Goal: Task Accomplishment & Management: Use online tool/utility

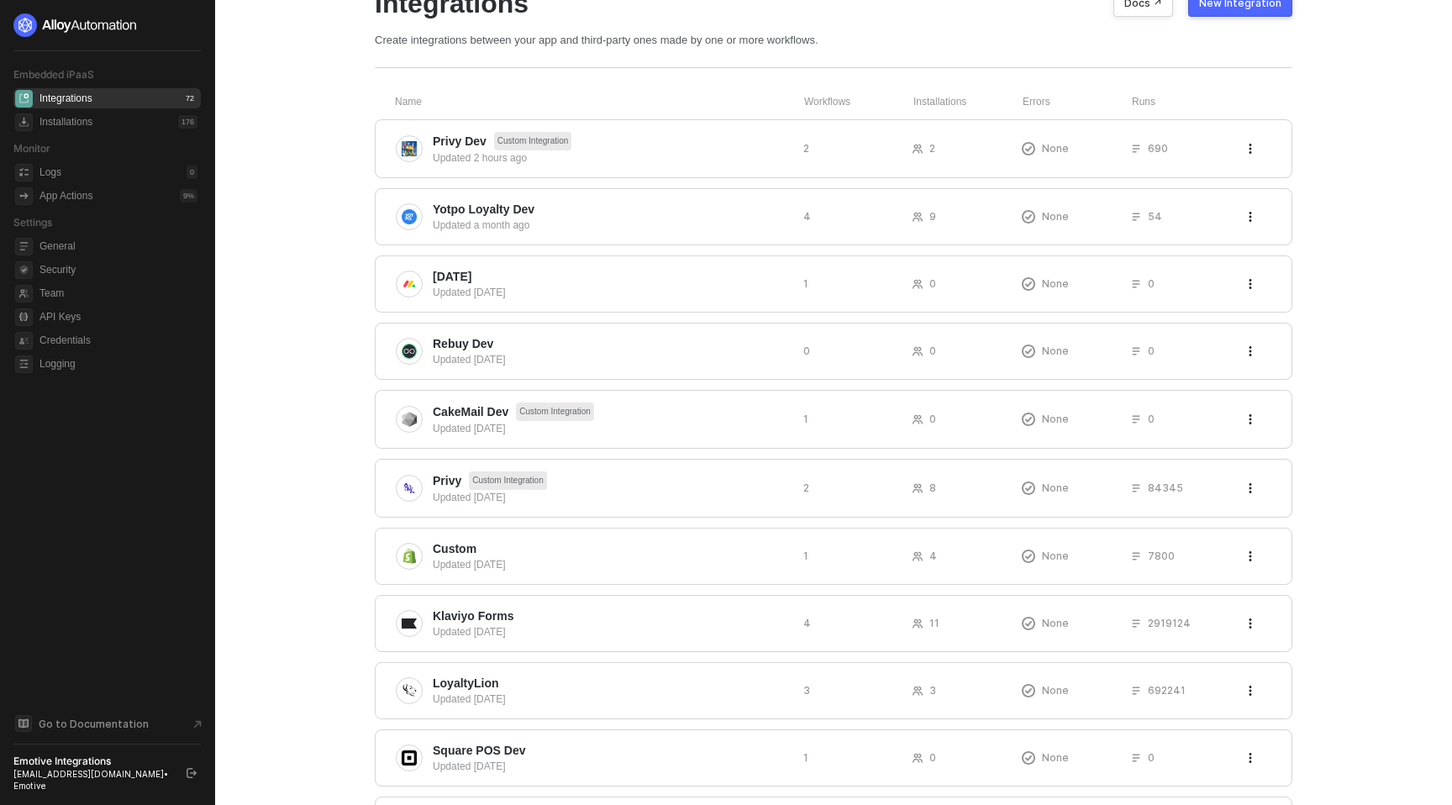
scroll to position [31, 0]
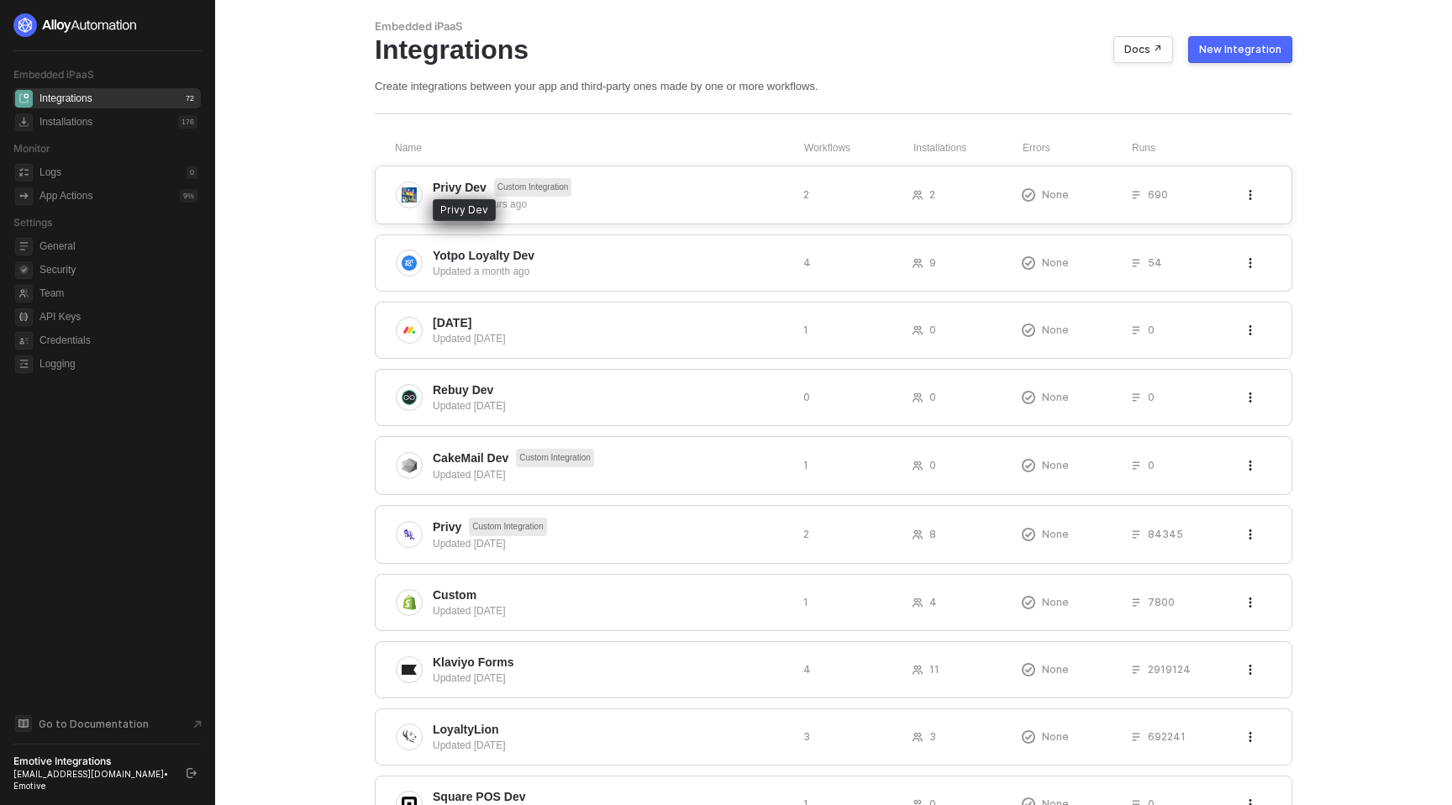
click at [450, 179] on span "Privy Dev" at bounding box center [460, 187] width 54 height 17
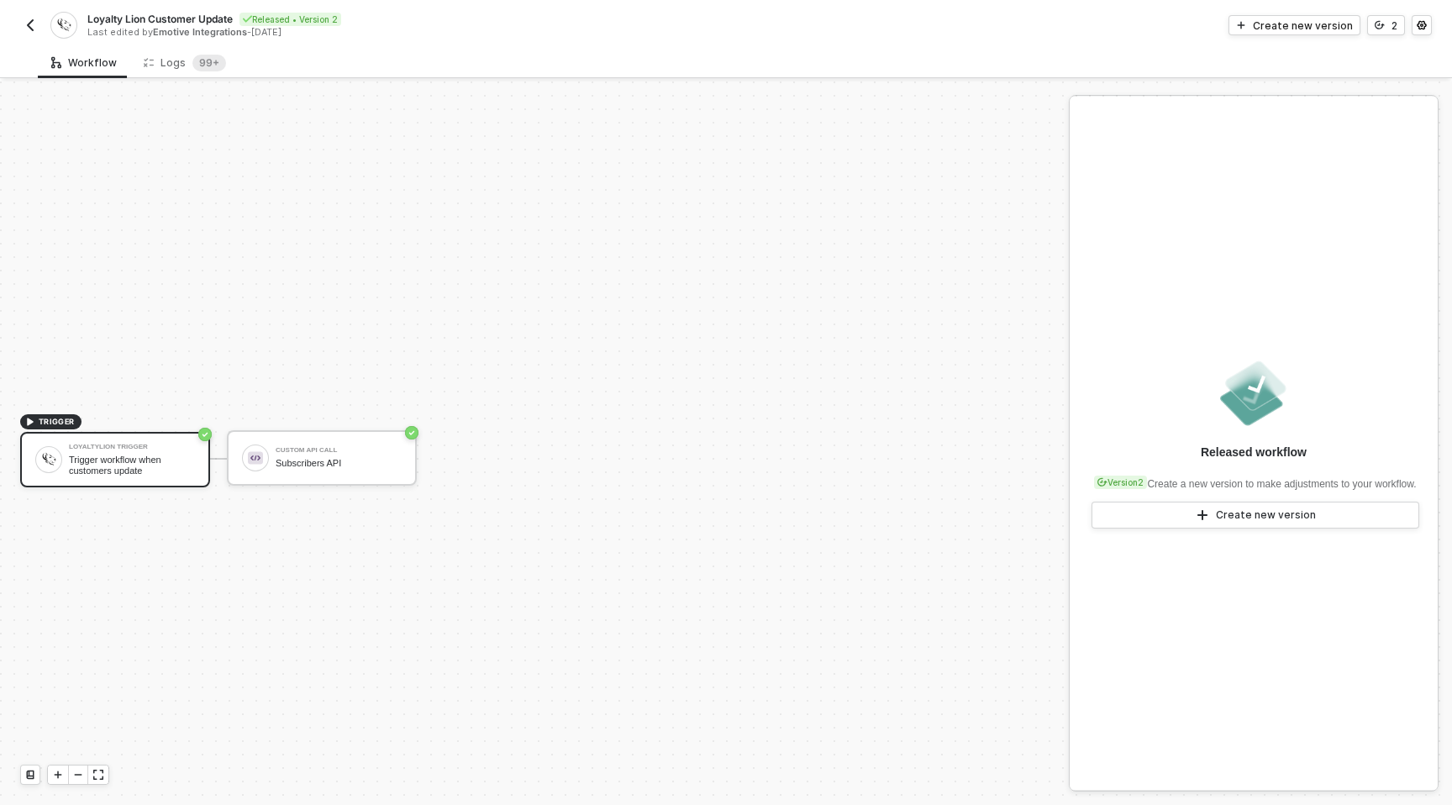
scroll to position [31, 0]
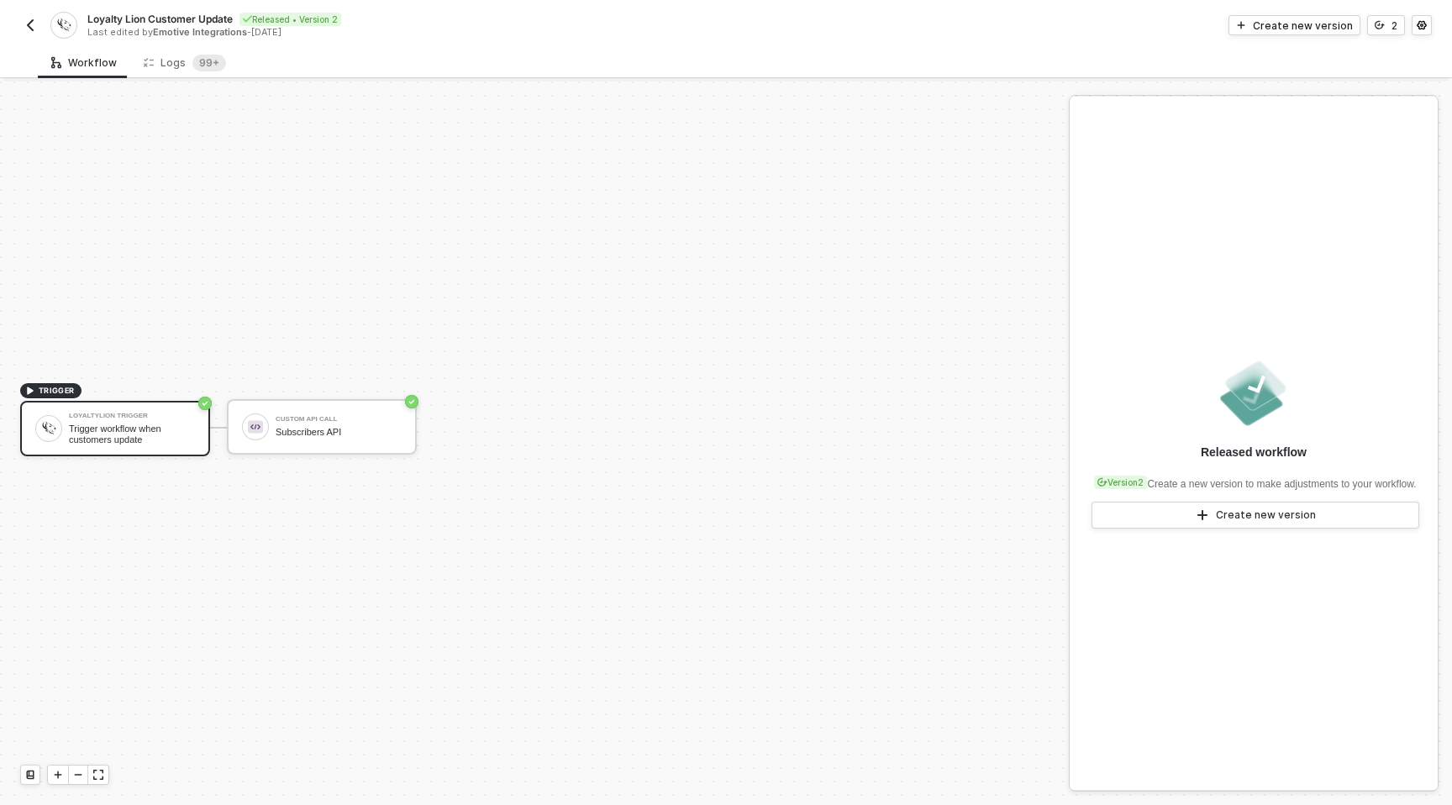
click at [24, 24] on img "button" at bounding box center [30, 24] width 13 height 13
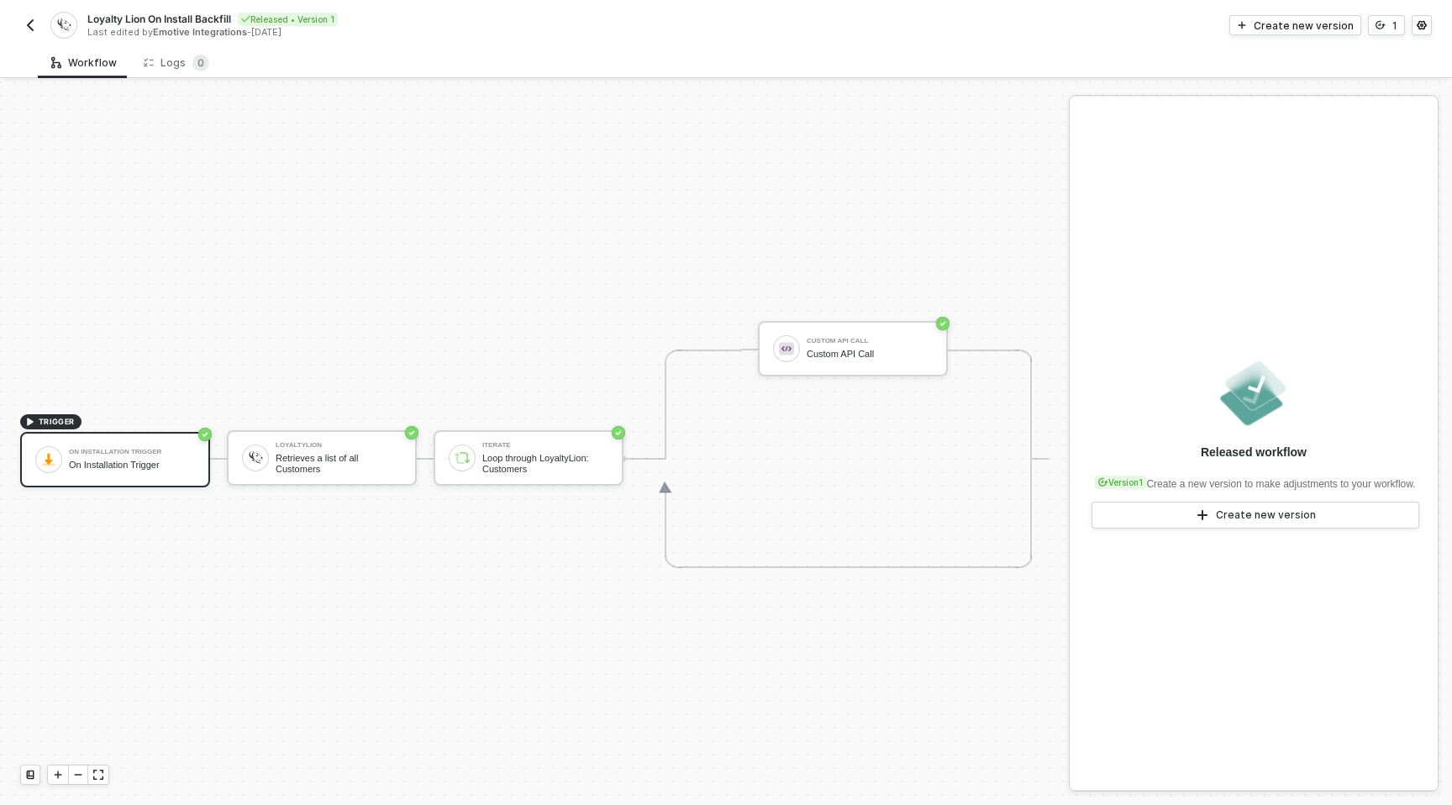
scroll to position [31, 0]
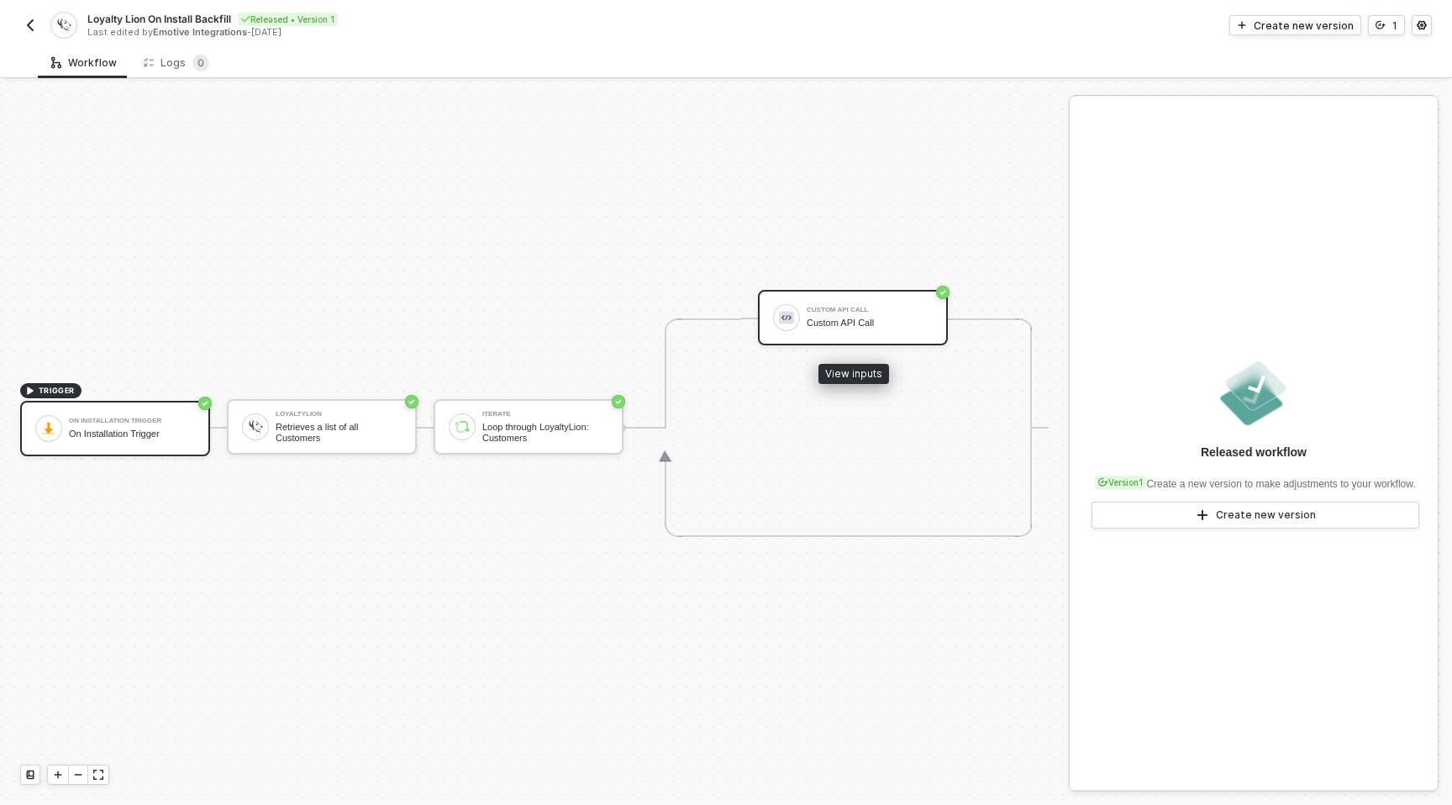
click at [844, 310] on div "Custom API Call" at bounding box center [870, 310] width 126 height 7
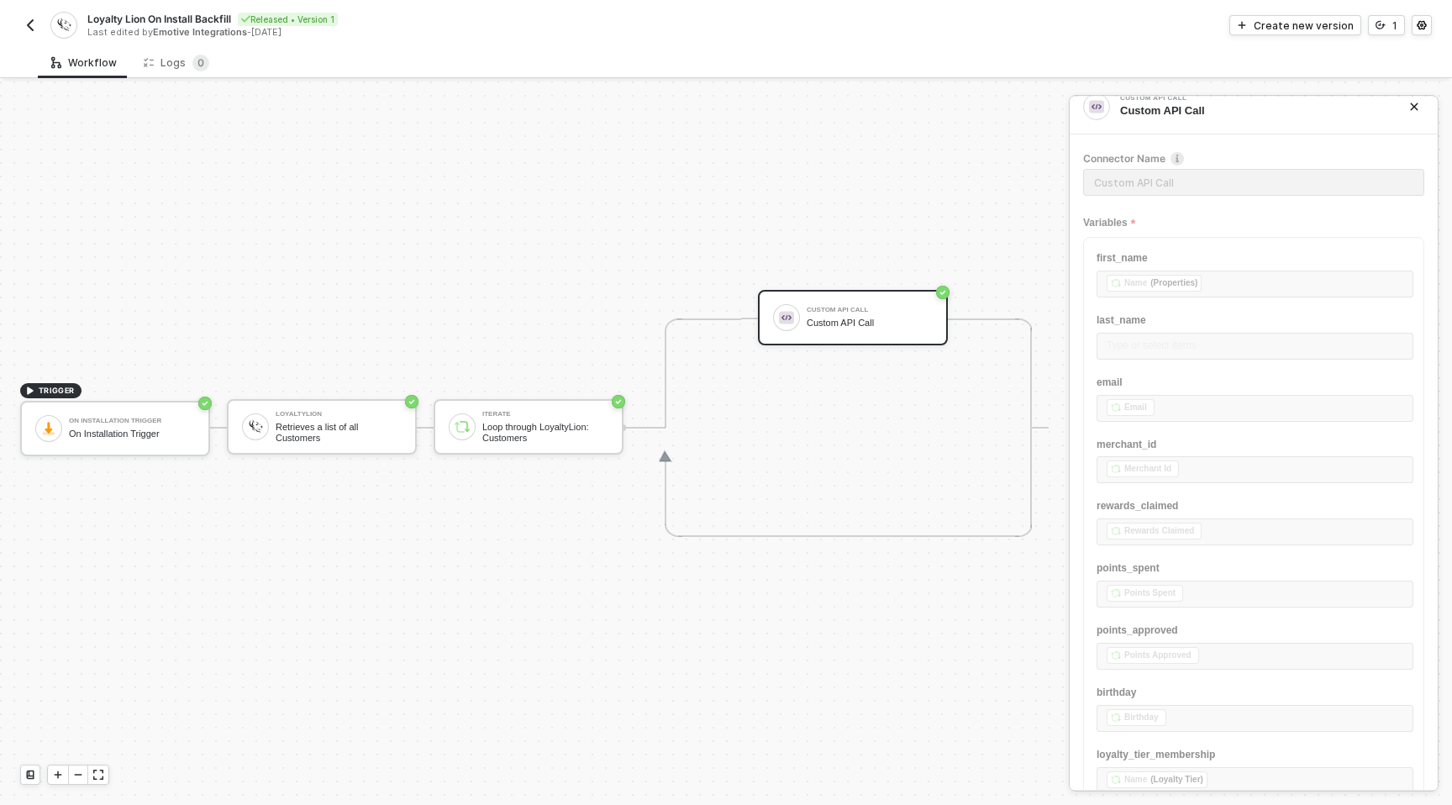
scroll to position [0, 0]
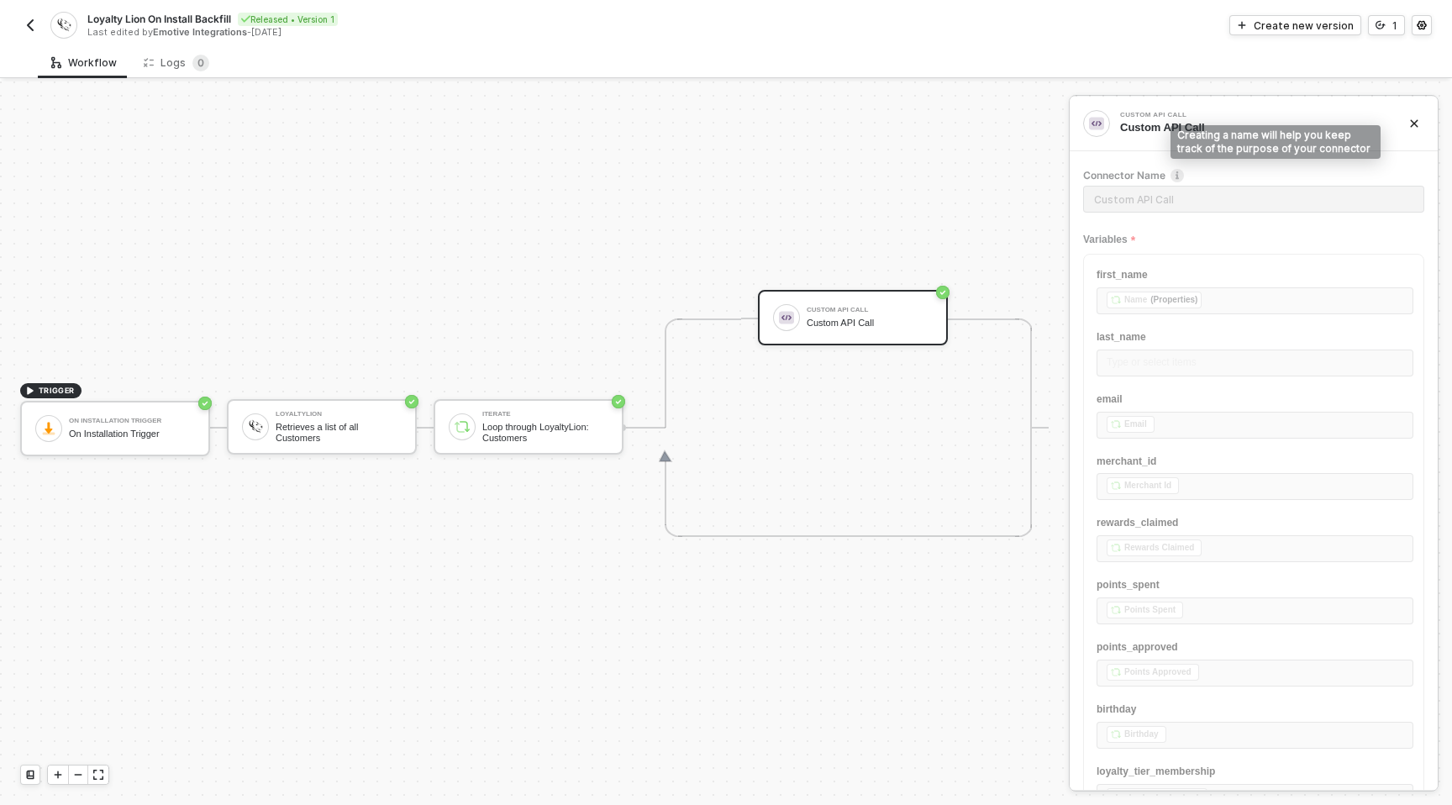
click at [925, 153] on div "TRIGGER On Installation Trigger On Installation Trigger LoyaltyLion Retrieves a…" at bounding box center [530, 427] width 1061 height 755
click at [1427, 30] on button "button" at bounding box center [1422, 25] width 20 height 20
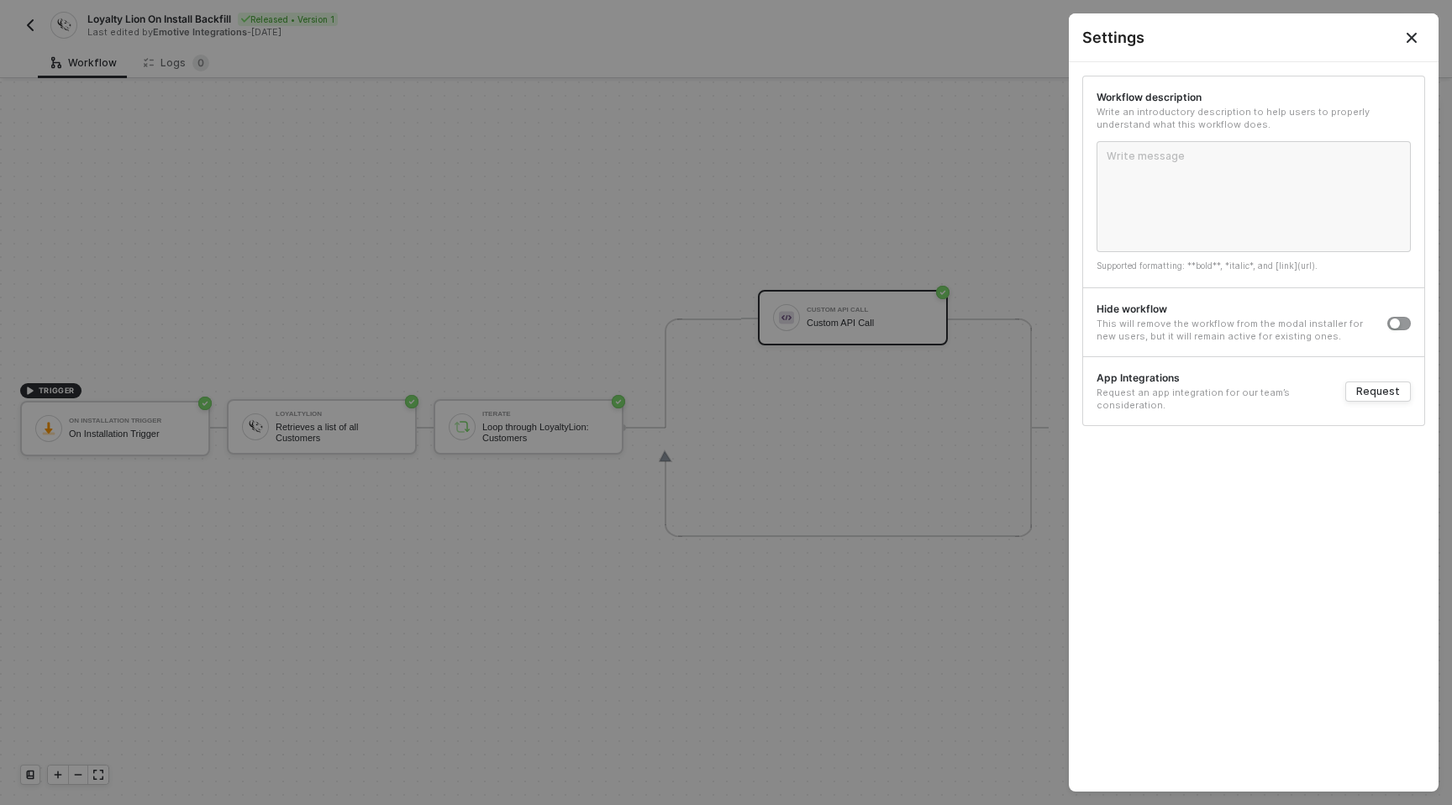
click at [1415, 36] on icon "Close" at bounding box center [1411, 37] width 13 height 13
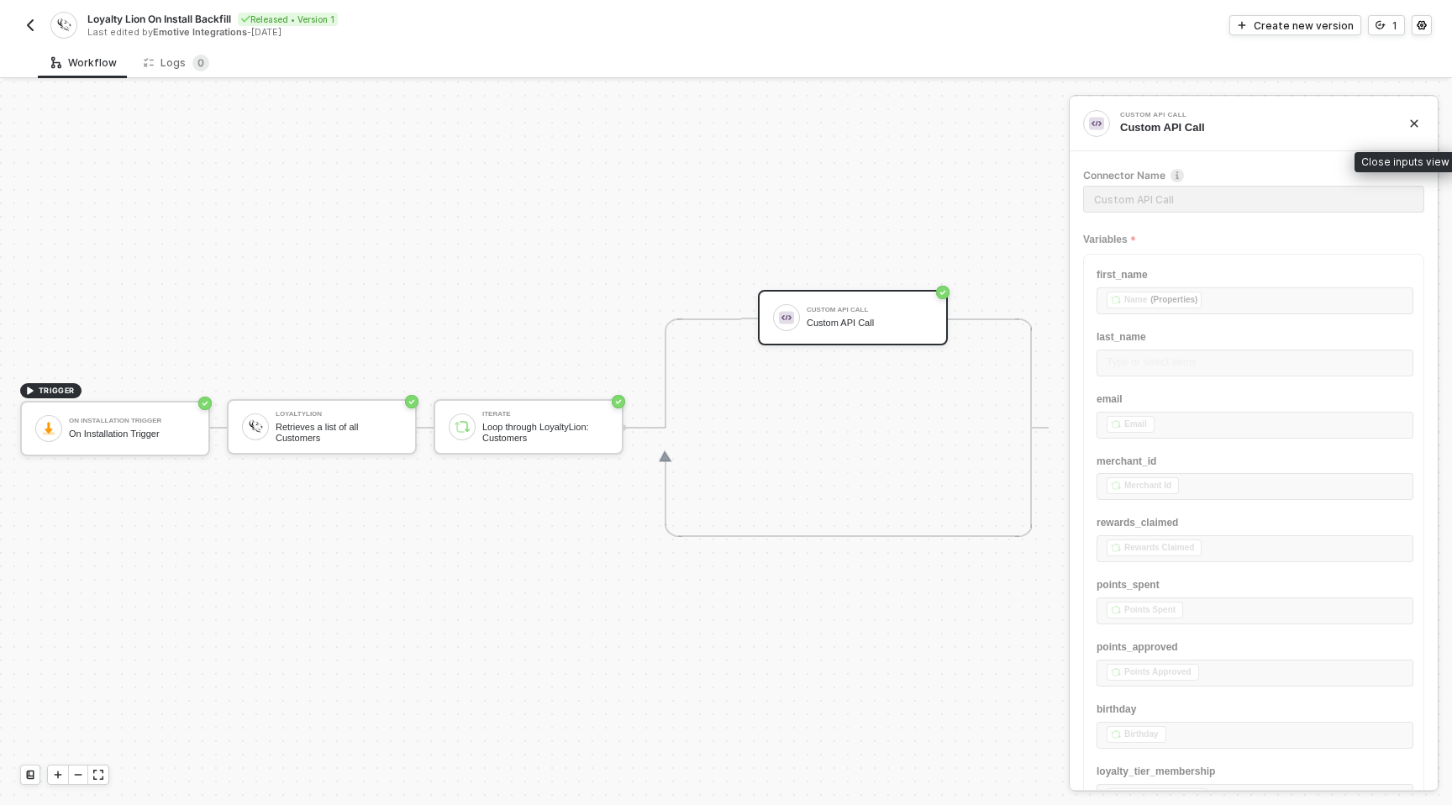
click at [1414, 128] on icon "icon-close" at bounding box center [1415, 124] width 10 height 10
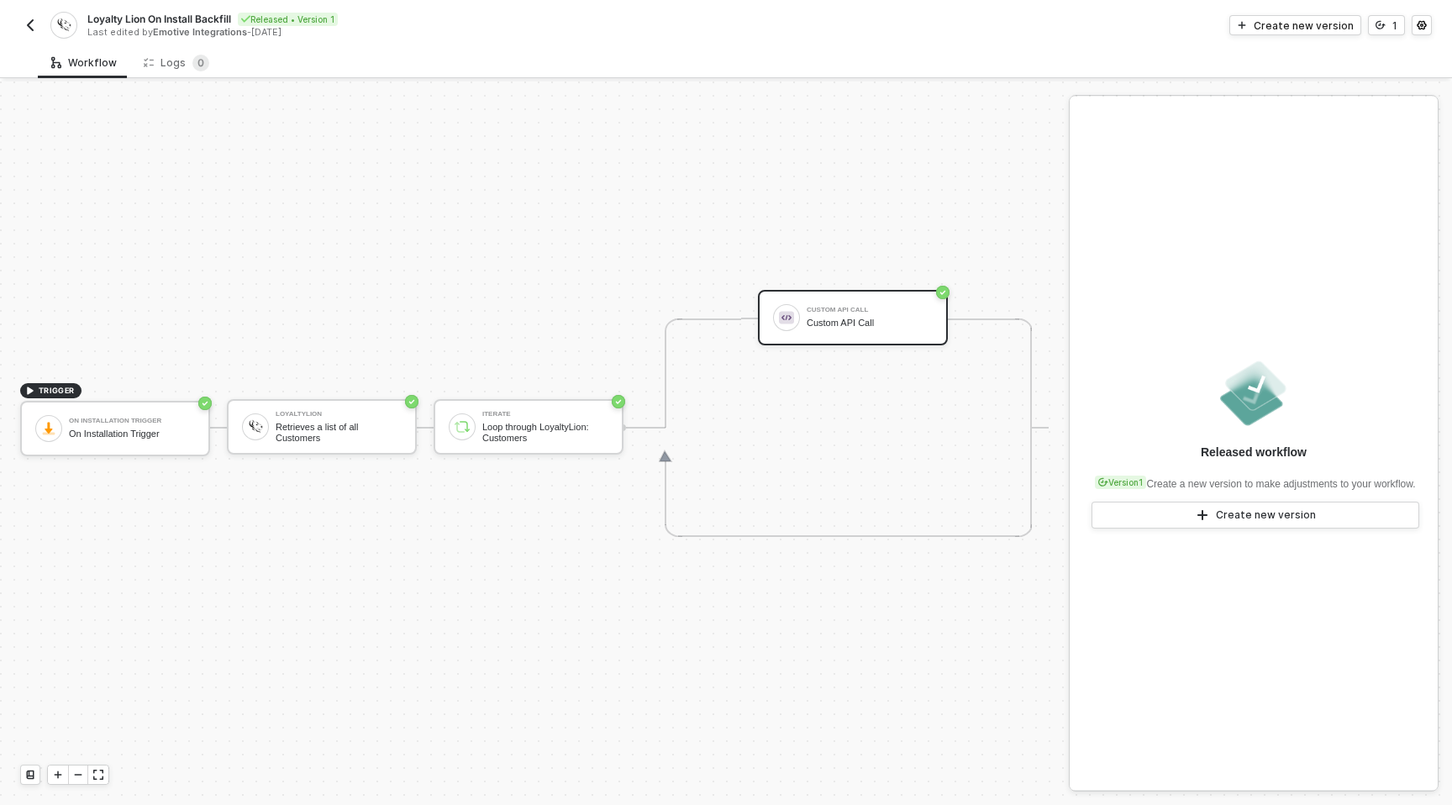
click at [724, 156] on div "TRIGGER On Installation Trigger On Installation Trigger LoyaltyLion Retrieves a…" at bounding box center [530, 427] width 1061 height 755
click at [30, 26] on img "button" at bounding box center [30, 24] width 13 height 13
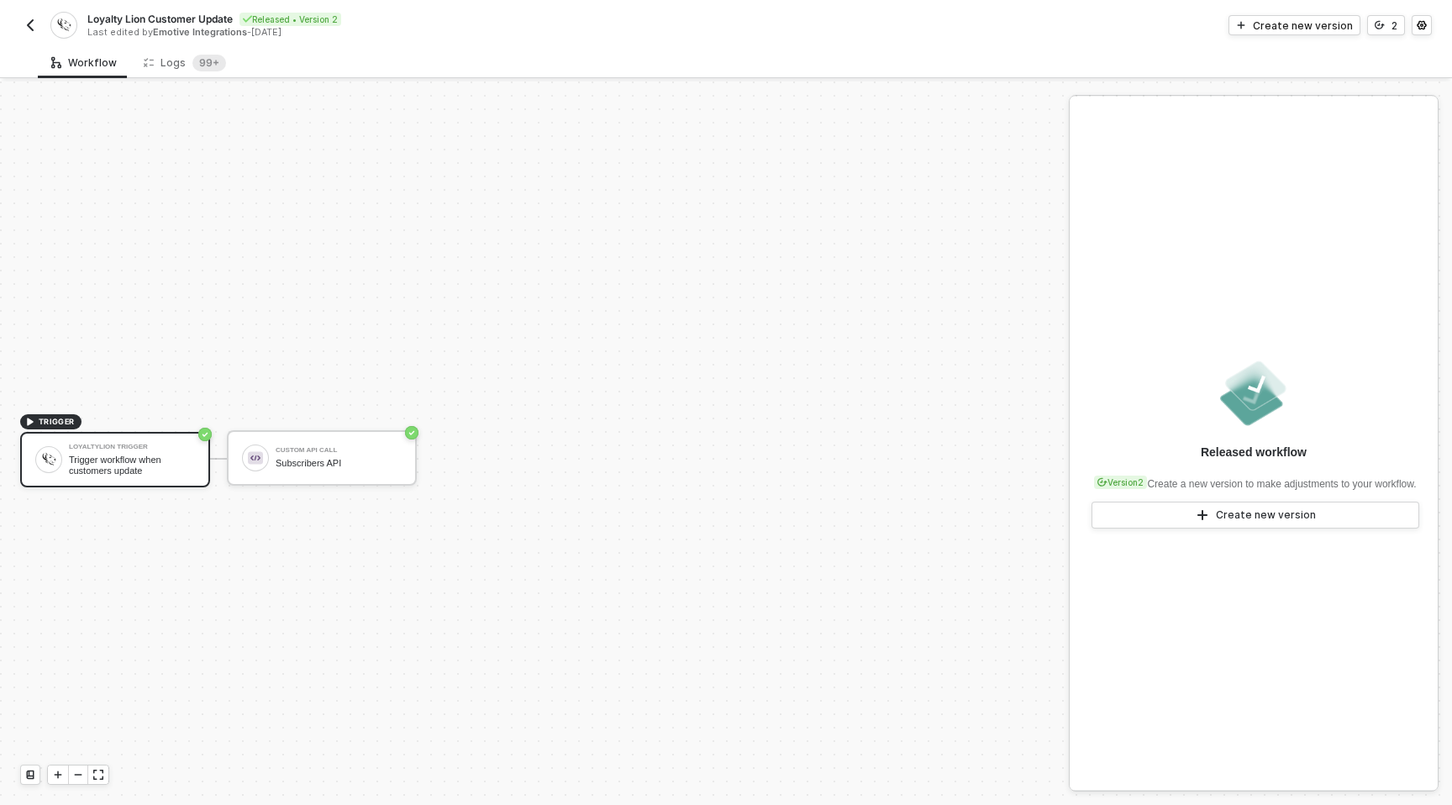
scroll to position [31, 0]
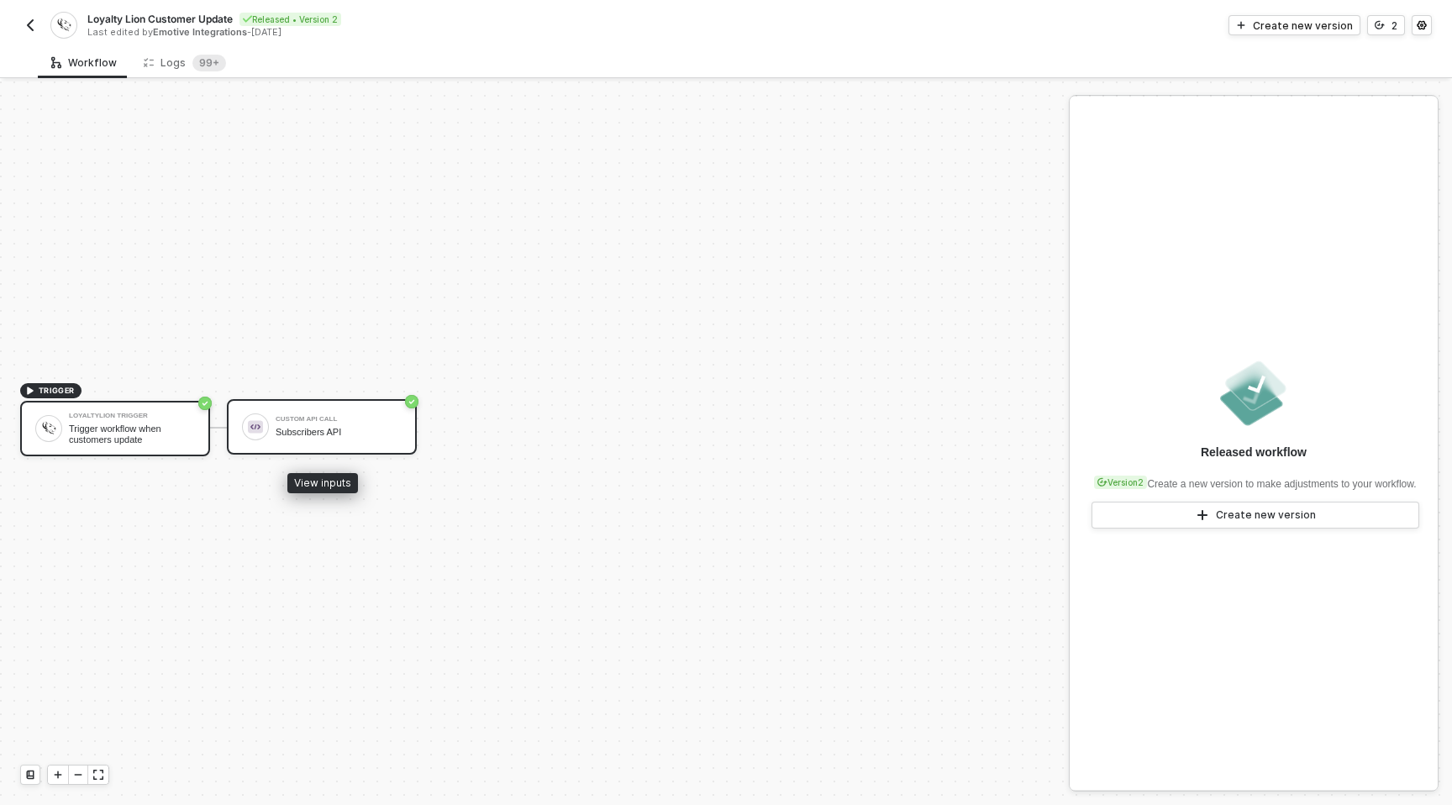
click at [345, 433] on div "Subscribers API" at bounding box center [339, 432] width 126 height 11
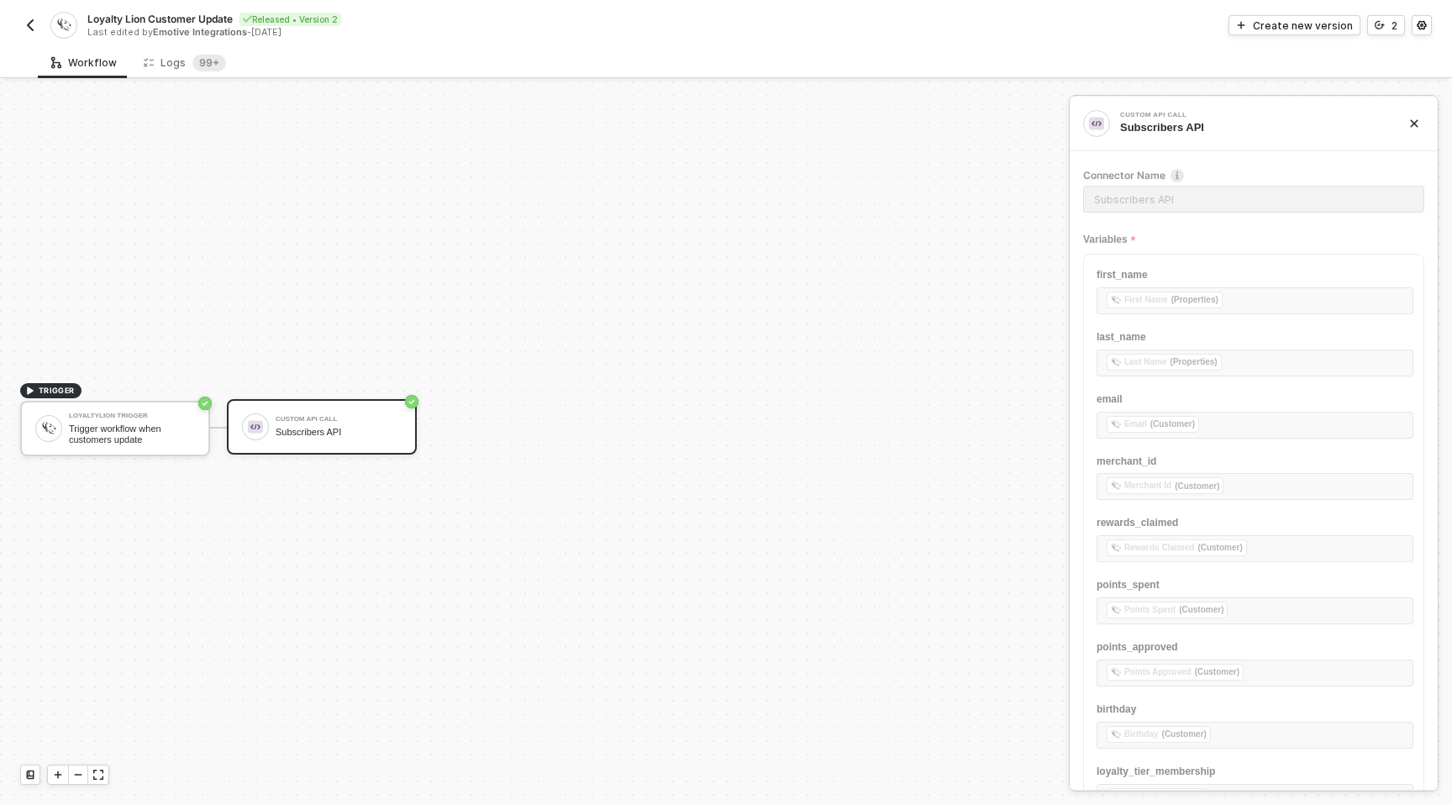
click at [31, 38] on div "Loyalty Lion Customer Update Released • Version 2 Last edited by Emotive Integr…" at bounding box center [373, 25] width 706 height 27
click at [21, 27] on button "button" at bounding box center [30, 25] width 20 height 20
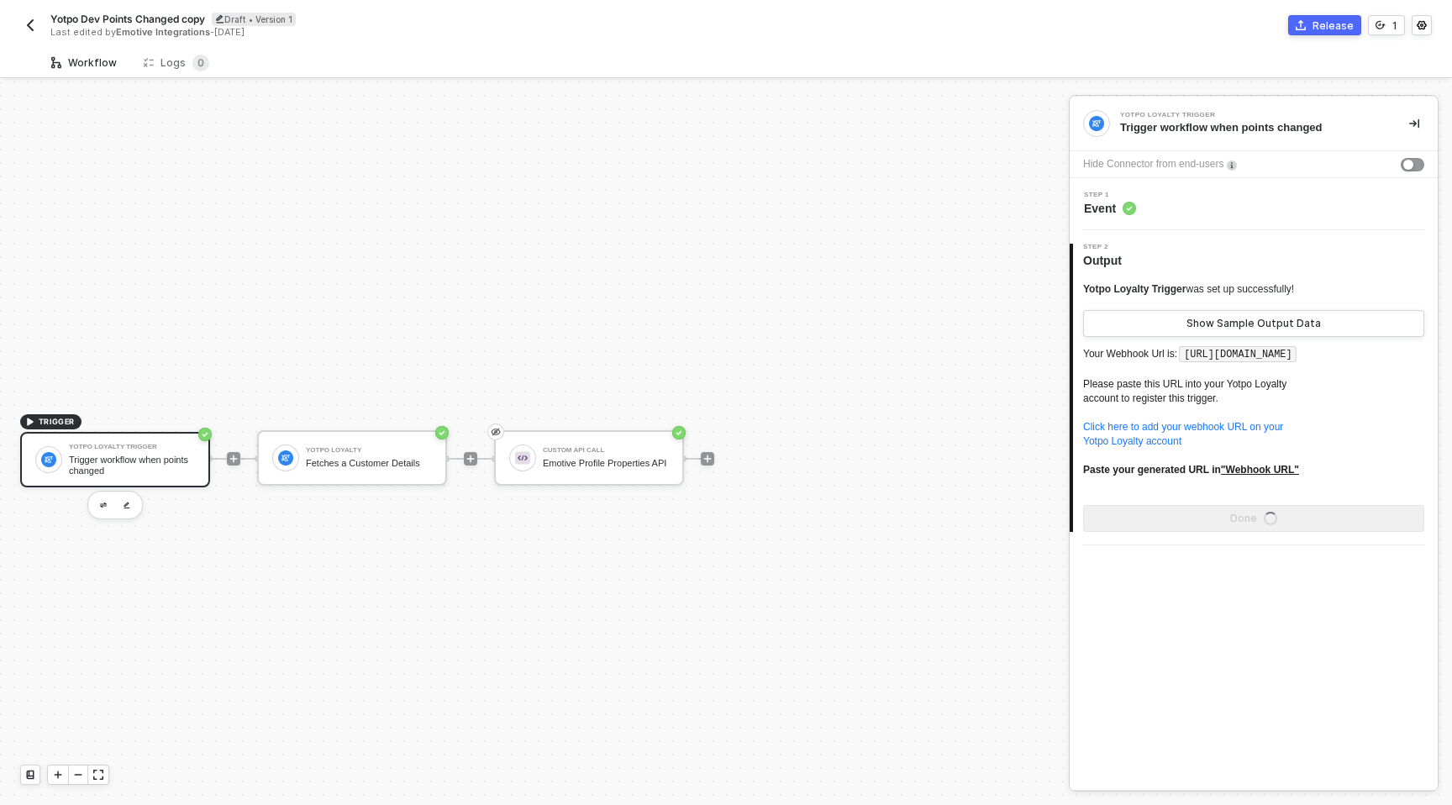
scroll to position [31, 0]
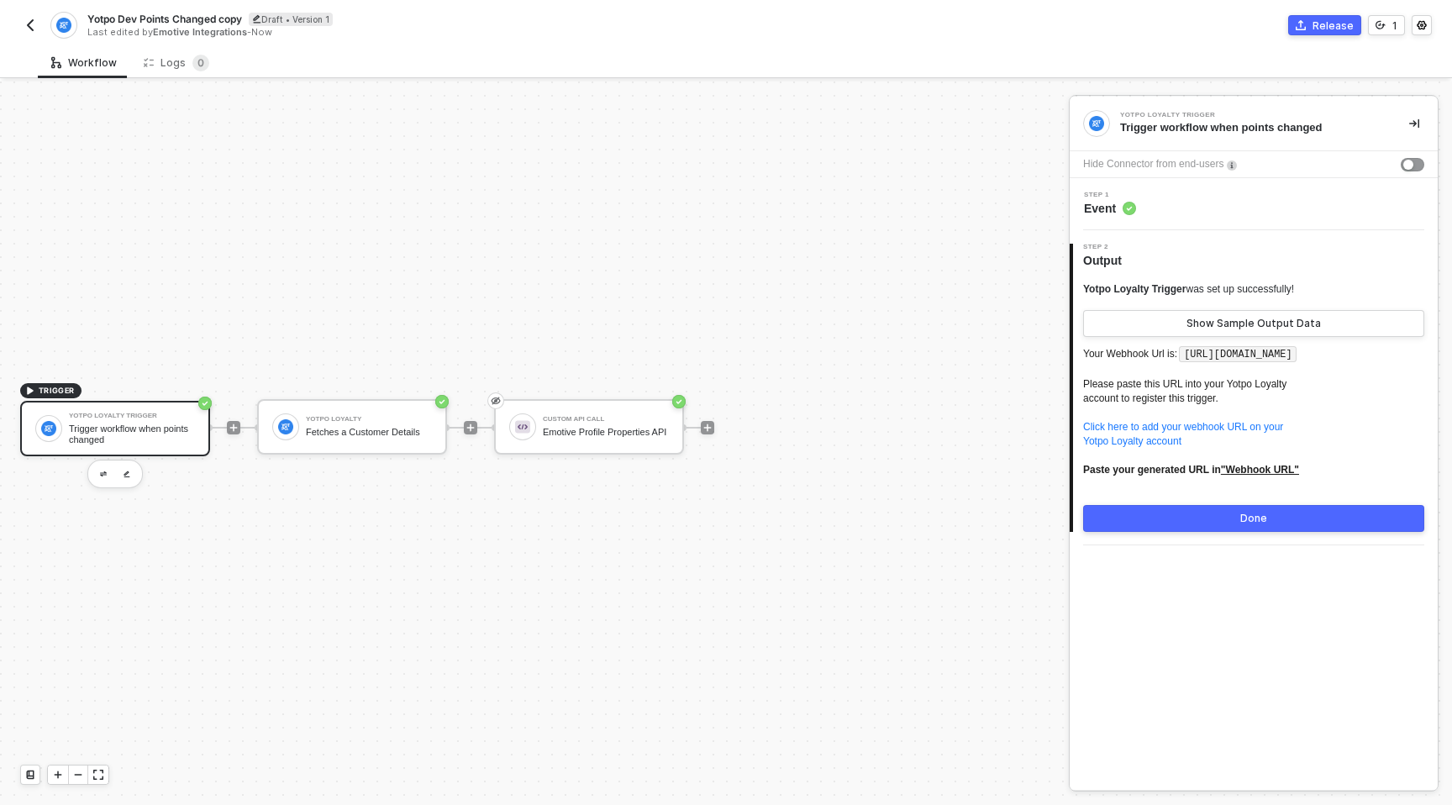
click at [24, 29] on img "button" at bounding box center [30, 24] width 13 height 13
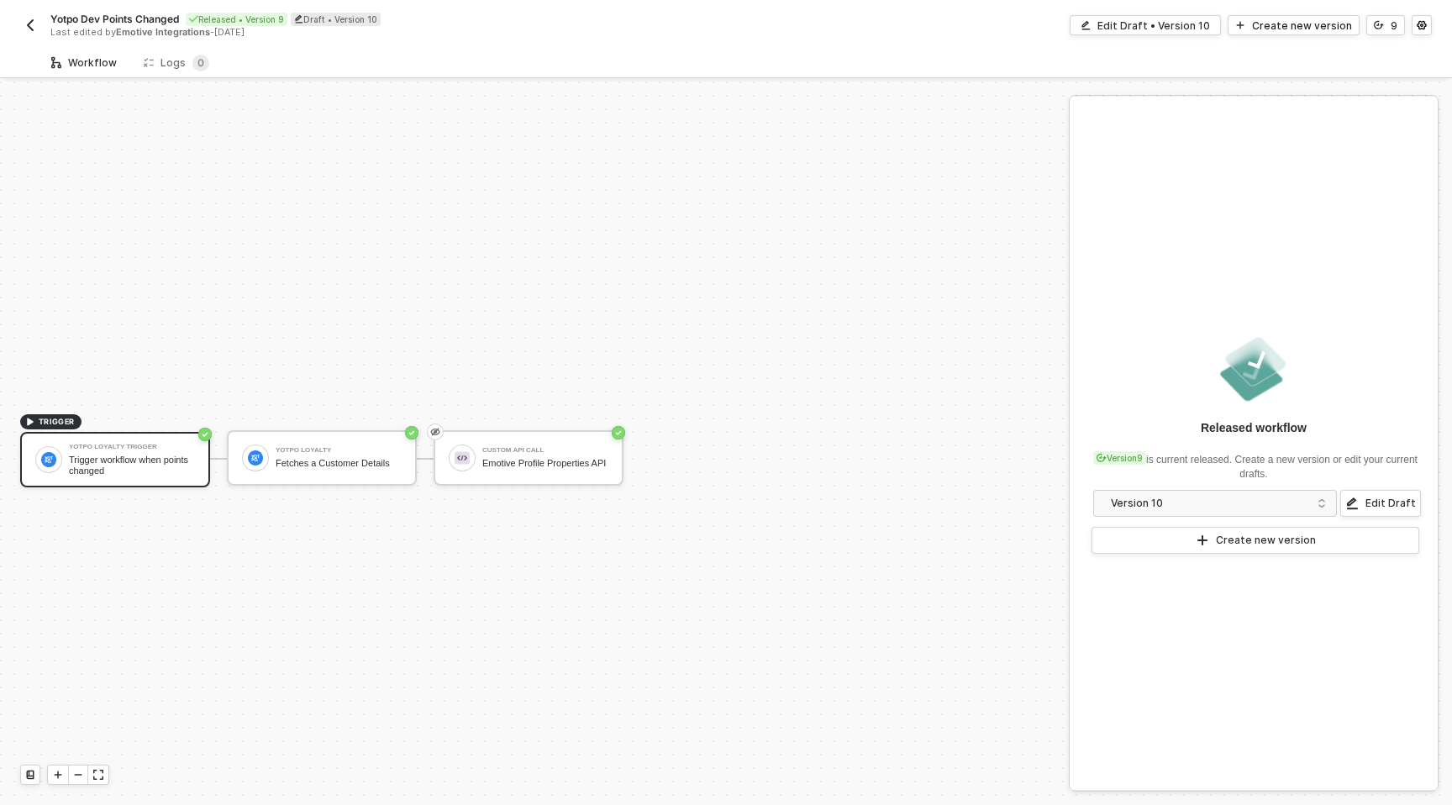
scroll to position [31, 0]
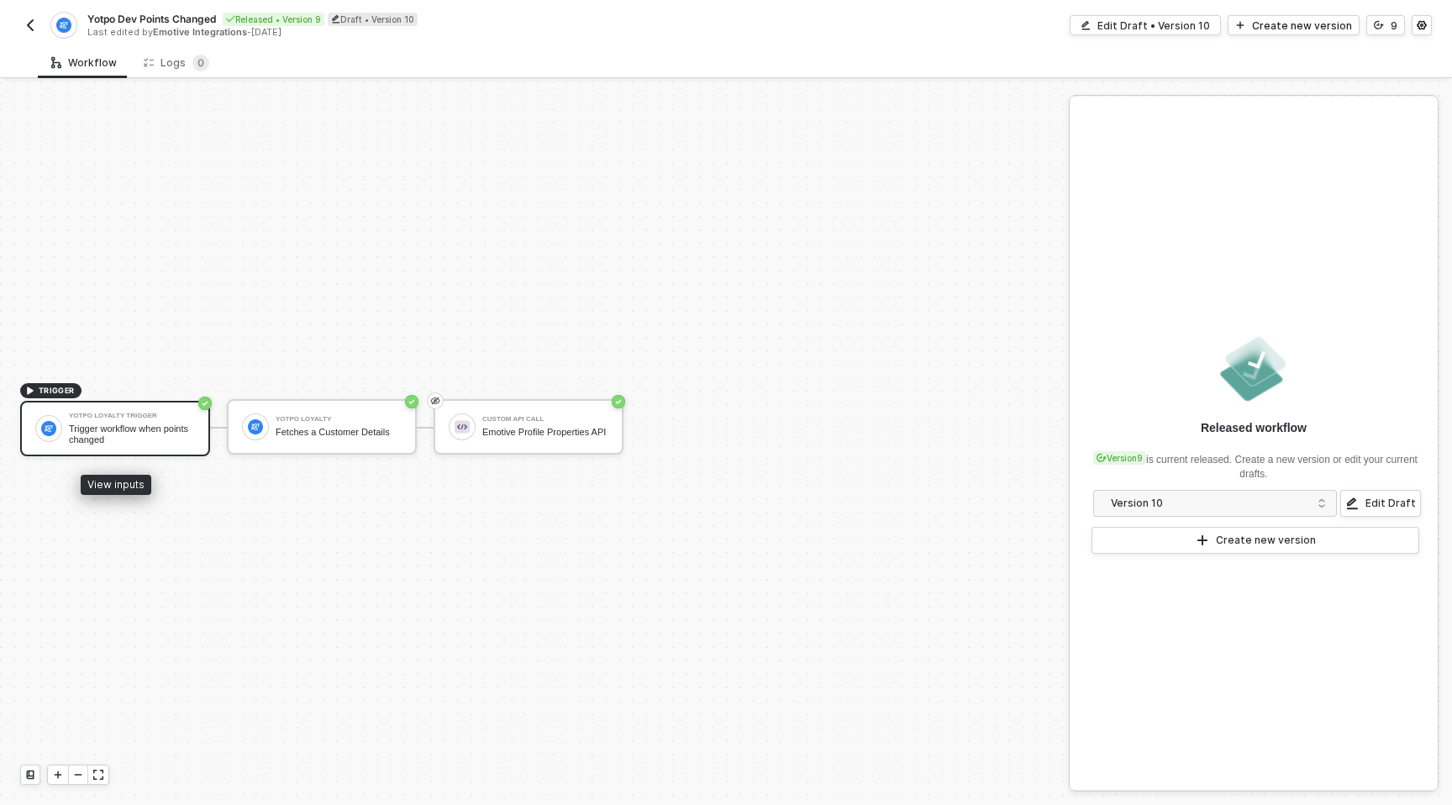
click at [83, 420] on div "Yotpo Loyalty Trigger Trigger workflow when points changed" at bounding box center [132, 429] width 126 height 32
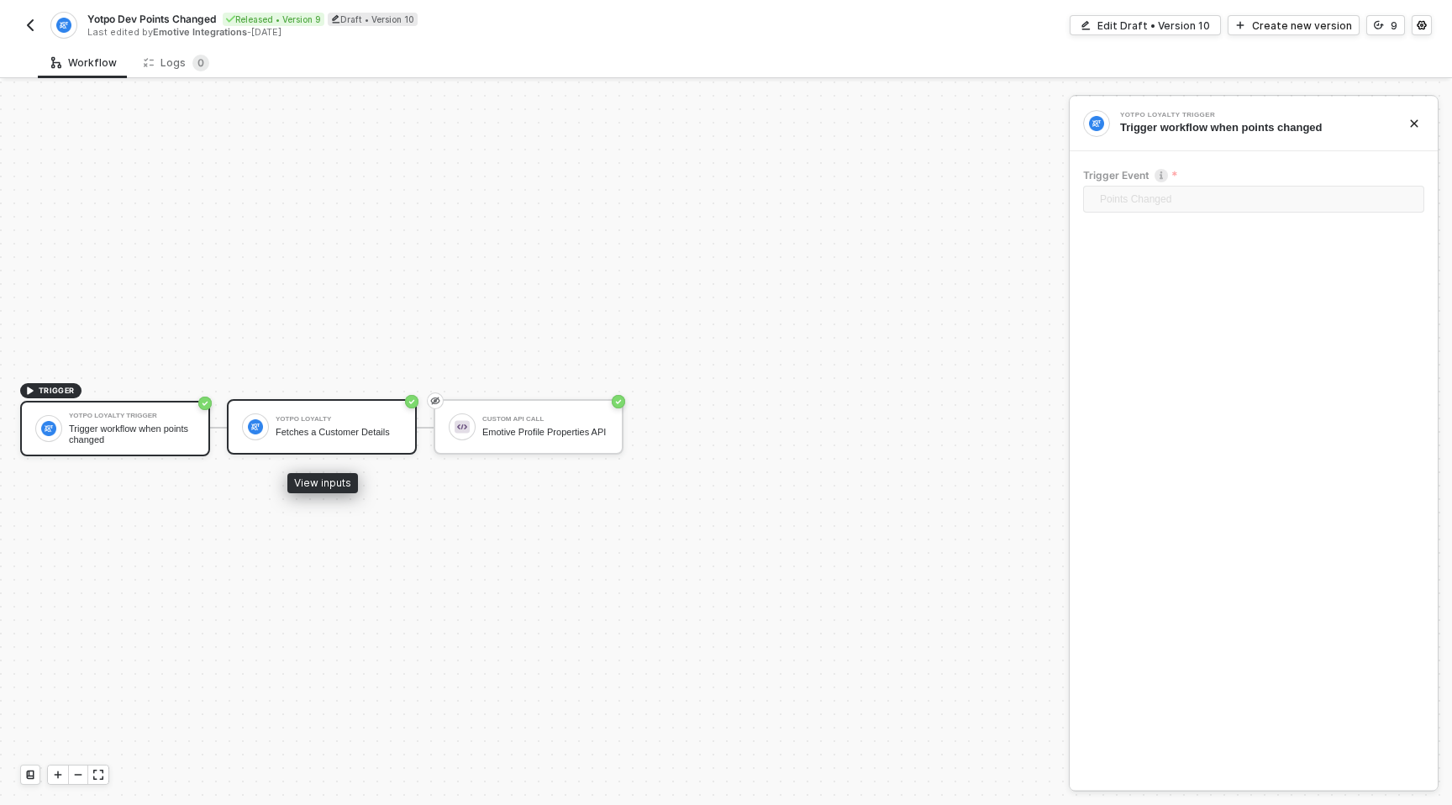
click at [301, 445] on div "Yotpo Loyalty Fetches a Customer Details" at bounding box center [322, 426] width 190 height 55
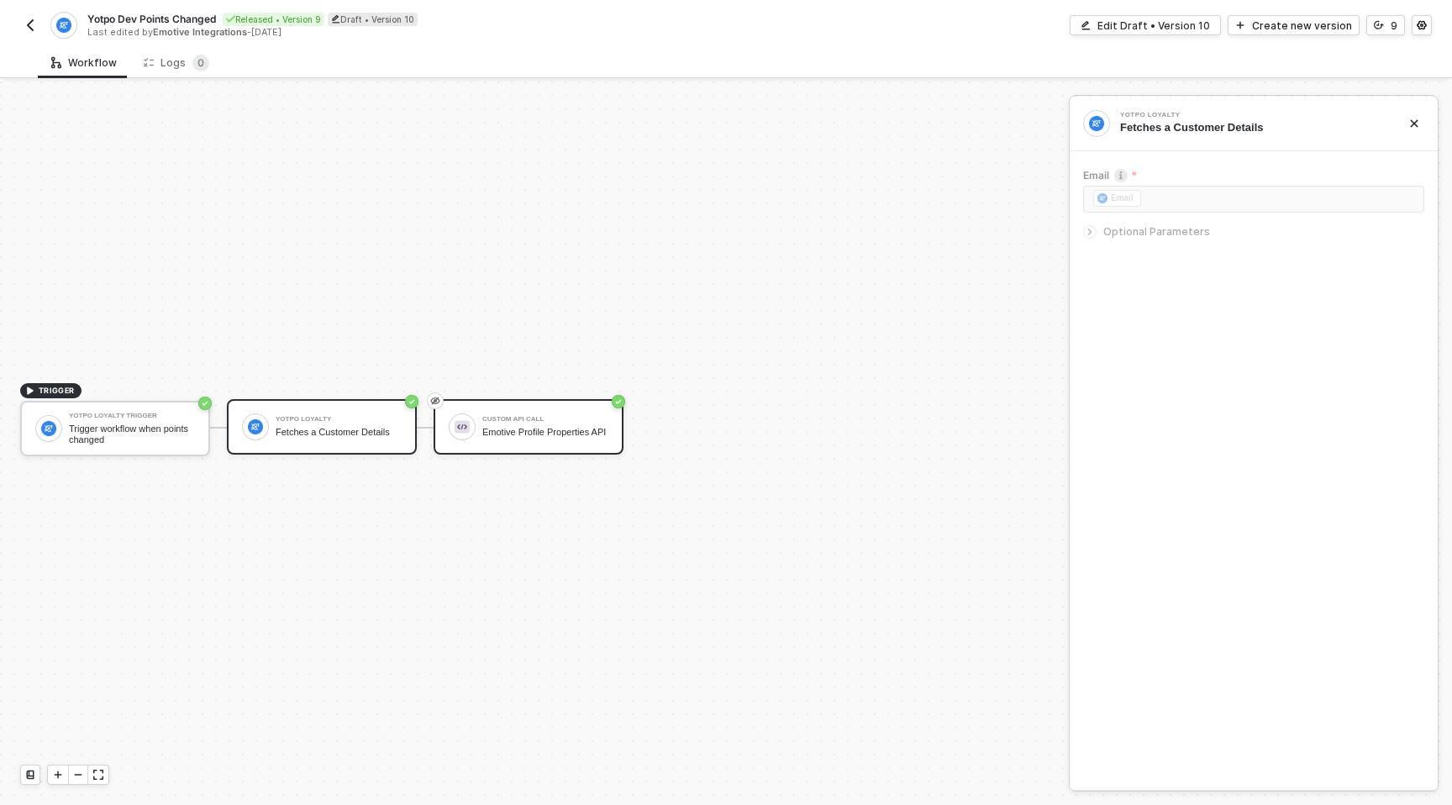
click at [521, 427] on div "Emotive Profile Properties API" at bounding box center [545, 432] width 126 height 11
click at [907, 235] on div "TRIGGER Yotpo Loyalty Trigger Trigger workflow when points changed Yotpo Loyalt…" at bounding box center [530, 427] width 1061 height 755
click at [24, 29] on img "button" at bounding box center [30, 24] width 13 height 13
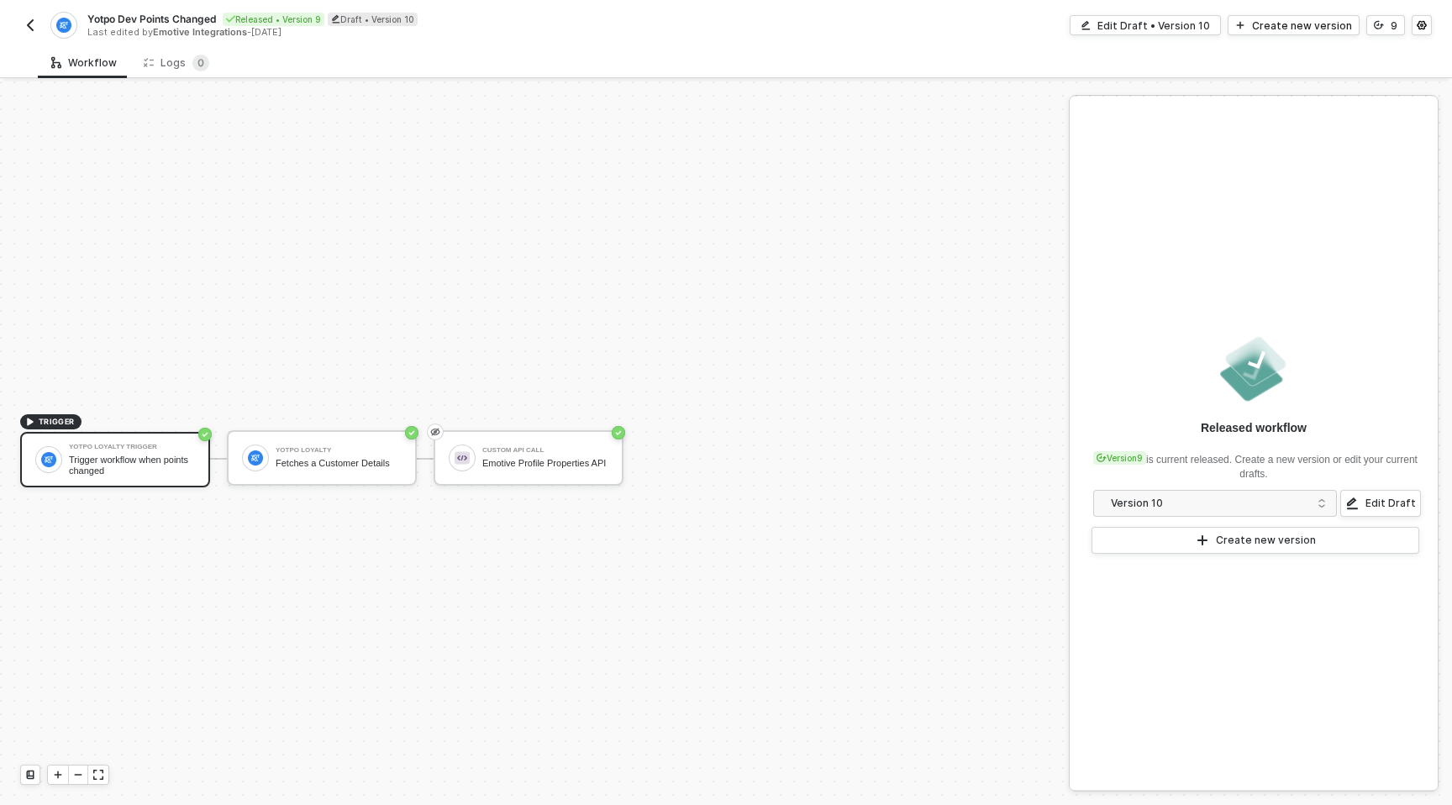
scroll to position [31, 0]
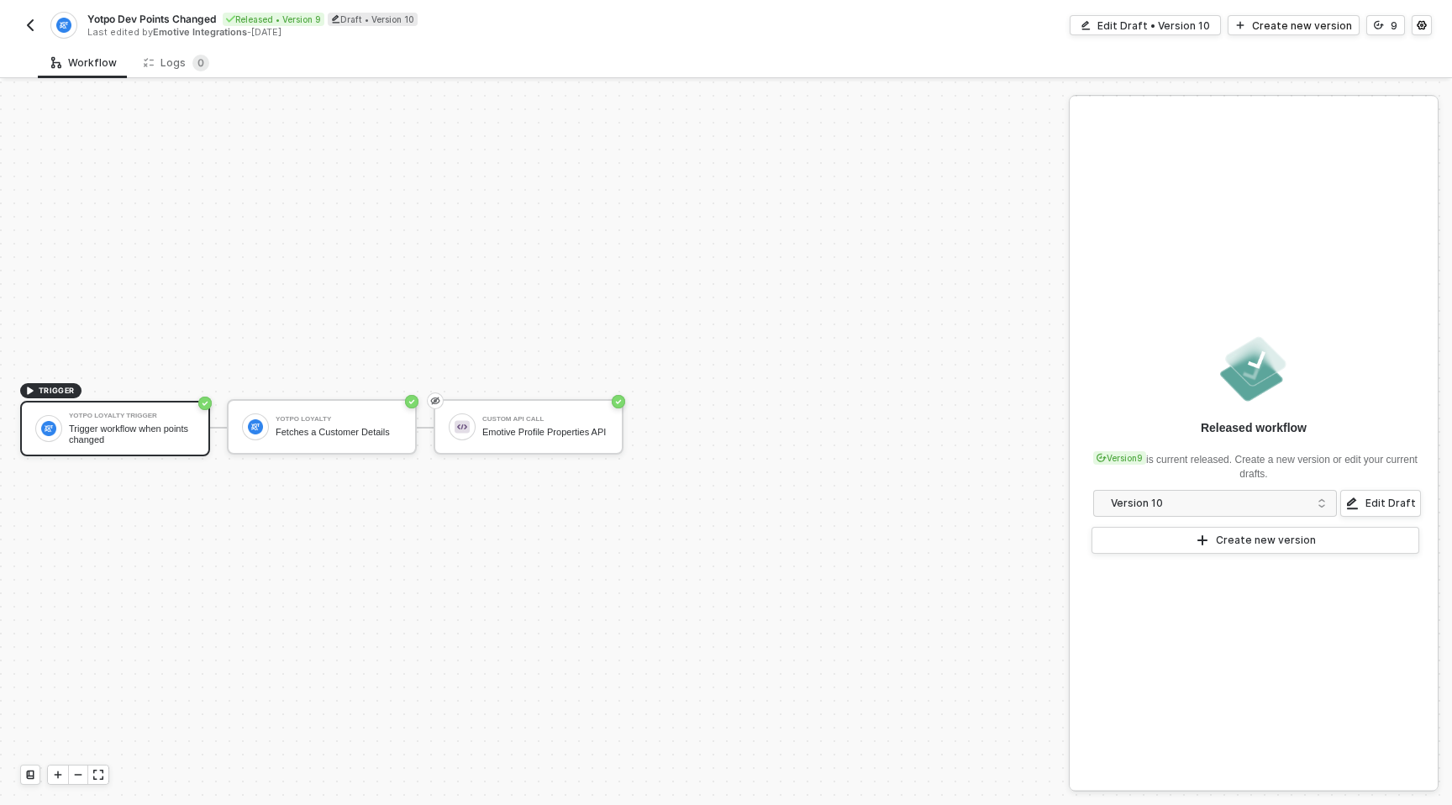
click at [21, 29] on button "button" at bounding box center [30, 25] width 20 height 20
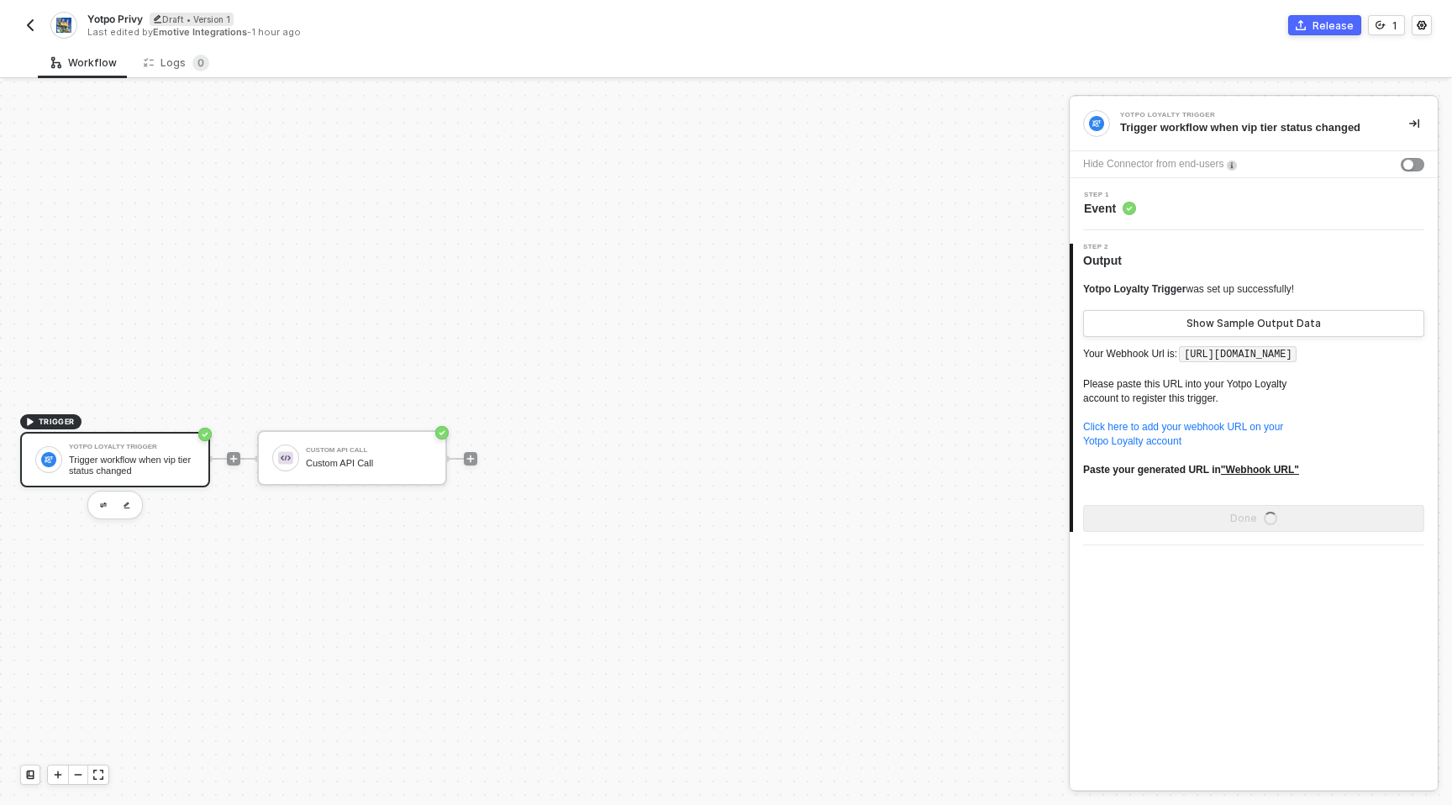
scroll to position [31, 0]
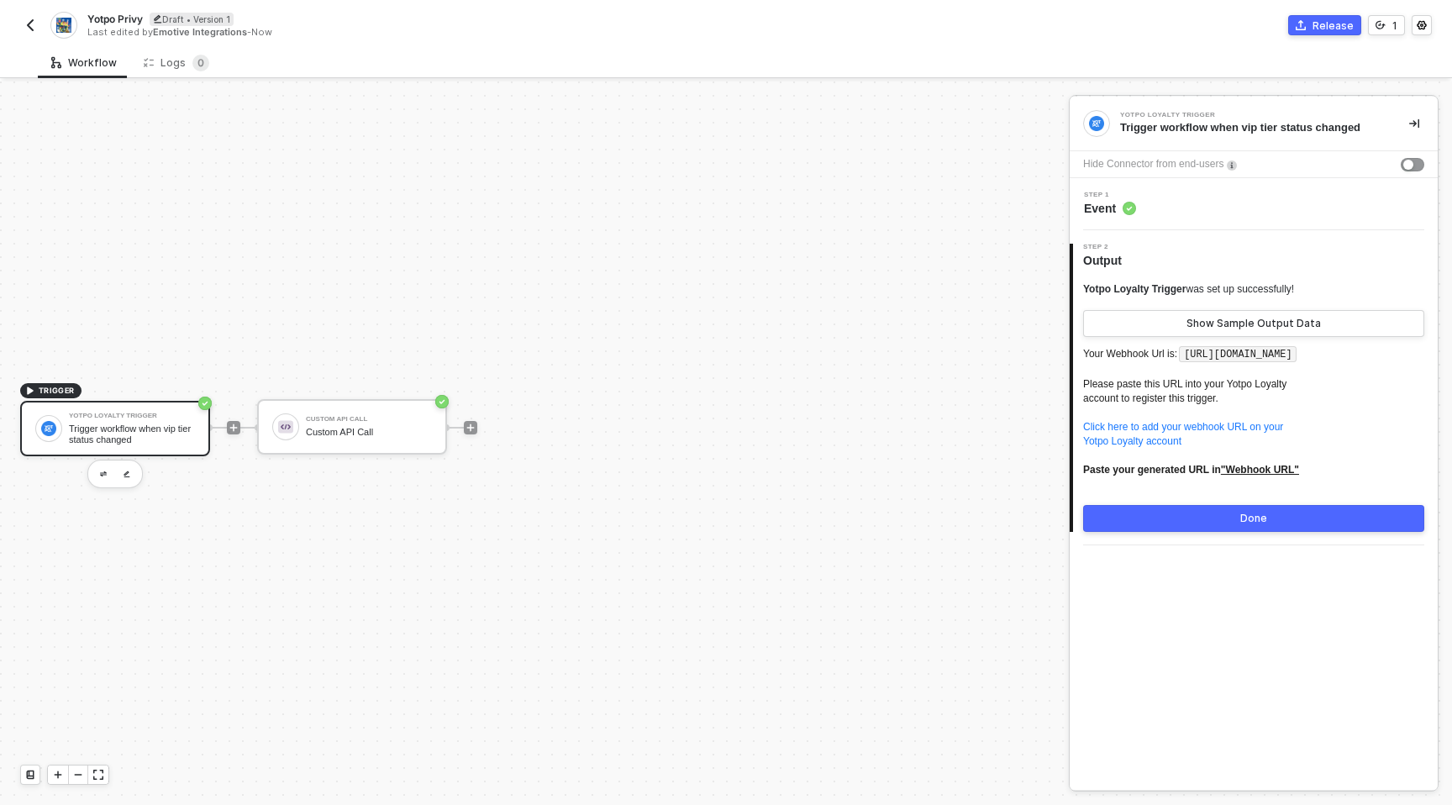
click at [29, 30] on img "button" at bounding box center [30, 24] width 13 height 13
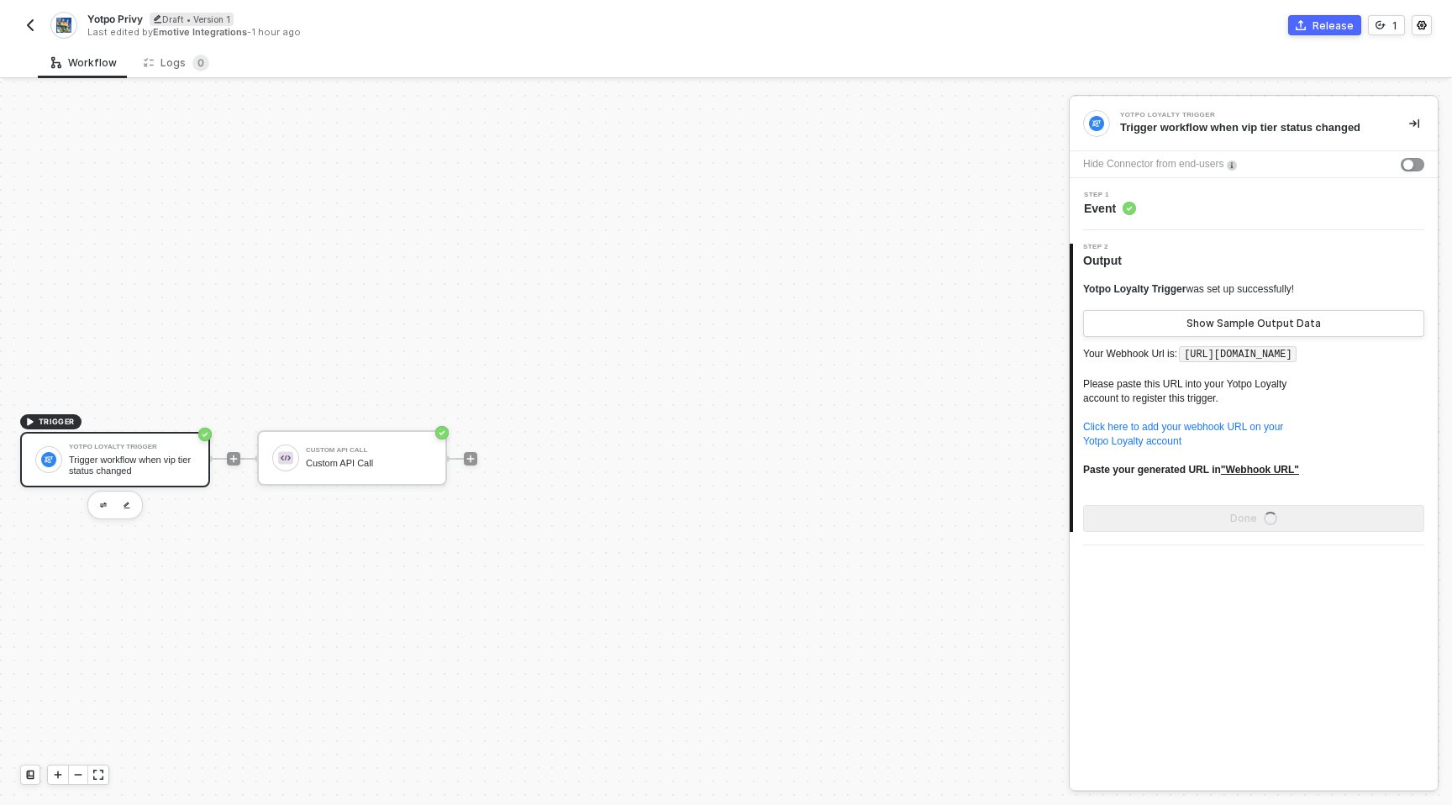
scroll to position [31, 0]
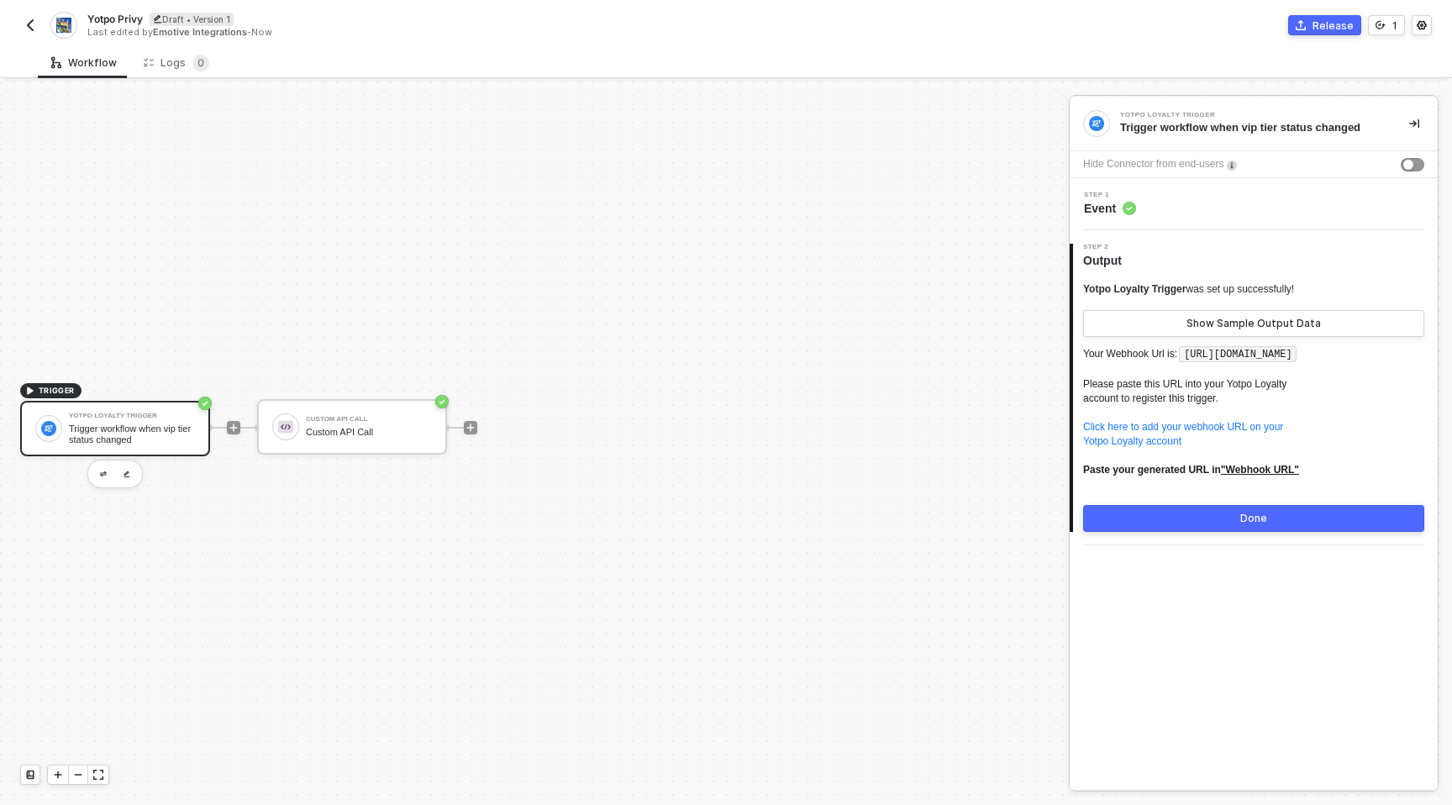
click at [34, 18] on img "button" at bounding box center [30, 24] width 13 height 13
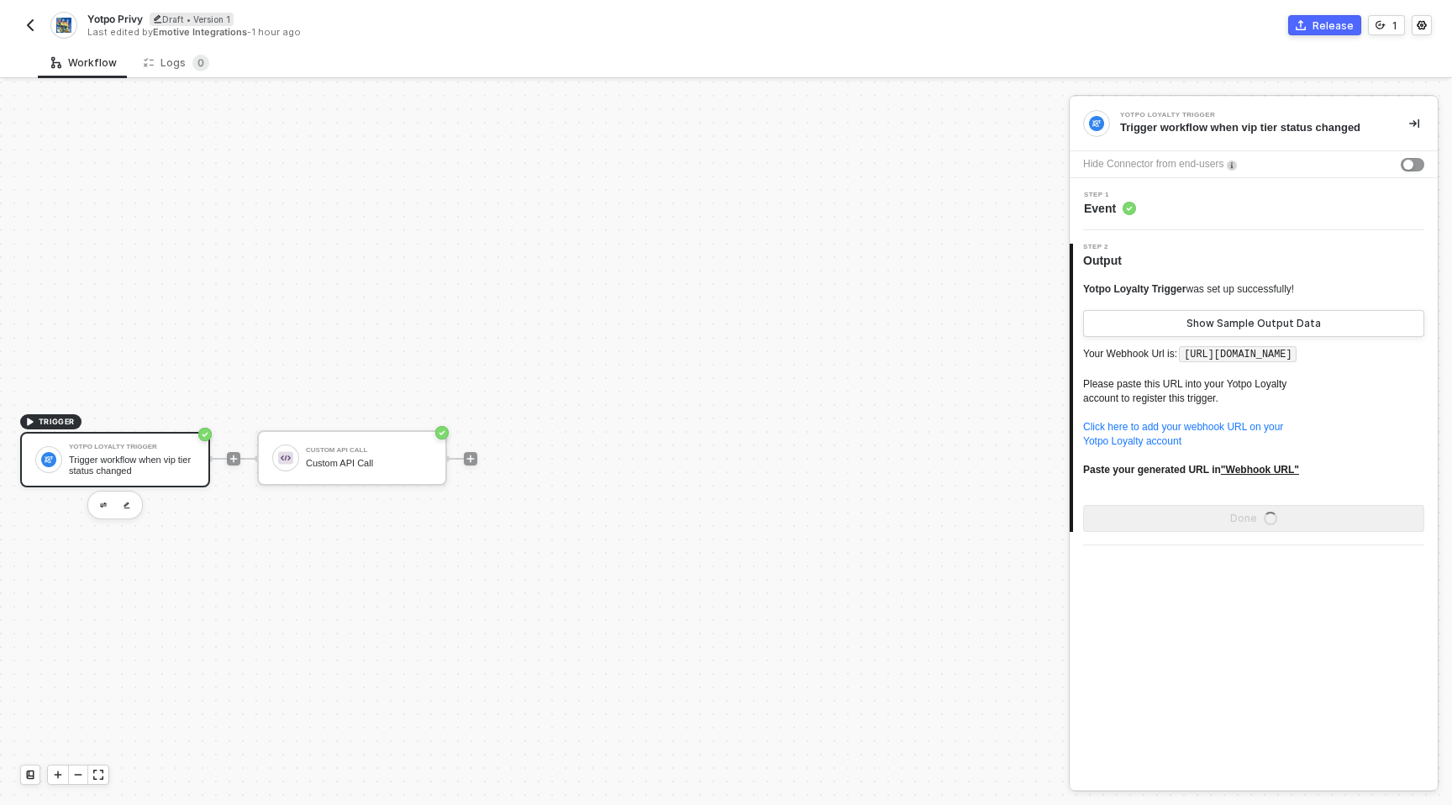
scroll to position [31, 0]
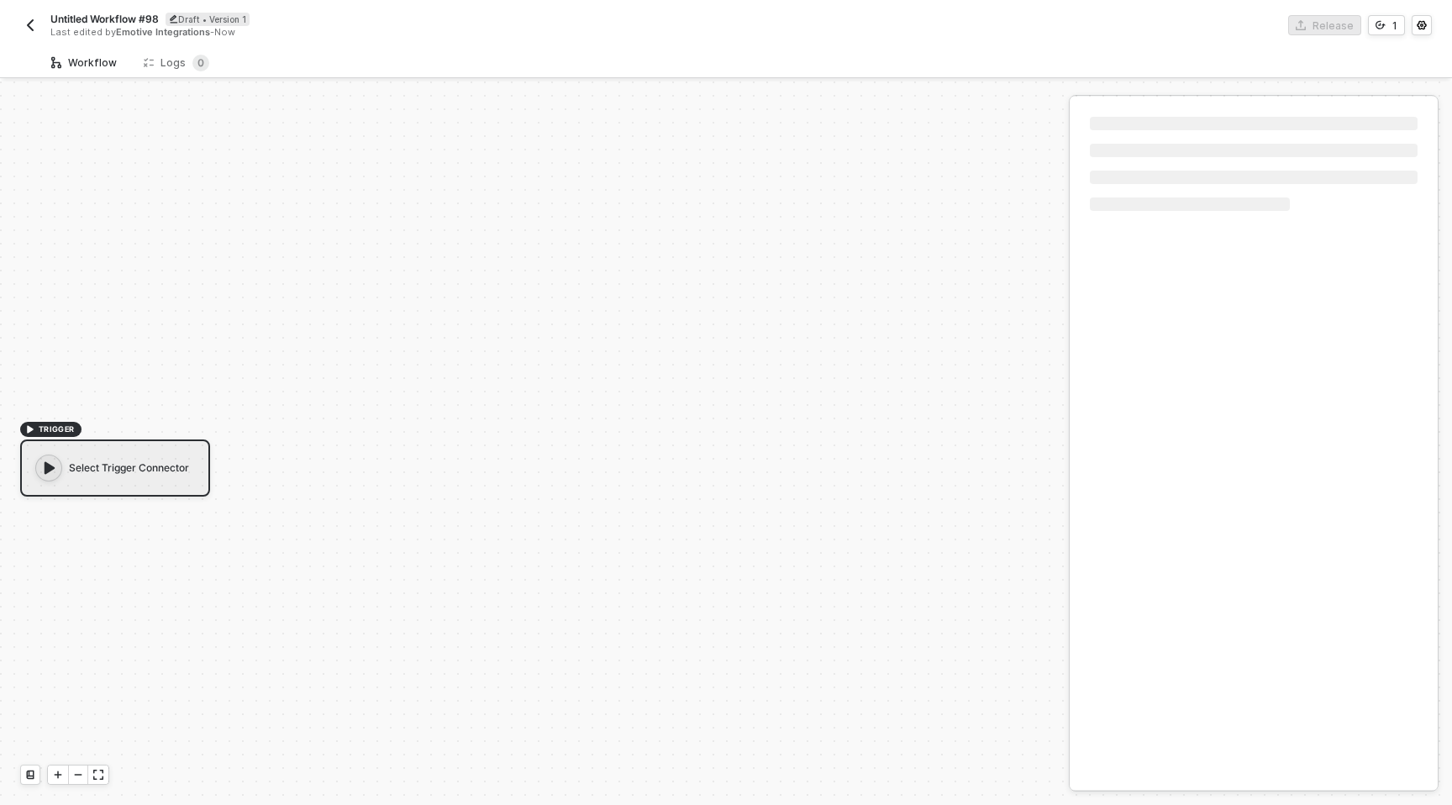
scroll to position [31, 0]
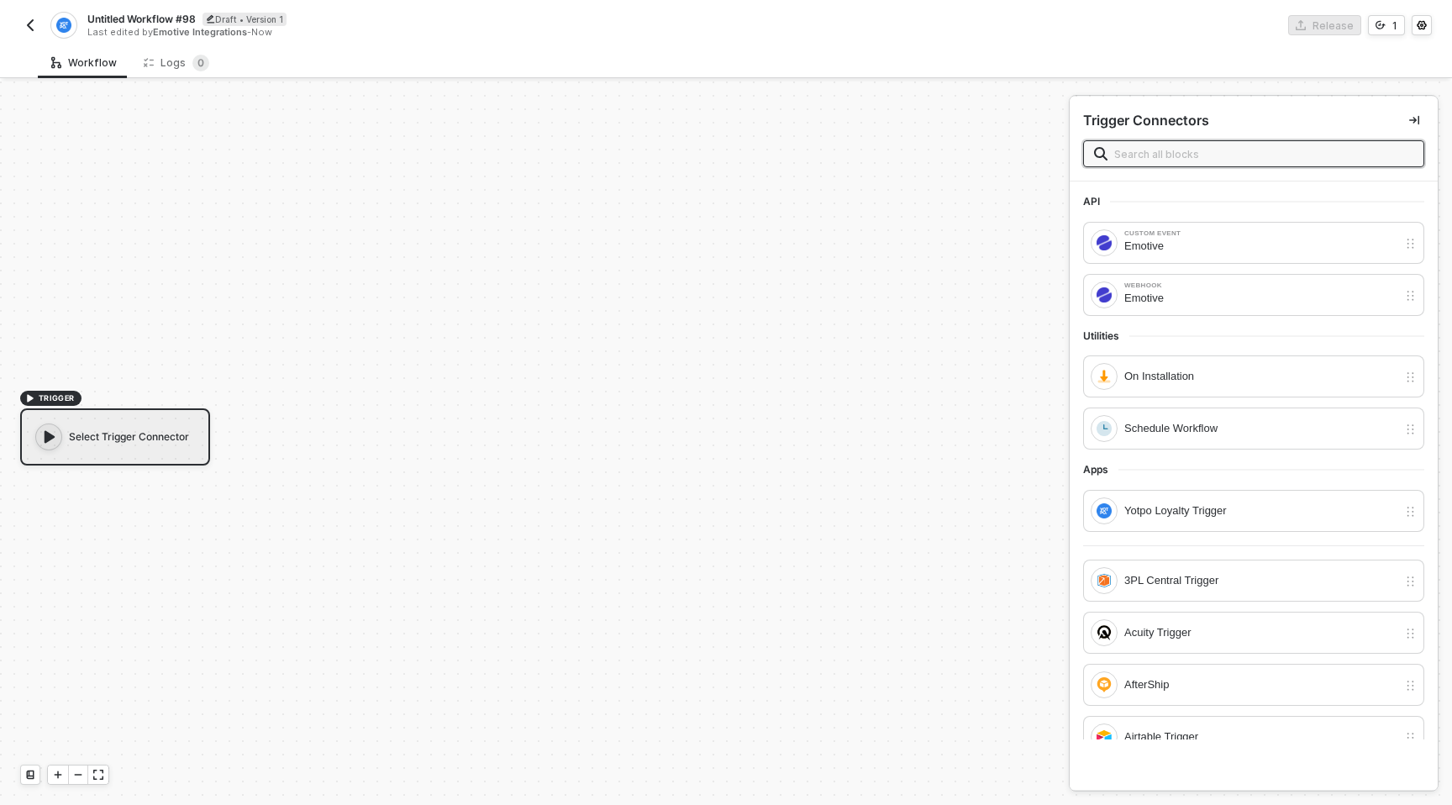
click at [132, 438] on div "Select Trigger Connector" at bounding box center [115, 436] width 190 height 57
click at [1160, 517] on div "Yotpo Loyalty Trigger" at bounding box center [1261, 511] width 273 height 18
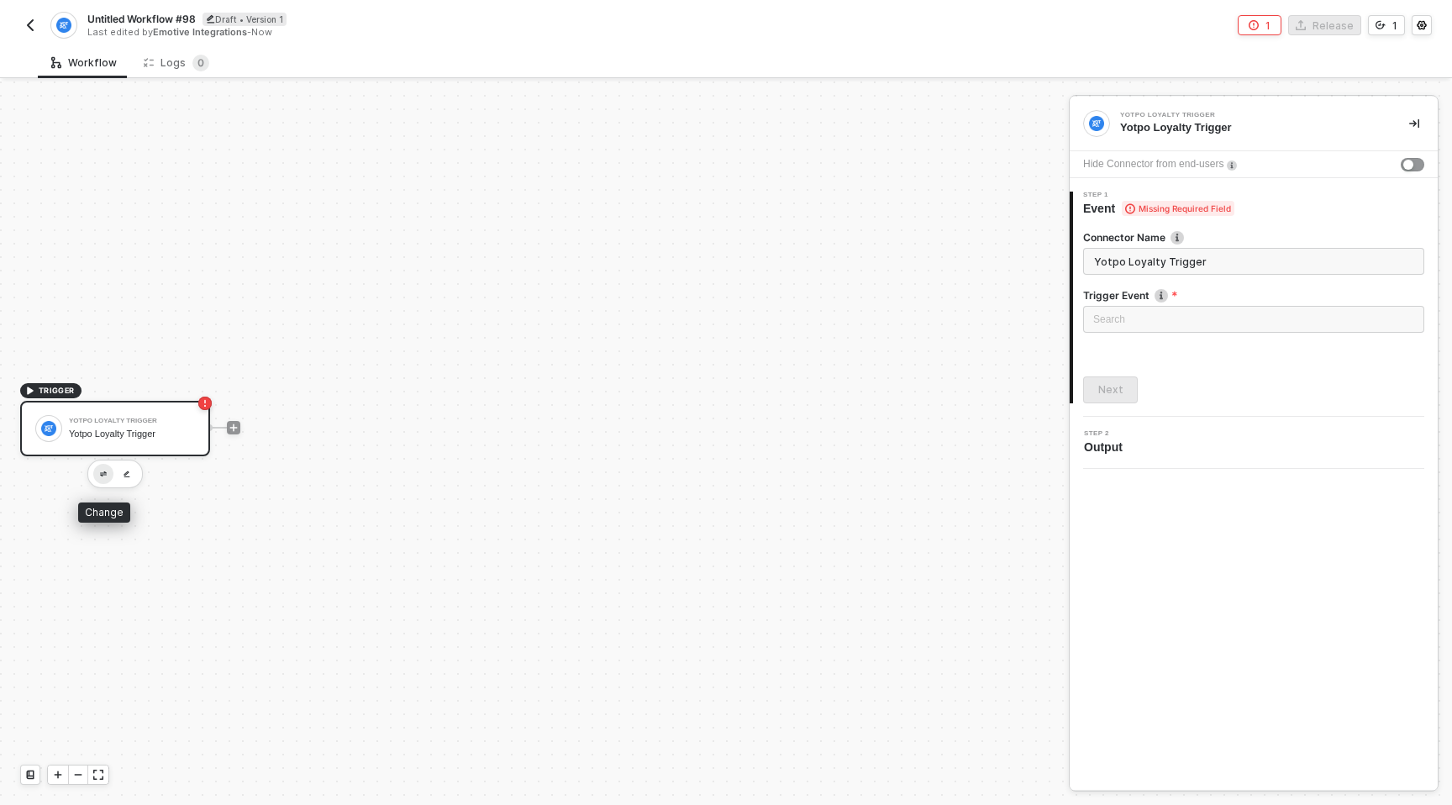
click at [104, 470] on button "button" at bounding box center [103, 474] width 20 height 20
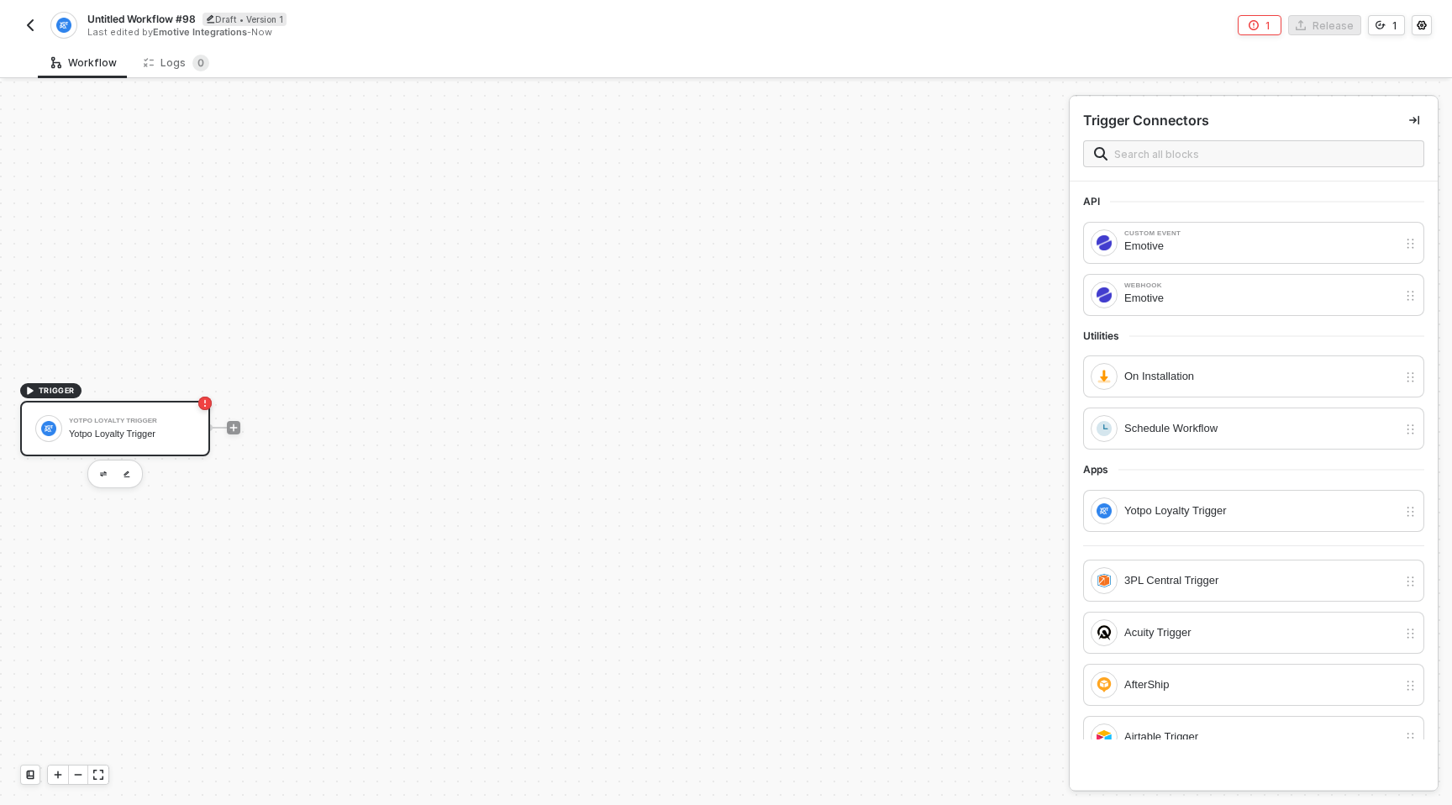
click at [129, 430] on div "Yotpo Loyalty Trigger" at bounding box center [132, 434] width 126 height 11
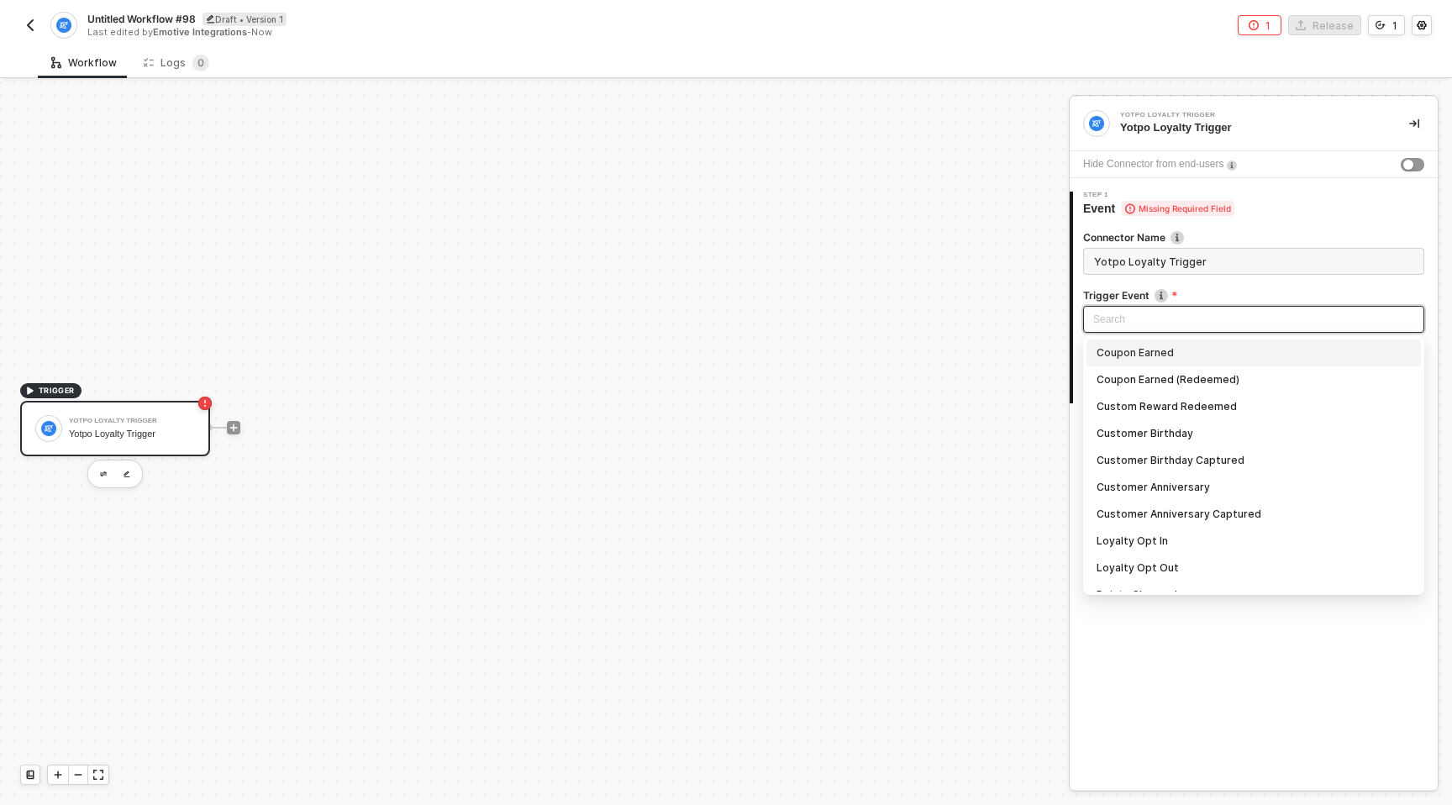
click at [1152, 314] on input "search" at bounding box center [1254, 319] width 321 height 25
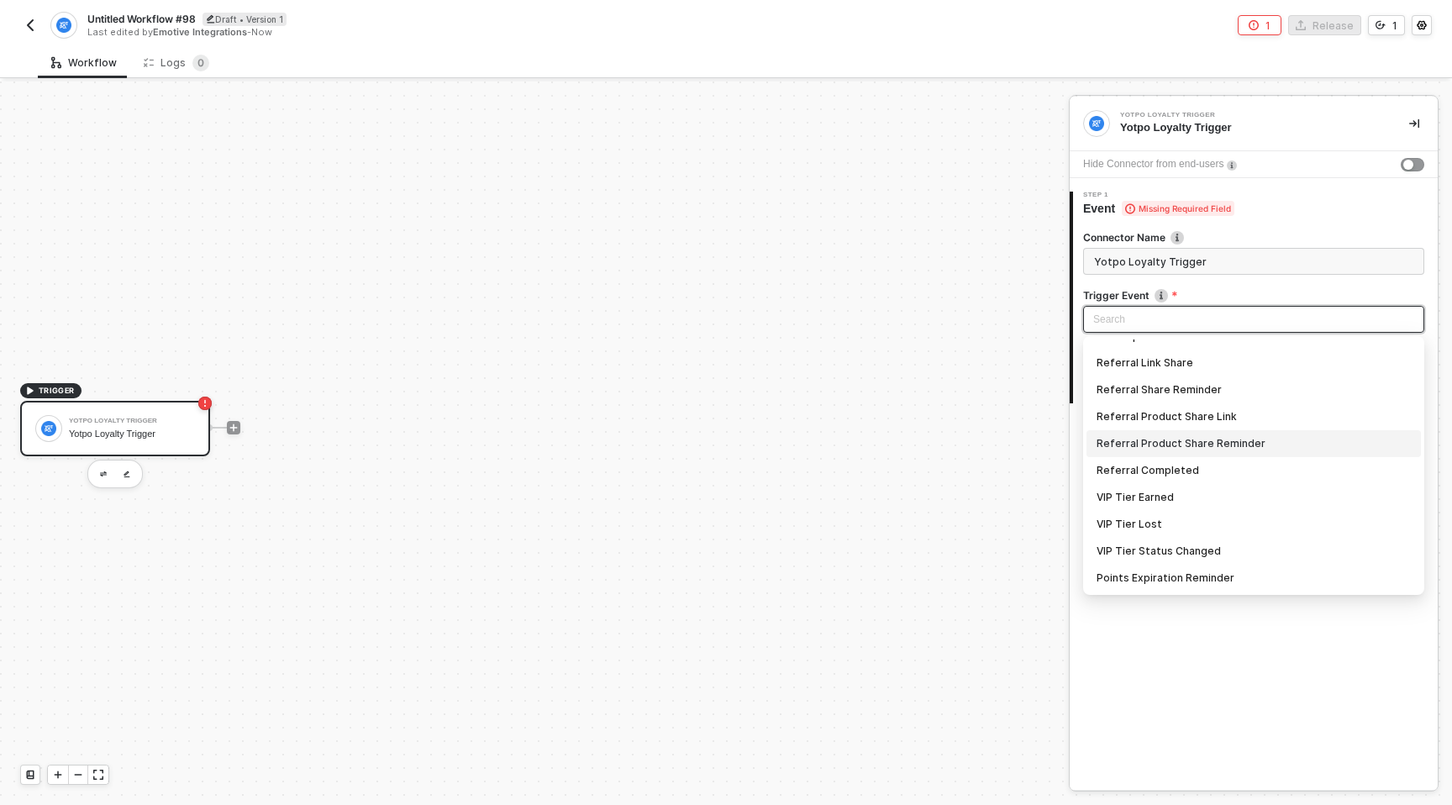
scroll to position [0, 0]
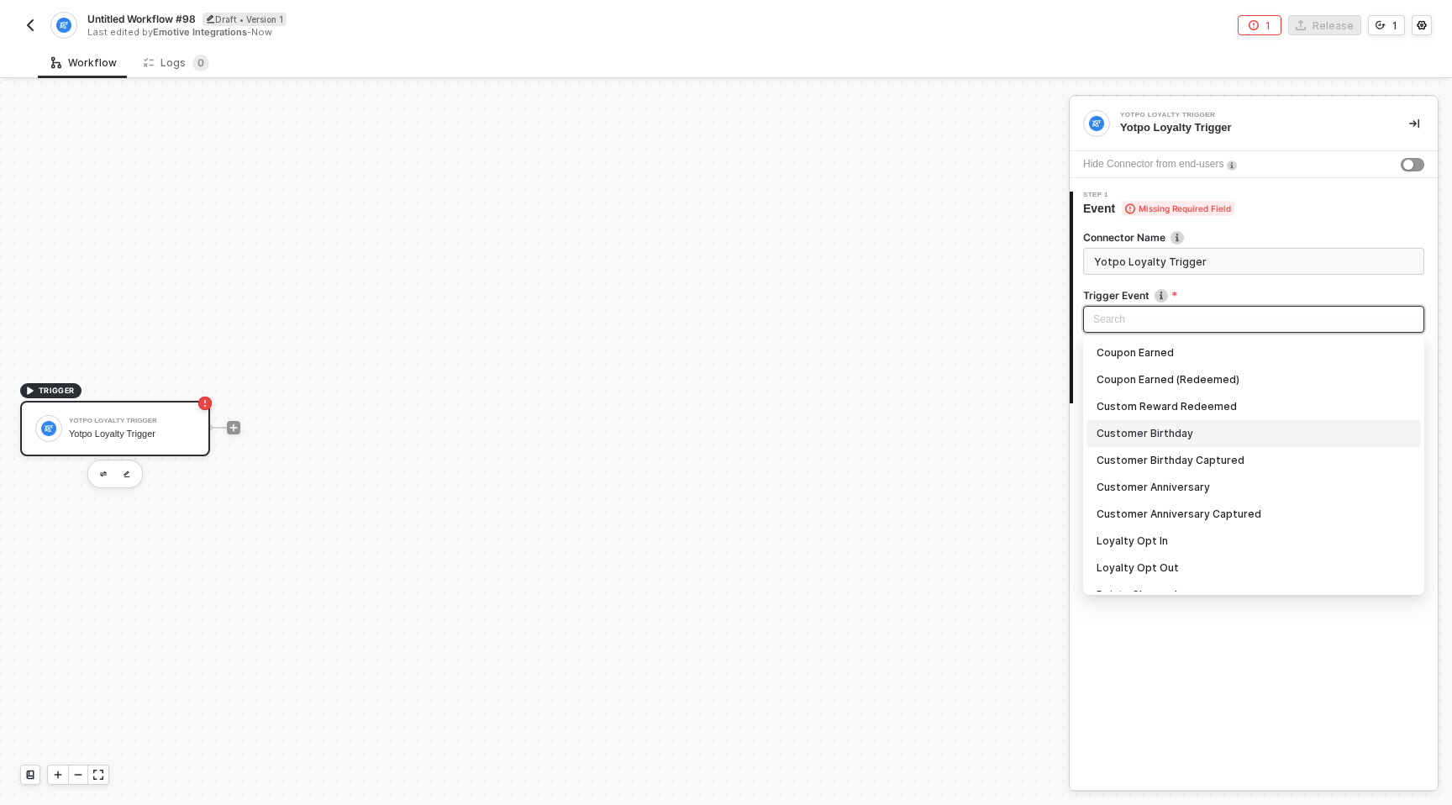
click at [1157, 432] on div "Customer Birthday" at bounding box center [1254, 433] width 314 height 18
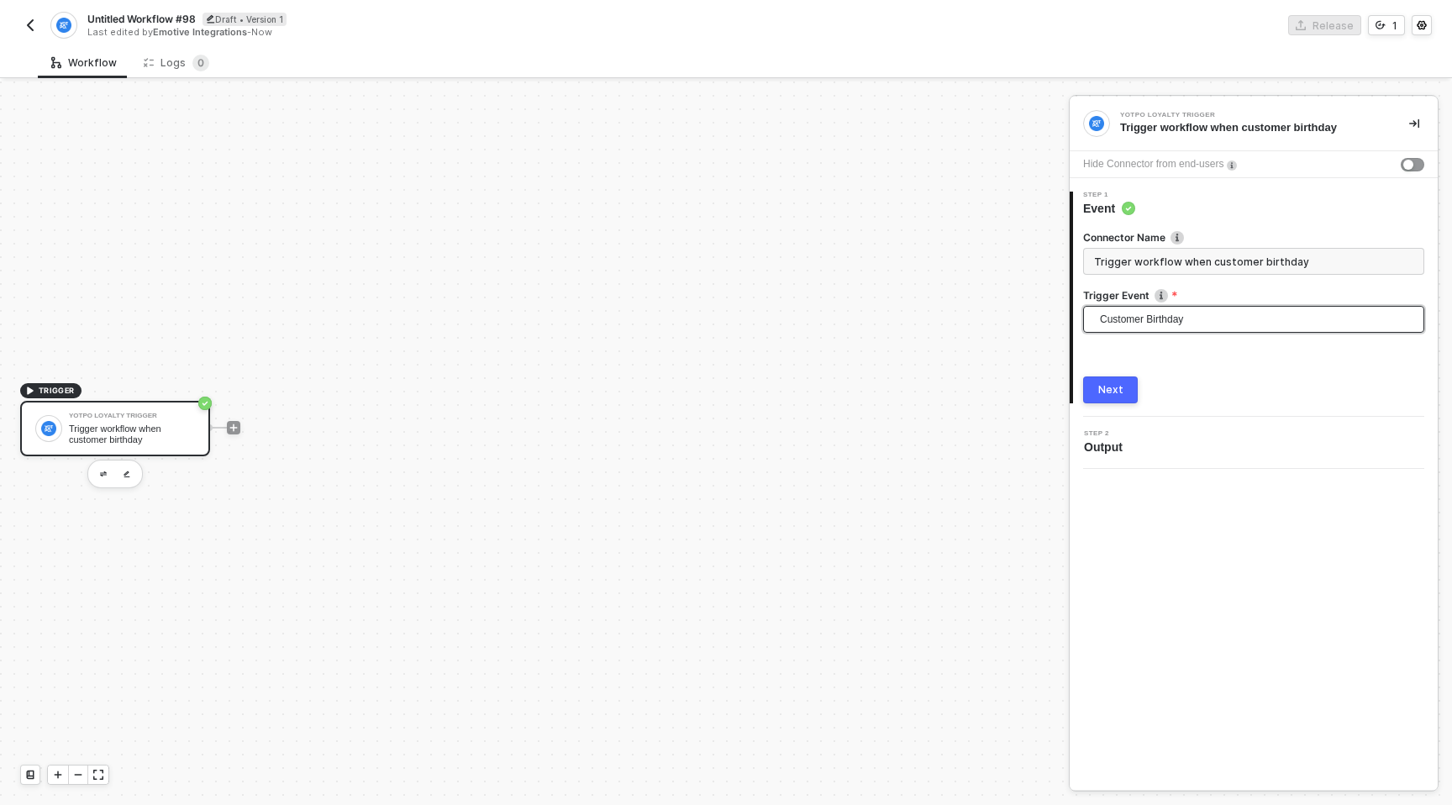
click at [1164, 319] on span "Customer Birthday" at bounding box center [1257, 319] width 314 height 25
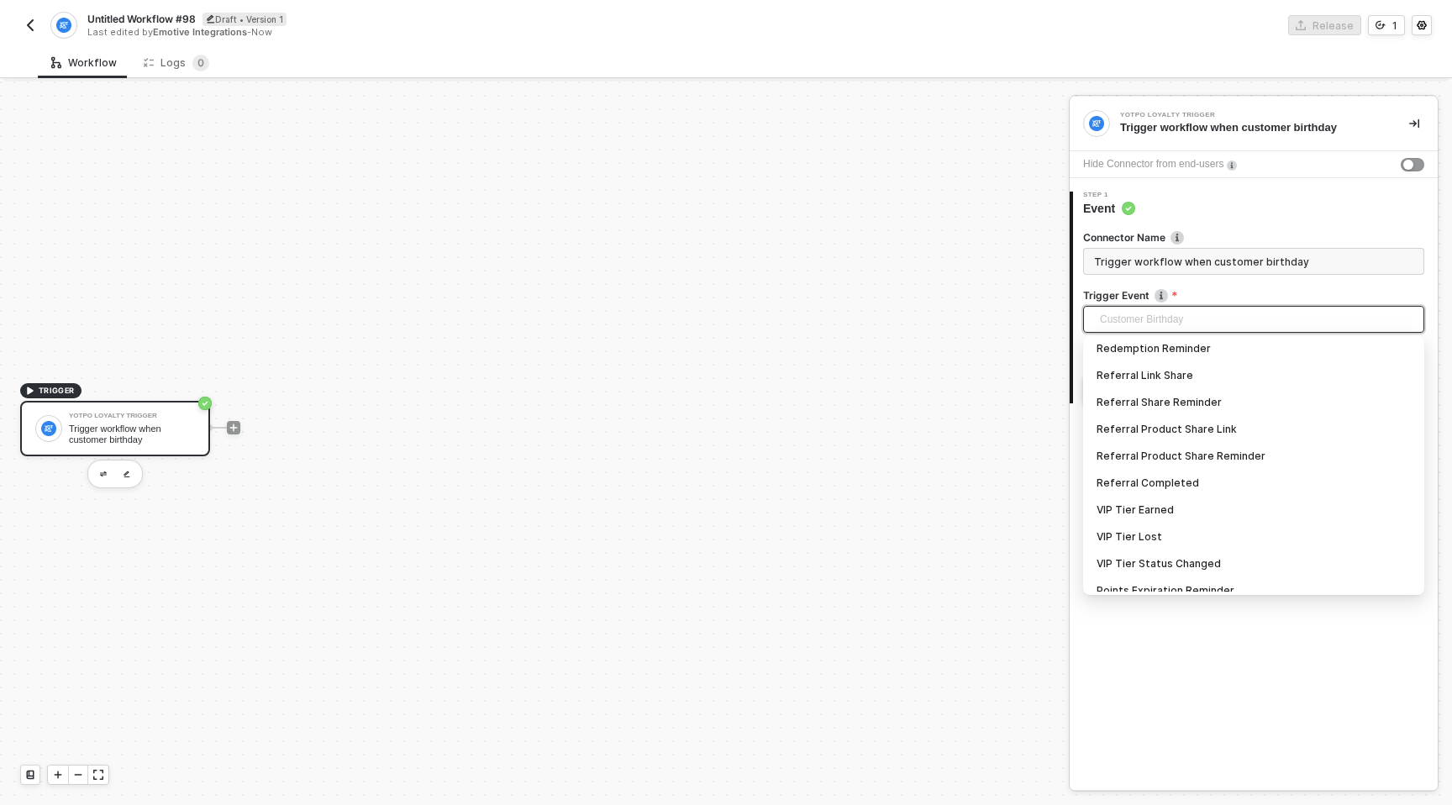
scroll to position [366, 0]
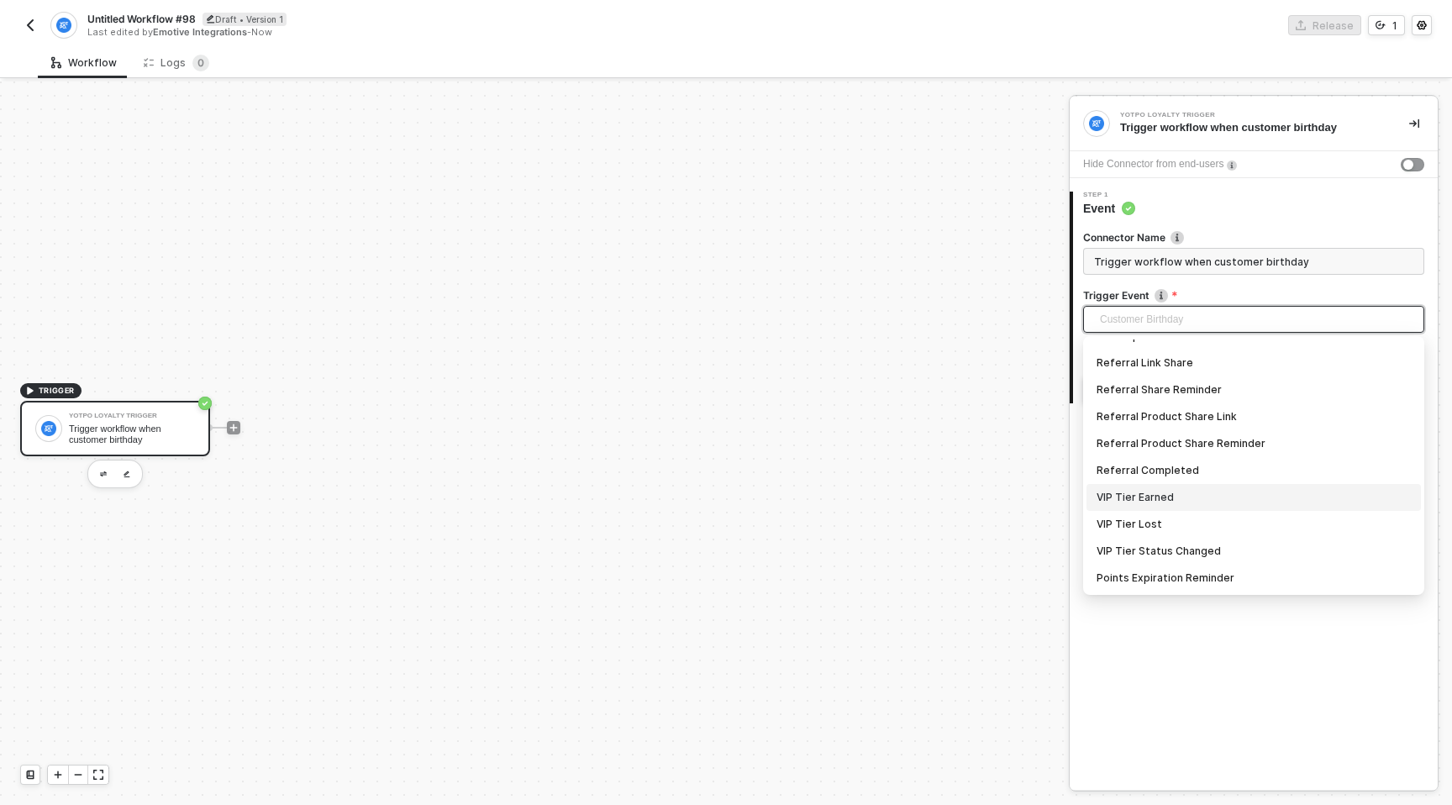
click at [1136, 497] on div "VIP Tier Earned" at bounding box center [1254, 497] width 314 height 18
type input "Trigger workflow when vip tier earned"
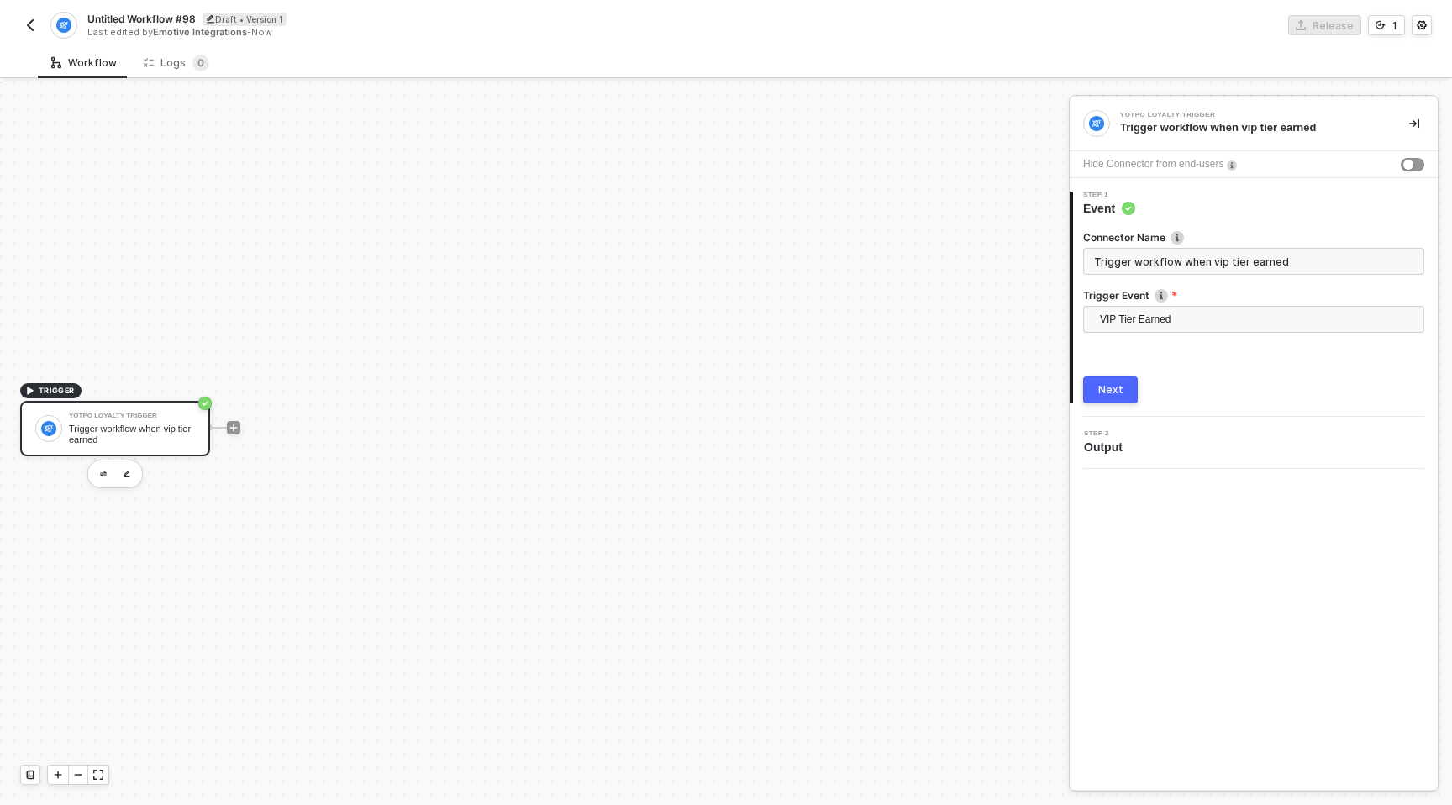
click at [1117, 398] on button "Next" at bounding box center [1110, 390] width 55 height 27
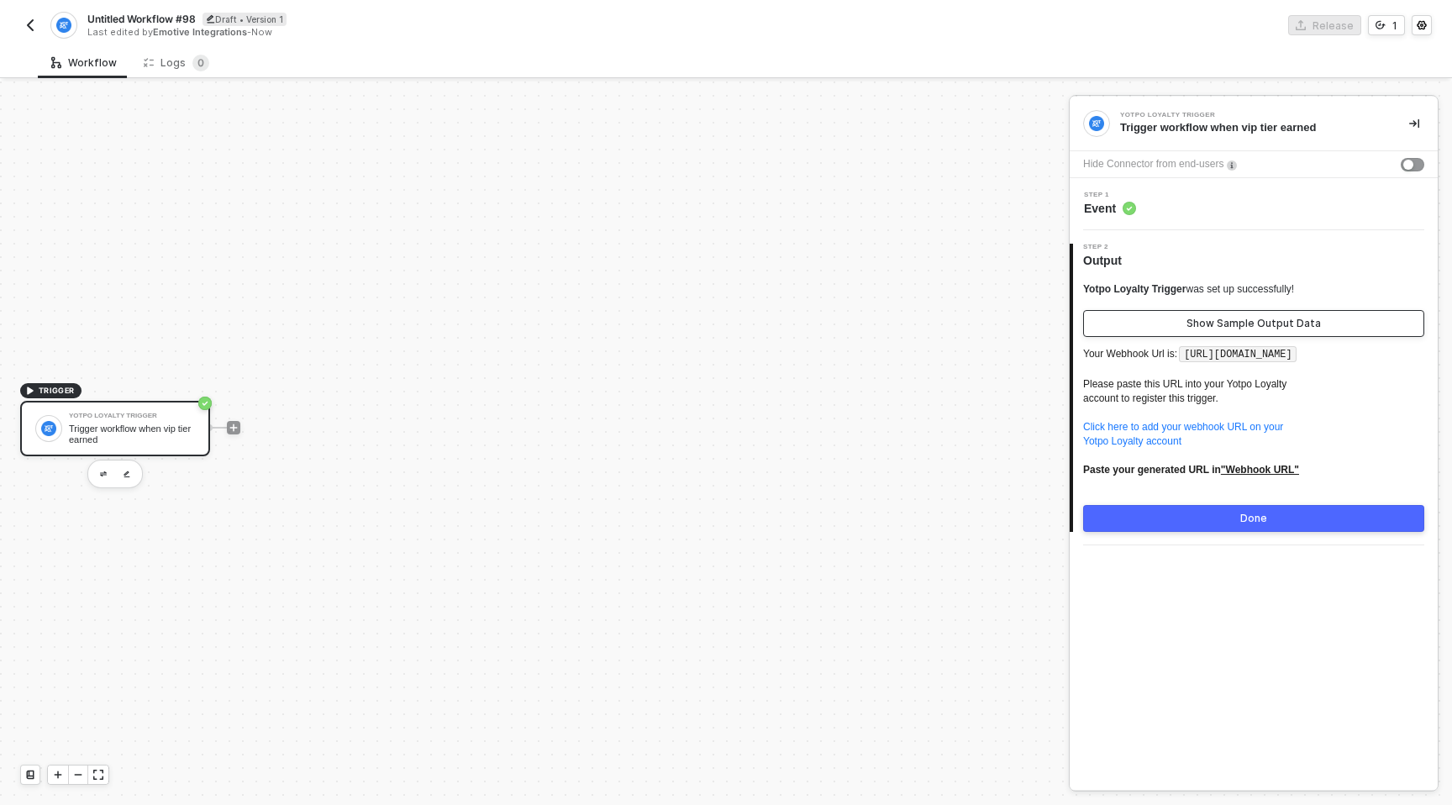
click at [1227, 323] on div "Show Sample Output Data" at bounding box center [1254, 323] width 134 height 13
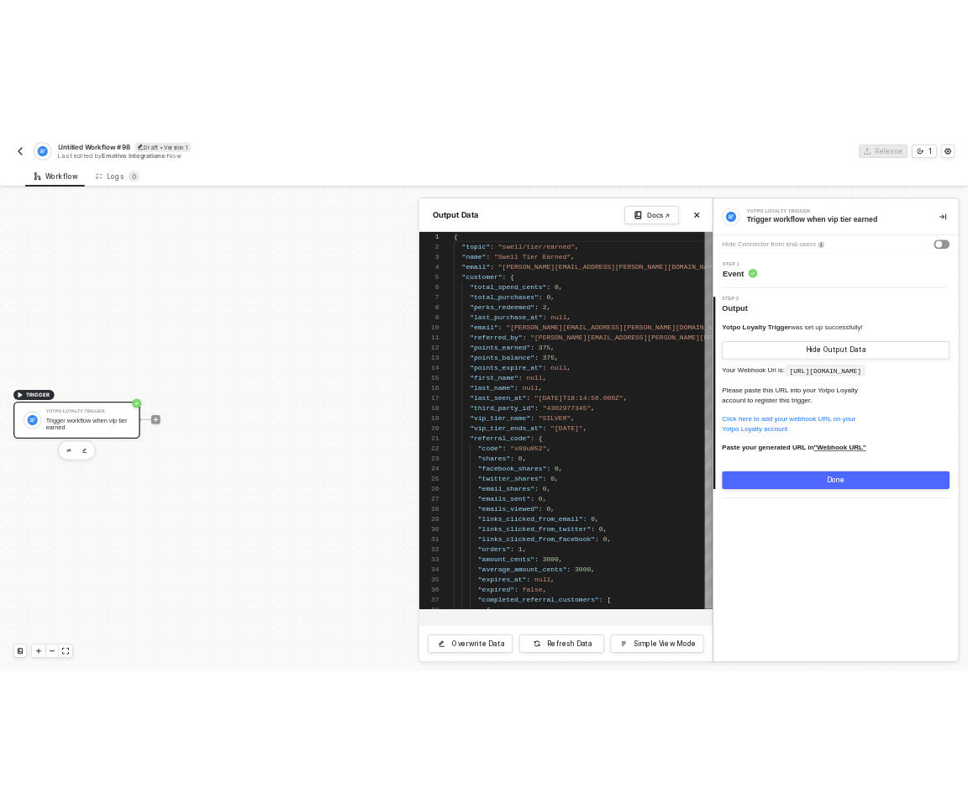
scroll to position [151, 0]
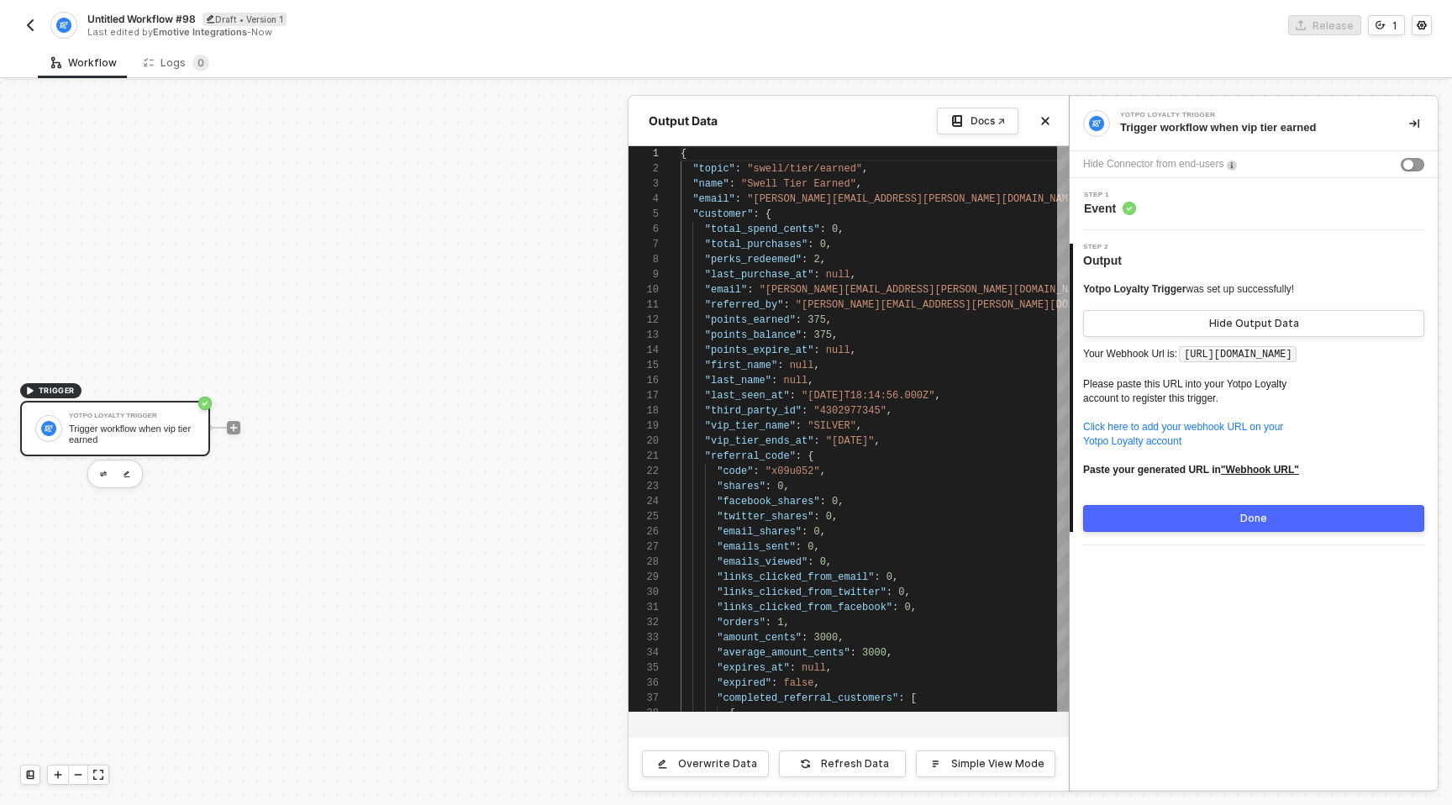
drag, startPoint x: 1189, startPoint y: 353, endPoint x: 1198, endPoint y: 377, distance: 25.0
click at [1198, 363] on code "[URL][DOMAIN_NAME]" at bounding box center [1238, 354] width 118 height 17
drag, startPoint x: 1352, startPoint y: 287, endPoint x: 1082, endPoint y: 291, distance: 269.8
click at [1082, 291] on div "Yotpo Loyalty Trigger was set up successfully! Hide Output Data Your Webhook Ur…" at bounding box center [1255, 400] width 365 height 263
drag, startPoint x: 1231, startPoint y: 417, endPoint x: 1080, endPoint y: 401, distance: 152.1
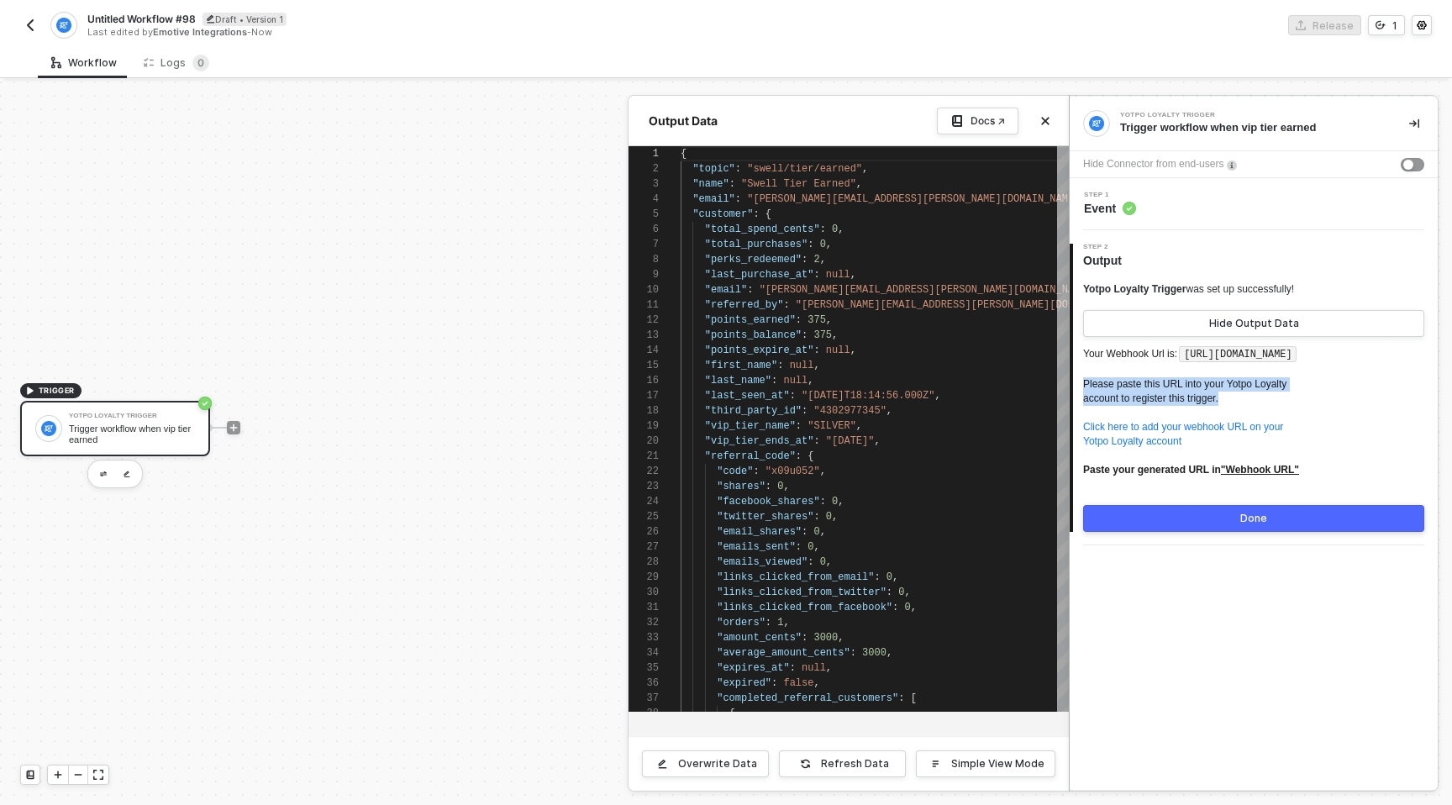
click at [1080, 401] on div "Yotpo Loyalty Trigger was set up successfully! Hide Output Data Your Webhook Ur…" at bounding box center [1255, 400] width 365 height 263
click at [1207, 399] on p "Your Webhook Url is: https://webhooks.runalloy.com/yotpoLoyalty/:merchantUserId…" at bounding box center [1253, 418] width 341 height 148
drag, startPoint x: 1199, startPoint y: 372, endPoint x: 1191, endPoint y: 354, distance: 19.2
click at [1191, 354] on code "https://webhooks.runalloy.com/yotpoLoyalty/:merchantUserId" at bounding box center [1238, 354] width 118 height 17
click at [1348, 344] on p "Your Webhook Url is: https://webhooks.runalloy.com/yotpoLoyalty/:merchantUserId…" at bounding box center [1253, 418] width 341 height 148
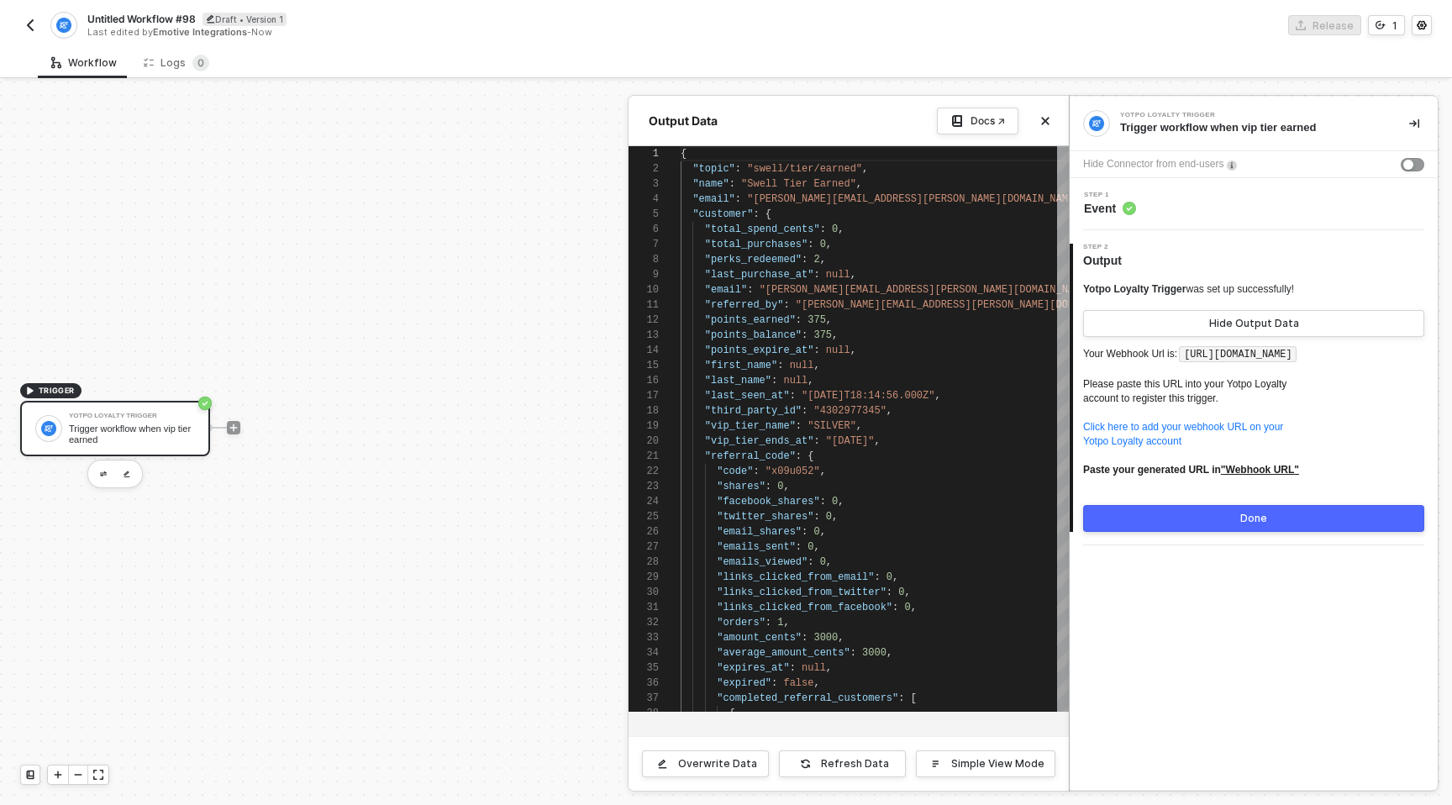
drag, startPoint x: 1104, startPoint y: 369, endPoint x: 1190, endPoint y: 356, distance: 86.7
click at [1190, 356] on code "https://webhooks.runalloy.com/yotpoLoyalty/:merchantUserId" at bounding box center [1238, 354] width 118 height 17
drag, startPoint x: 1203, startPoint y: 373, endPoint x: 1108, endPoint y: 374, distance: 95.0
click at [1178, 360] on span "https://webhooks.runalloy.com/yotpoLoyalty/:merchantUserId" at bounding box center [1239, 352] width 122 height 13
click at [1204, 360] on span "https://webhooks.runalloy.com/yotpoLoyalty/:merchantUserId" at bounding box center [1239, 352] width 122 height 13
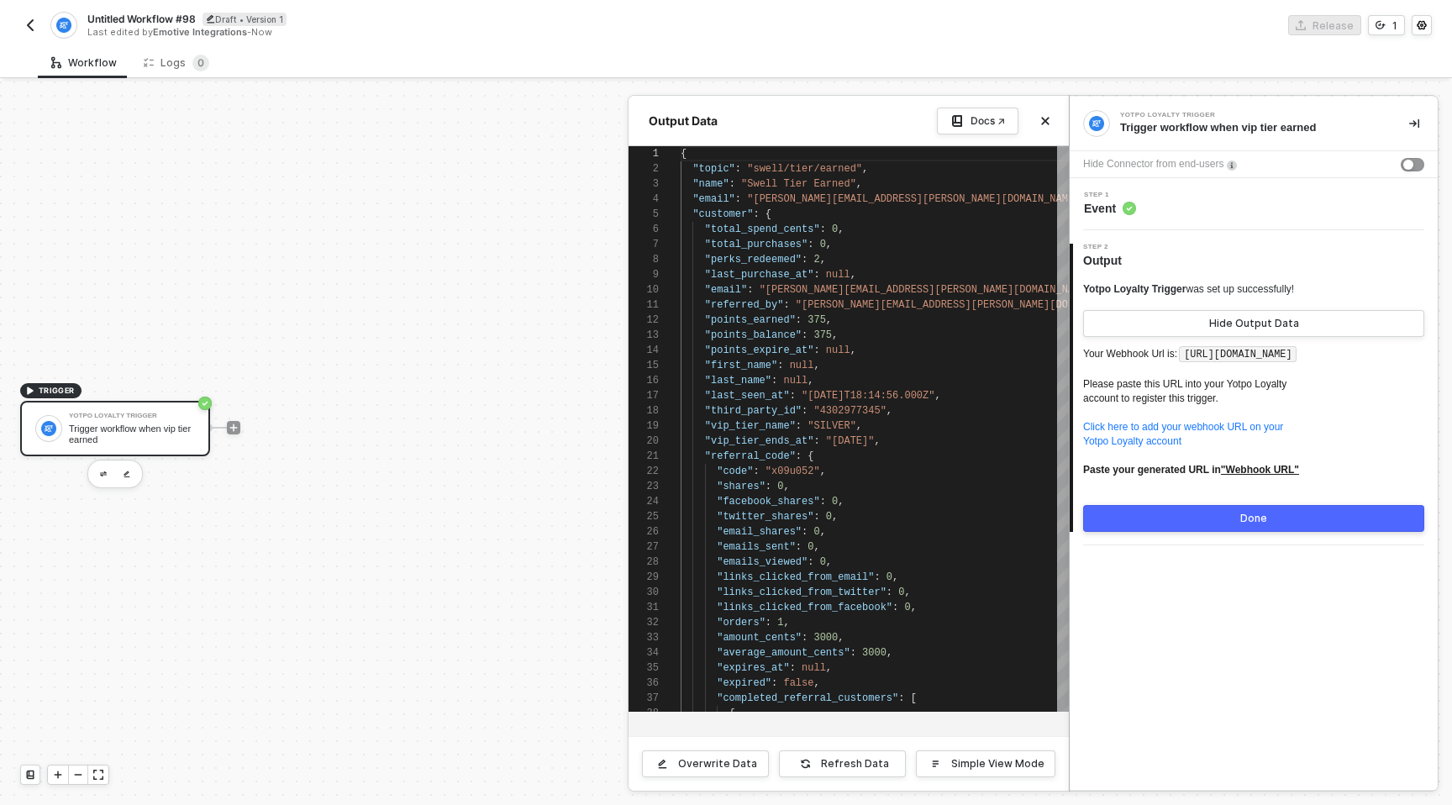
click at [1226, 362] on p "Your Webhook Url is: https://webhooks.runalloy.com/yotpoLoyalty/:merchantUserId…" at bounding box center [1253, 418] width 341 height 148
drag, startPoint x: 1198, startPoint y: 370, endPoint x: 1108, endPoint y: 372, distance: 90.0
click at [1179, 363] on code "https://webhooks.runalloy.com/yotpoLoyalty/:merchantUserId" at bounding box center [1238, 354] width 118 height 17
click at [1236, 385] on p "Your Webhook Url is: https://webhooks.runalloy.com/yotpoLoyalty/:merchantUserId…" at bounding box center [1253, 418] width 341 height 148
drag, startPoint x: 1195, startPoint y: 369, endPoint x: 1192, endPoint y: 356, distance: 13.9
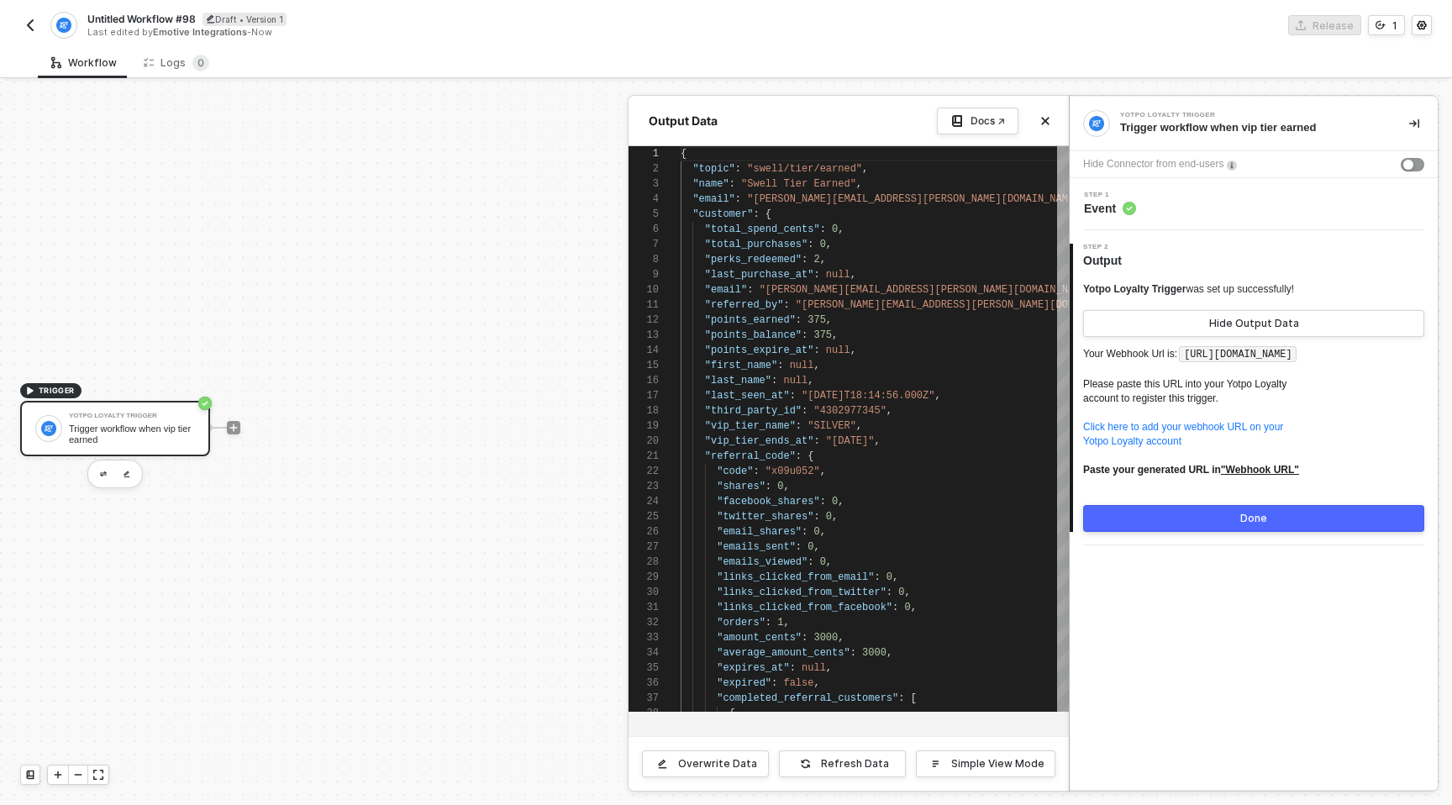
click at [1192, 356] on code "https://webhooks.runalloy.com/yotpoLoyalty/:merchantUserId" at bounding box center [1238, 354] width 118 height 17
click at [1225, 384] on p "Your Webhook Url is: https://webhooks.runalloy.com/yotpoLoyalty/:merchantUserId…" at bounding box center [1253, 418] width 341 height 148
drag, startPoint x: 1199, startPoint y: 372, endPoint x: 1188, endPoint y: 356, distance: 20.0
click at [1188, 356] on code "https://webhooks.runalloy.com/yotpoLoyalty/:merchantUserId" at bounding box center [1238, 354] width 118 height 17
copy code "https://webhooks.runalloy.com/yotpoLoyalty/:merchantUserId"
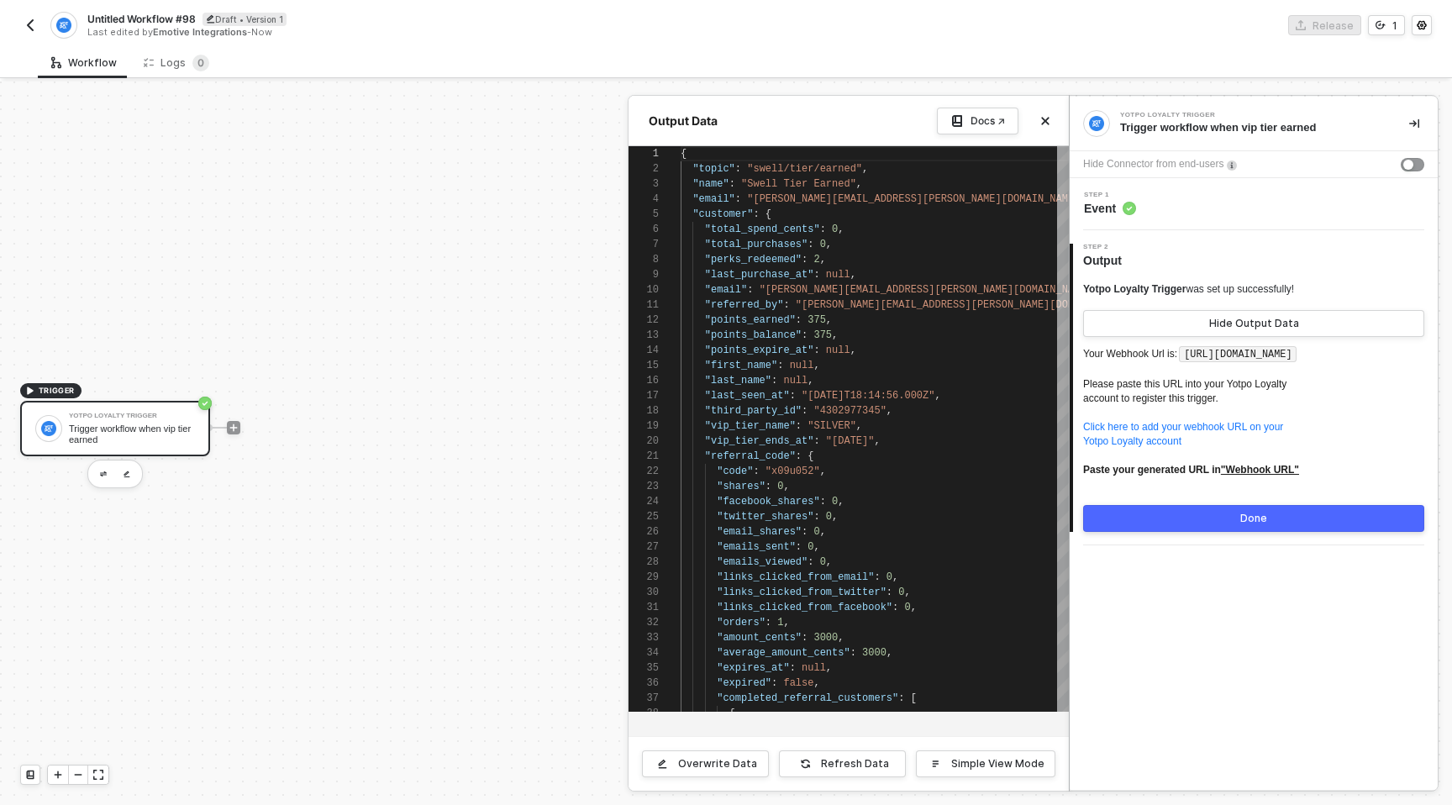
click at [445, 118] on div at bounding box center [726, 444] width 1452 height 724
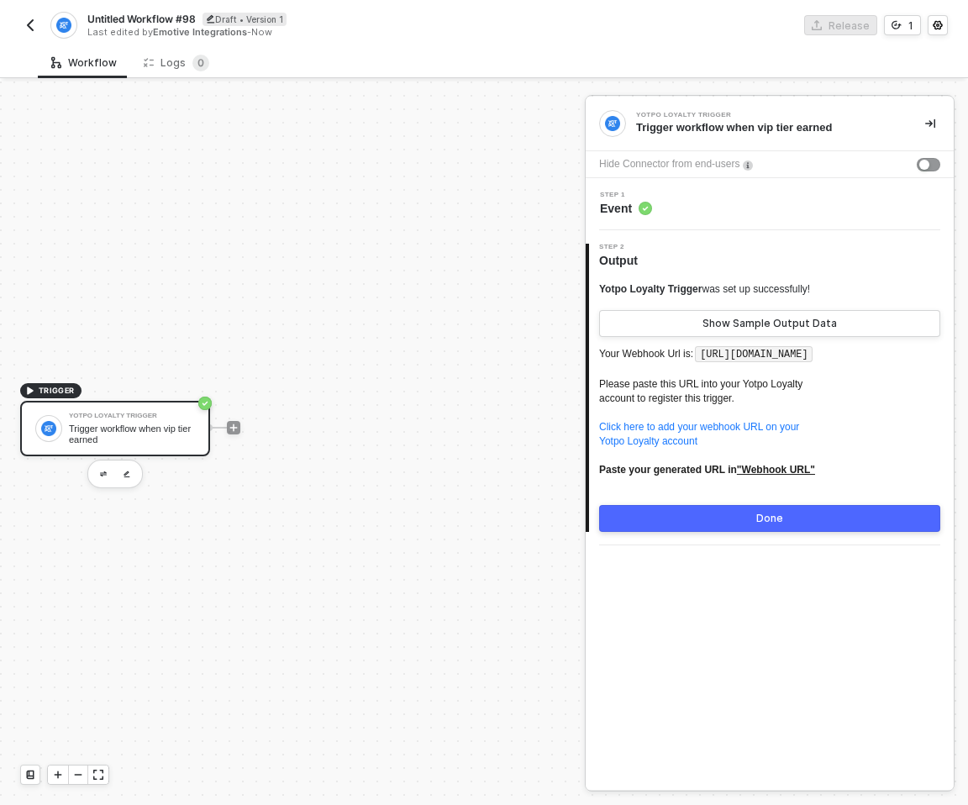
drag, startPoint x: 713, startPoint y: 372, endPoint x: 701, endPoint y: 350, distance: 24.8
click at [701, 350] on code "[URL][DOMAIN_NAME]" at bounding box center [754, 354] width 118 height 17
drag, startPoint x: 717, startPoint y: 460, endPoint x: 599, endPoint y: 443, distance: 118.9
click at [599, 443] on p "Your Webhook Url is: https://webhooks.runalloy.com/yotpoLoyalty/:merchantUserId…" at bounding box center [769, 418] width 341 height 148
click at [715, 466] on p "Your Webhook Url is: https://webhooks.runalloy.com/yotpoLoyalty/:merchantUserId…" at bounding box center [769, 418] width 341 height 148
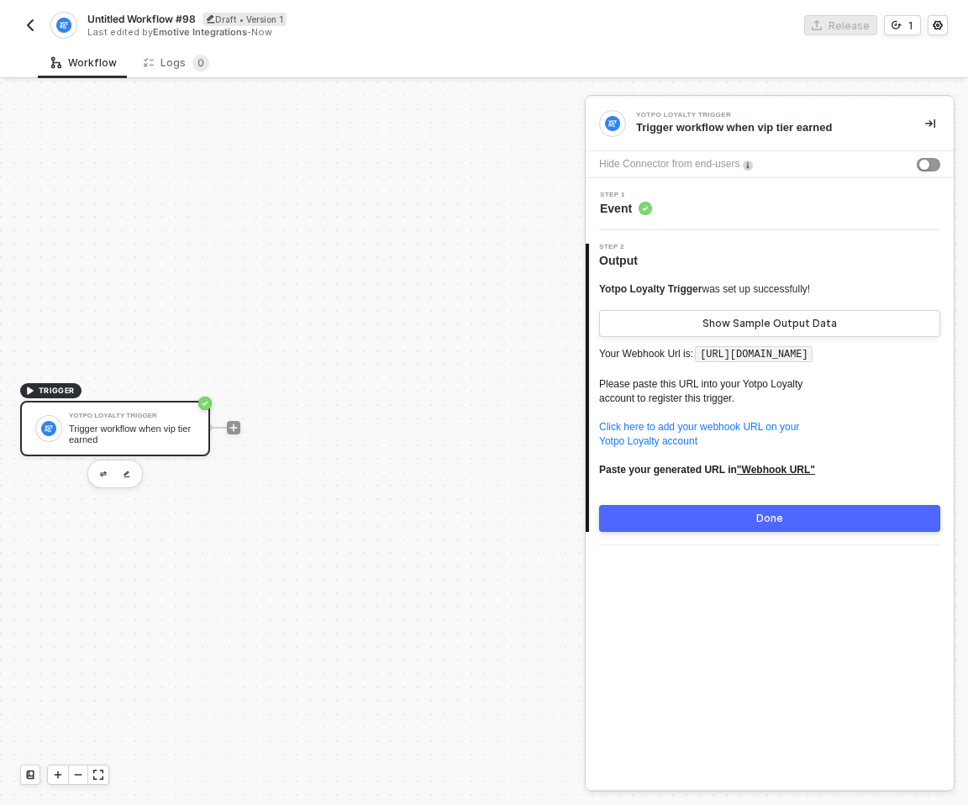
drag, startPoint x: 715, startPoint y: 373, endPoint x: 622, endPoint y: 372, distance: 93.3
click at [695, 363] on code "[URL][DOMAIN_NAME]" at bounding box center [754, 354] width 118 height 17
click at [701, 363] on code "[URL][DOMAIN_NAME]" at bounding box center [754, 354] width 118 height 17
drag, startPoint x: 714, startPoint y: 368, endPoint x: 707, endPoint y: 350, distance: 20.0
click at [707, 350] on code "[URL][DOMAIN_NAME]" at bounding box center [754, 354] width 118 height 17
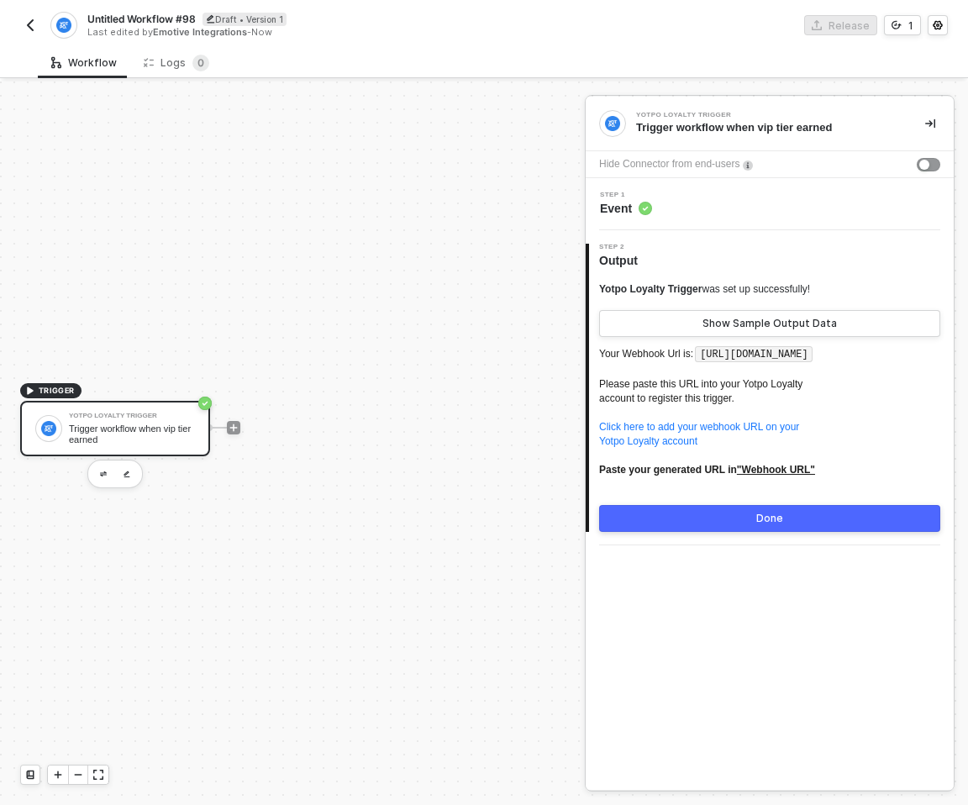
click at [514, 340] on div "TRIGGER Yotpo Loyalty Trigger Trigger workflow when vip tier earned" at bounding box center [288, 427] width 577 height 755
click at [793, 476] on u ""Webhook URL"" at bounding box center [776, 470] width 78 height 12
drag, startPoint x: 716, startPoint y: 374, endPoint x: 703, endPoint y: 351, distance: 26.4
click at [703, 351] on code "[URL][DOMAIN_NAME]" at bounding box center [754, 354] width 118 height 17
click at [729, 372] on p "Your Webhook Url is: https://webhooks.runalloy.com/yotpoLoyalty/:merchantUserId…" at bounding box center [769, 418] width 341 height 148
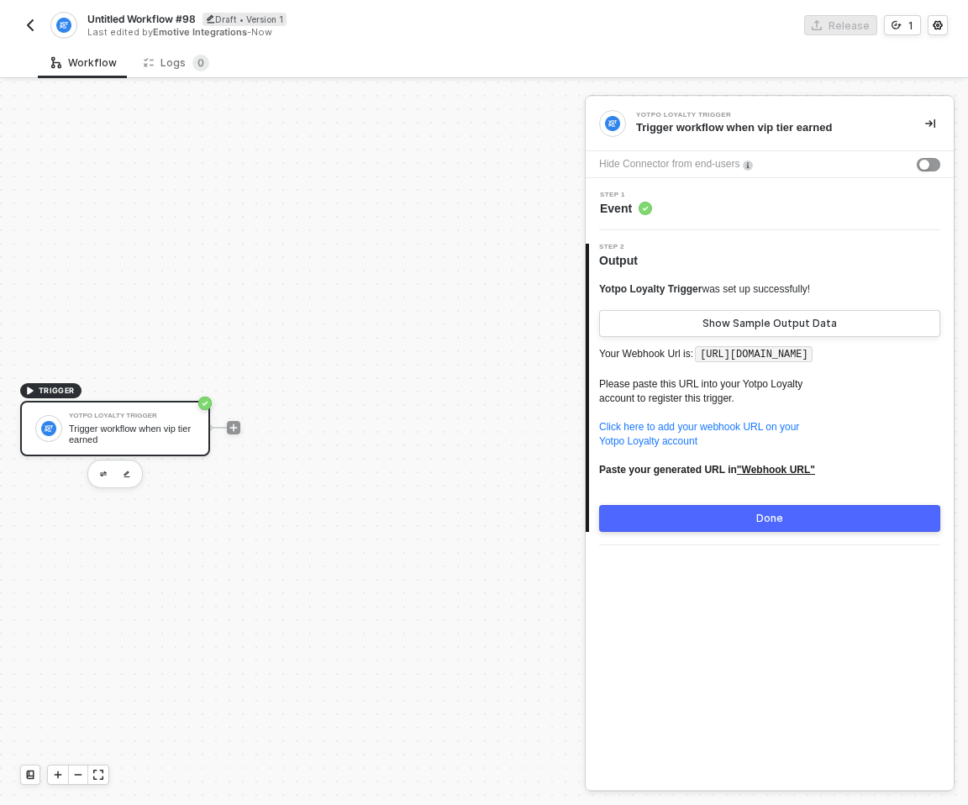
drag, startPoint x: 715, startPoint y: 368, endPoint x: 702, endPoint y: 352, distance: 20.9
click at [702, 352] on code "[URL][DOMAIN_NAME]" at bounding box center [754, 354] width 118 height 17
click at [646, 43] on div "Untitled Workflow #98 Draft • Version 1 Last edited by Emotive Integrations - N…" at bounding box center [484, 23] width 928 height 47
click at [409, 18] on div "Untitled Workflow #98 Draft • Version 1" at bounding box center [284, 19] width 395 height 14
click at [363, 65] on div "Workflow Logs 0" at bounding box center [503, 62] width 930 height 31
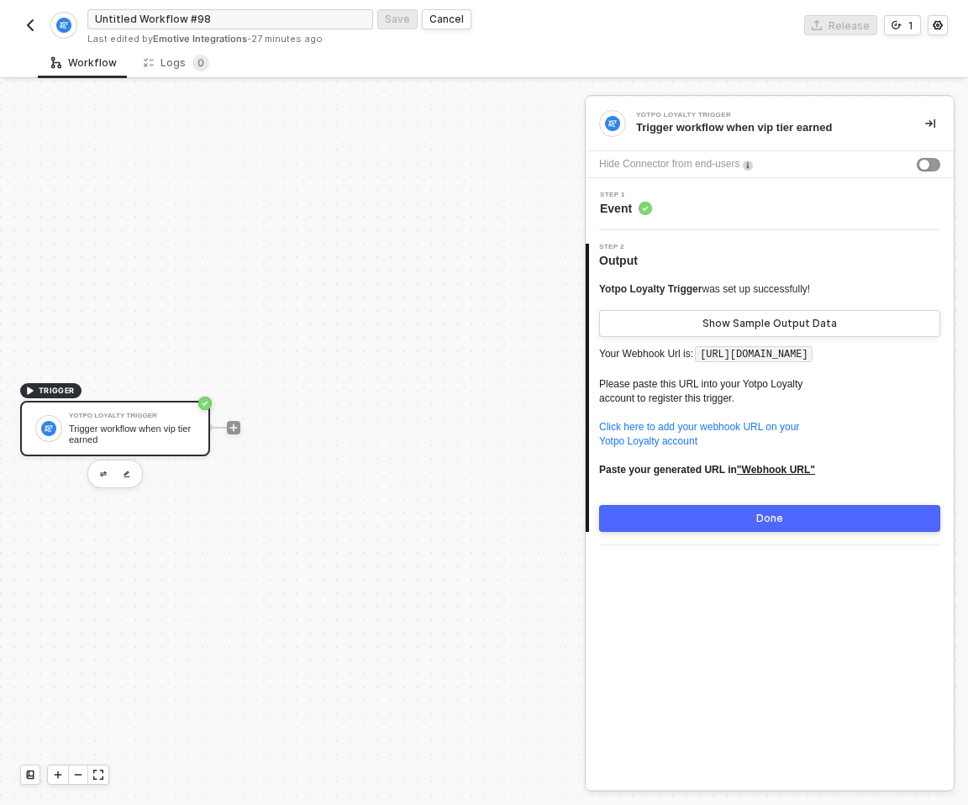
click at [30, 23] on img "button" at bounding box center [30, 24] width 13 height 13
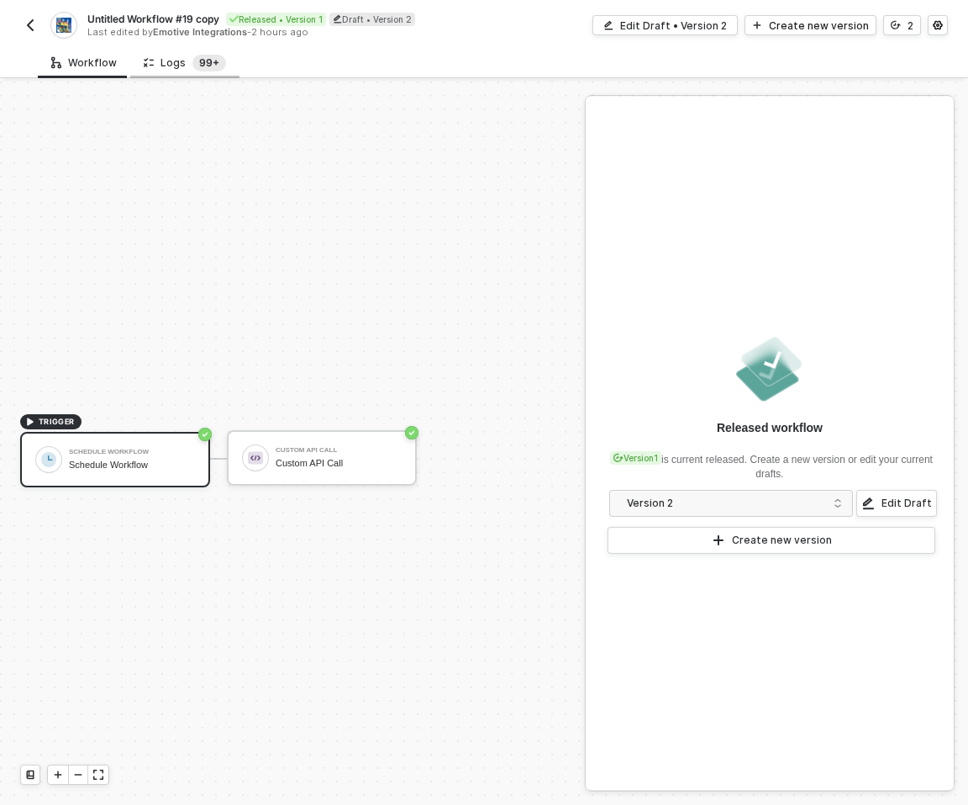
scroll to position [31, 0]
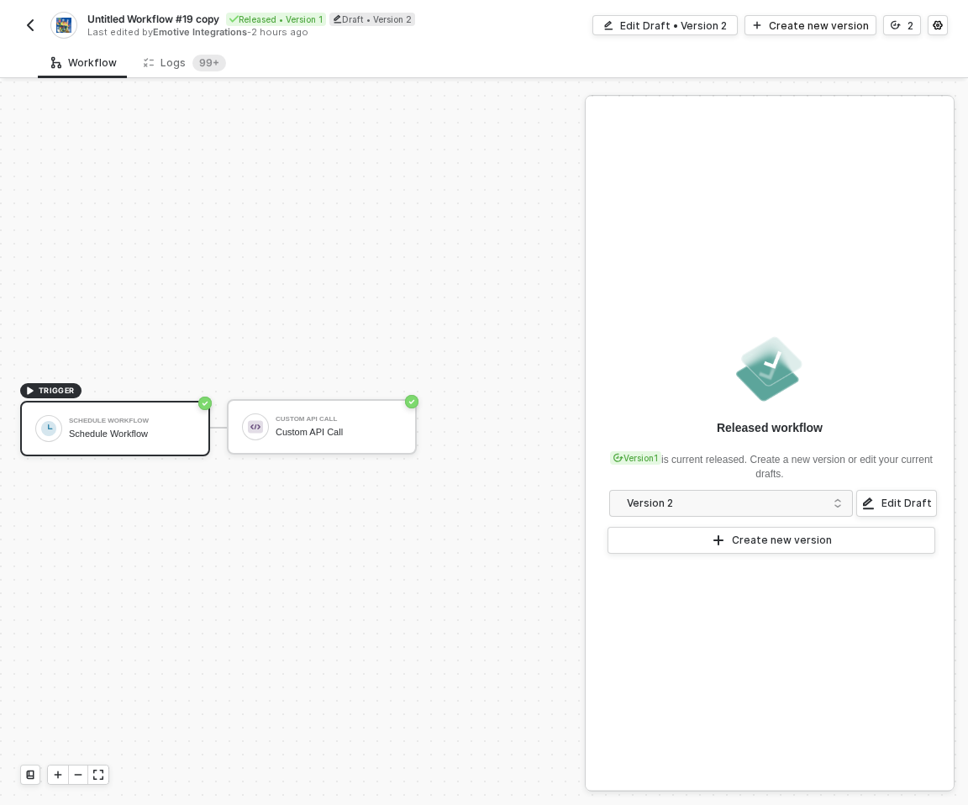
click at [31, 16] on button "button" at bounding box center [30, 25] width 20 height 20
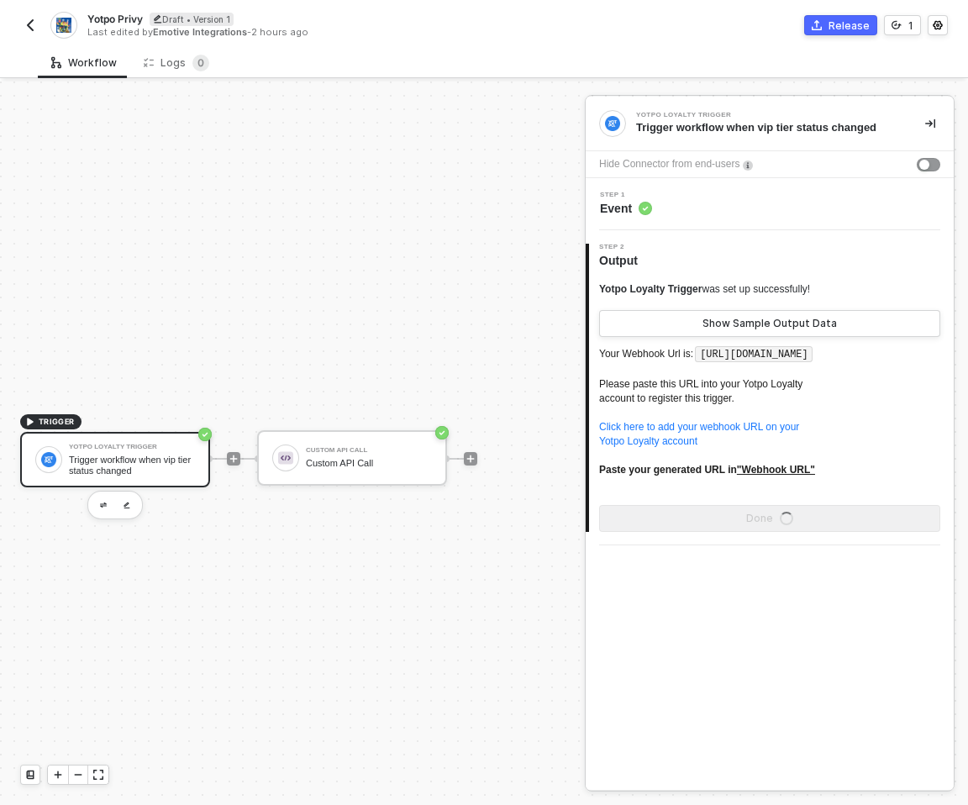
scroll to position [31, 0]
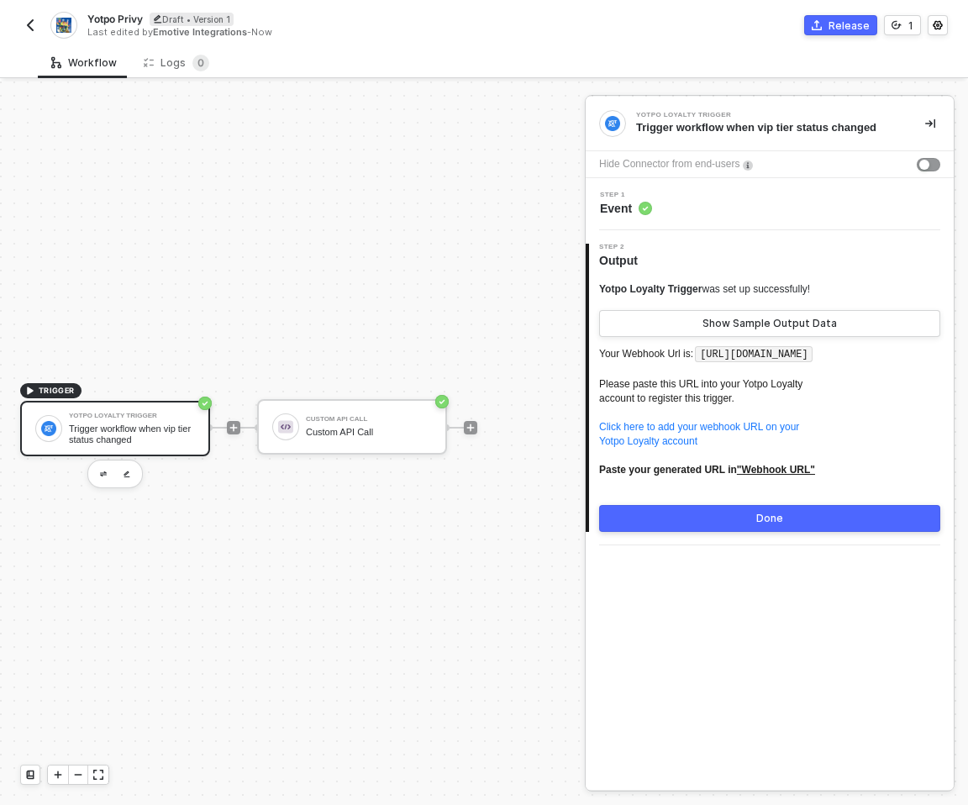
click at [29, 27] on img "button" at bounding box center [30, 24] width 13 height 13
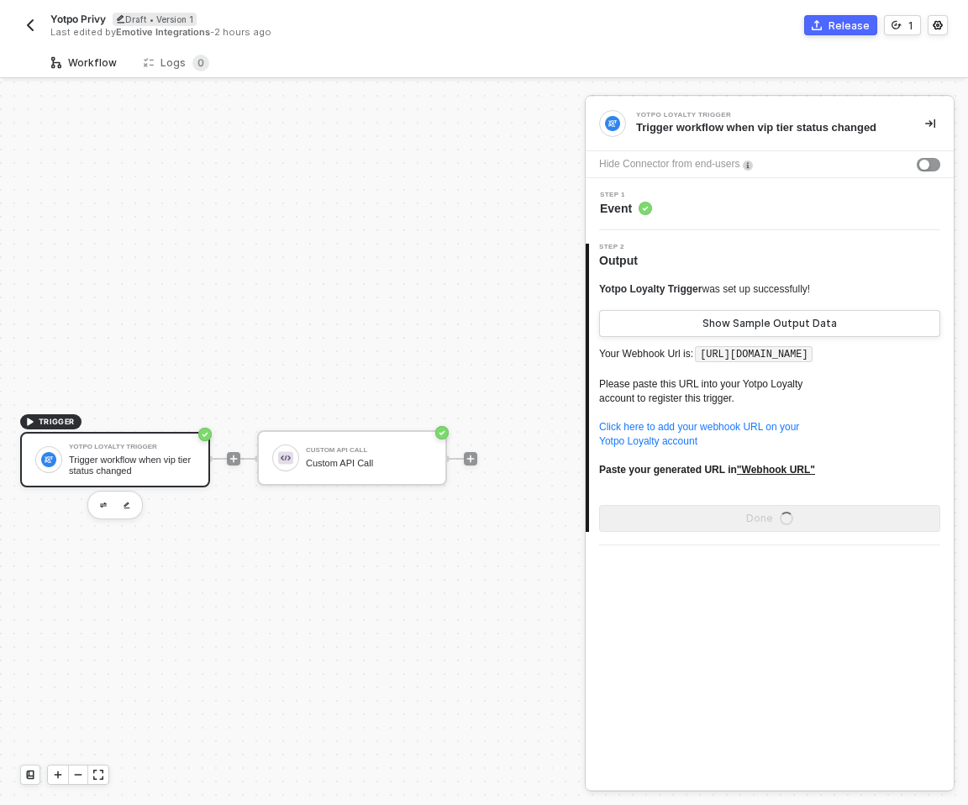
scroll to position [31, 0]
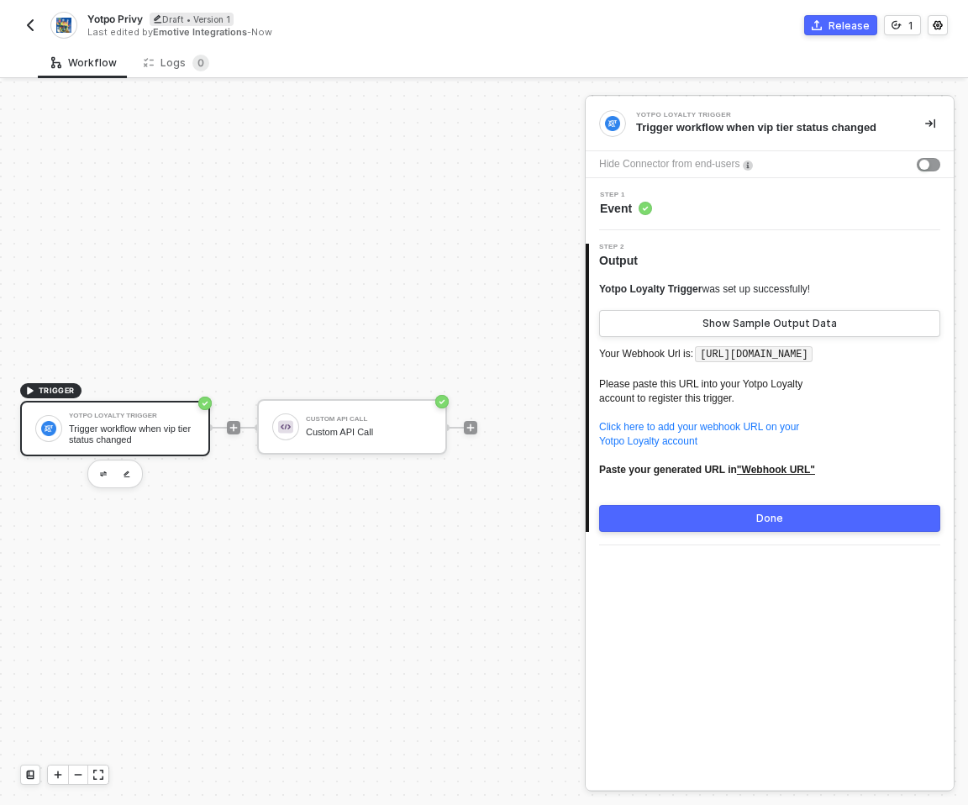
drag, startPoint x: 715, startPoint y: 371, endPoint x: 707, endPoint y: 356, distance: 16.6
click at [707, 356] on code "[URL][DOMAIN_NAME]" at bounding box center [754, 354] width 118 height 17
click at [719, 318] on div "Show Sample Output Data" at bounding box center [770, 323] width 134 height 13
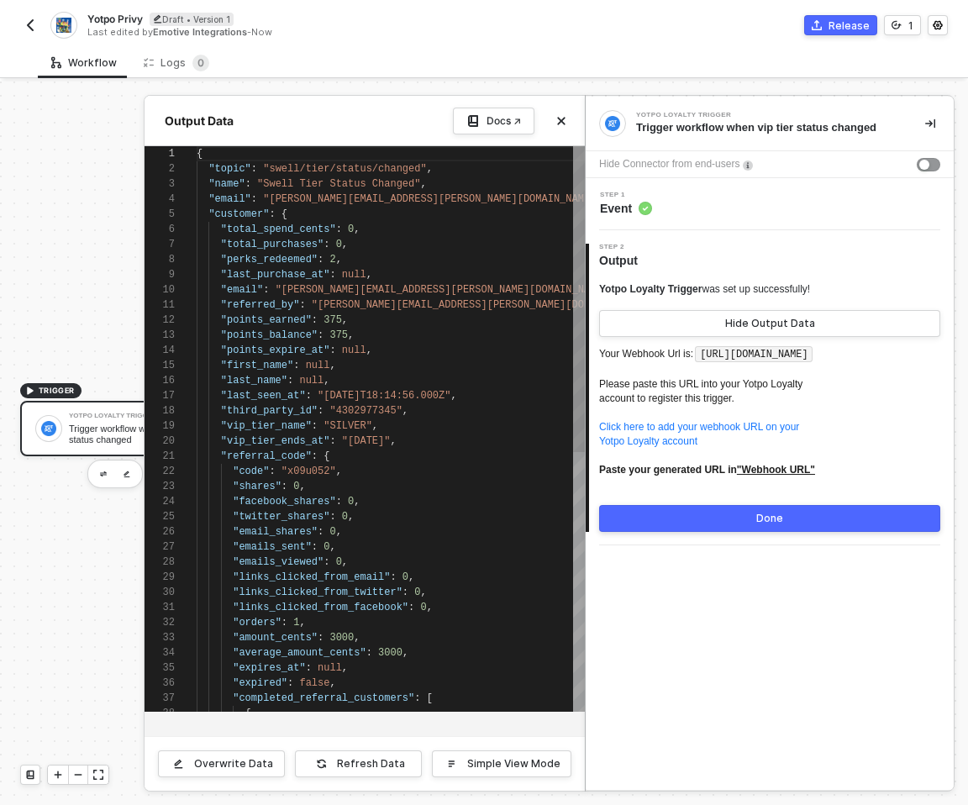
scroll to position [151, 0]
click at [561, 114] on button "Close" at bounding box center [561, 121] width 20 height 20
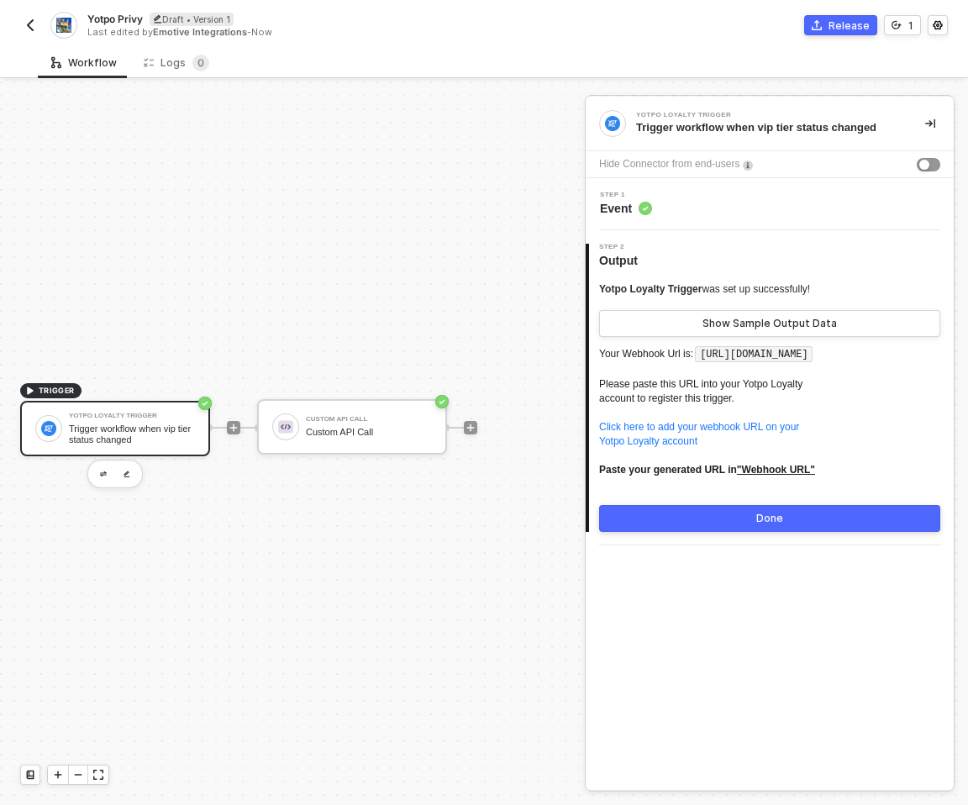
click at [720, 382] on p "Your Webhook Url is: https://webhooks.runalloy.com/yotpoLoyalty/:merchantUserId…" at bounding box center [769, 418] width 341 height 148
drag, startPoint x: 712, startPoint y: 367, endPoint x: 706, endPoint y: 353, distance: 15.5
click at [706, 354] on code "[URL][DOMAIN_NAME]" at bounding box center [754, 354] width 118 height 17
click at [714, 363] on code "[URL][DOMAIN_NAME]" at bounding box center [754, 354] width 118 height 17
drag, startPoint x: 714, startPoint y: 377, endPoint x: 705, endPoint y: 350, distance: 28.4
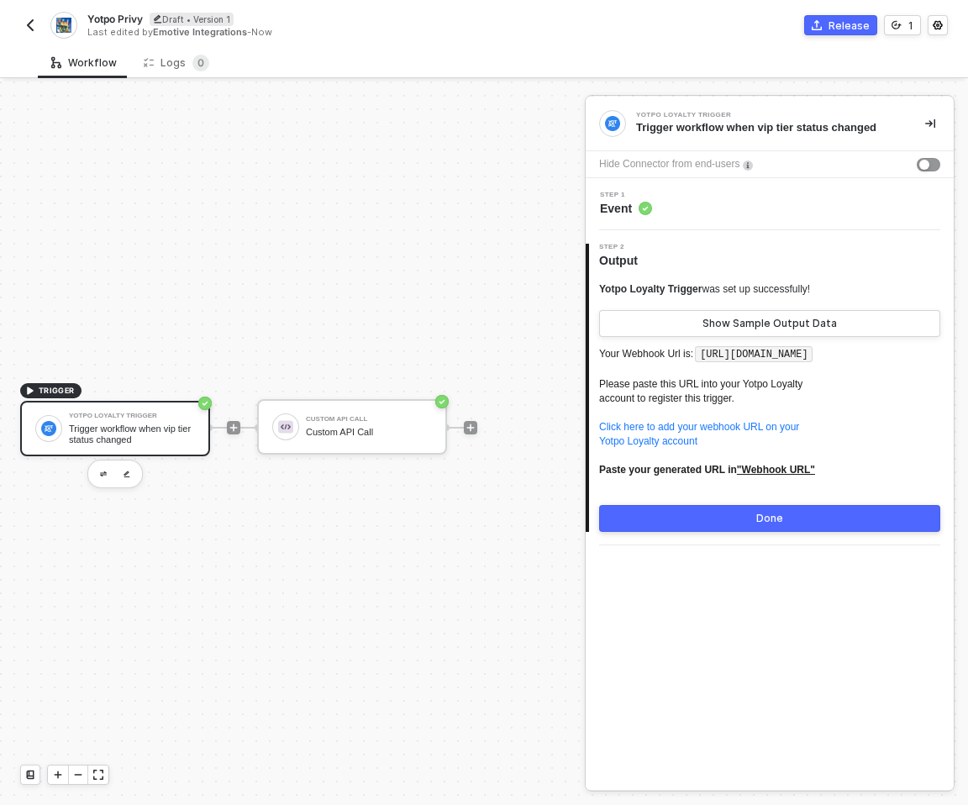
click at [705, 350] on code "[URL][DOMAIN_NAME]" at bounding box center [754, 354] width 118 height 17
click at [333, 432] on div "Custom API Call" at bounding box center [369, 432] width 126 height 11
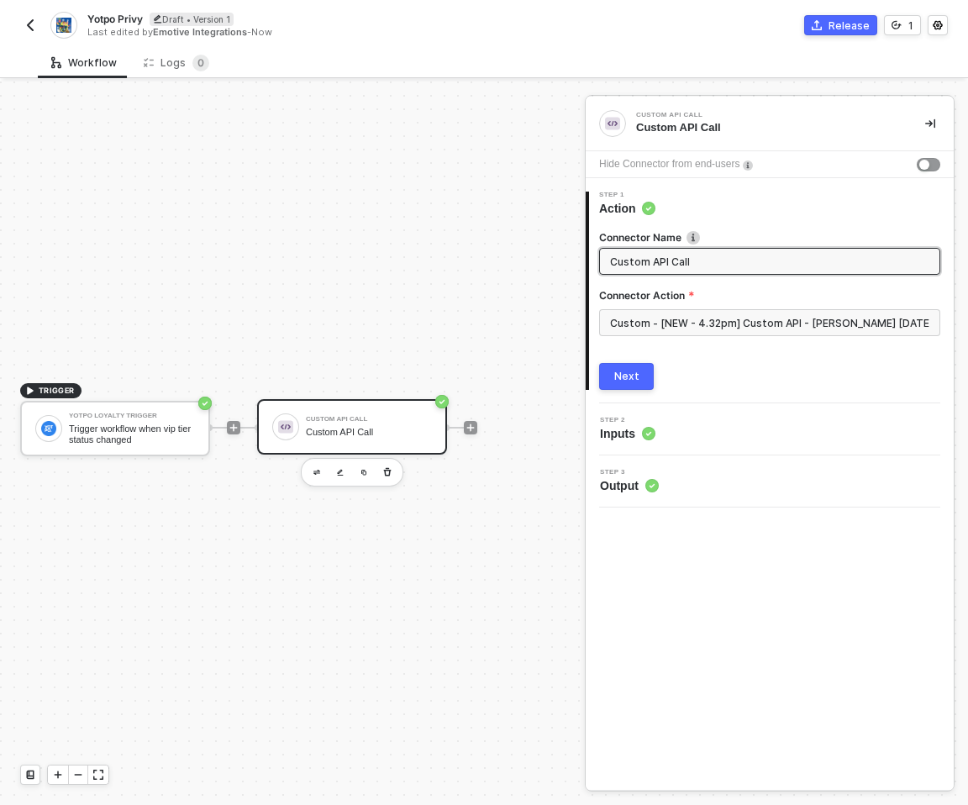
click at [615, 382] on div "Next" at bounding box center [626, 376] width 25 height 13
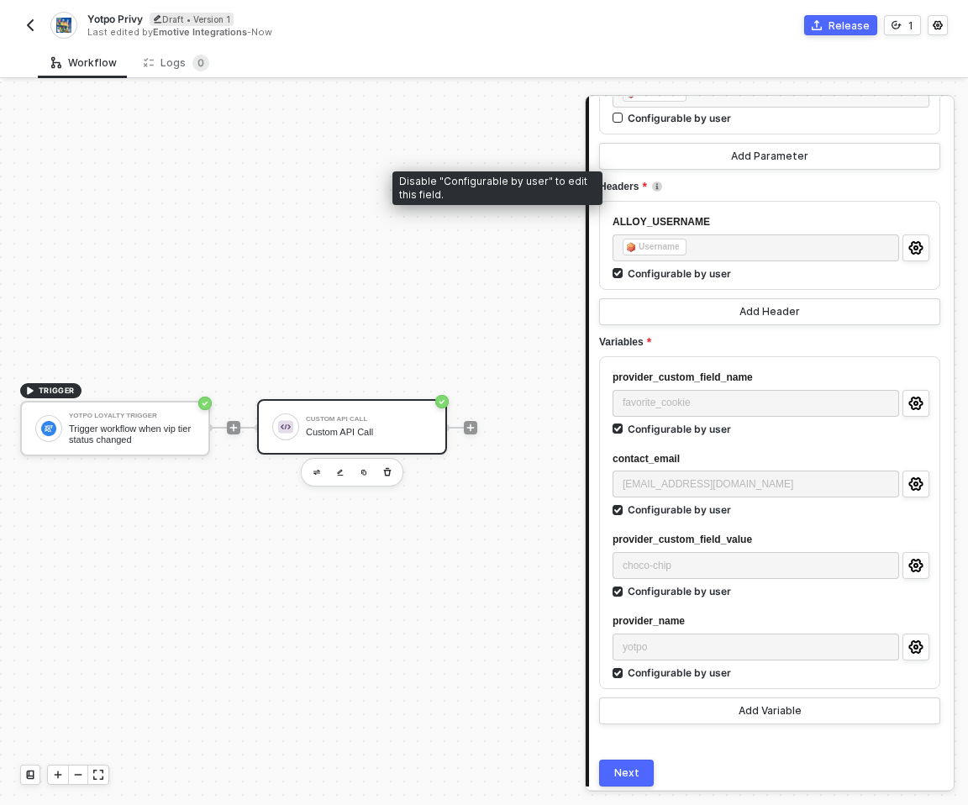
scroll to position [325, 0]
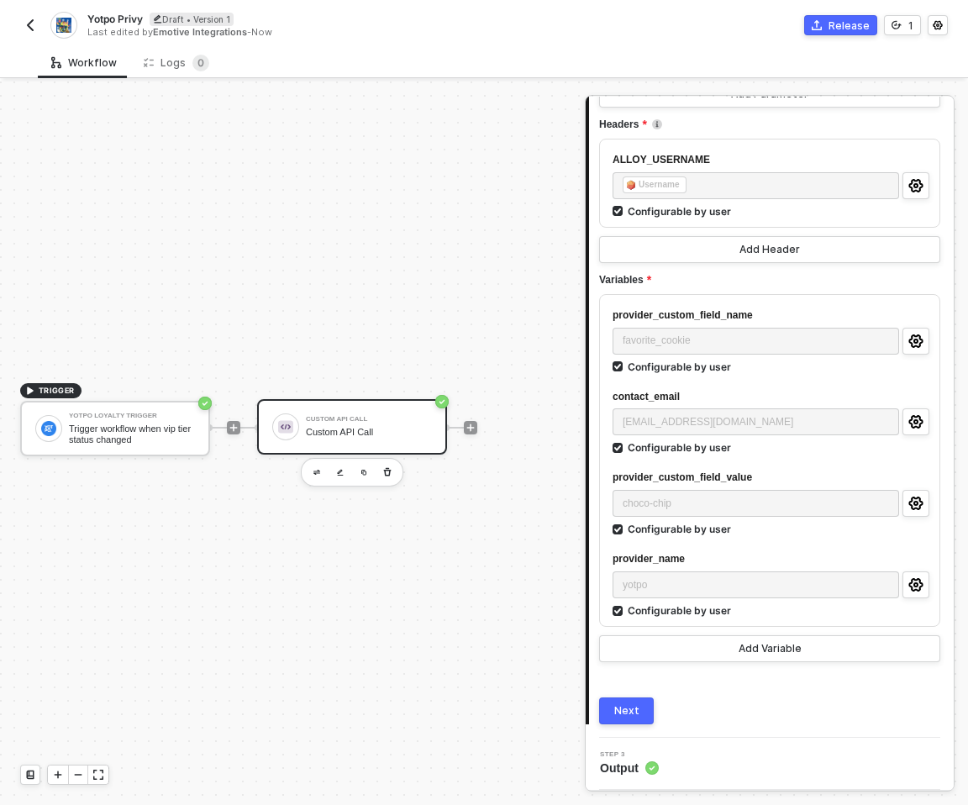
click at [632, 713] on div "Next" at bounding box center [626, 710] width 25 height 13
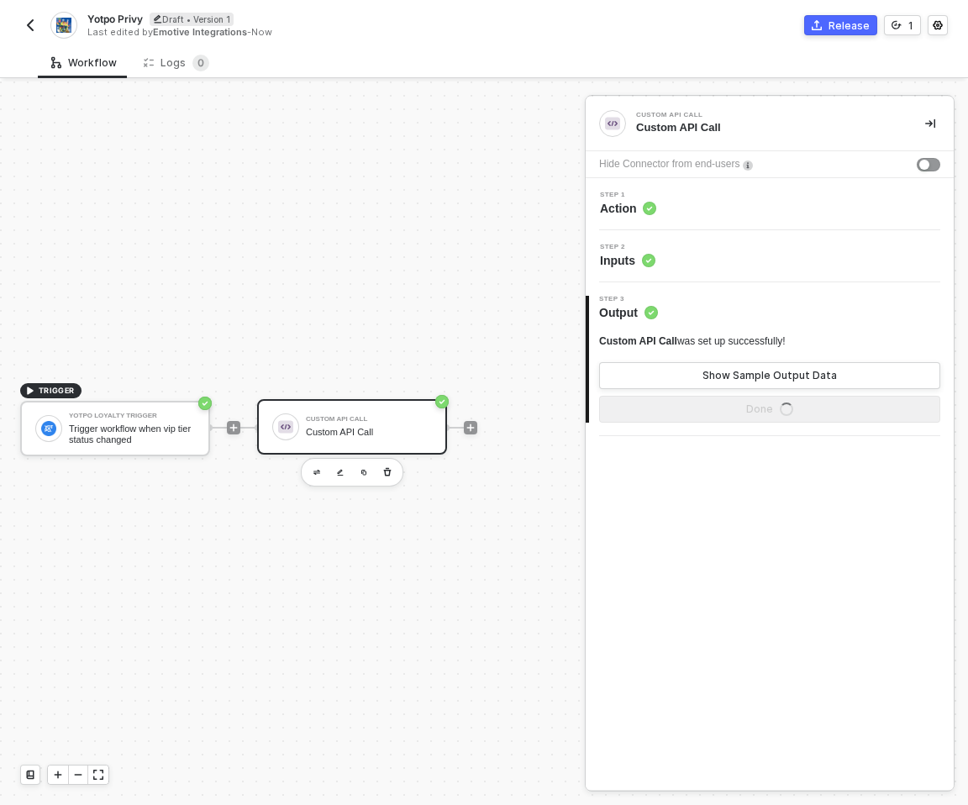
scroll to position [0, 0]
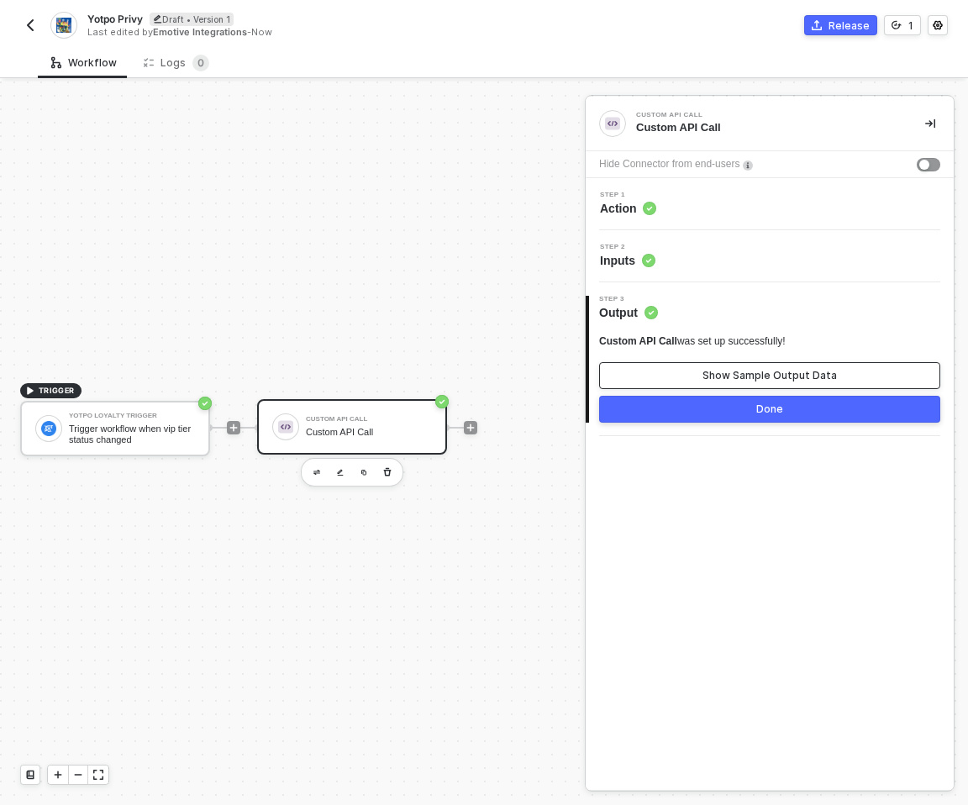
click at [739, 379] on div "Show Sample Output Data" at bounding box center [770, 375] width 134 height 13
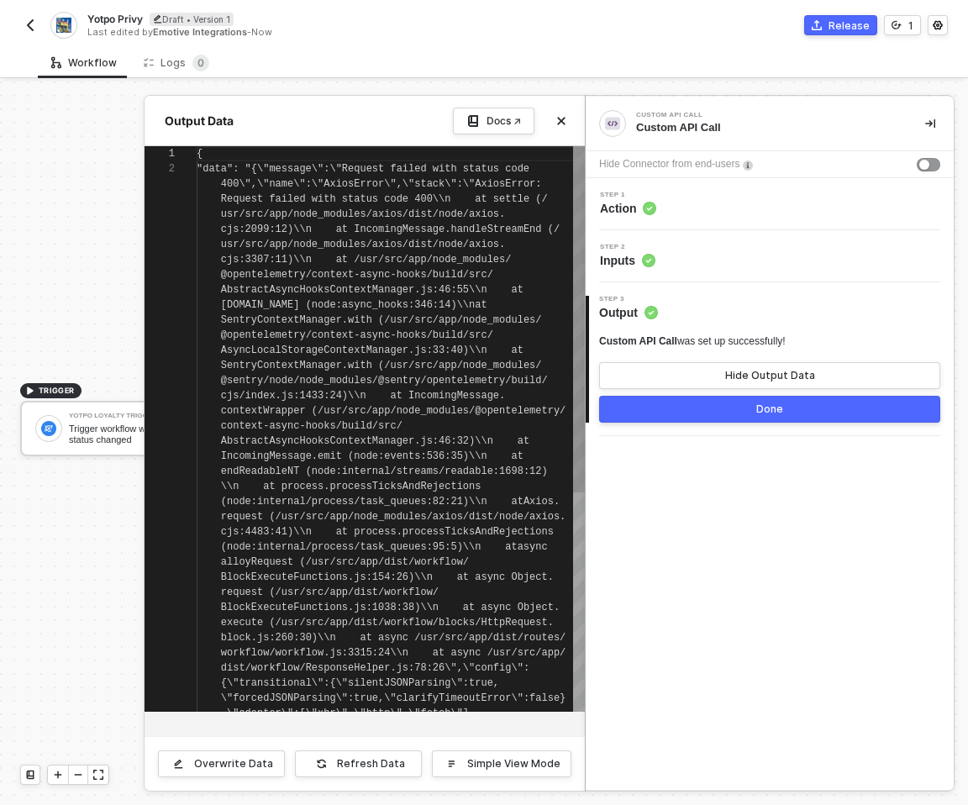
scroll to position [15, 0]
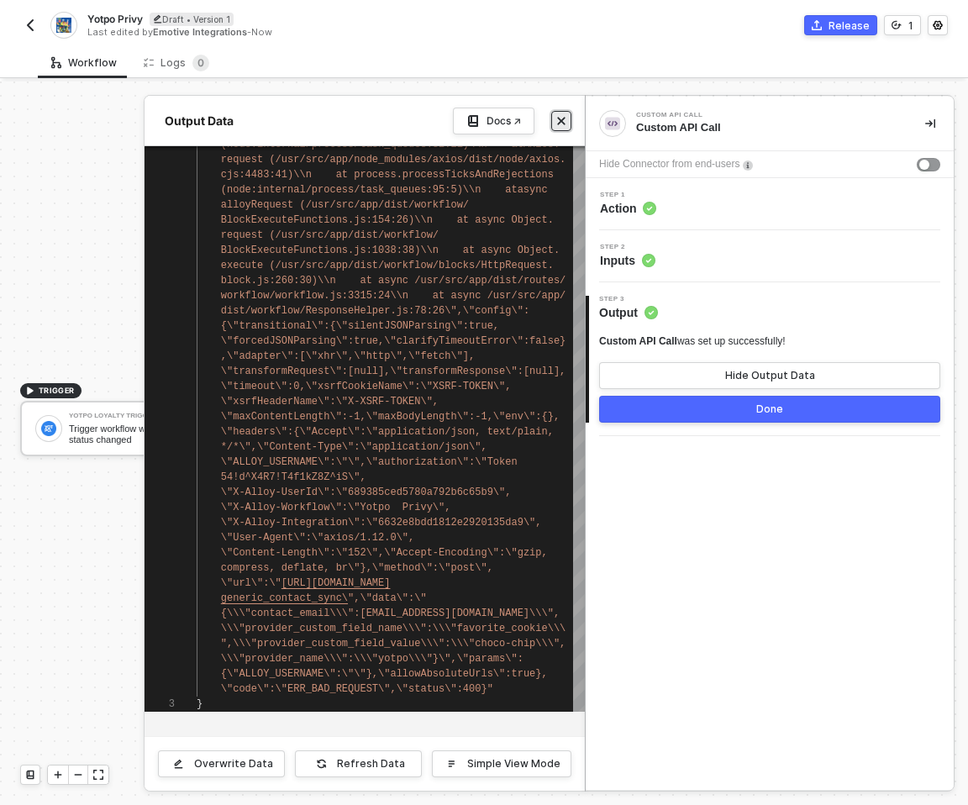
click at [566, 122] on icon "icon-close" at bounding box center [561, 121] width 10 height 10
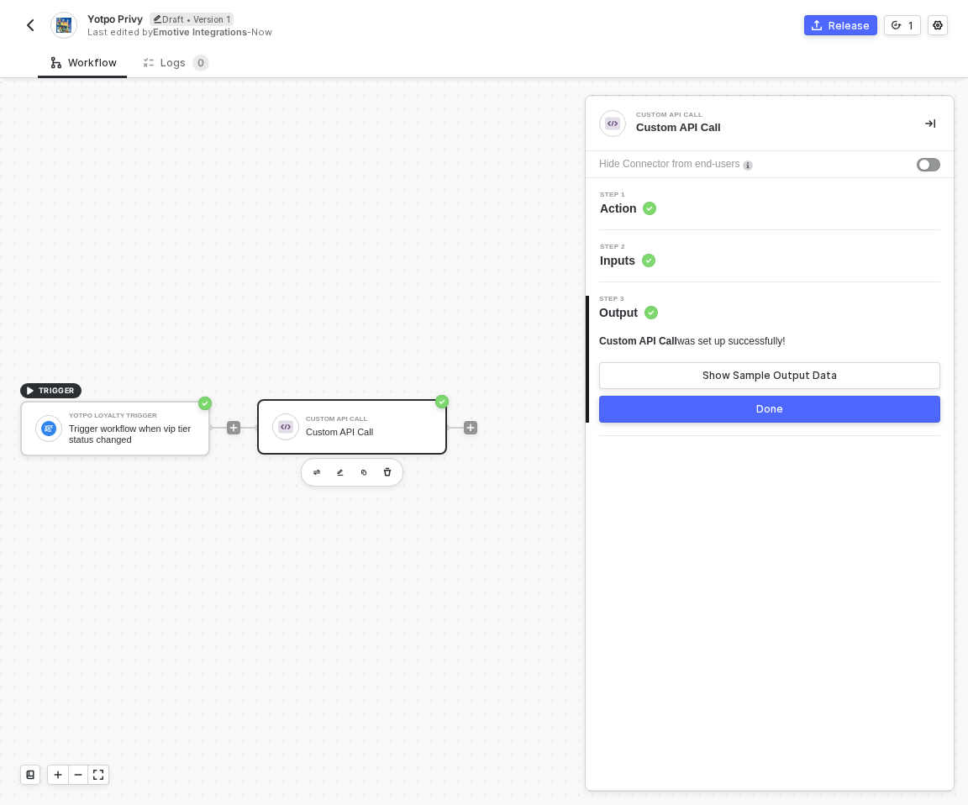
click at [123, 398] on span "TRIGGER Yotpo Loyalty Trigger Trigger workflow when vip tier status changed" at bounding box center [115, 427] width 190 height 91
click at [120, 408] on div "Yotpo Loyalty Trigger Trigger workflow when vip tier status changed" at bounding box center [115, 428] width 190 height 55
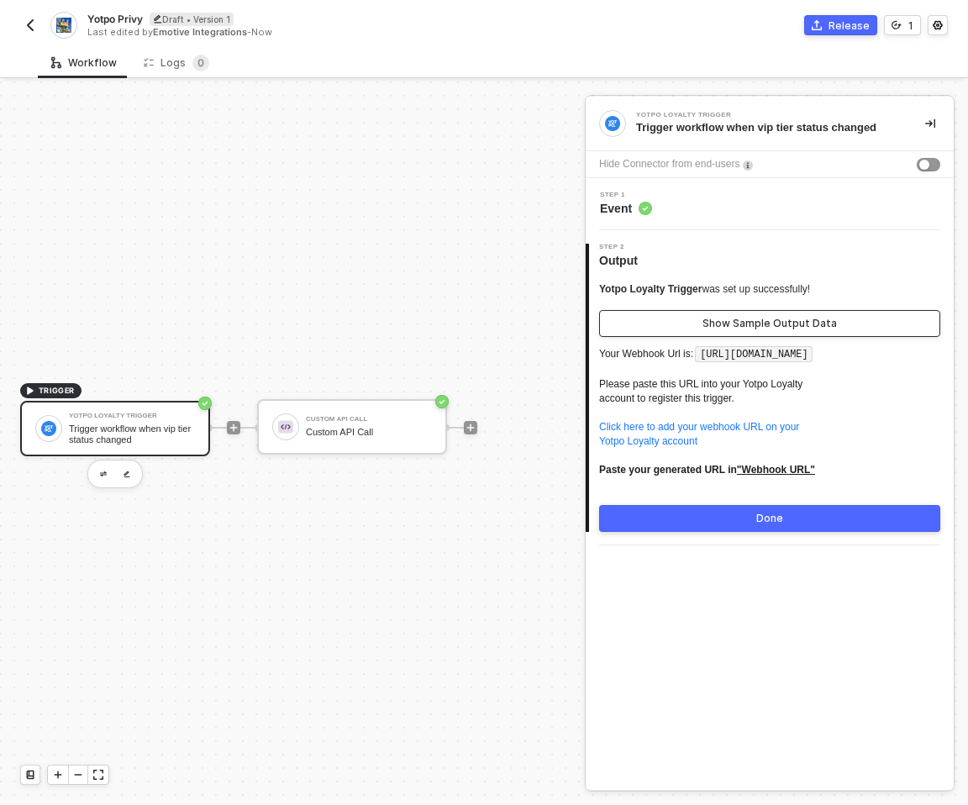
click at [779, 330] on button "Show Sample Output Data" at bounding box center [769, 323] width 341 height 27
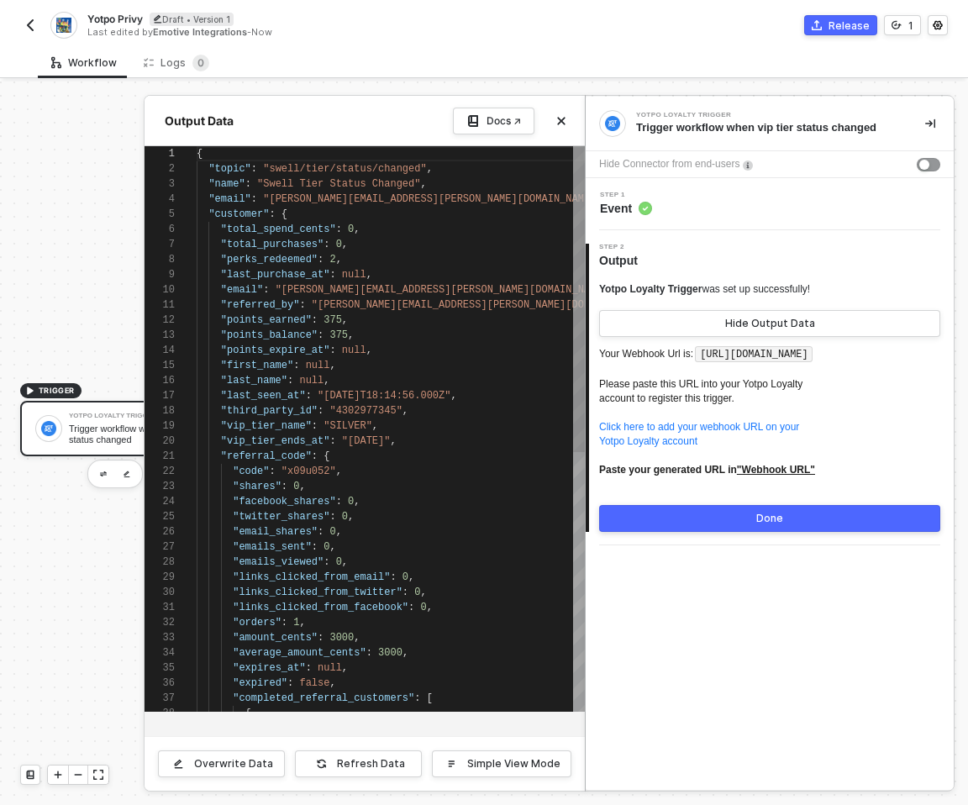
scroll to position [151, 0]
click at [560, 123] on icon "icon-close" at bounding box center [561, 121] width 10 height 10
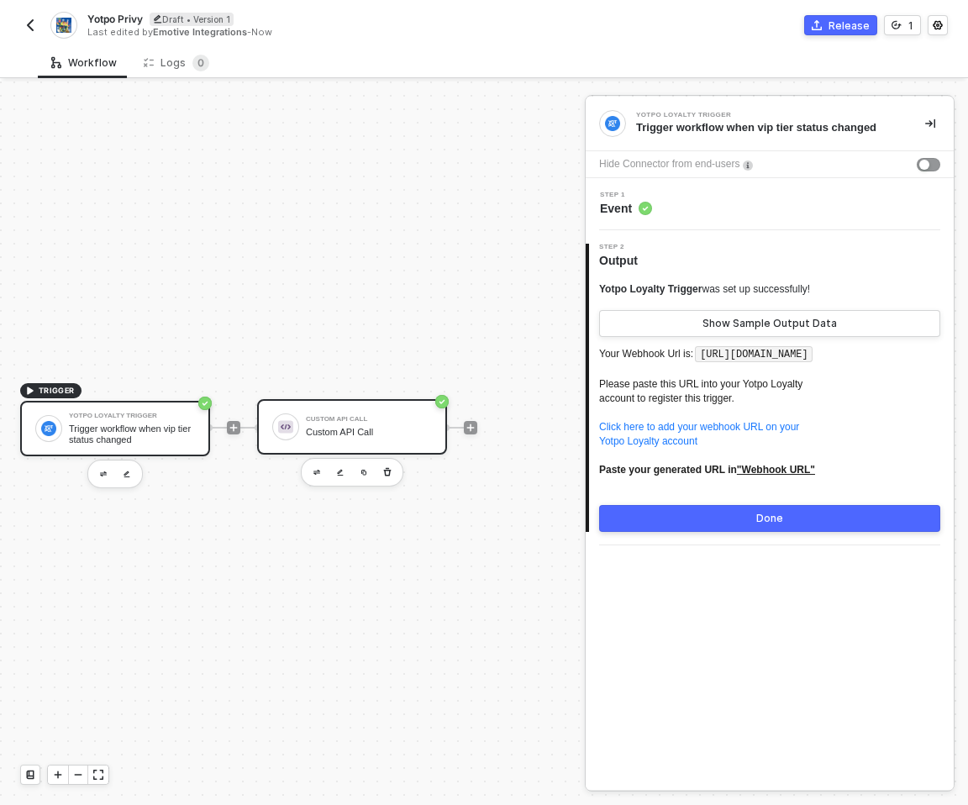
click at [270, 449] on div "Custom API Call Custom API Call" at bounding box center [352, 426] width 190 height 55
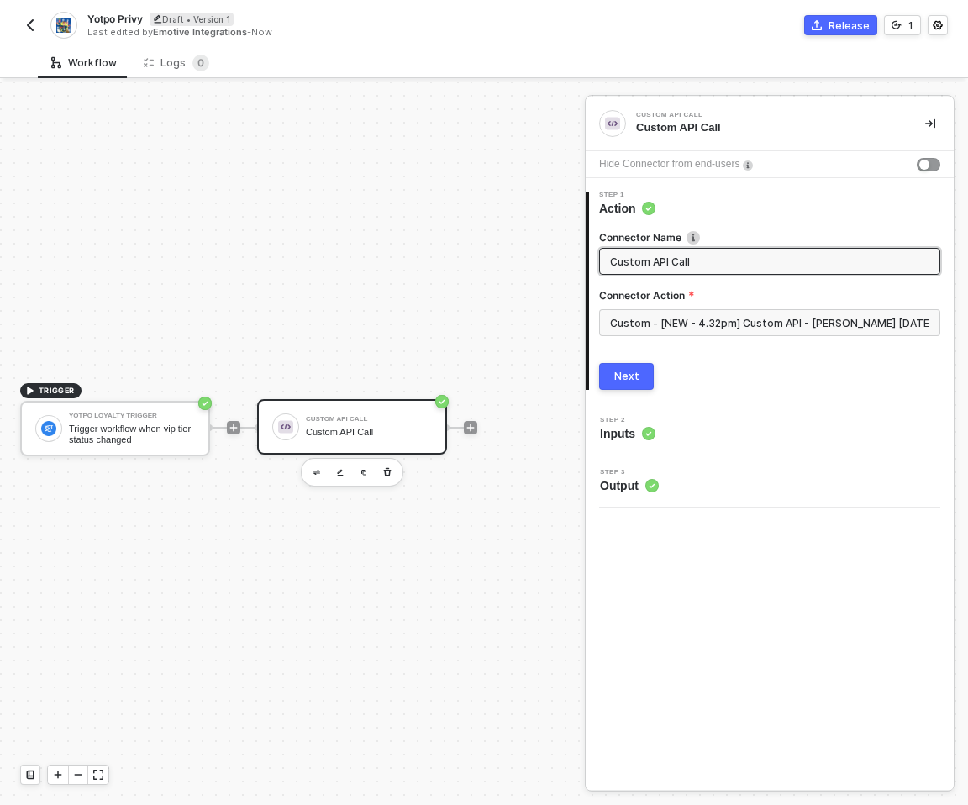
click at [636, 429] on span "Inputs" at bounding box center [627, 433] width 55 height 17
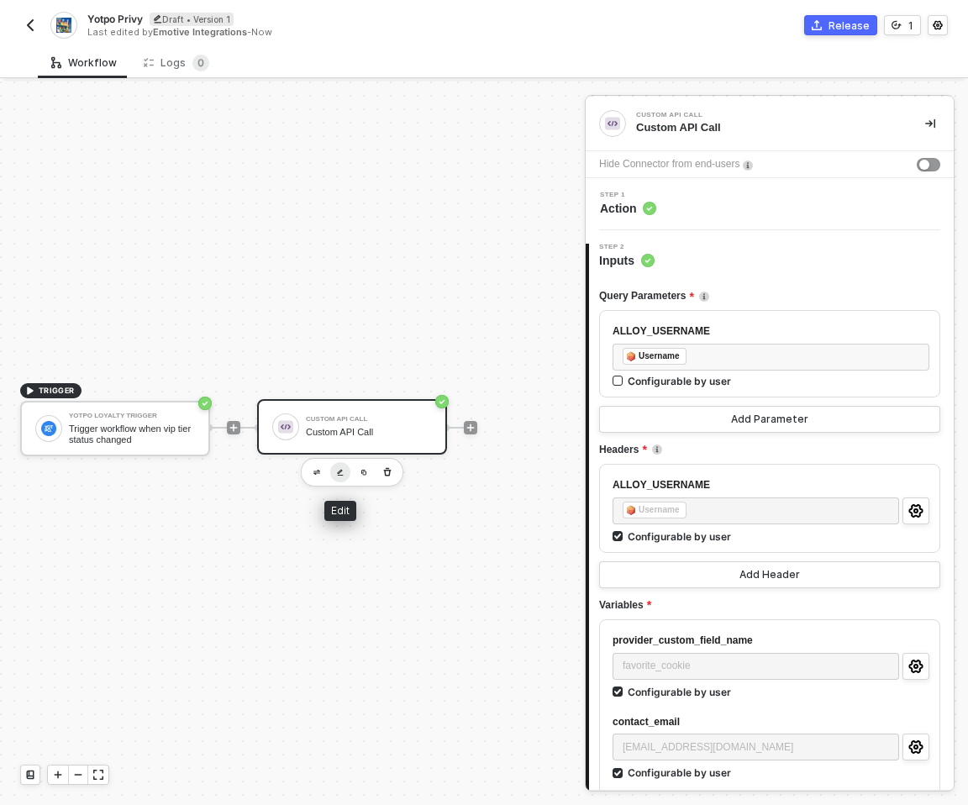
click at [342, 473] on img "button" at bounding box center [340, 473] width 7 height 8
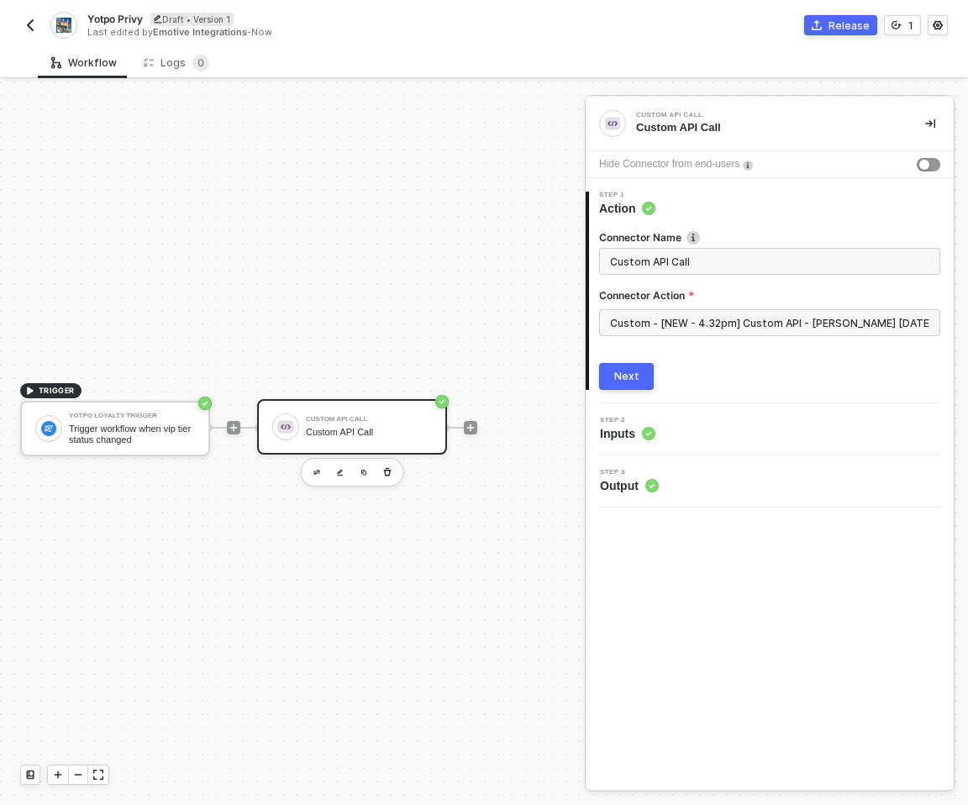
click at [614, 436] on span "Inputs" at bounding box center [627, 433] width 55 height 17
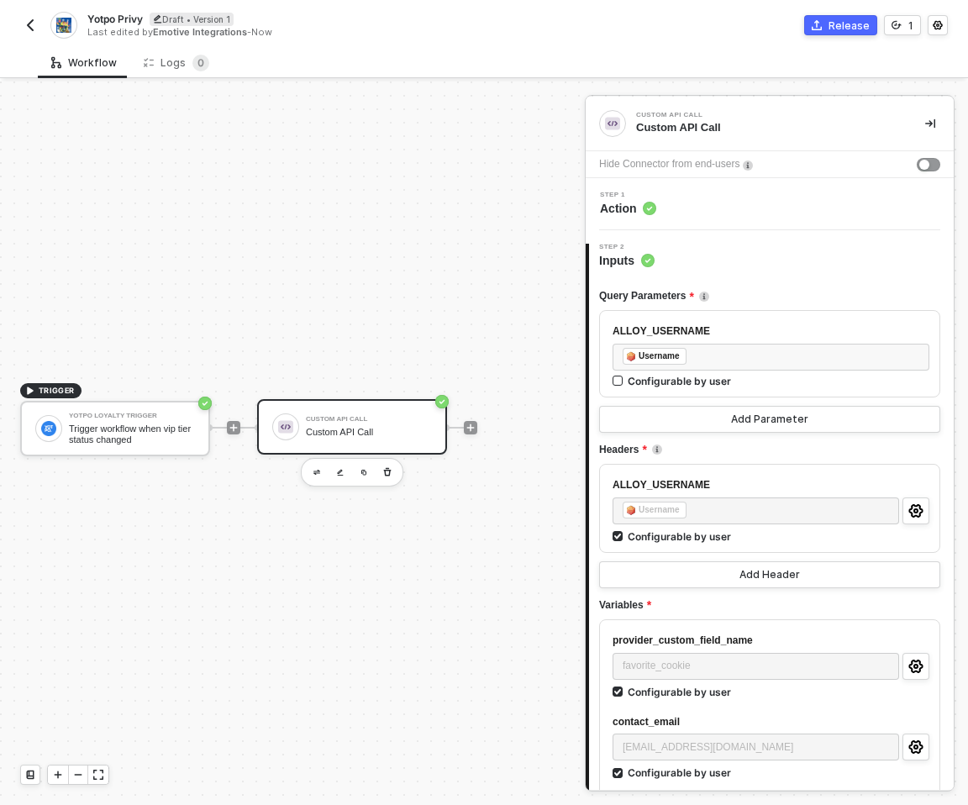
click at [698, 215] on div "Step 1 Action" at bounding box center [772, 204] width 364 height 25
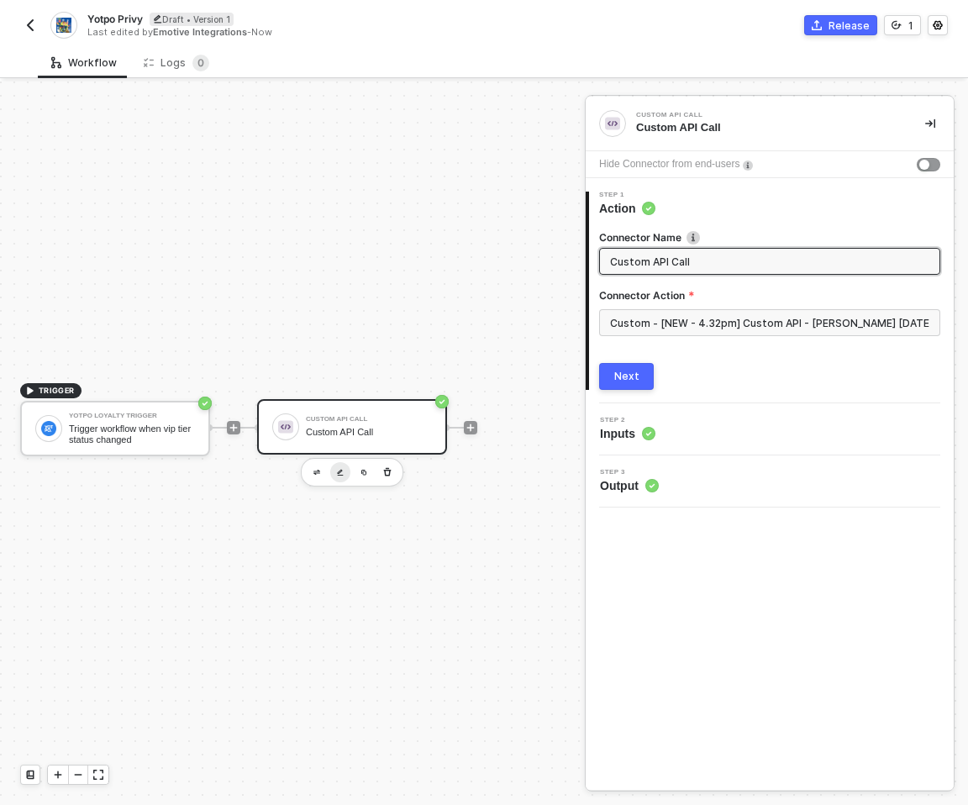
click at [340, 472] on img "button" at bounding box center [340, 473] width 7 height 8
click at [719, 321] on input "Custom - [NEW - 4.32pm] Custom API - Mullins 09.16.25" at bounding box center [769, 322] width 341 height 27
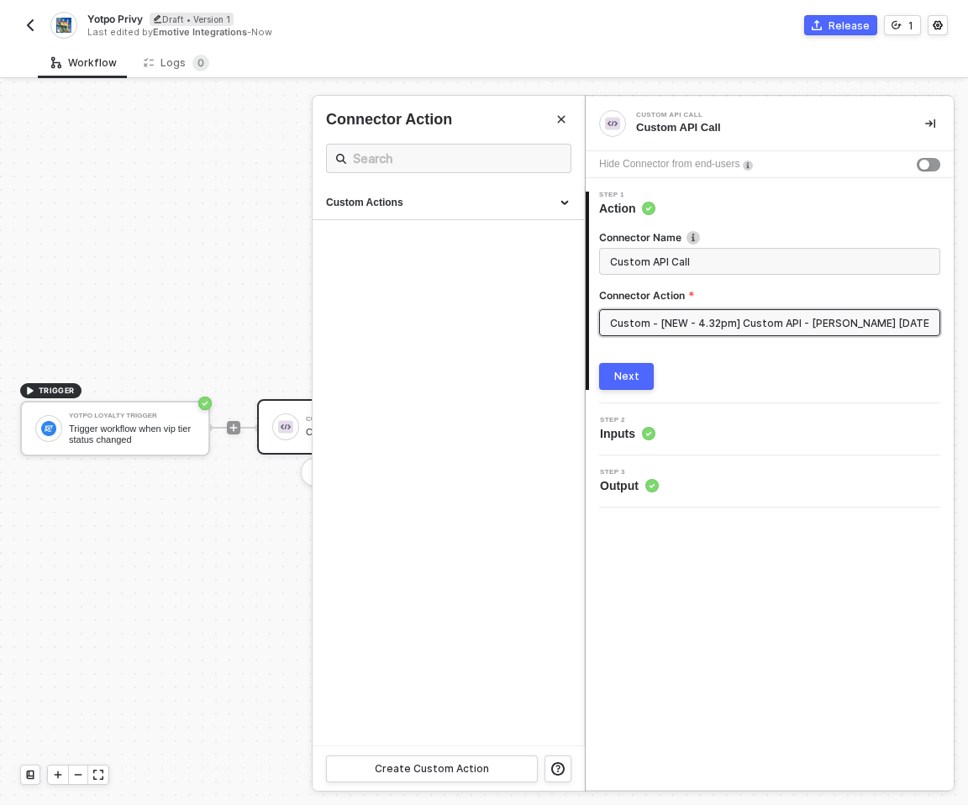
click at [921, 327] on input "Custom - [NEW - 4.32pm] Custom API - Mullins 09.16.25" at bounding box center [769, 322] width 341 height 27
click at [519, 206] on div "Custom Actions" at bounding box center [448, 203] width 245 height 14
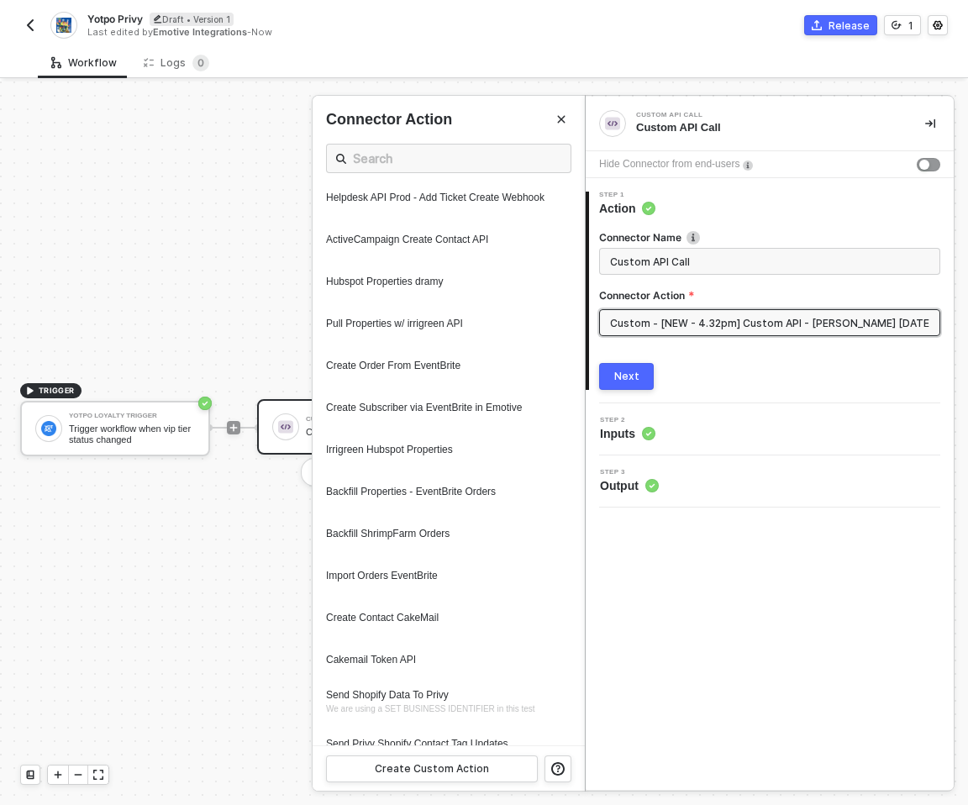
scroll to position [1660, 0]
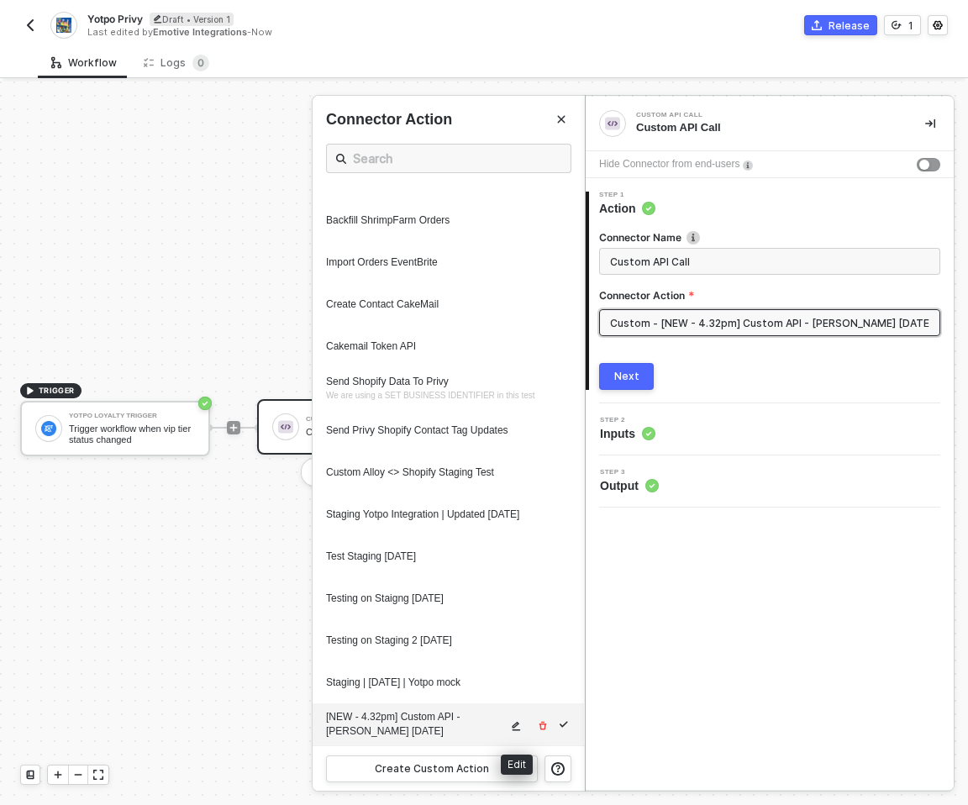
click at [520, 725] on span "icon-edit" at bounding box center [517, 726] width 12 height 10
type textarea "HTTP/1.1 422 Bad Request { "data": "{\"message\":\"Request failed with status c…"
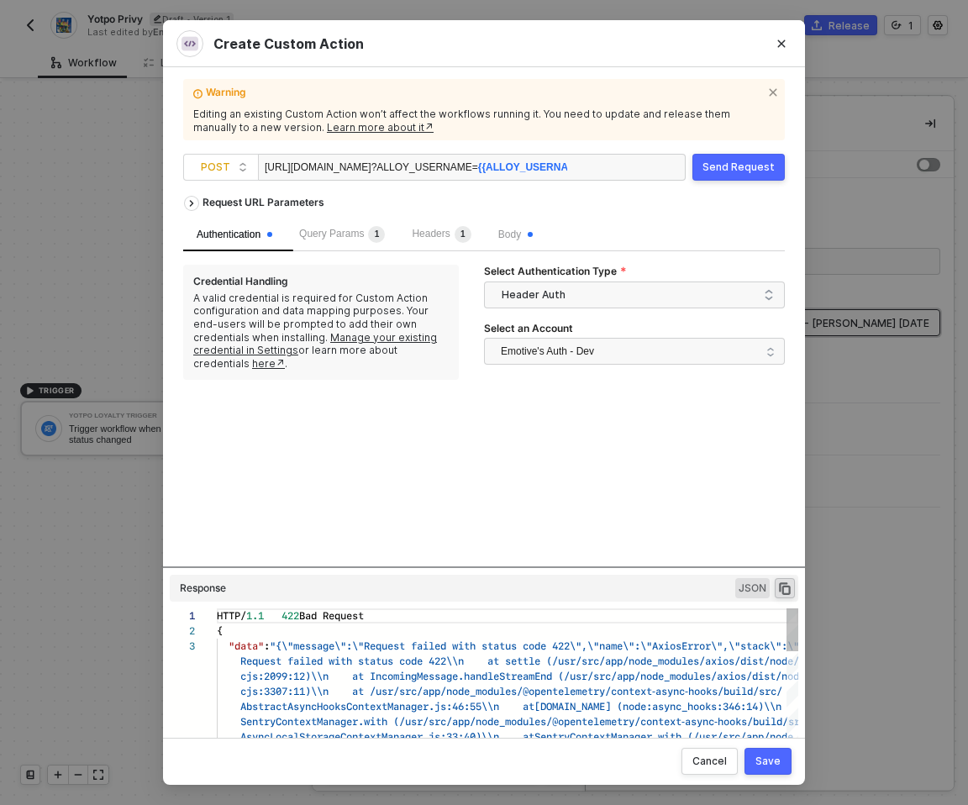
scroll to position [30, 0]
click at [514, 233] on span "Body" at bounding box center [515, 235] width 34 height 12
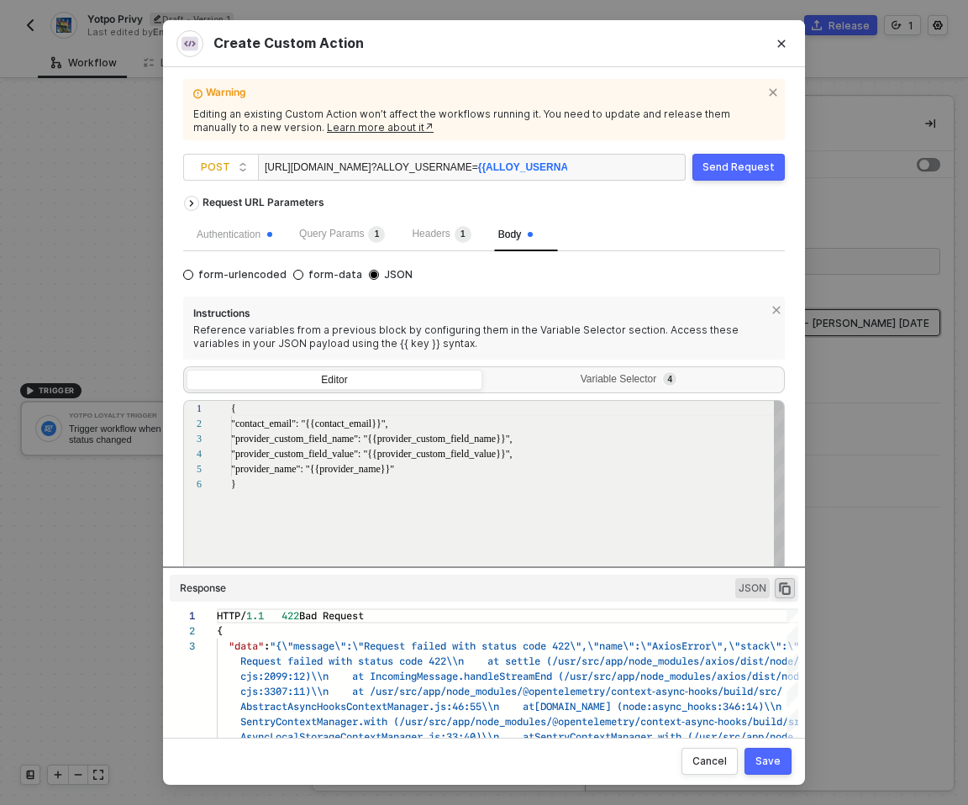
scroll to position [76, 0]
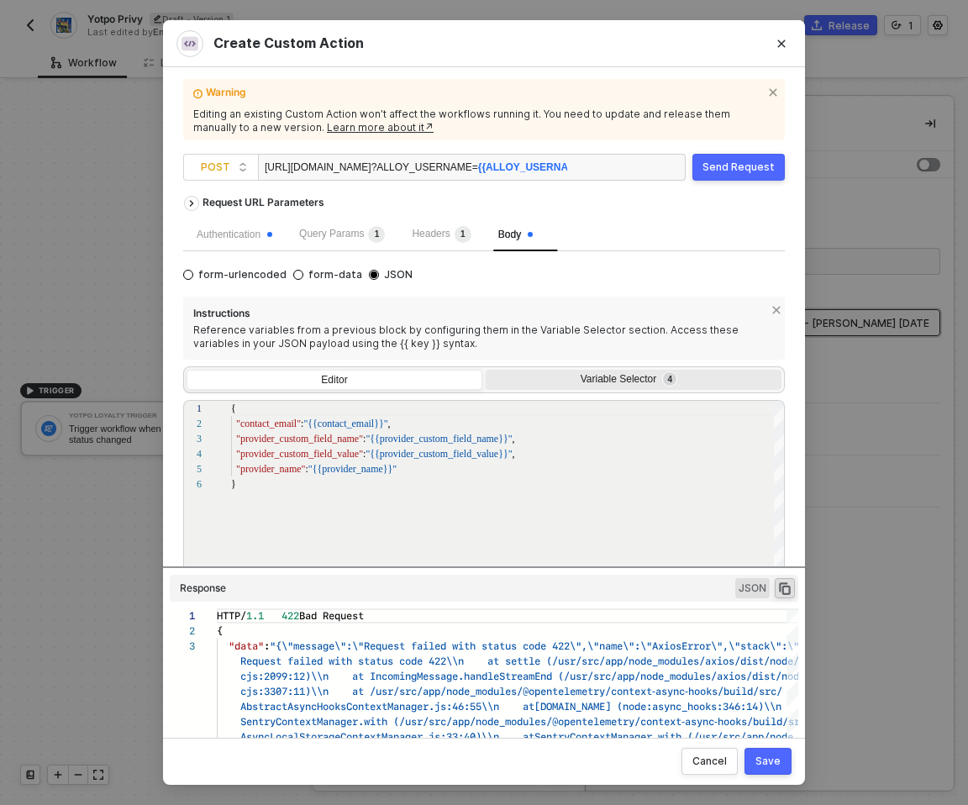
click at [566, 387] on div "Variable Selector 4" at bounding box center [634, 382] width 296 height 24
click at [486, 370] on input "Variable Selector 4" at bounding box center [486, 370] width 0 height 0
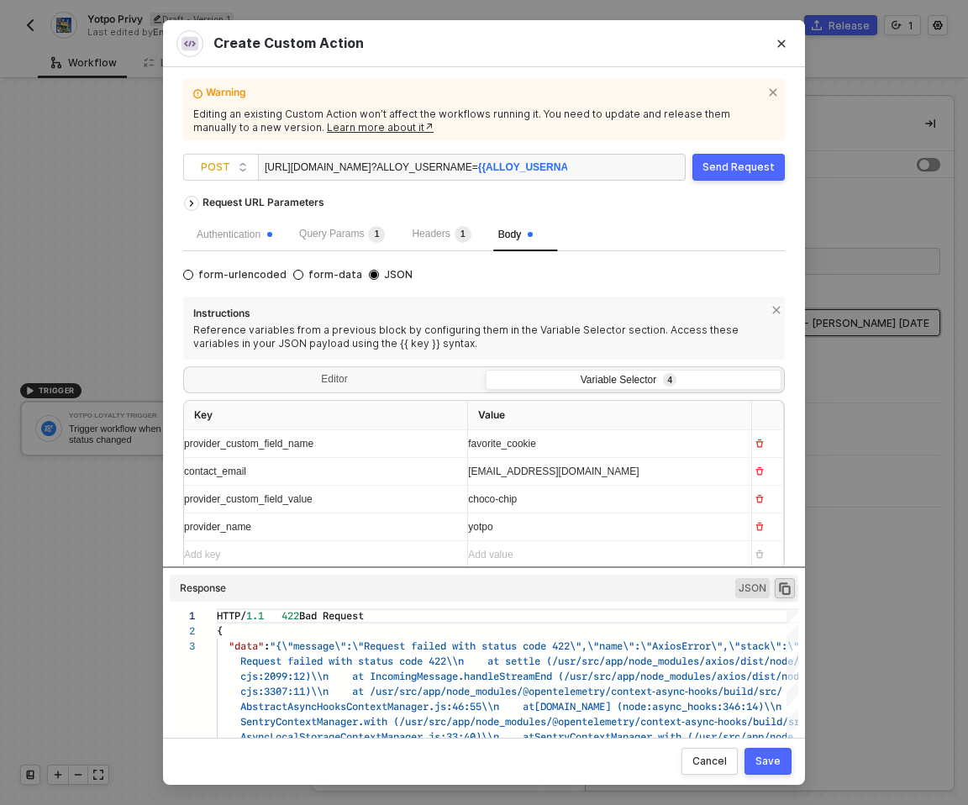
scroll to position [30, 0]
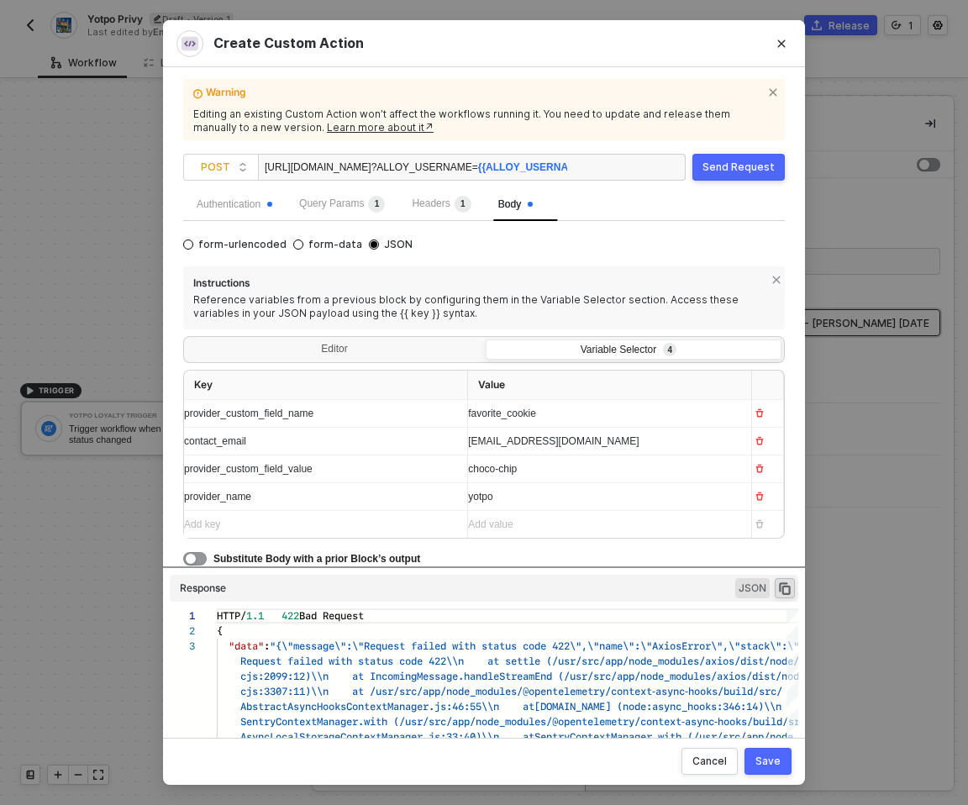
click at [604, 434] on div "buzz@lightyear.com" at bounding box center [603, 442] width 270 height 16
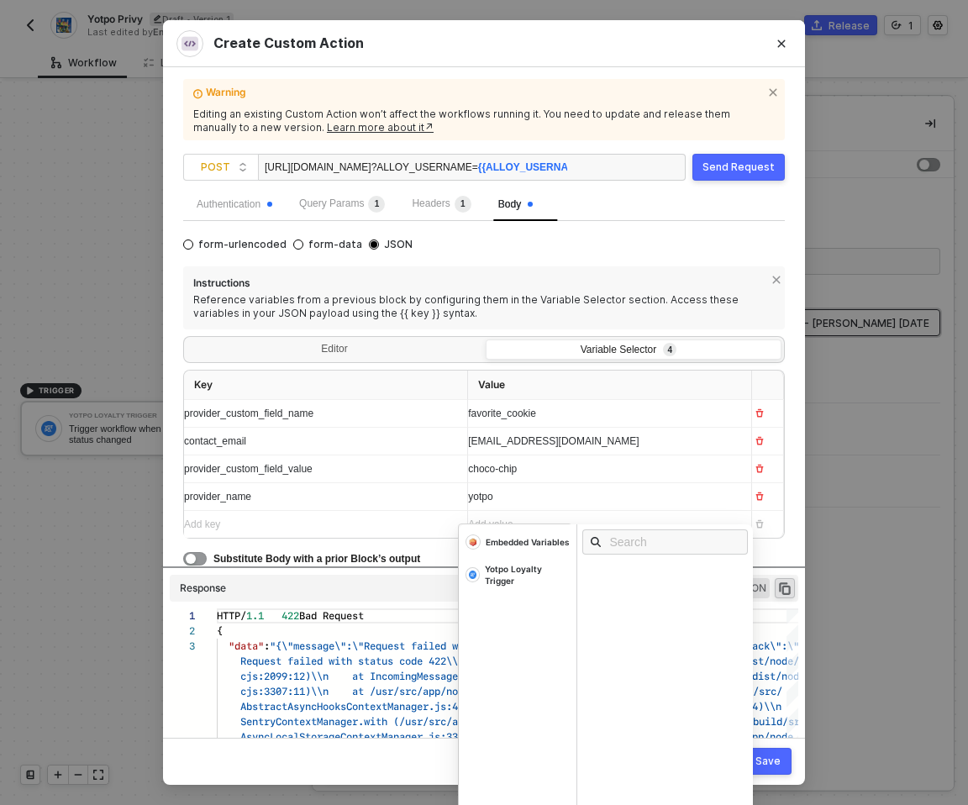
click at [604, 434] on div "buzz@lightyear.com" at bounding box center [594, 442] width 253 height 16
click at [492, 577] on div "Yotpo Loyalty Trigger" at bounding box center [527, 575] width 85 height 24
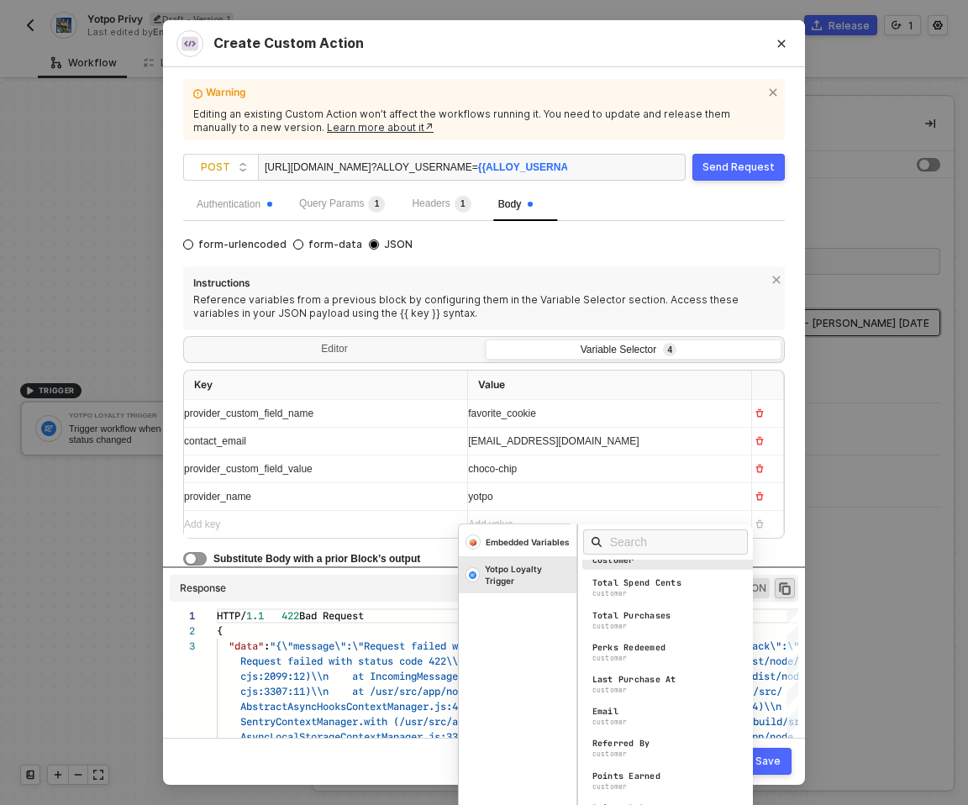
scroll to position [96, 0]
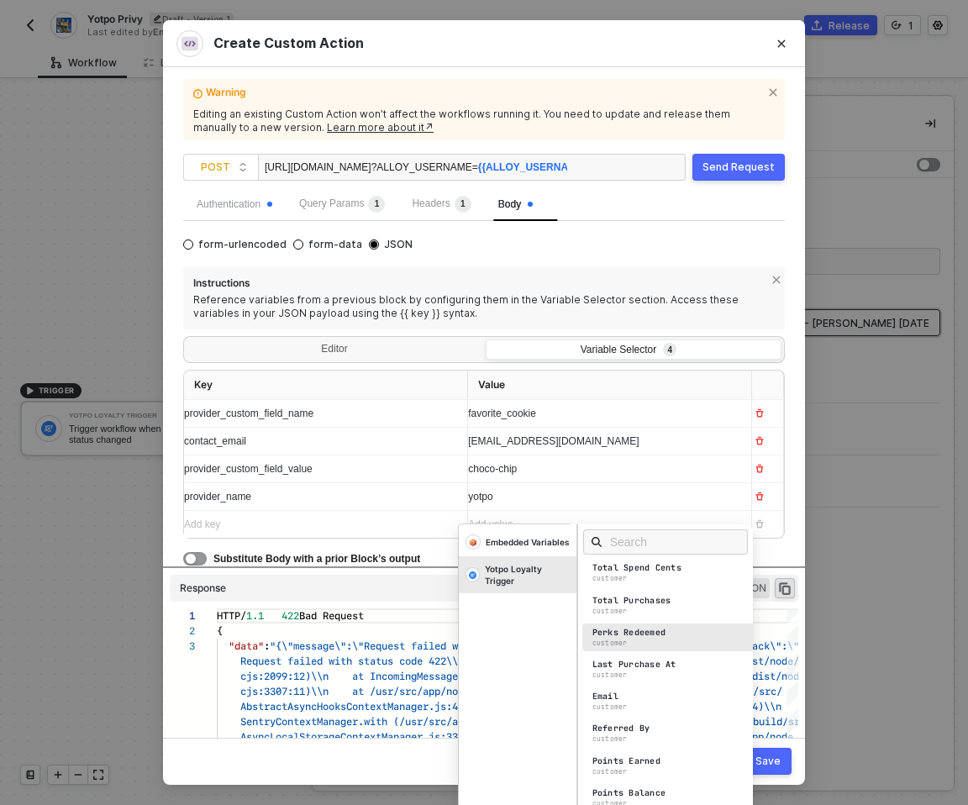
click at [635, 646] on div "Perks Redeemed customer" at bounding box center [670, 638] width 176 height 28
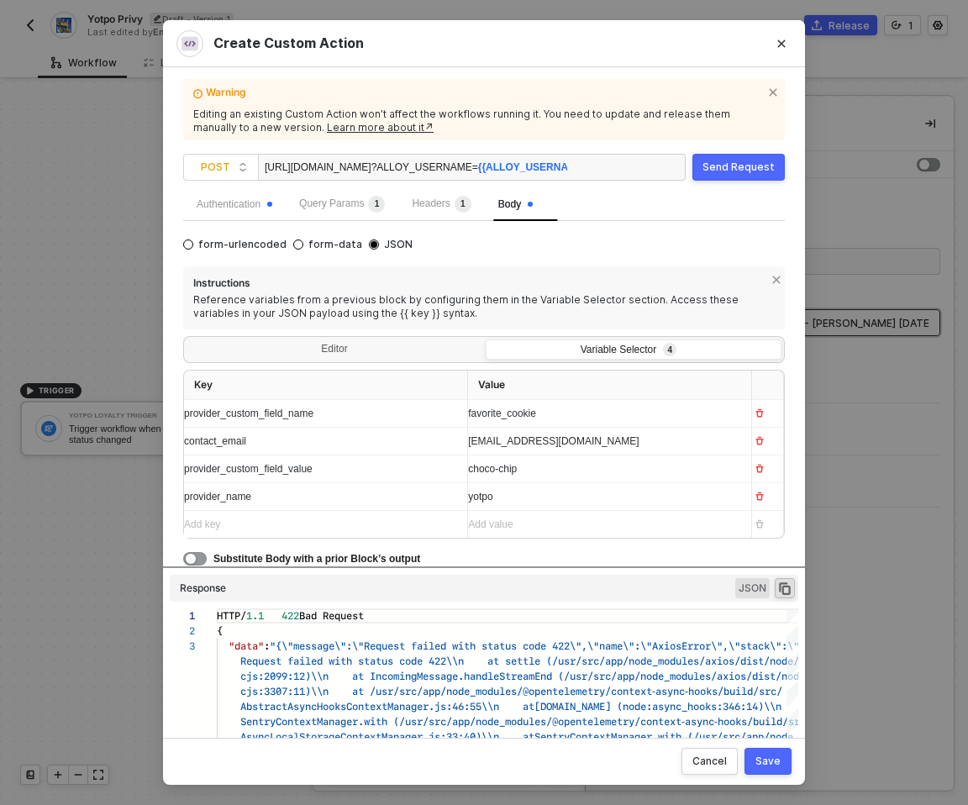
click at [292, 519] on div "Add key ﻿" at bounding box center [310, 525] width 253 height 16
click at [518, 535] on div "Add value ﻿" at bounding box center [603, 524] width 270 height 27
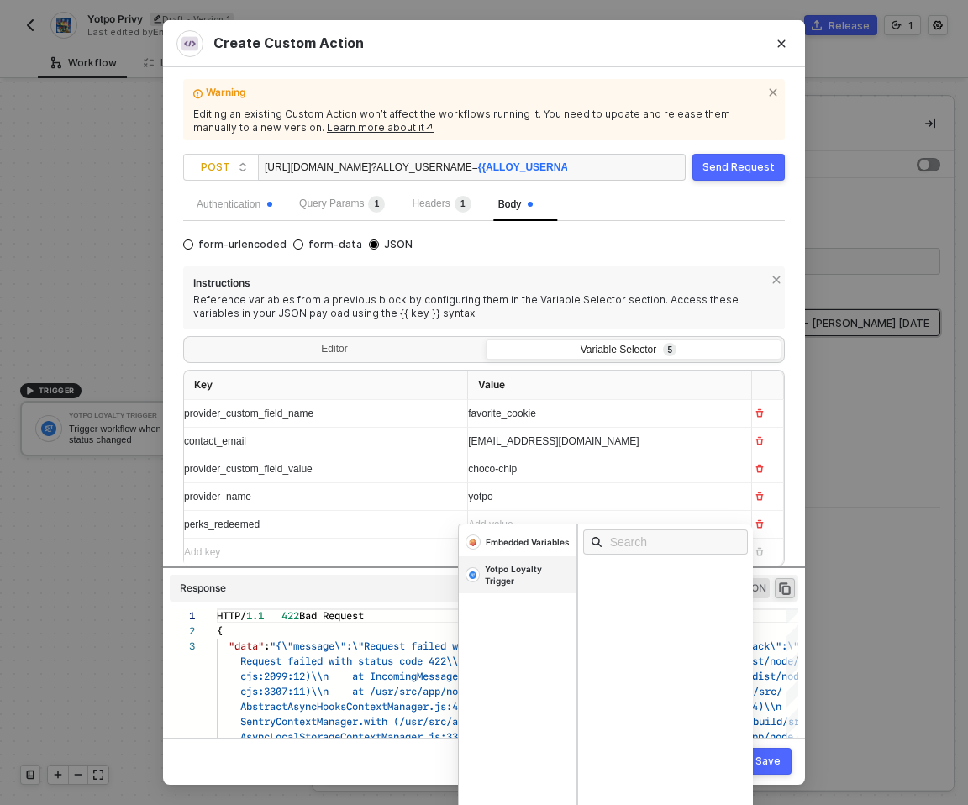
click at [530, 582] on div "Yotpo Loyalty Trigger" at bounding box center [527, 575] width 85 height 24
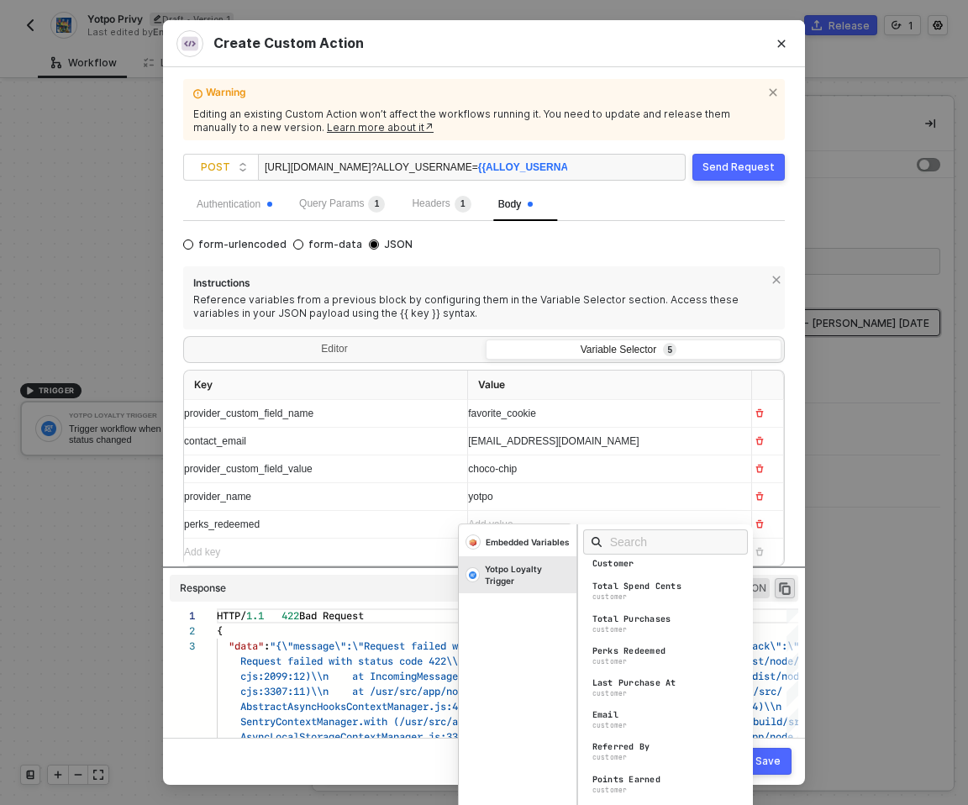
scroll to position [72, 0]
click at [667, 664] on div "Perks Redeemed customer" at bounding box center [670, 661] width 176 height 28
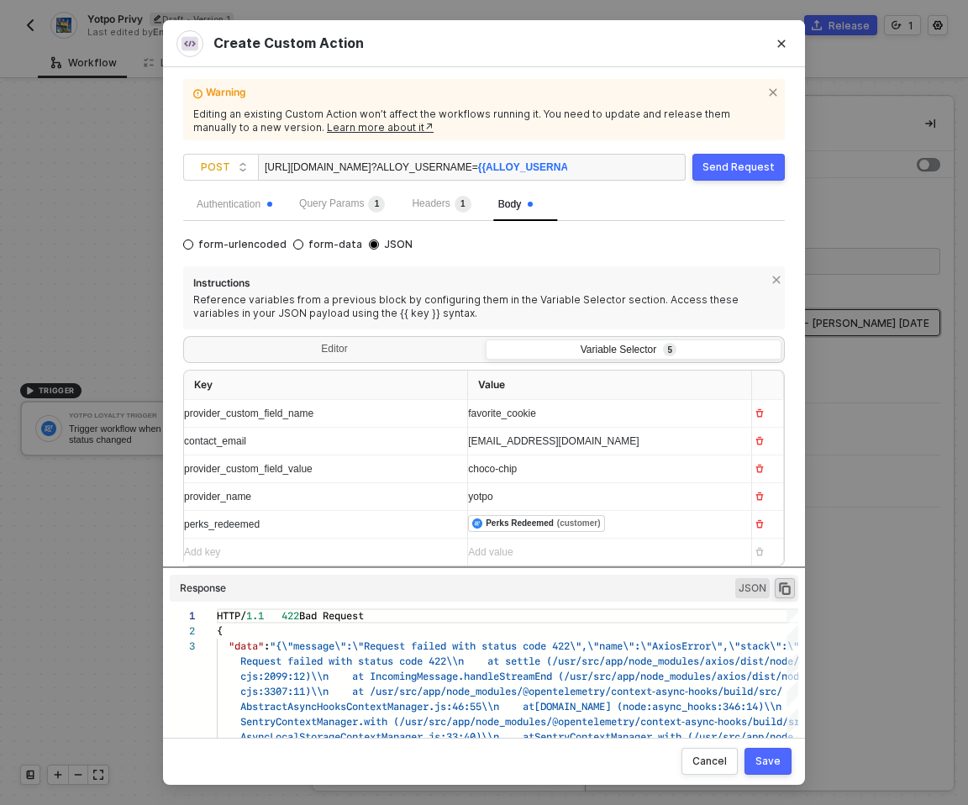
click at [382, 530] on div "perks_redeemed" at bounding box center [310, 525] width 253 height 16
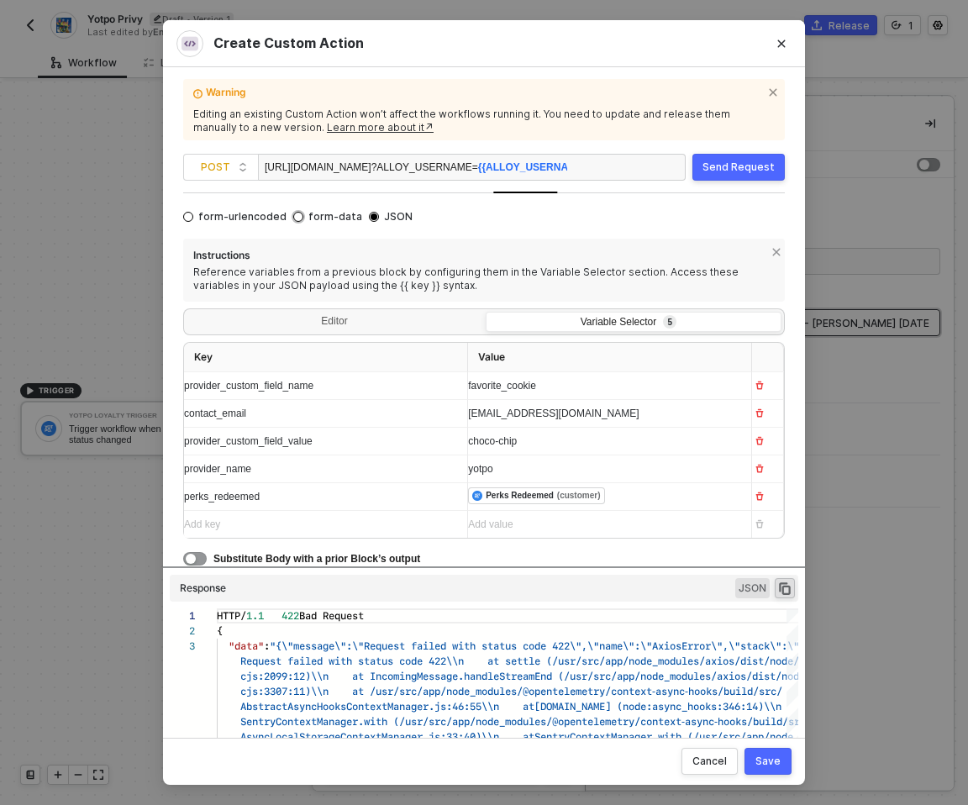
click at [321, 212] on span "form-data" at bounding box center [332, 216] width 59 height 13
click at [303, 212] on input "form-data" at bounding box center [298, 217] width 10 height 10
radio input "true"
radio input "false"
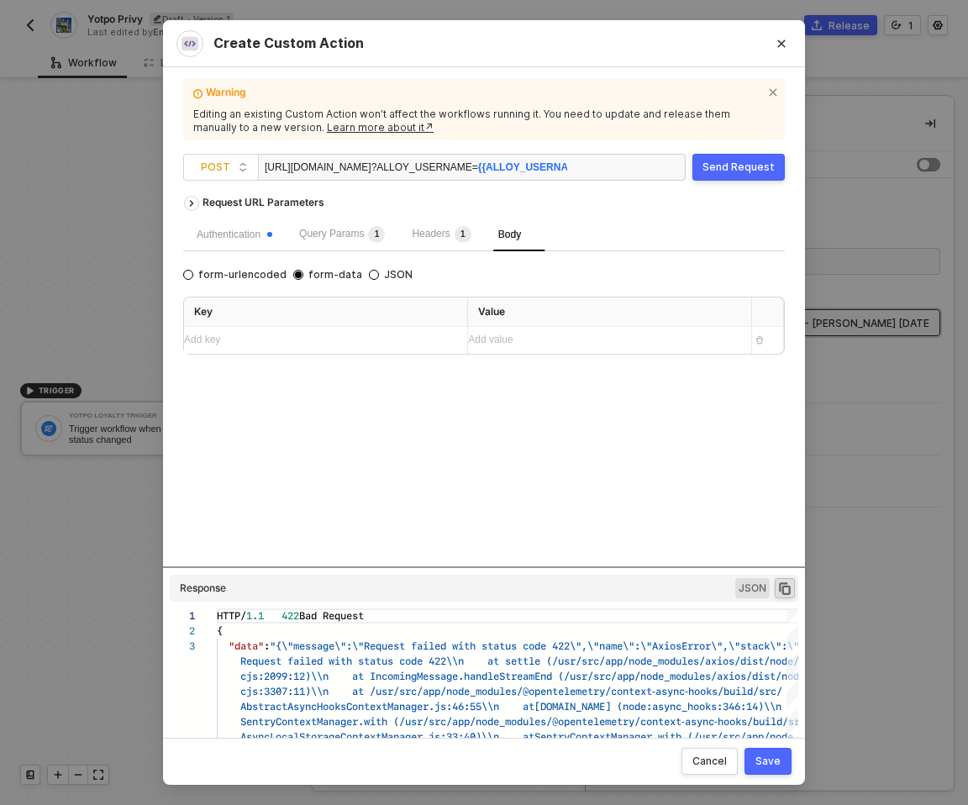
click at [526, 244] on div "Body" at bounding box center [510, 235] width 50 height 34
click at [232, 227] on div "Authentication" at bounding box center [235, 235] width 76 height 16
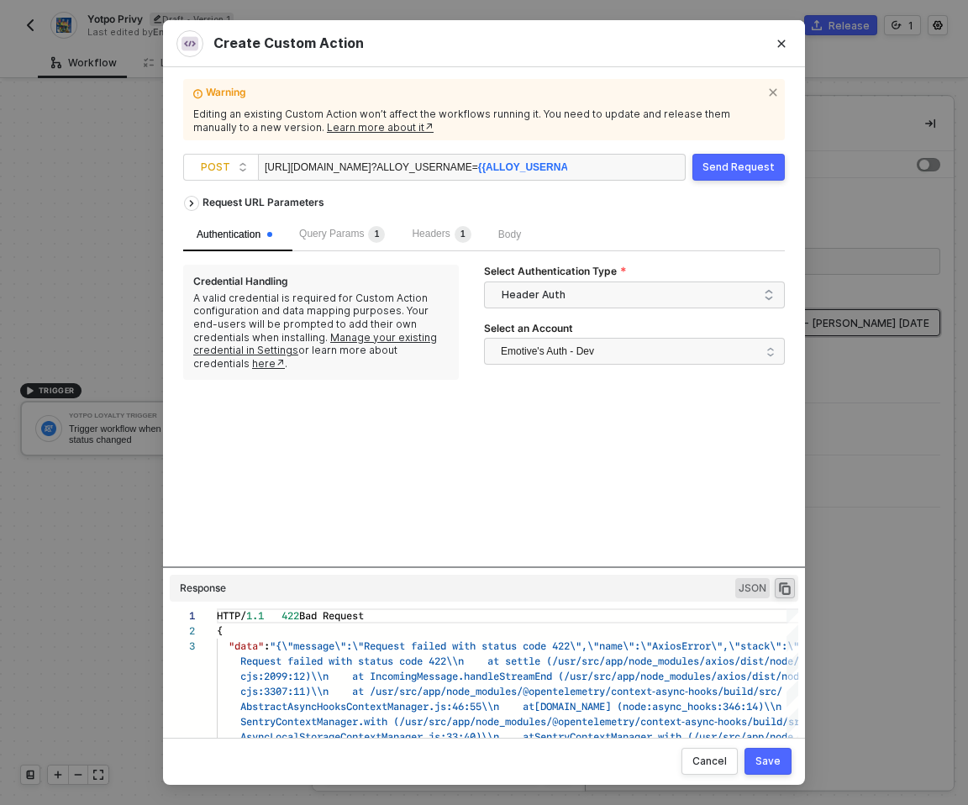
click at [363, 249] on div "Query Params 1" at bounding box center [342, 235] width 113 height 34
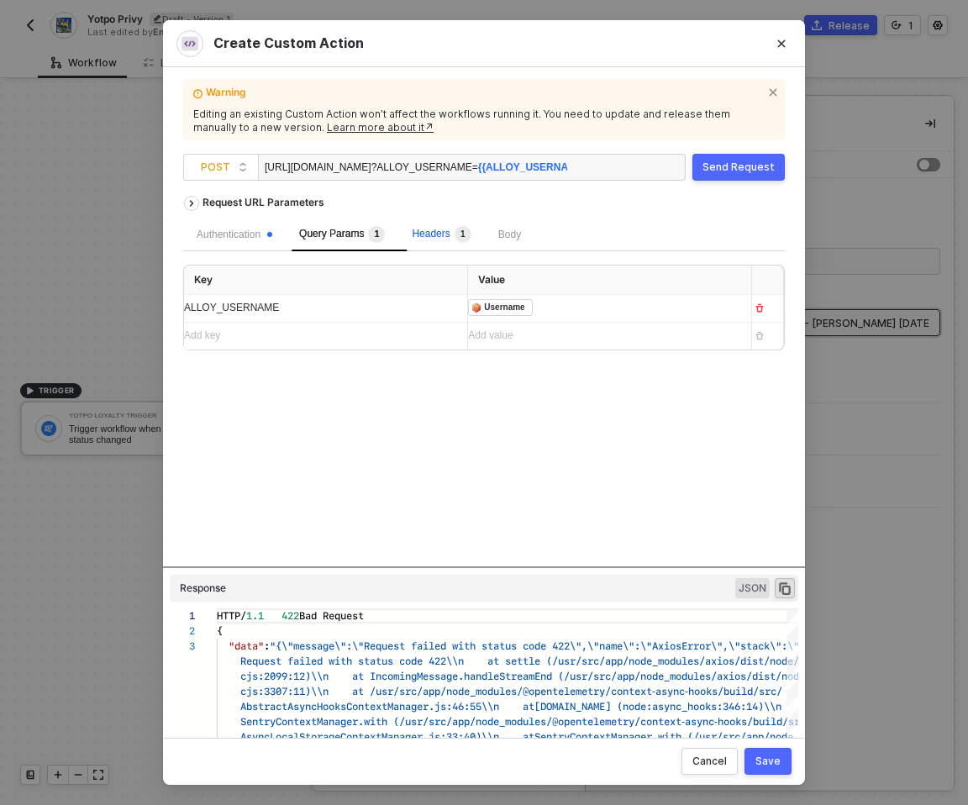
click at [454, 228] on span "Headers 1" at bounding box center [441, 234] width 59 height 12
click at [508, 233] on span "Body" at bounding box center [509, 235] width 23 height 12
click at [381, 277] on span "JSON" at bounding box center [396, 274] width 34 height 13
click at [379, 277] on input "JSON" at bounding box center [374, 275] width 10 height 10
radio input "true"
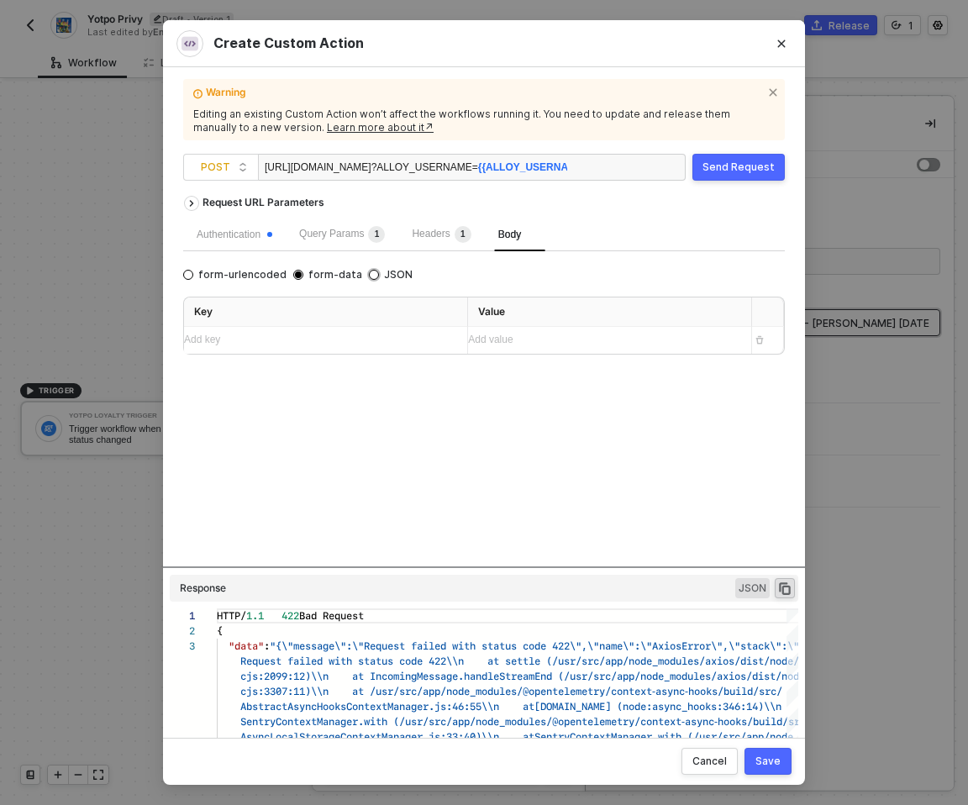
radio input "false"
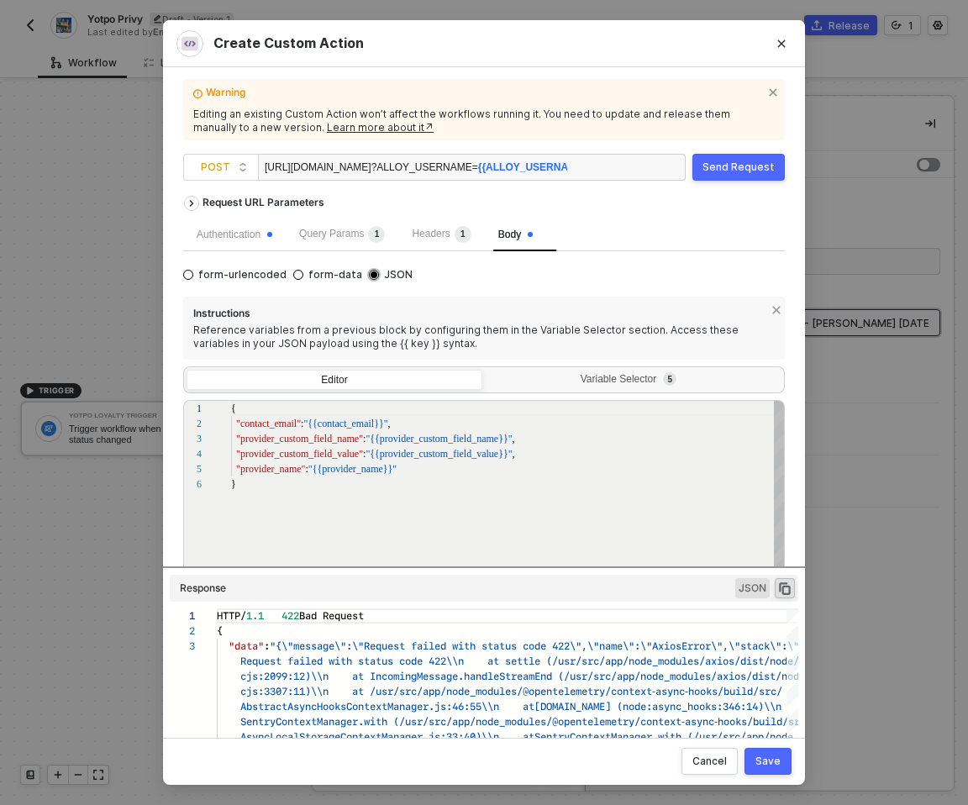
scroll to position [76, 0]
click at [649, 391] on div "Variable Selector 5" at bounding box center [634, 382] width 296 height 24
click at [486, 370] on input "Variable Selector 5" at bounding box center [486, 370] width 0 height 0
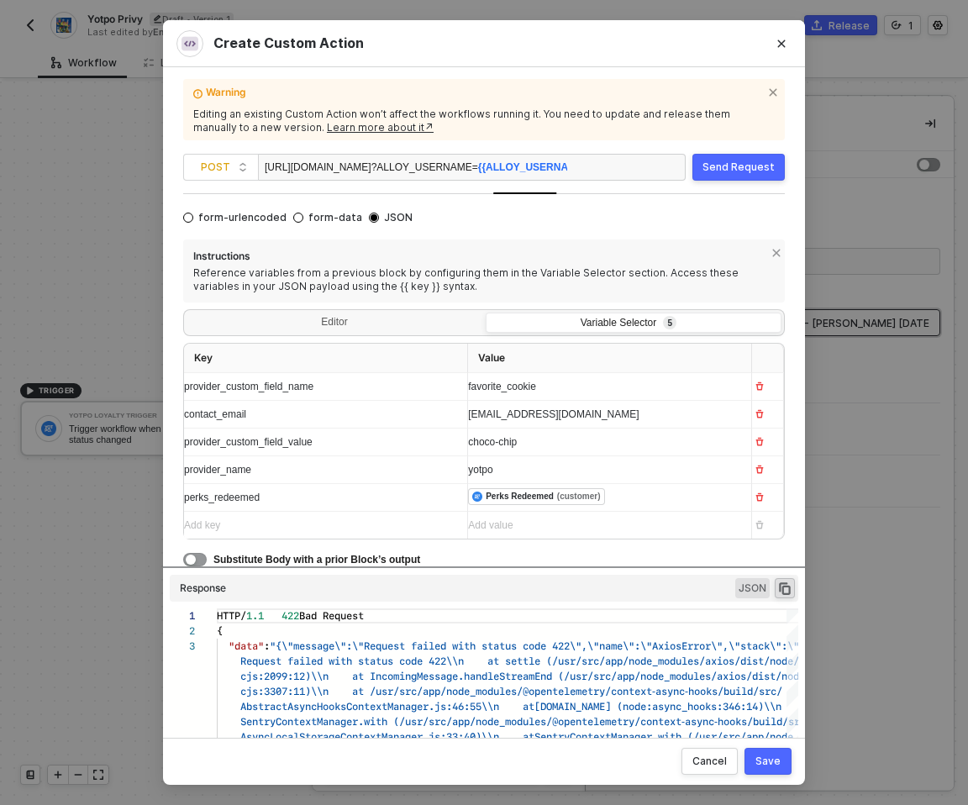
scroll to position [58, 0]
click at [415, 335] on div "Editor" at bounding box center [335, 324] width 296 height 24
click at [187, 312] on input "Editor" at bounding box center [187, 312] width 0 height 0
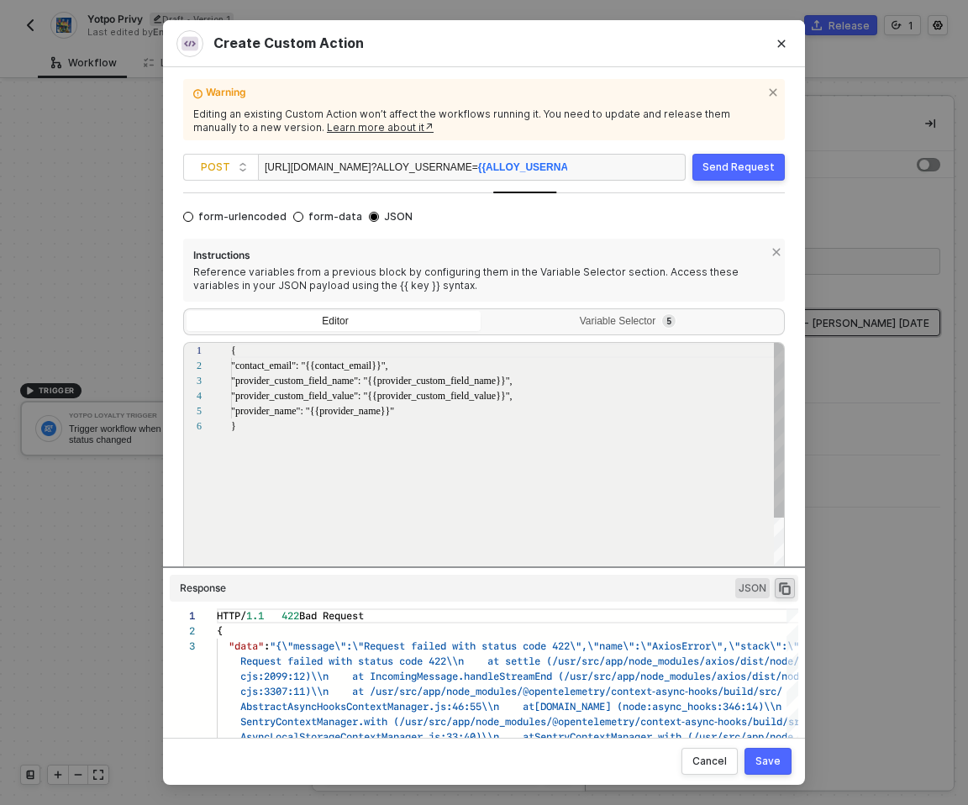
scroll to position [76, 0]
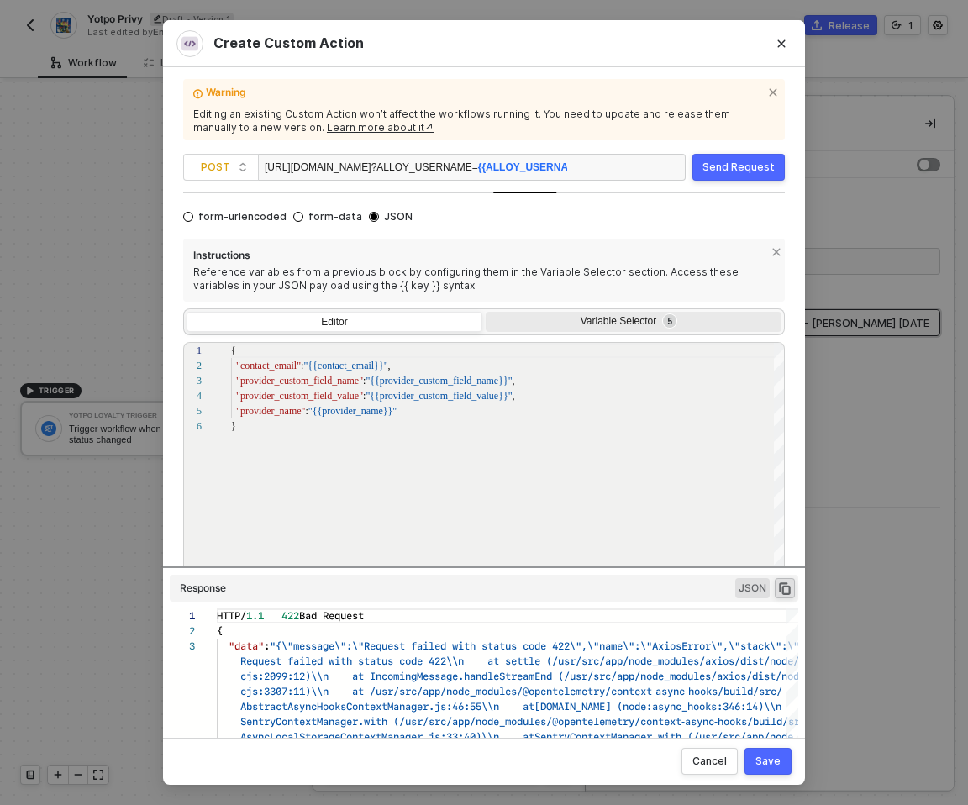
click at [561, 322] on div "Variable Selector 5" at bounding box center [632, 321] width 274 height 13
click at [486, 312] on input "Variable Selector 5" at bounding box center [486, 312] width 0 height 0
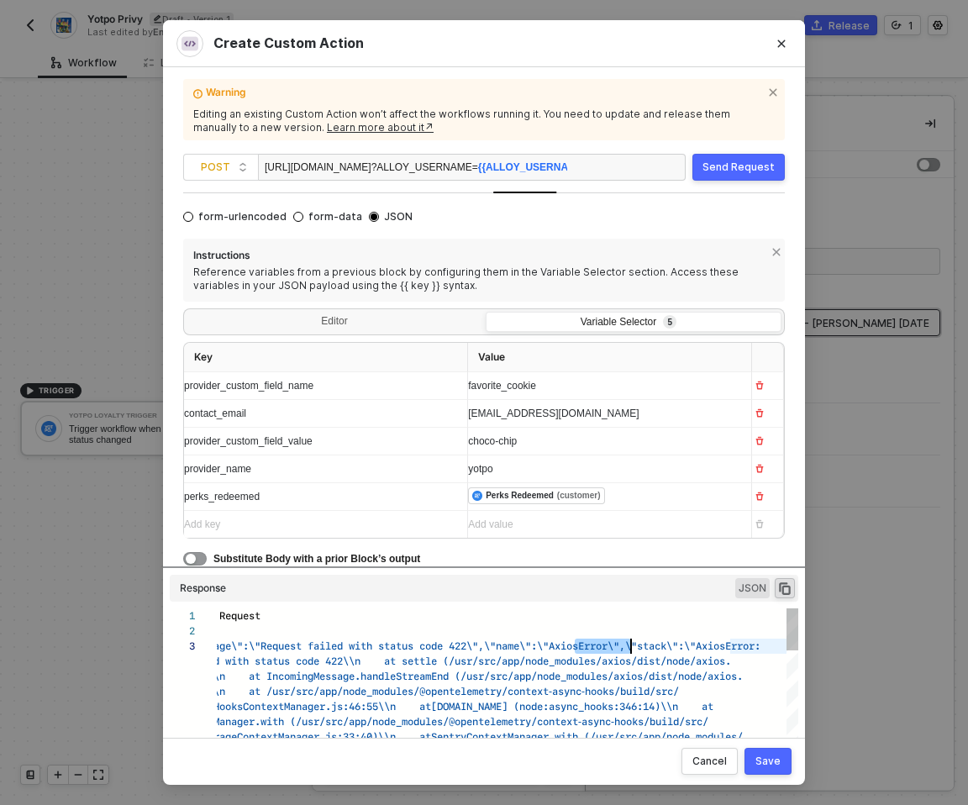
scroll to position [30, 536]
drag, startPoint x: 577, startPoint y: 646, endPoint x: 649, endPoint y: 643, distance: 71.5
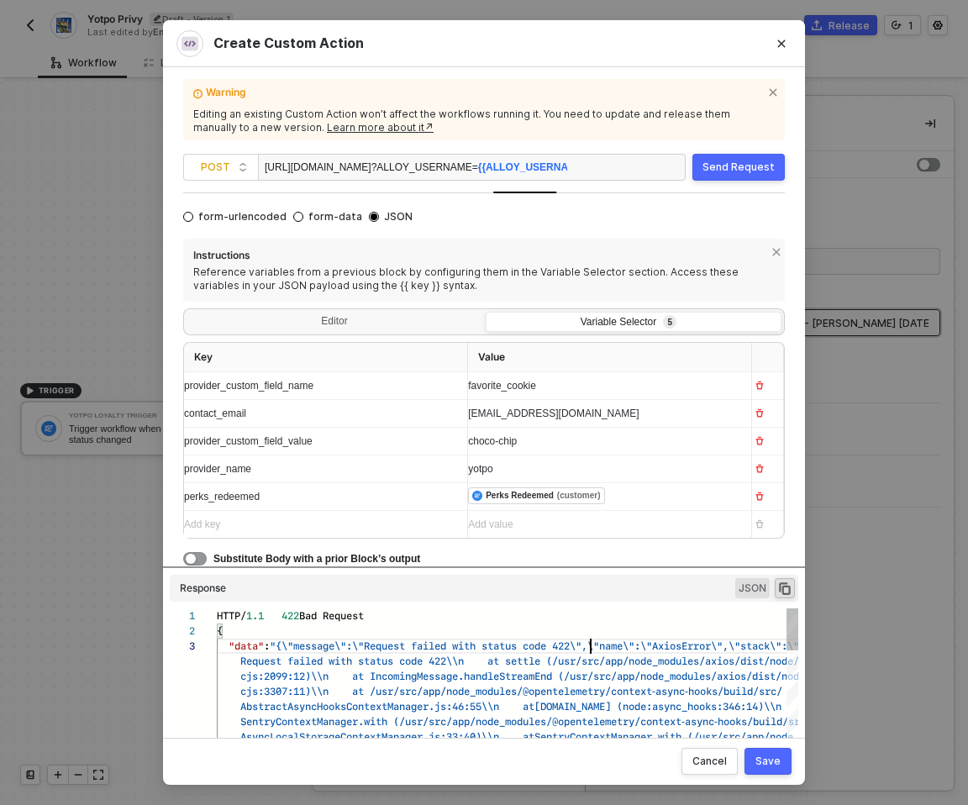
scroll to position [30, 380]
click at [564, 647] on span ""{\"message\":\"Request failed with status code 42" at bounding box center [417, 646] width 294 height 16
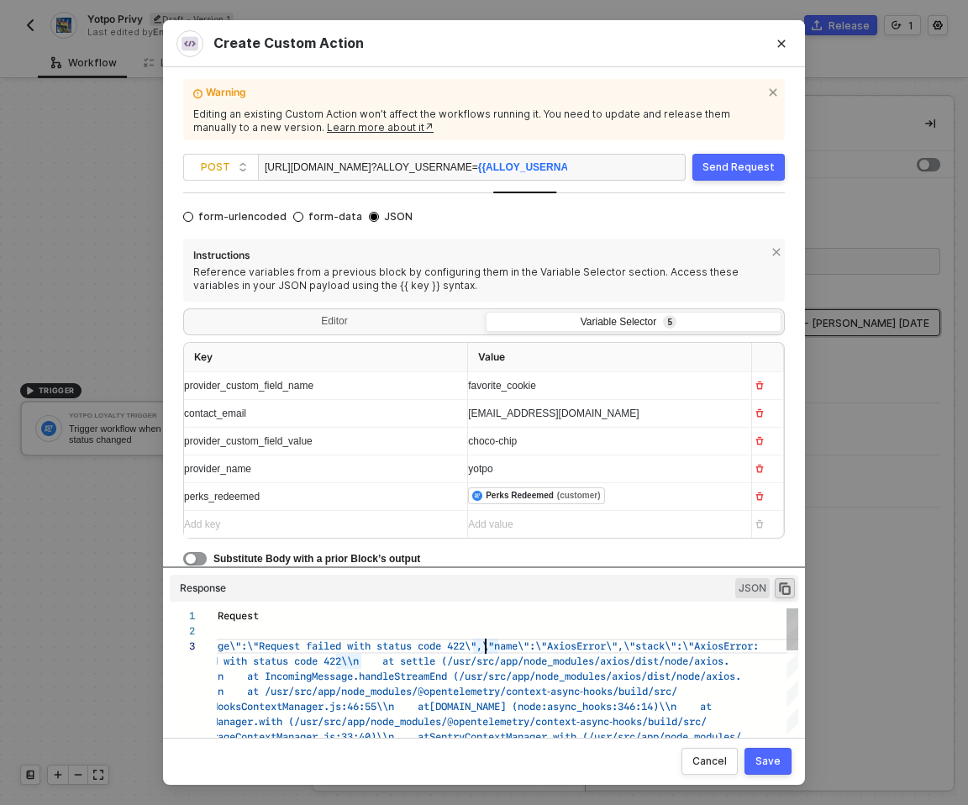
click at [480, 648] on div "3 1 2 AsyncLocalStorageContextManager.js:33:40)\\n at SentryContextManager.with…" at bounding box center [484, 683] width 629 height 149
type textarea "HTTP/1.1 422 Bad Request { "data": "{\"message\":\"Request failed with status c…"
click at [480, 648] on div "3 1 2 AsyncLocalStorageContextManager.js:33:40)\\n at SentryContextManager.with…" at bounding box center [484, 683] width 629 height 149
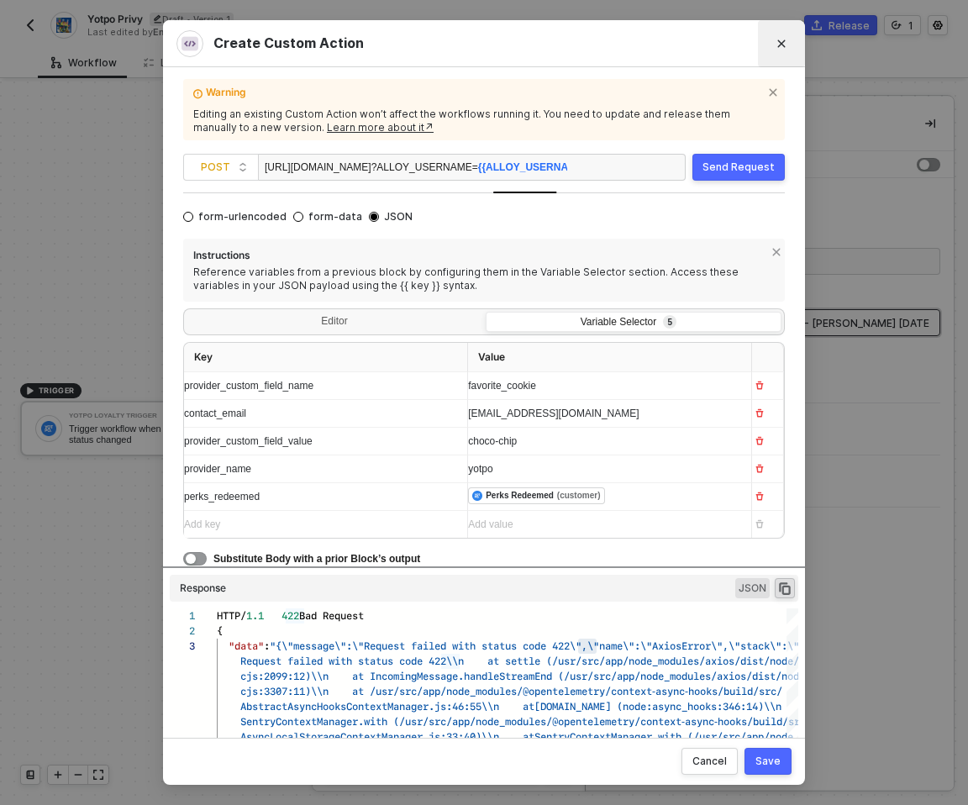
click at [791, 35] on button "Close" at bounding box center [781, 43] width 27 height 27
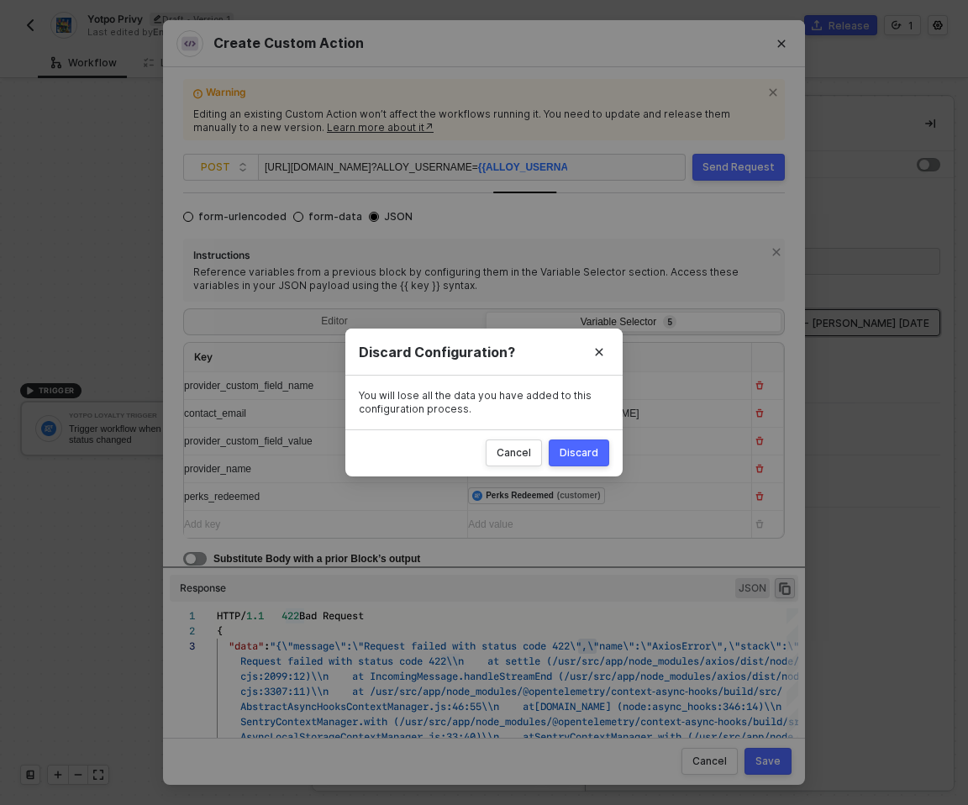
click at [575, 456] on div "Discard" at bounding box center [579, 452] width 39 height 13
radio input "true"
radio input "false"
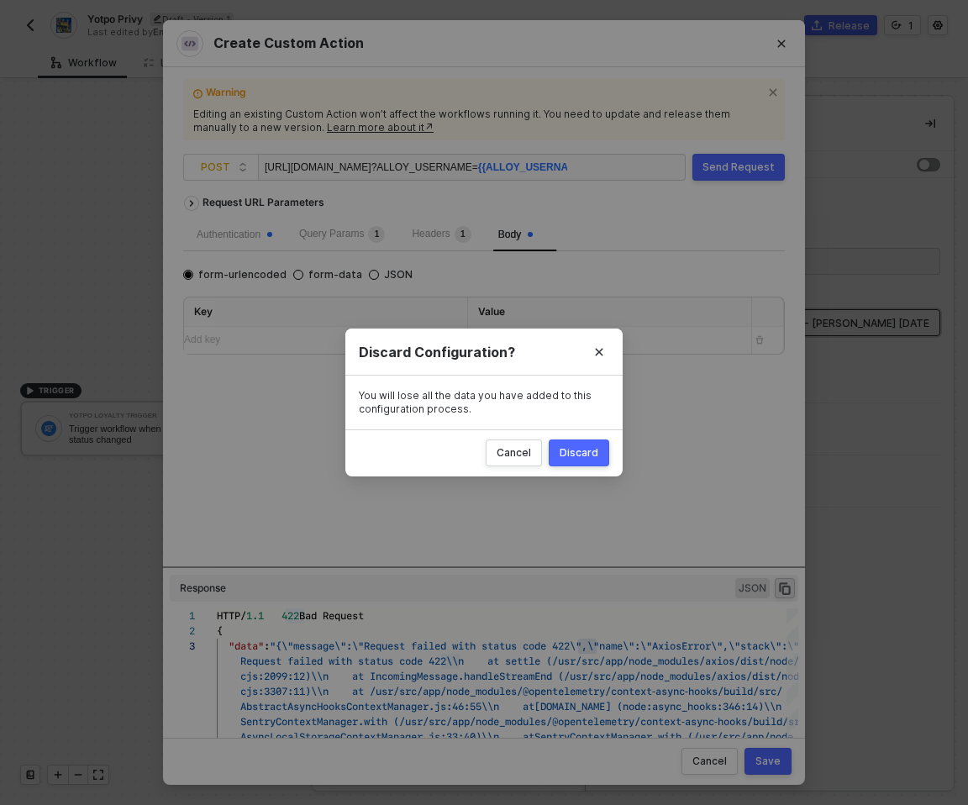
scroll to position [0, 0]
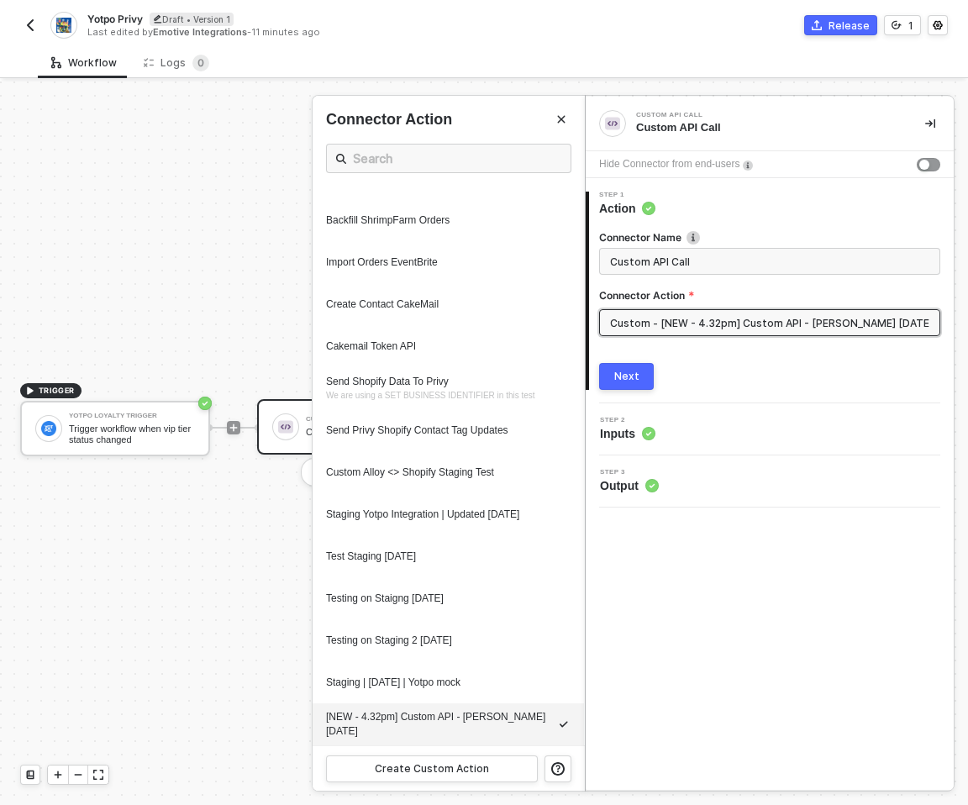
click at [784, 34] on div "Release 1" at bounding box center [716, 25] width 464 height 20
click at [566, 115] on icon "Close" at bounding box center [561, 119] width 10 height 10
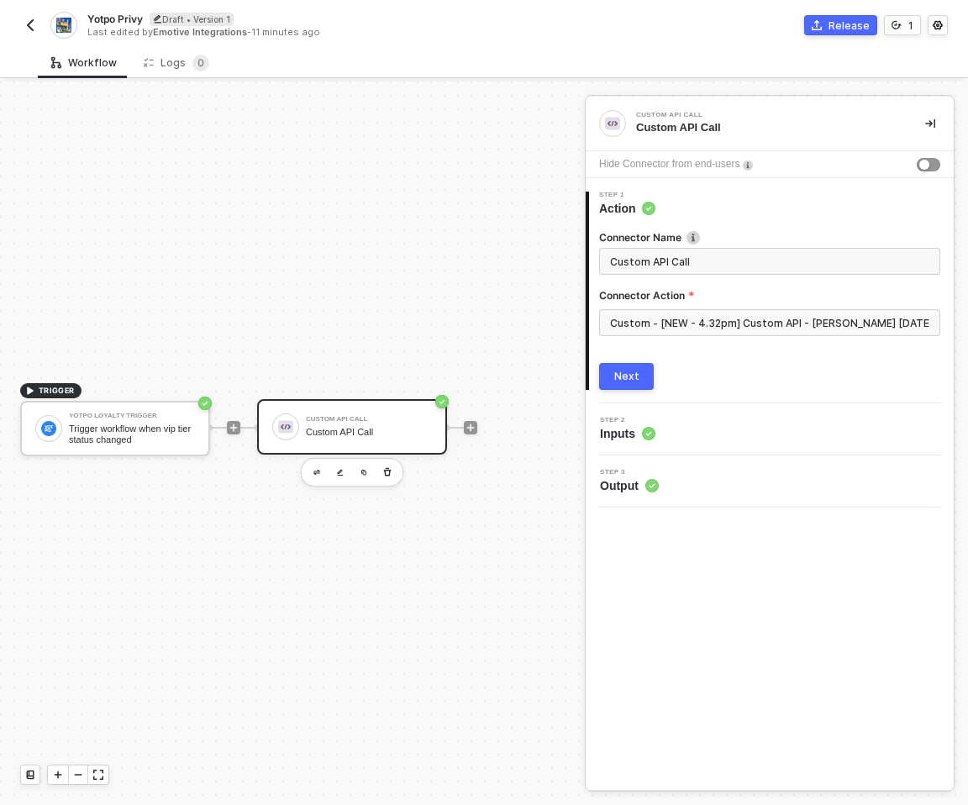
click at [34, 24] on img "button" at bounding box center [30, 24] width 13 height 13
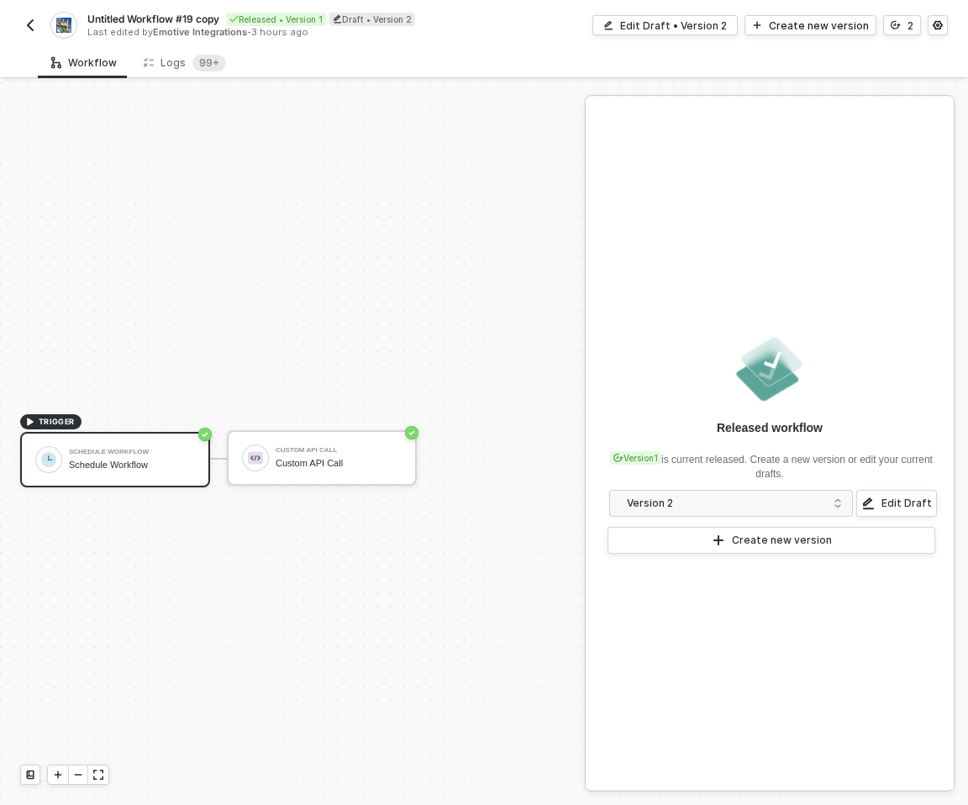
scroll to position [31, 0]
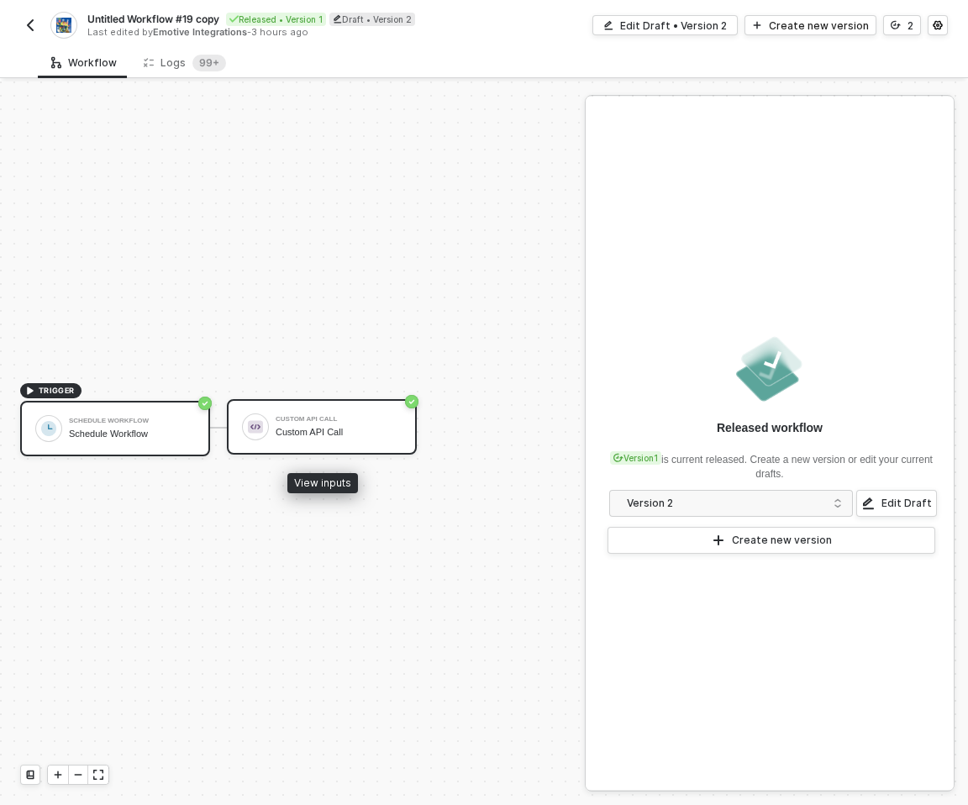
click at [297, 427] on div "Custom API Call" at bounding box center [339, 432] width 126 height 11
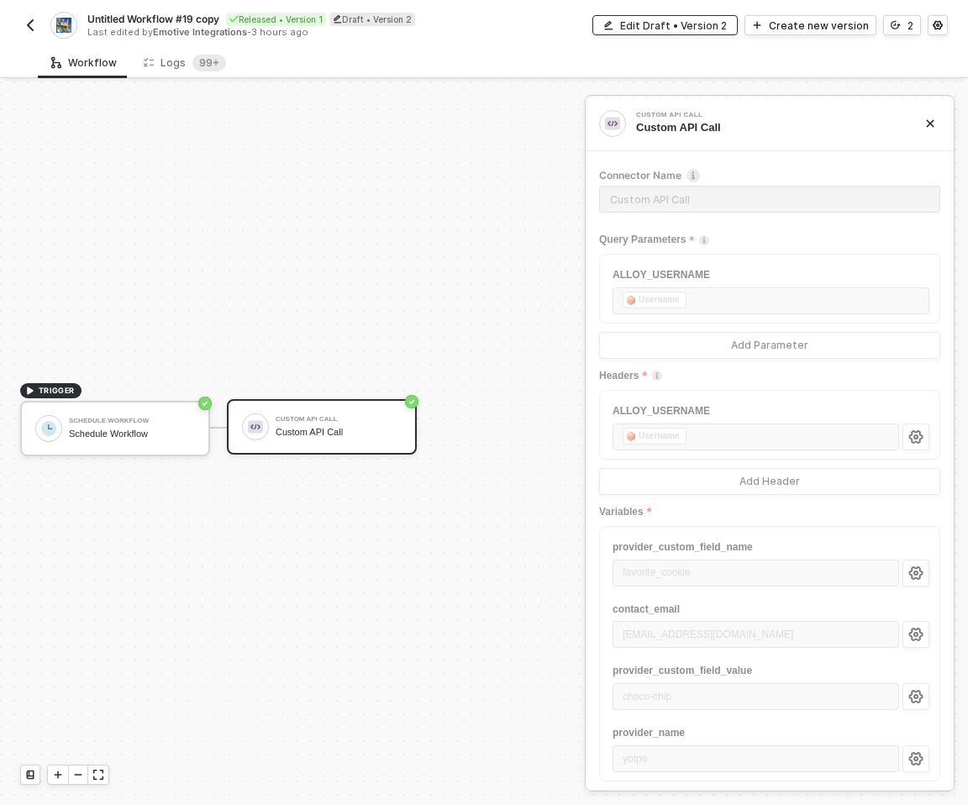
click at [635, 25] on div "Edit Draft • Version 2" at bounding box center [673, 25] width 107 height 14
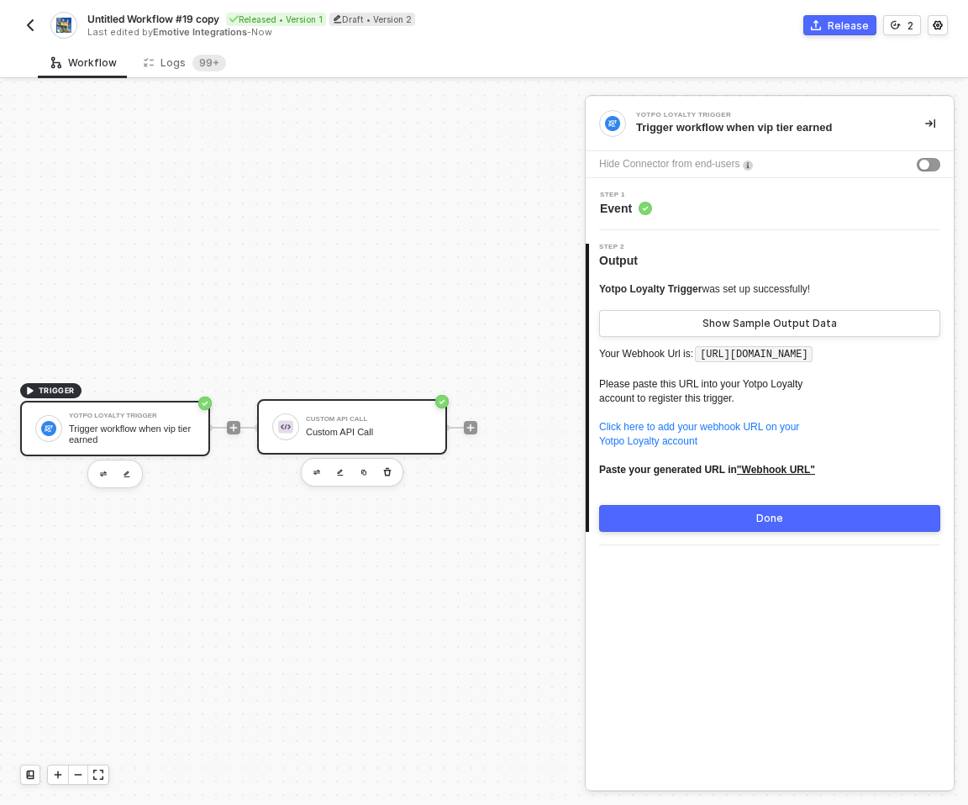
click at [300, 445] on div "Custom API Call Custom API Call" at bounding box center [352, 426] width 190 height 55
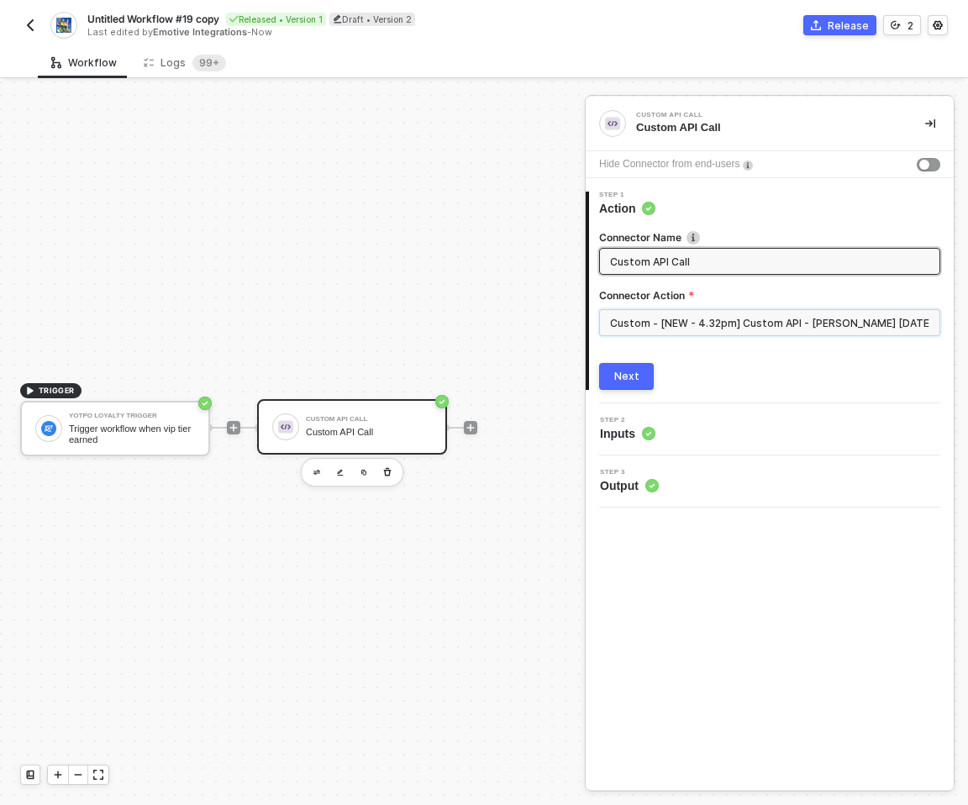
click at [646, 321] on input "Custom - [NEW - 4.32pm] Custom API - [PERSON_NAME] [DATE]" at bounding box center [769, 322] width 341 height 27
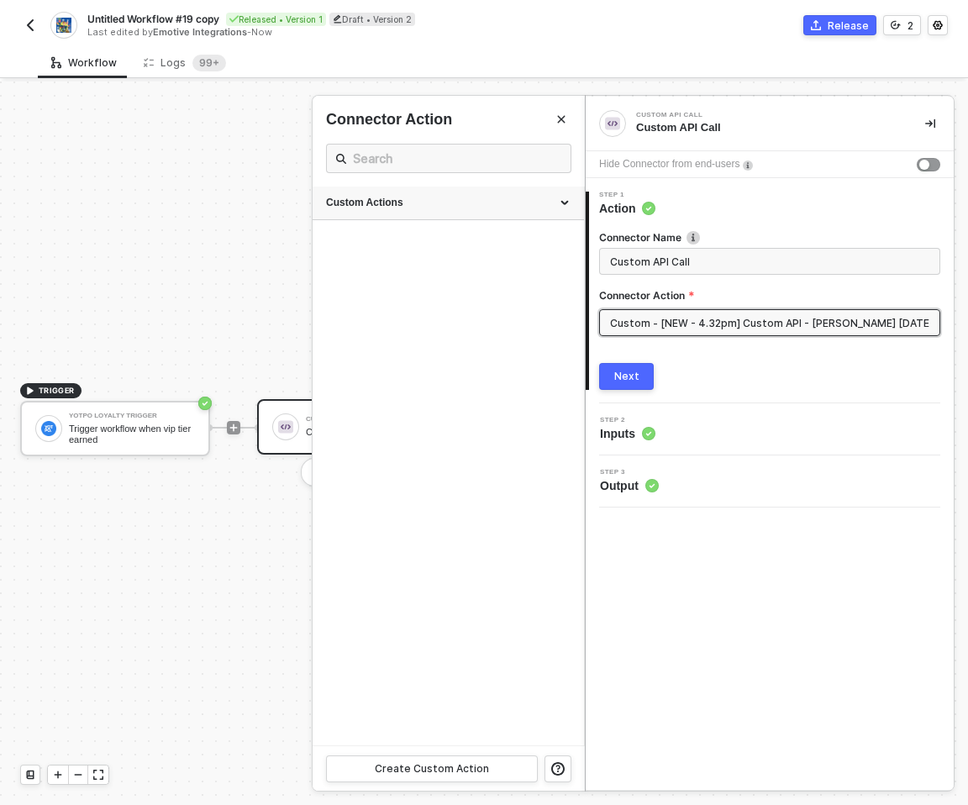
click at [410, 196] on div "Custom Actions" at bounding box center [448, 203] width 245 height 14
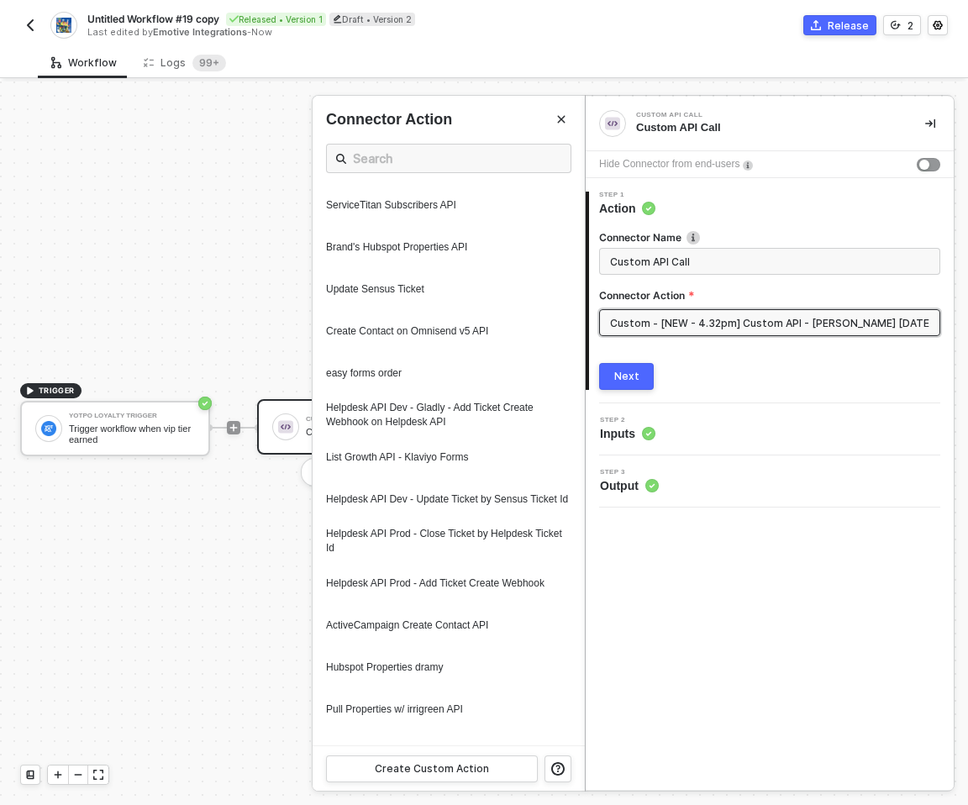
scroll to position [1660, 0]
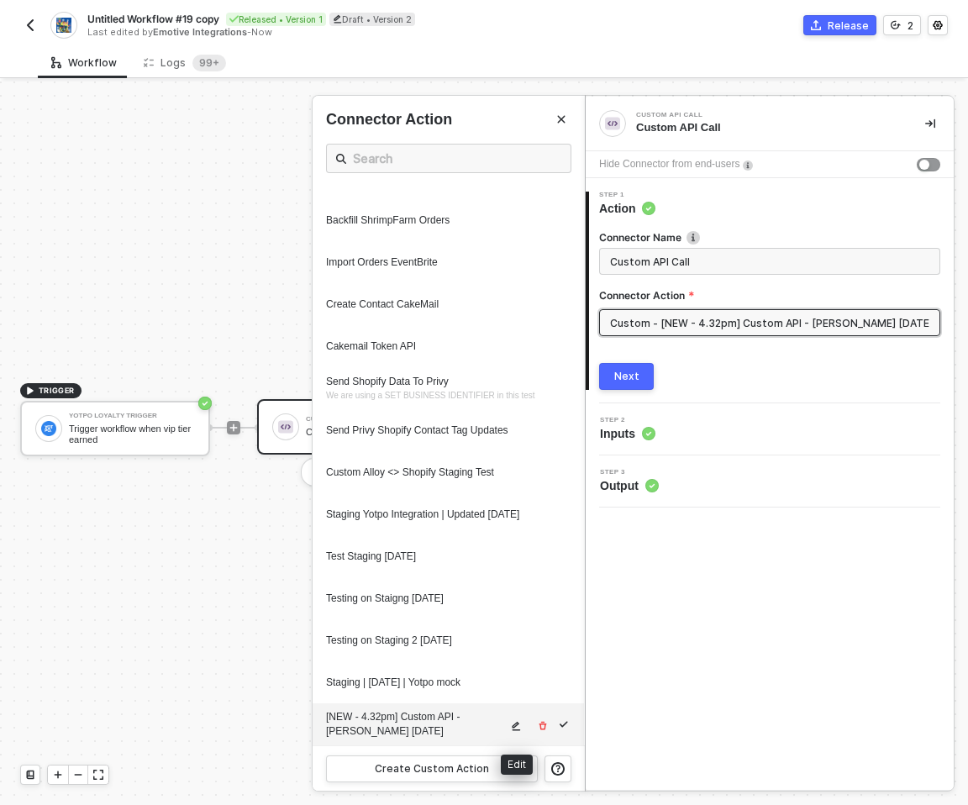
click at [520, 724] on icon "icon-edit" at bounding box center [516, 726] width 10 height 10
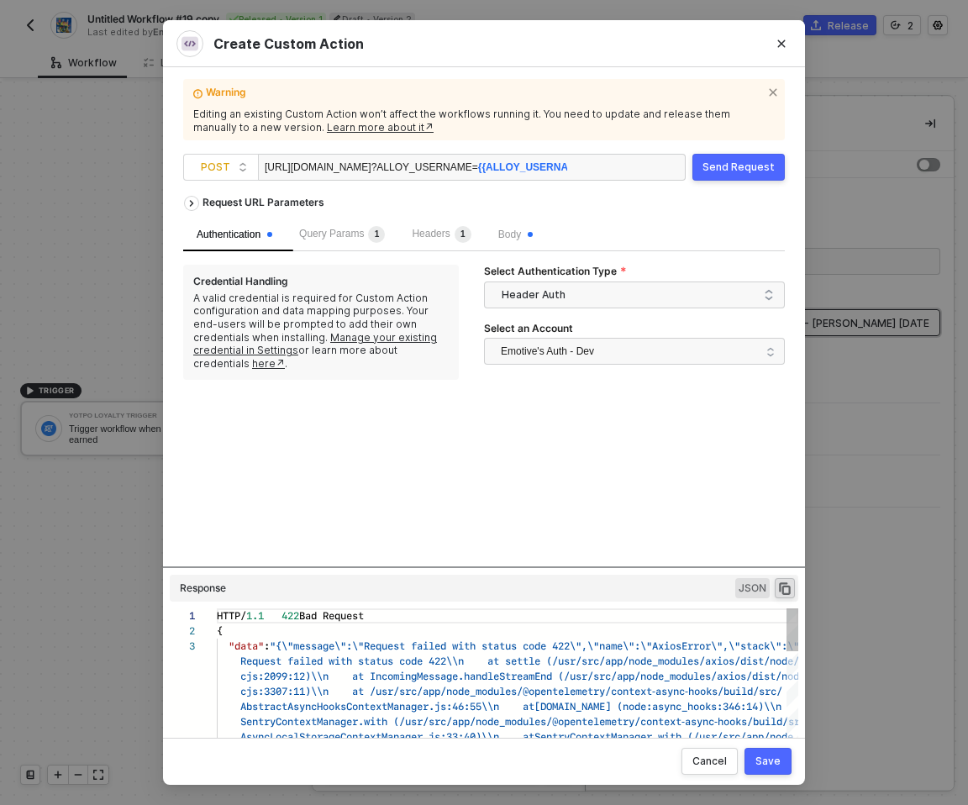
scroll to position [30, 0]
click at [593, 348] on span "Emotive's Auth - Dev" at bounding box center [547, 351] width 93 height 25
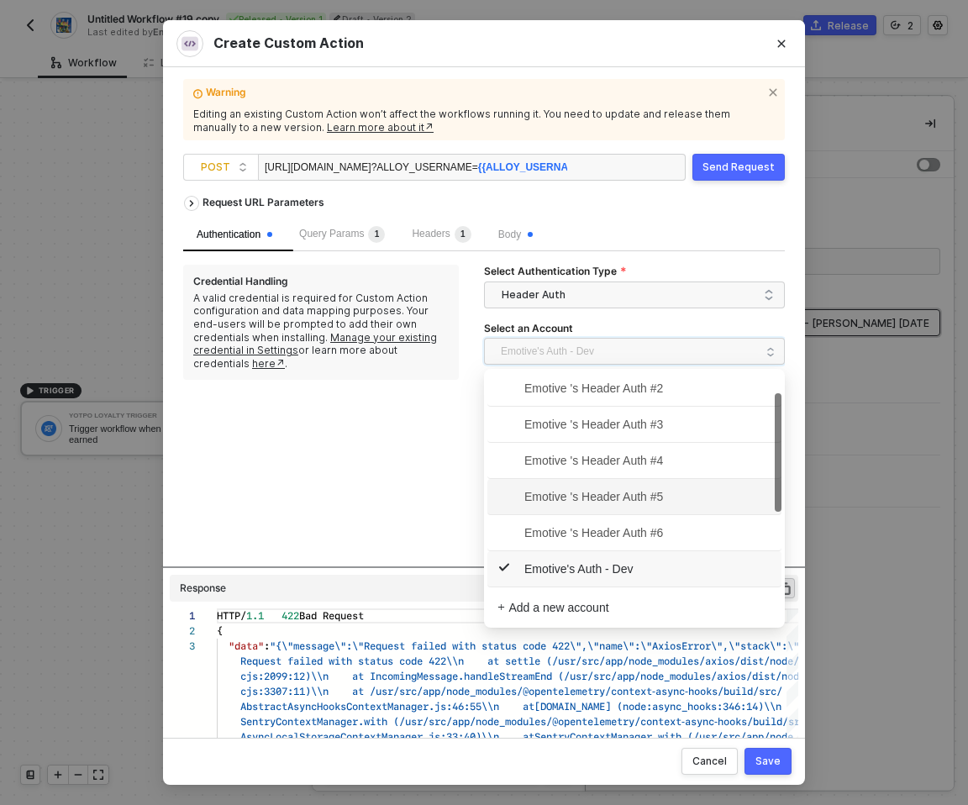
scroll to position [182, 0]
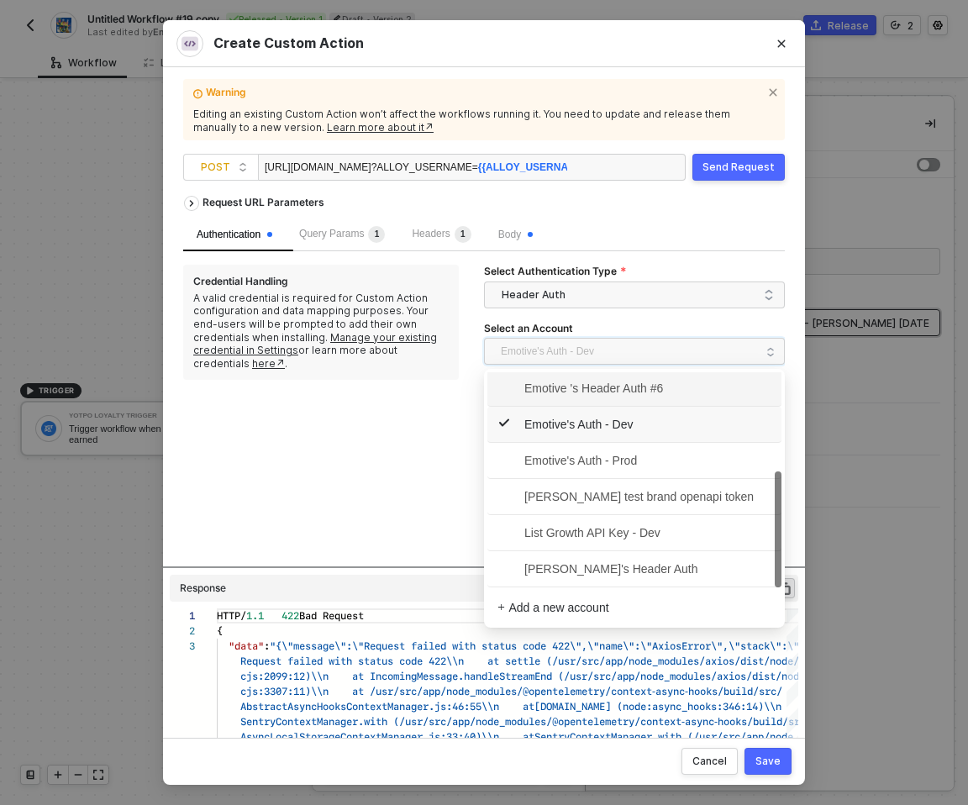
click at [256, 435] on div "Request URL Parameters Authentication Query Params 1 Headers 1 Body Credential …" at bounding box center [484, 376] width 602 height 379
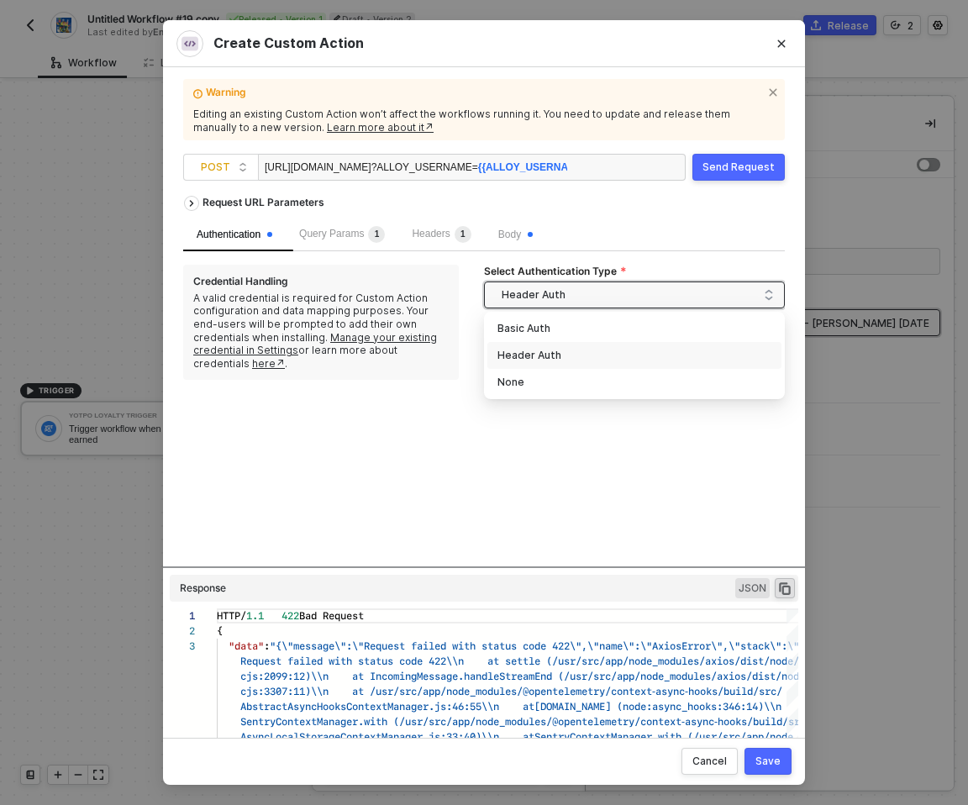
click at [619, 292] on span "Header Auth" at bounding box center [638, 294] width 272 height 25
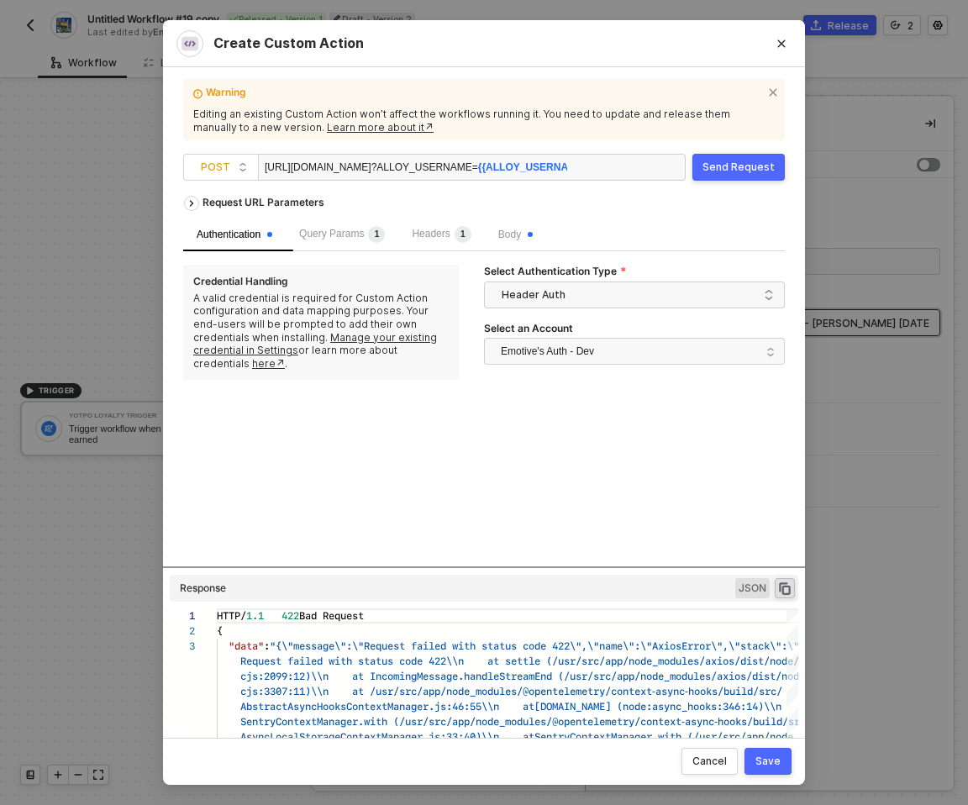
click at [319, 478] on div "Request URL Parameters Authentication Query Params 1 Headers 1 Body Credential …" at bounding box center [484, 376] width 602 height 379
click at [540, 361] on span "Emotive's Auth - Dev" at bounding box center [547, 351] width 93 height 25
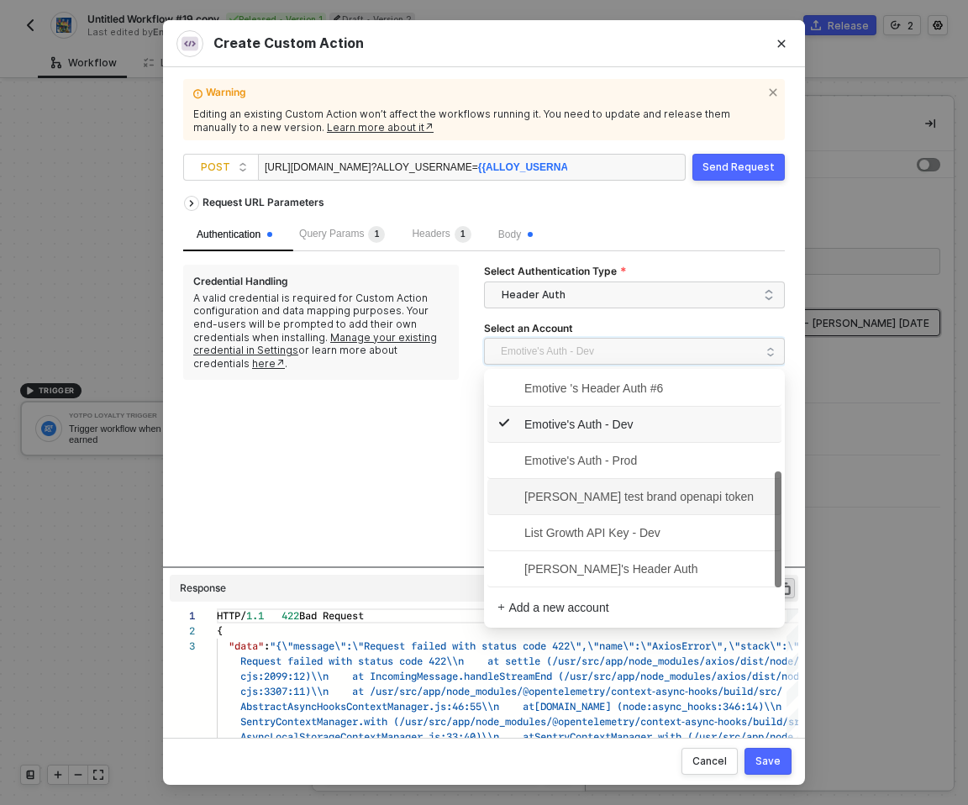
scroll to position [182, 0]
click at [345, 477] on div "Request URL Parameters Authentication Query Params 1 Headers 1 Body Credential …" at bounding box center [484, 376] width 602 height 379
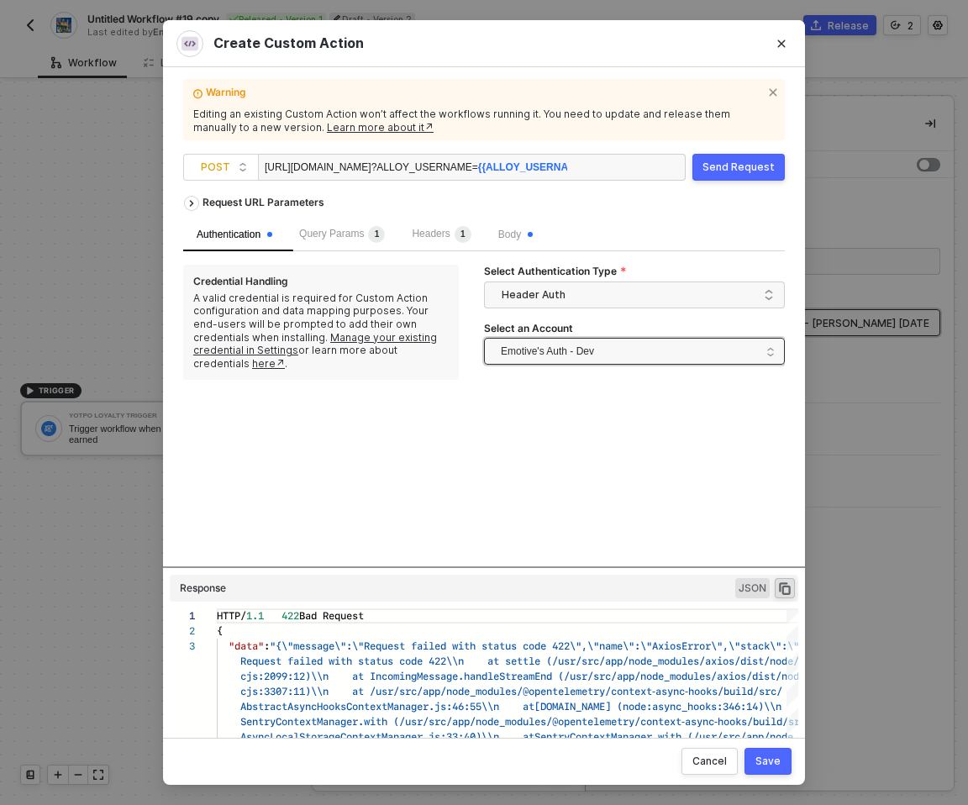
click at [534, 352] on span "Emotive's Auth - Dev" at bounding box center [547, 351] width 93 height 25
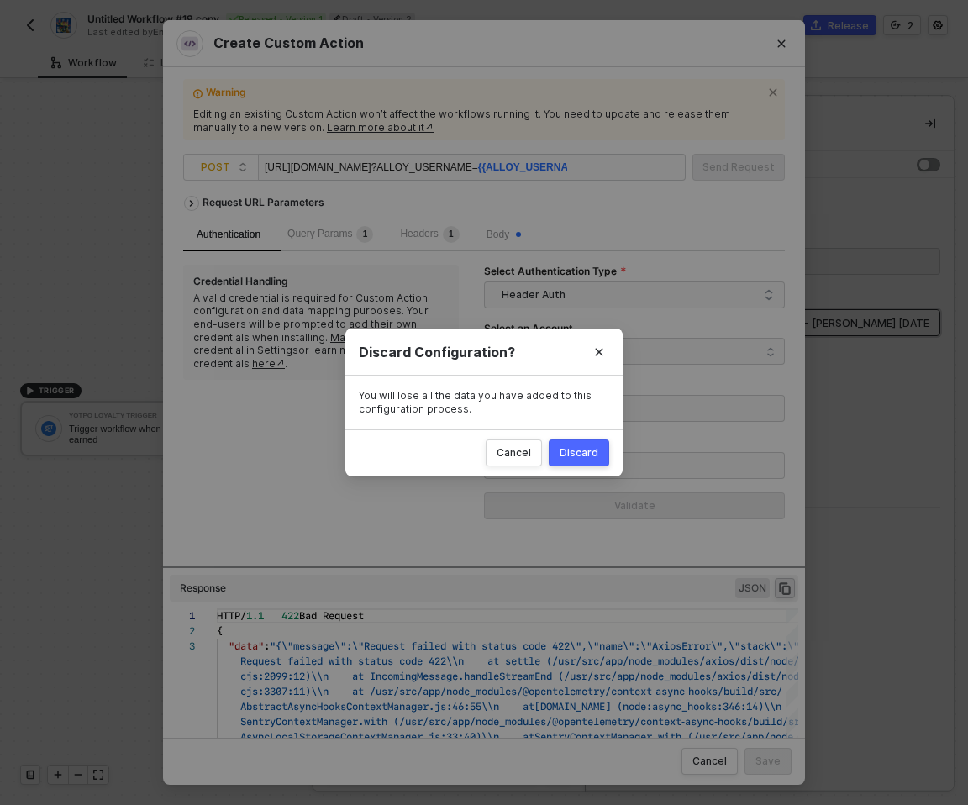
click at [579, 448] on div "Discard" at bounding box center [579, 452] width 39 height 13
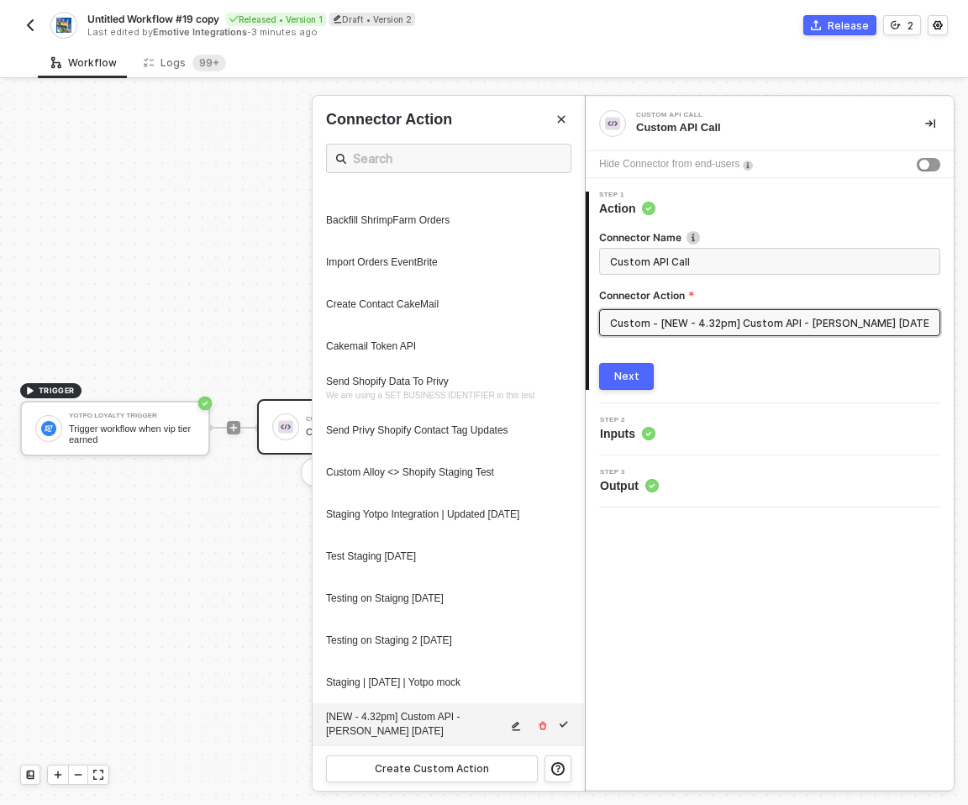
scroll to position [1660, 0]
click at [469, 770] on div "Create Custom Action" at bounding box center [432, 768] width 114 height 13
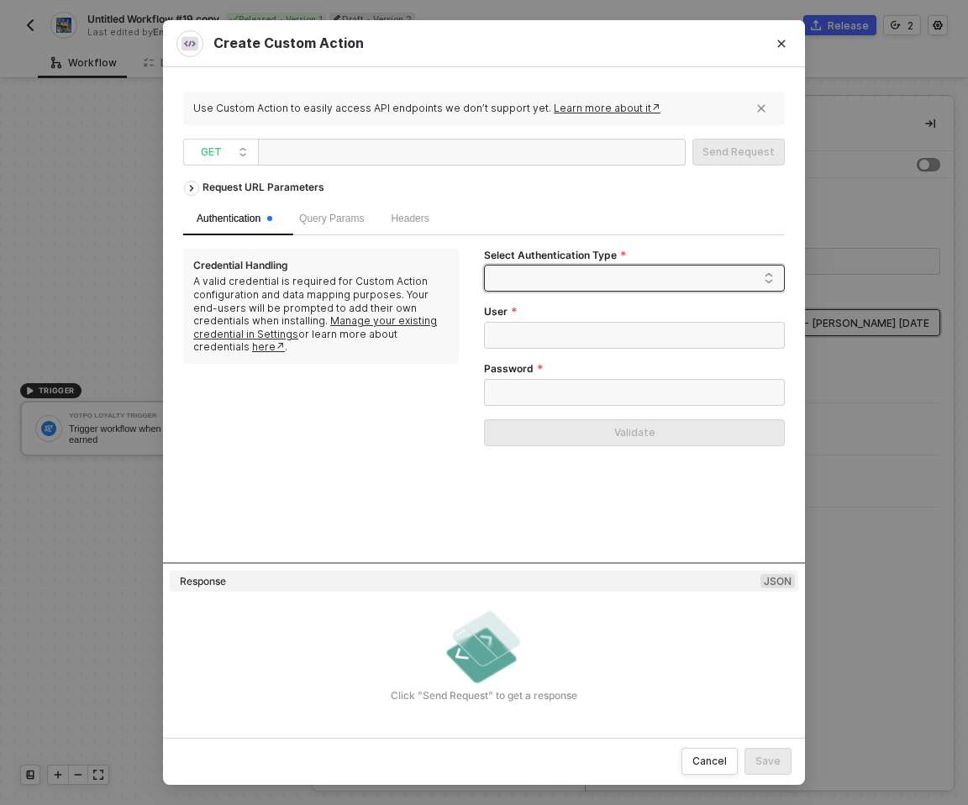
click at [551, 277] on span at bounding box center [638, 278] width 272 height 25
click at [545, 190] on div "Request URL Parameters" at bounding box center [484, 187] width 602 height 30
click at [540, 267] on span at bounding box center [638, 278] width 272 height 25
click at [534, 332] on div "Header Auth" at bounding box center [635, 338] width 274 height 18
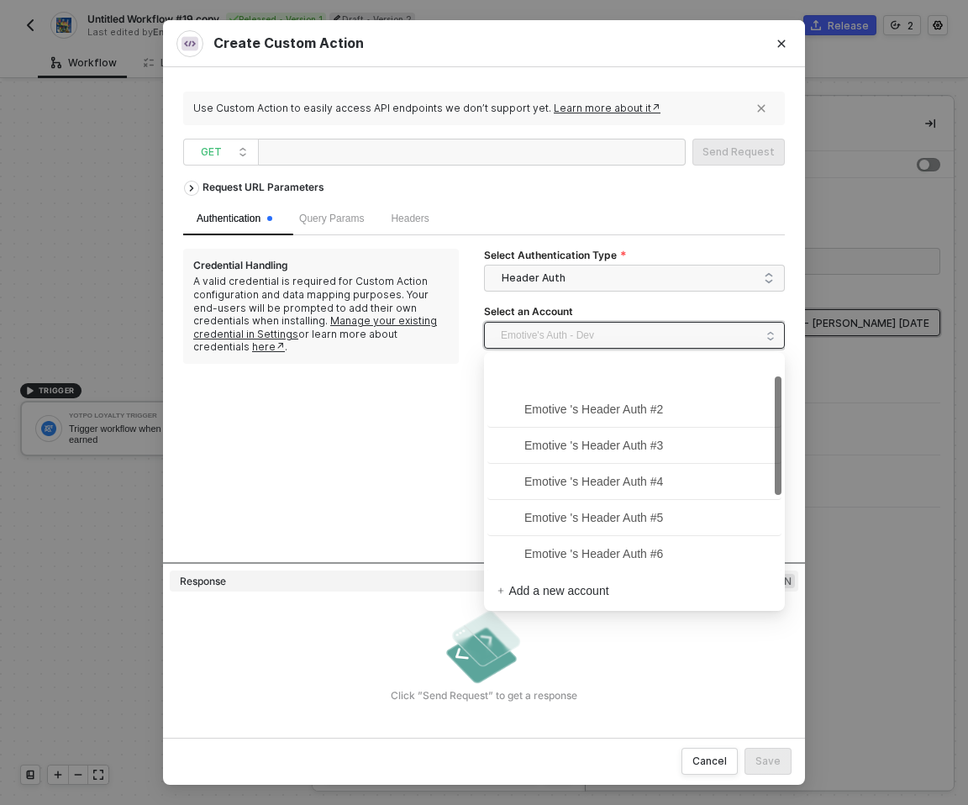
click at [573, 338] on span "Emotive's Auth - Dev" at bounding box center [547, 335] width 93 height 25
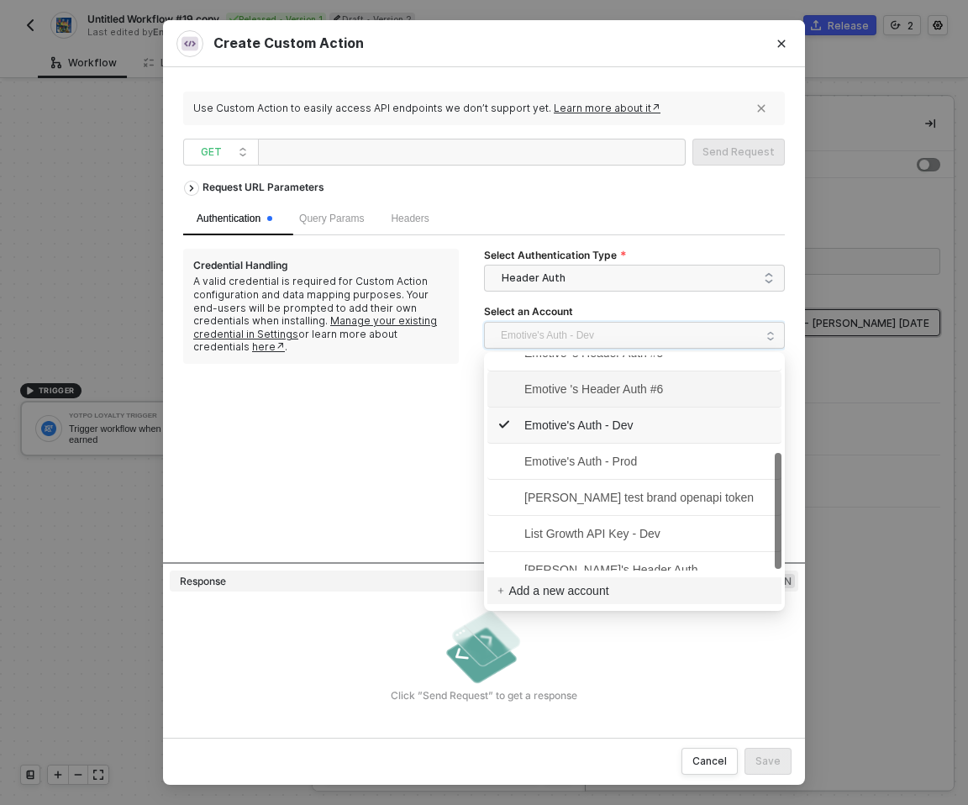
scroll to position [182, 0]
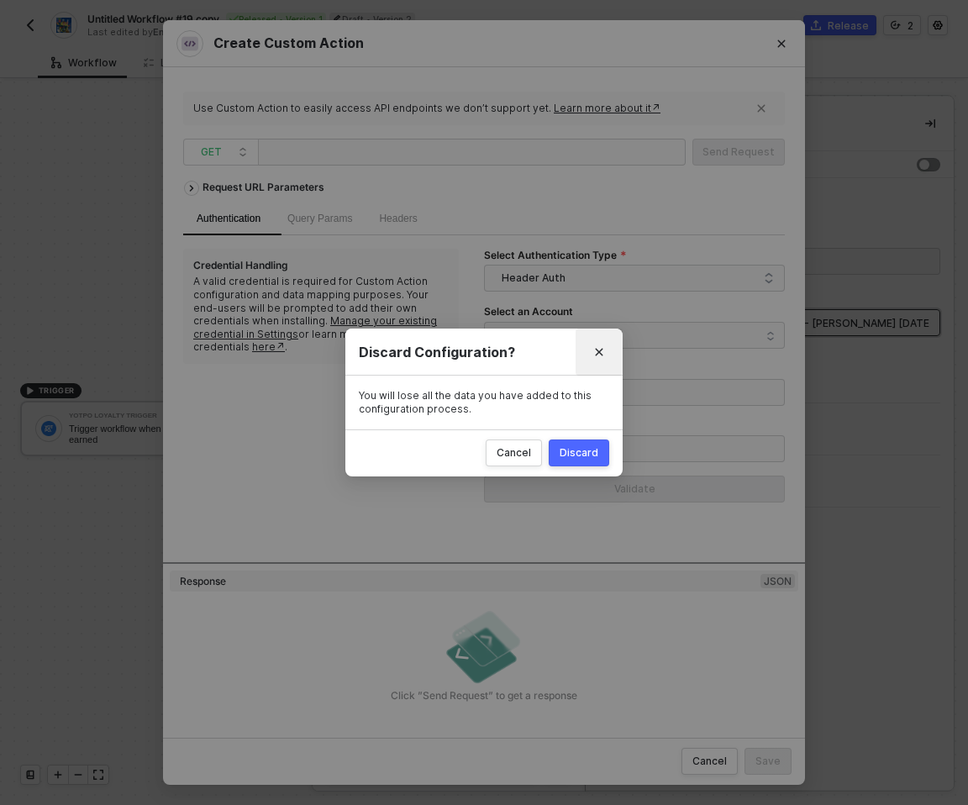
click at [599, 351] on icon "Close" at bounding box center [600, 353] width 8 height 8
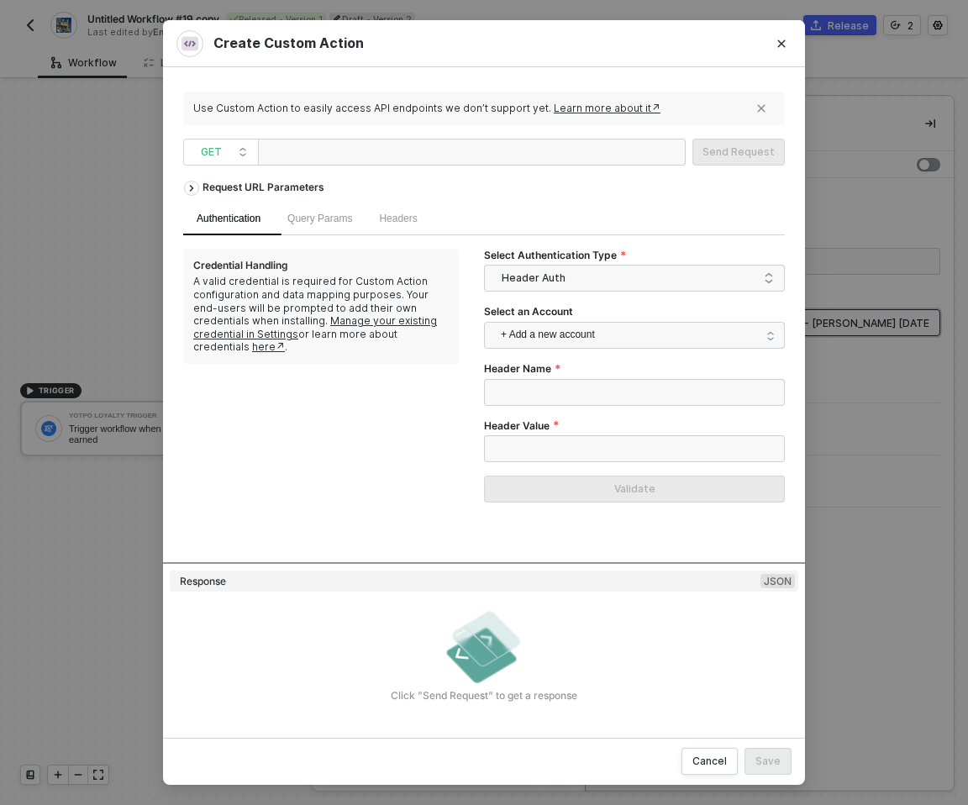
click at [357, 415] on div "Credential Handling A valid credential is required for Custom Action configurat…" at bounding box center [333, 382] width 301 height 267
click at [559, 340] on span "+ Add a new account" at bounding box center [638, 335] width 274 height 27
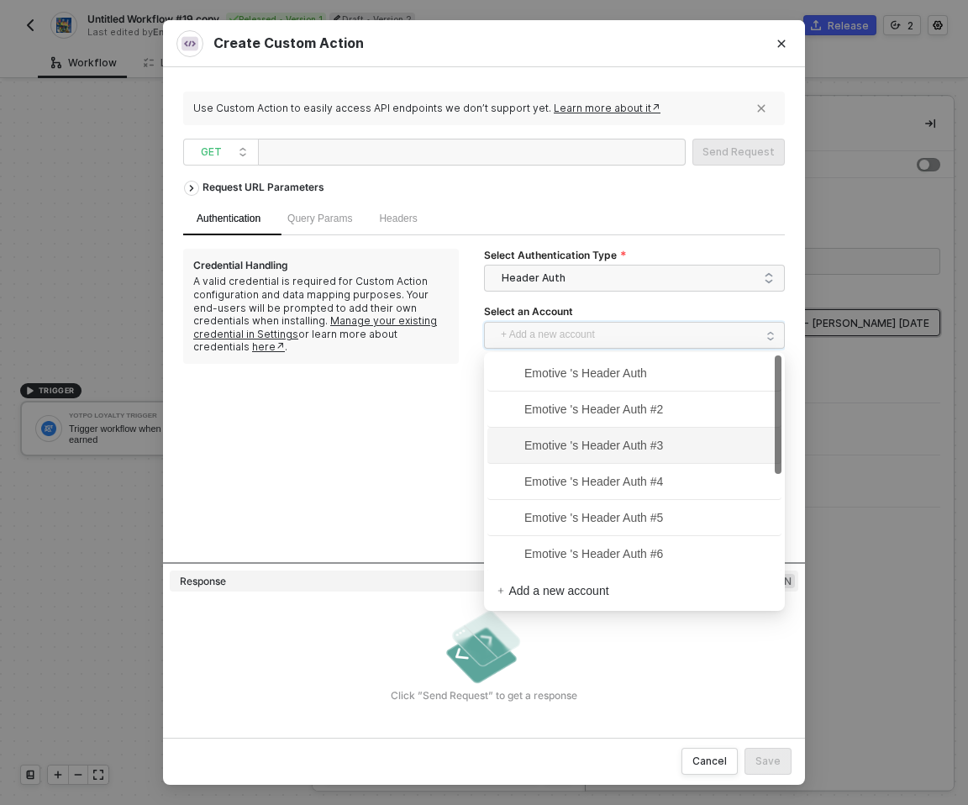
click at [335, 416] on div "Credential Handling A valid credential is required for Custom Action configurat…" at bounding box center [333, 382] width 301 height 267
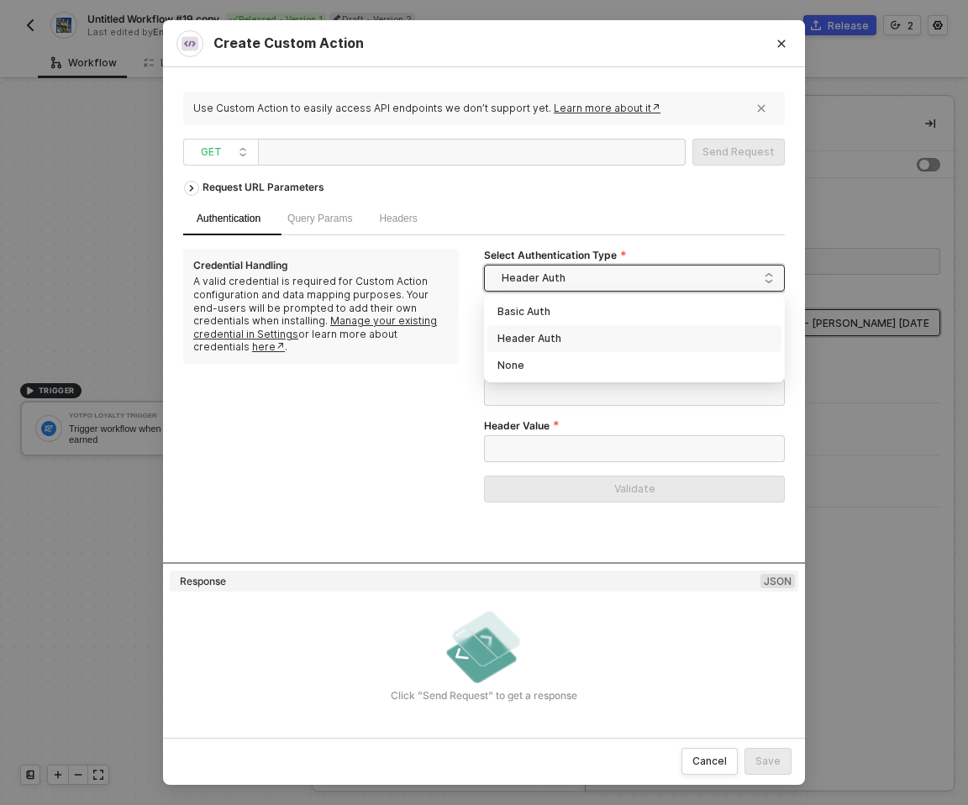
click at [552, 275] on span "Header Auth" at bounding box center [638, 278] width 272 height 25
click at [372, 475] on div "Credential Handling A valid credential is required for Custom Action configurat…" at bounding box center [333, 382] width 301 height 267
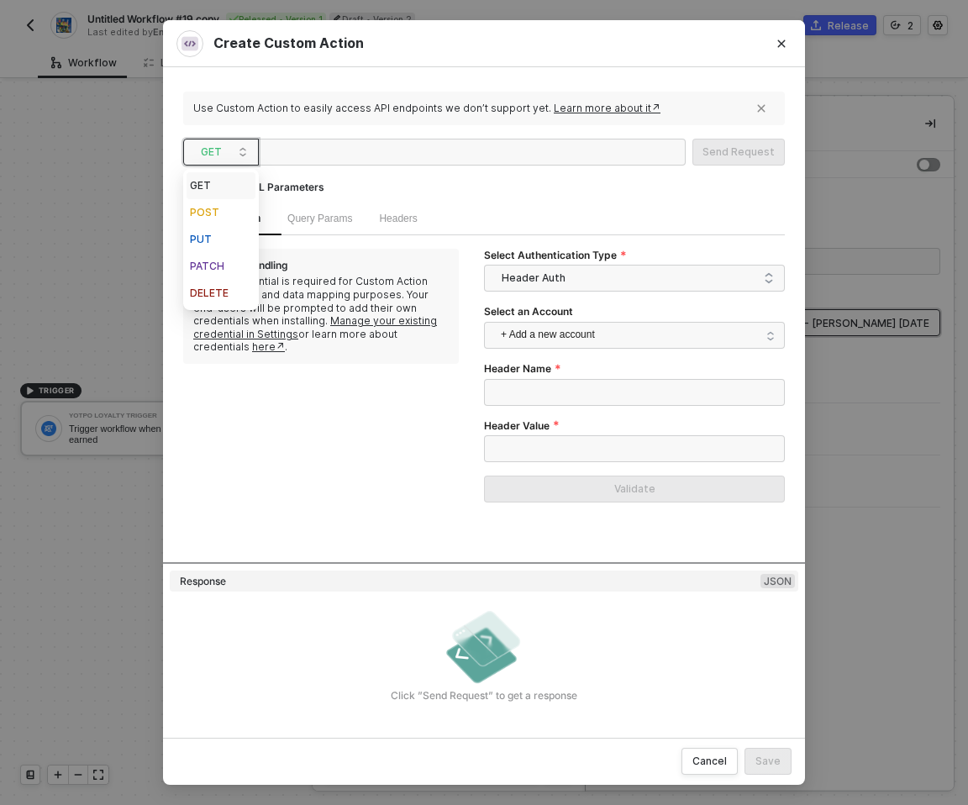
click at [220, 141] on span "GET" at bounding box center [224, 152] width 47 height 25
click at [215, 213] on div "POST" at bounding box center [221, 213] width 62 height 20
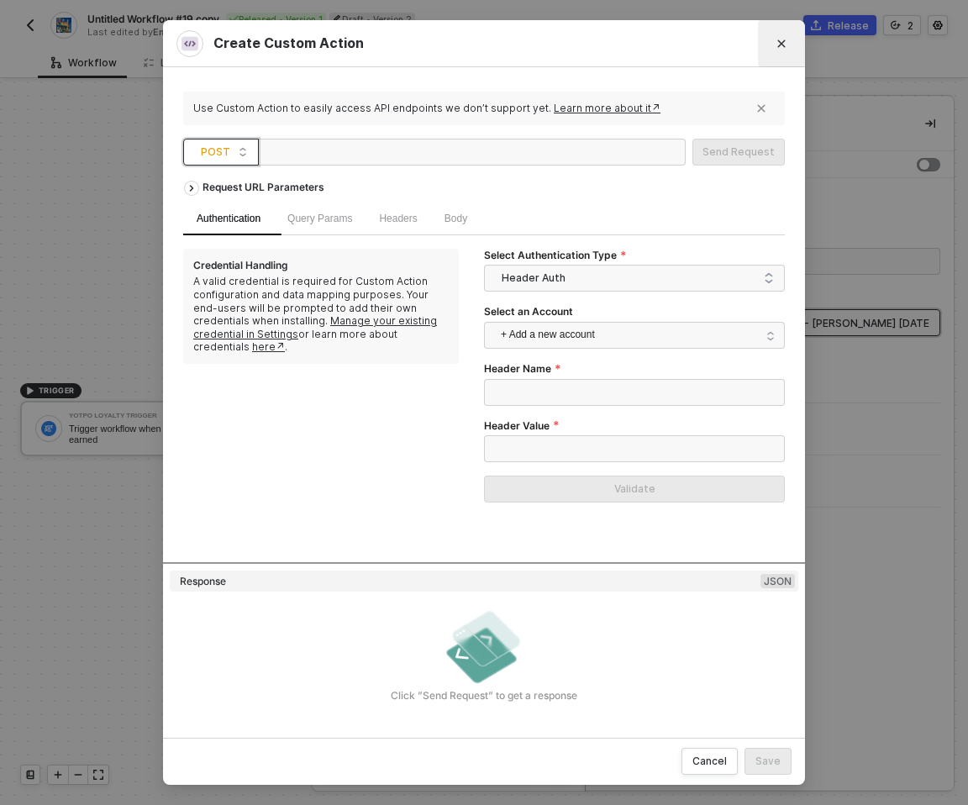
click at [784, 45] on icon "Close" at bounding box center [782, 44] width 10 height 10
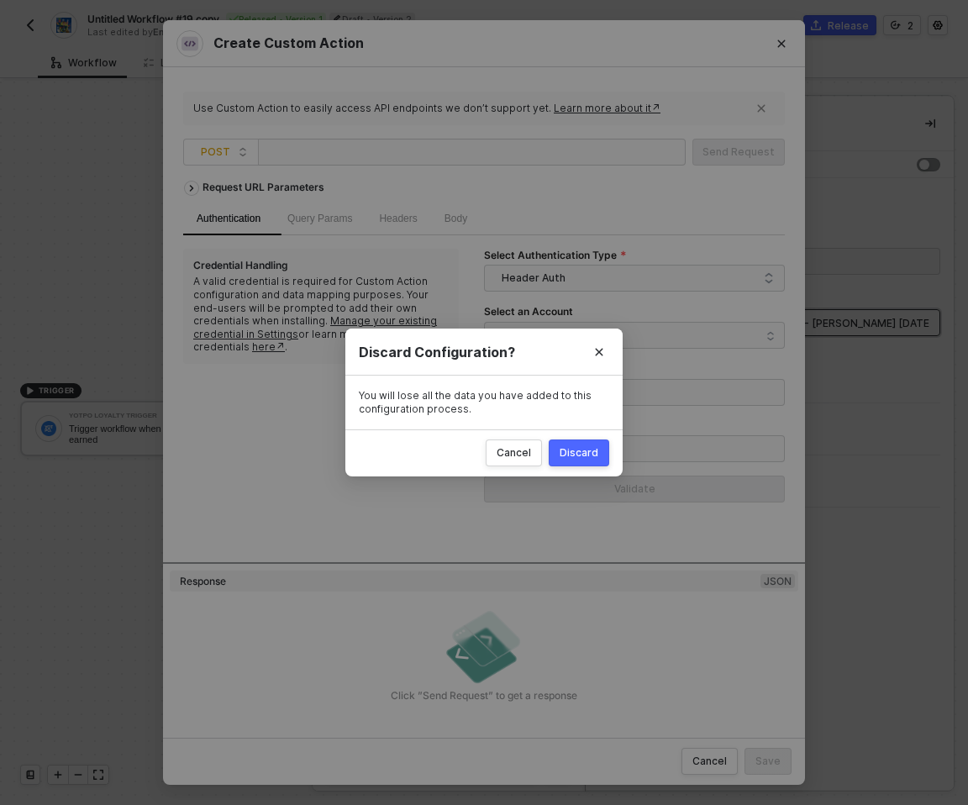
click at [573, 449] on div "Discard" at bounding box center [579, 452] width 39 height 13
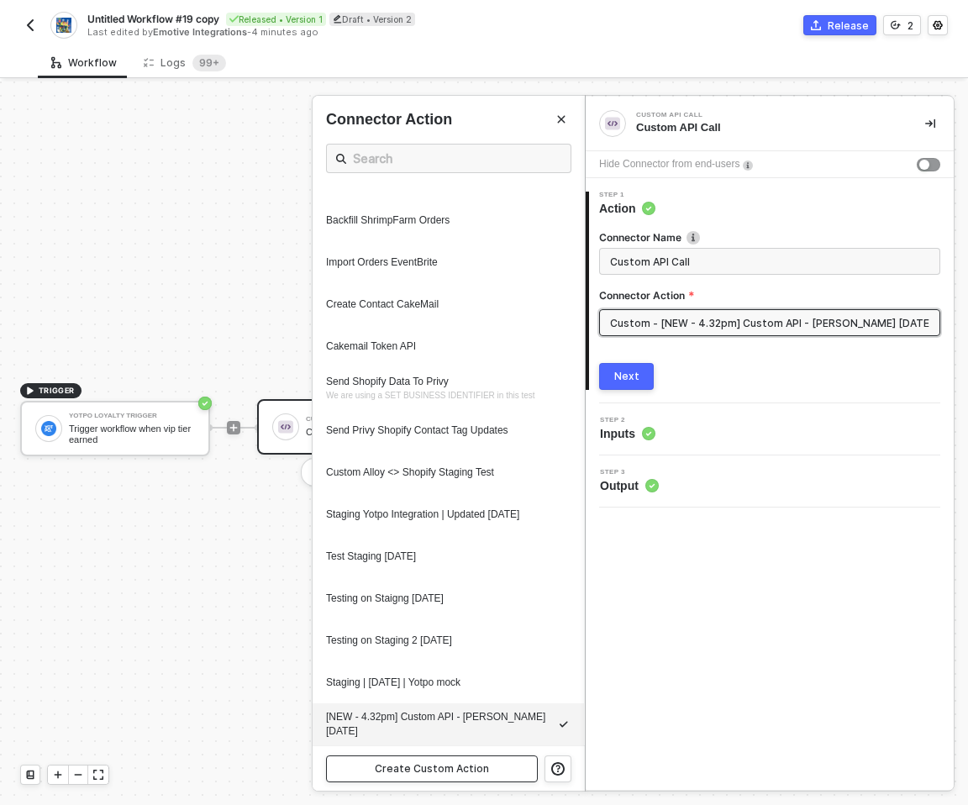
scroll to position [1660, 0]
click at [152, 233] on div at bounding box center [484, 444] width 968 height 724
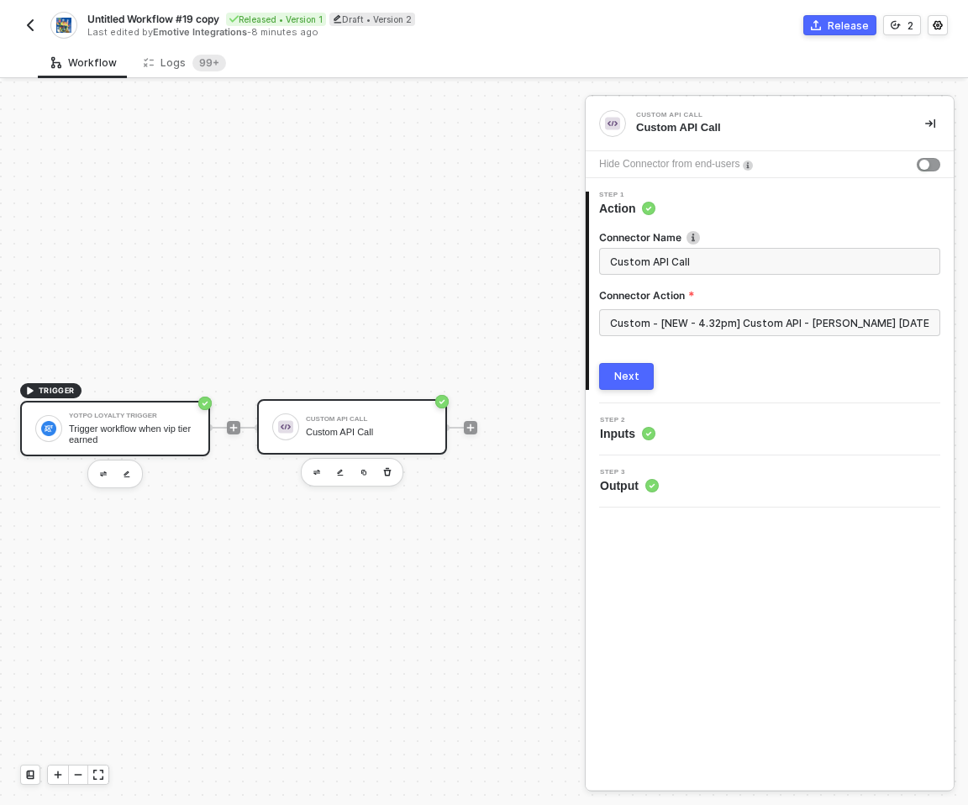
click at [140, 438] on div "Trigger workflow when vip tier earned" at bounding box center [132, 434] width 126 height 21
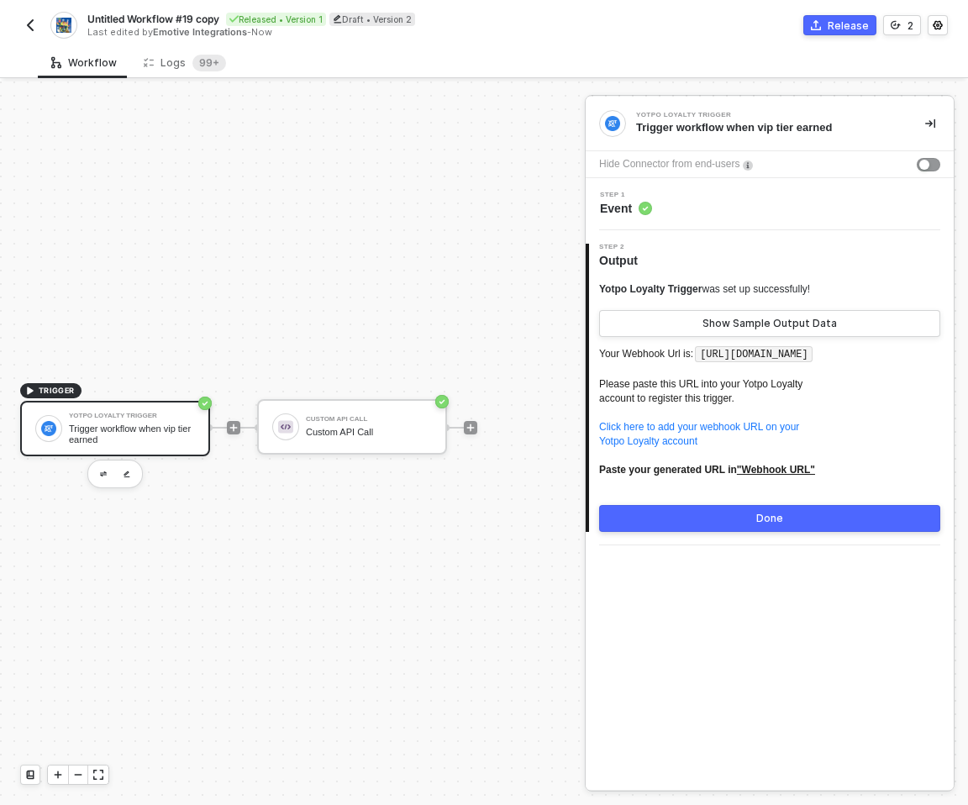
click at [661, 198] on div "Step 1 Event" at bounding box center [772, 204] width 364 height 25
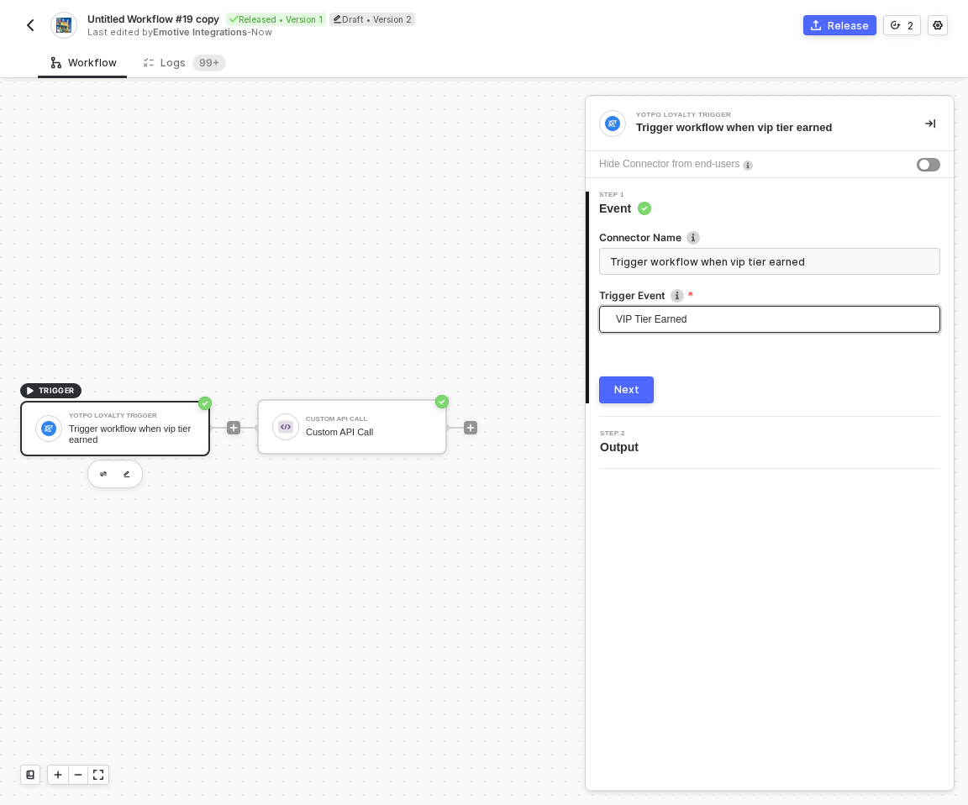
click at [687, 314] on span "VIP Tier Earned" at bounding box center [773, 319] width 314 height 25
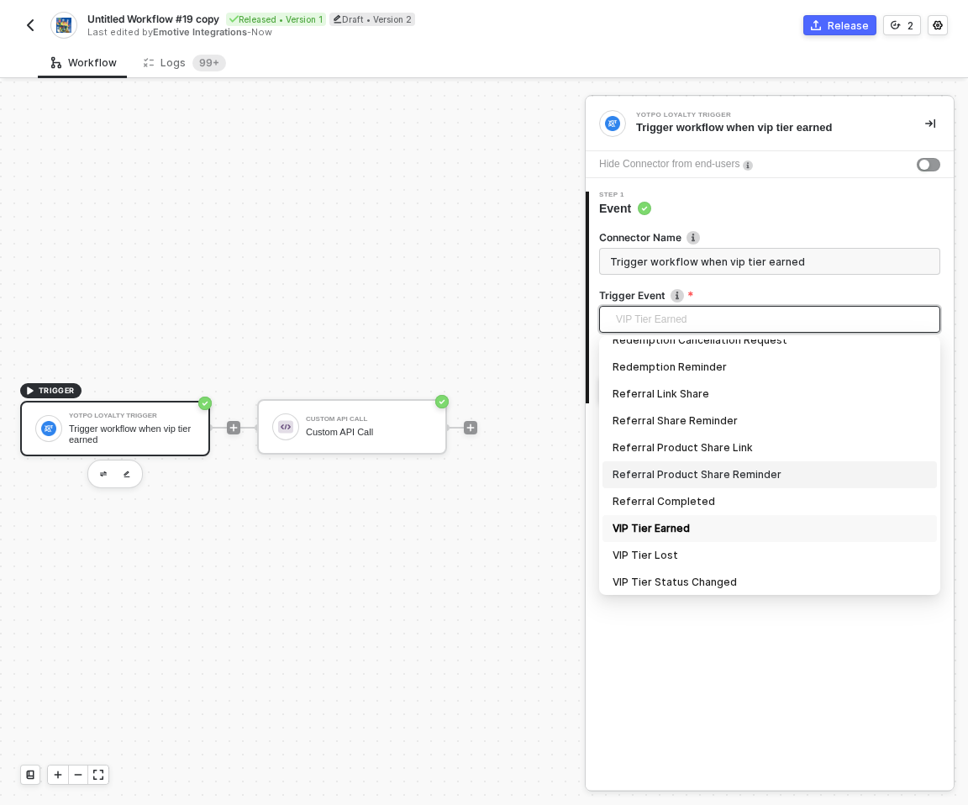
scroll to position [366, 0]
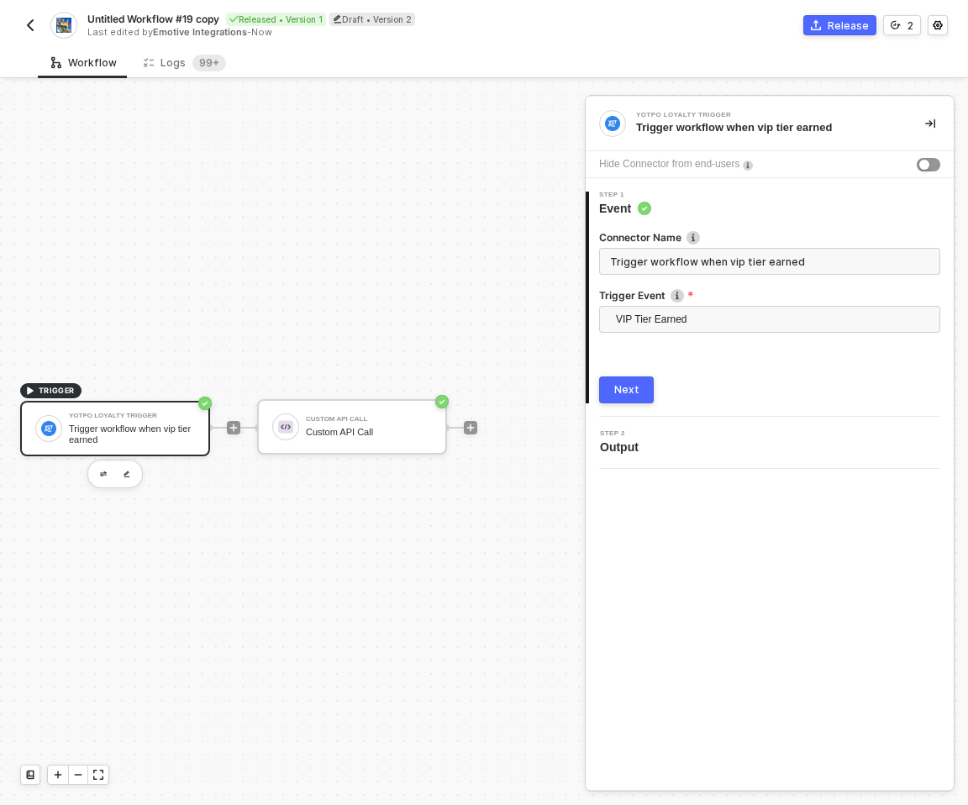
click at [274, 249] on div "TRIGGER Yotpo Loyalty Trigger Trigger workflow when vip tier earned Custom API …" at bounding box center [288, 427] width 577 height 755
click at [26, 28] on img "button" at bounding box center [30, 24] width 13 height 13
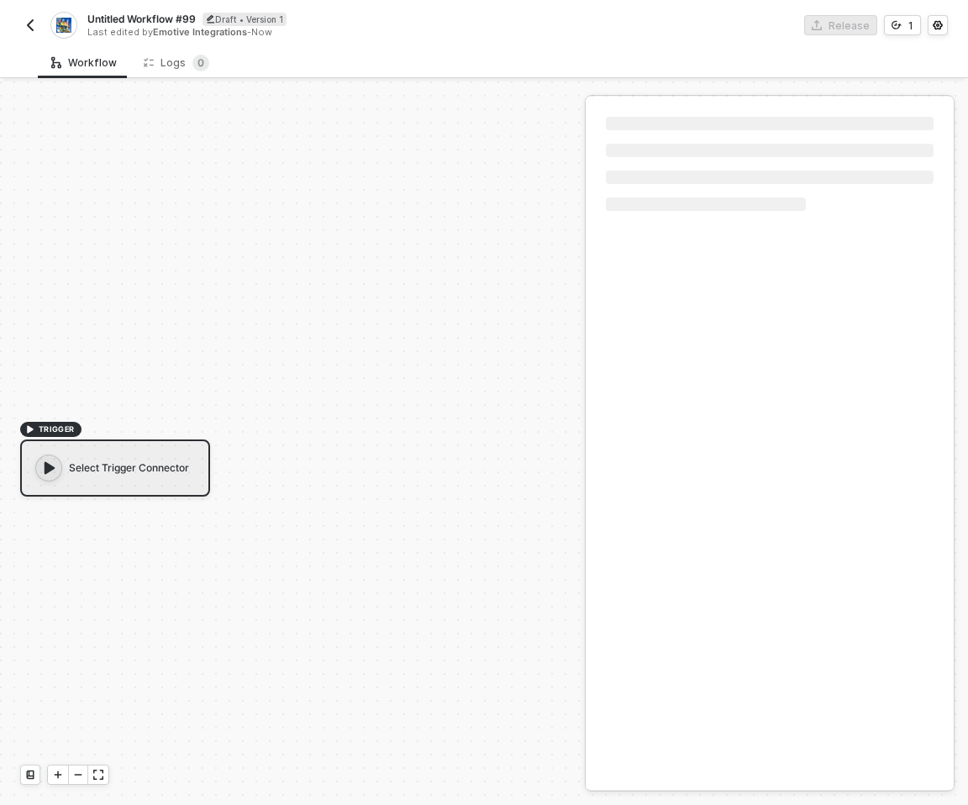
scroll to position [31, 0]
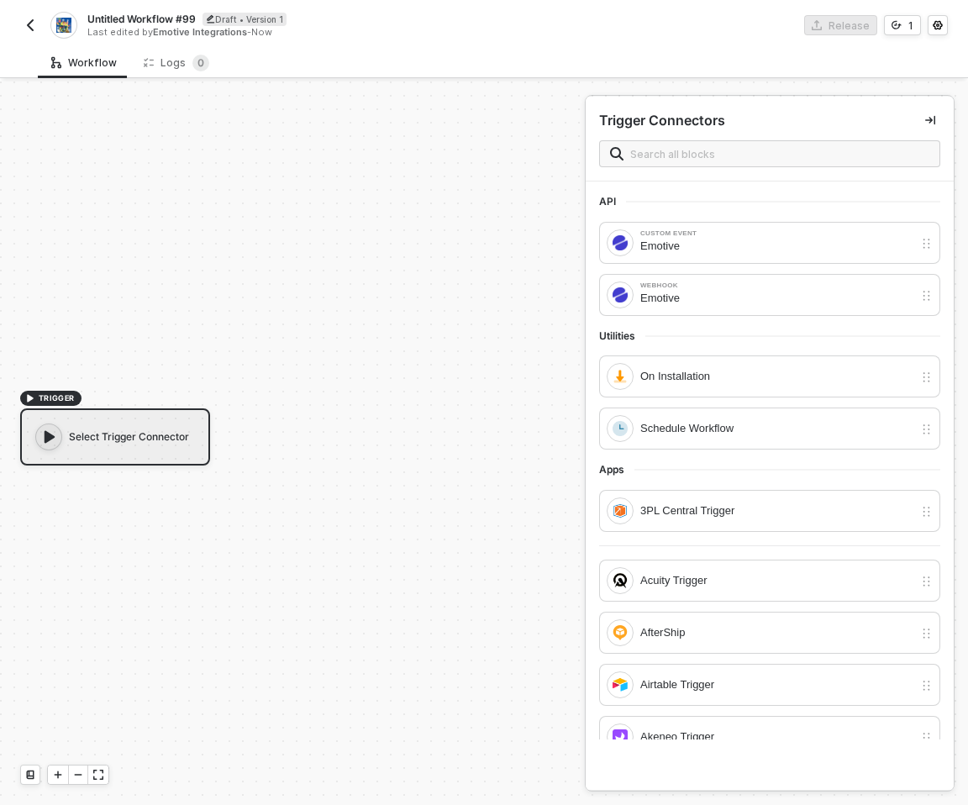
click at [98, 450] on div "Select Trigger Connector" at bounding box center [115, 436] width 190 height 57
click at [697, 149] on input "text" at bounding box center [779, 154] width 299 height 18
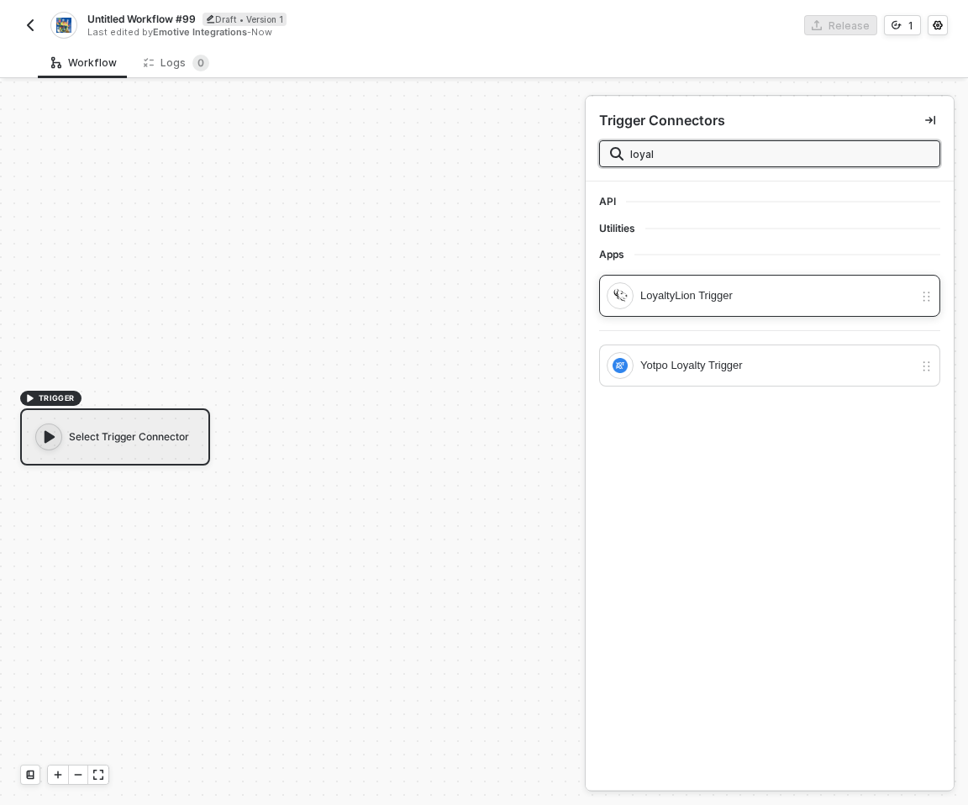
type input "loyal"
click at [666, 297] on div "LoyaltyLion Trigger" at bounding box center [776, 296] width 273 height 18
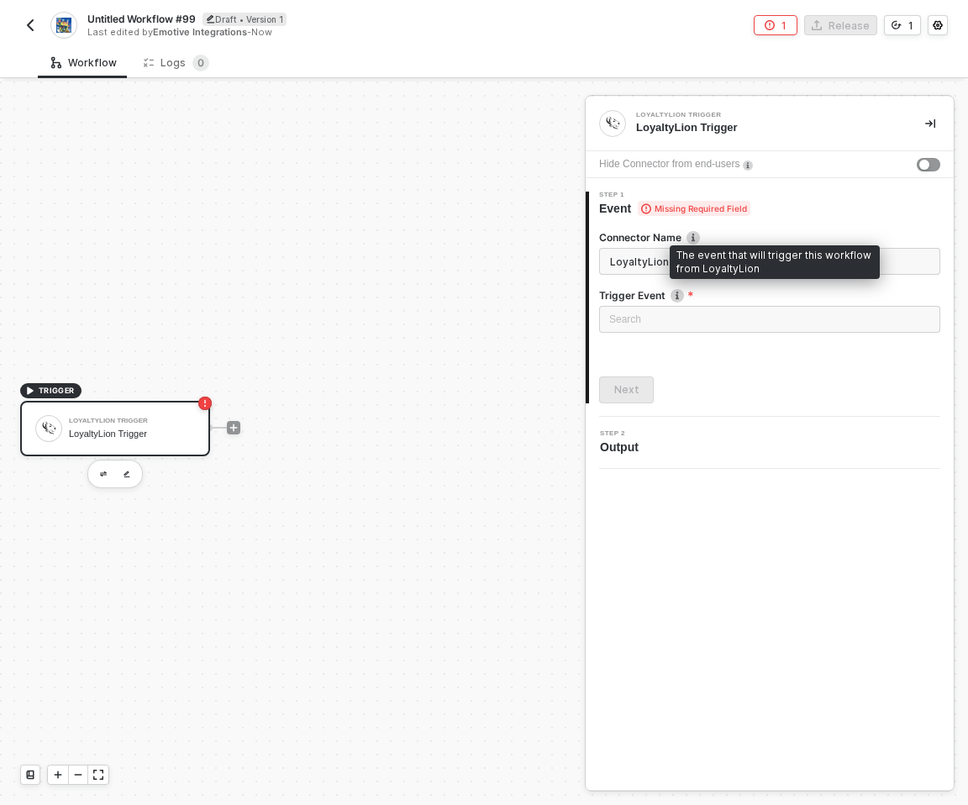
click at [677, 292] on img at bounding box center [677, 295] width 13 height 13
click at [667, 312] on input "search" at bounding box center [769, 319] width 321 height 25
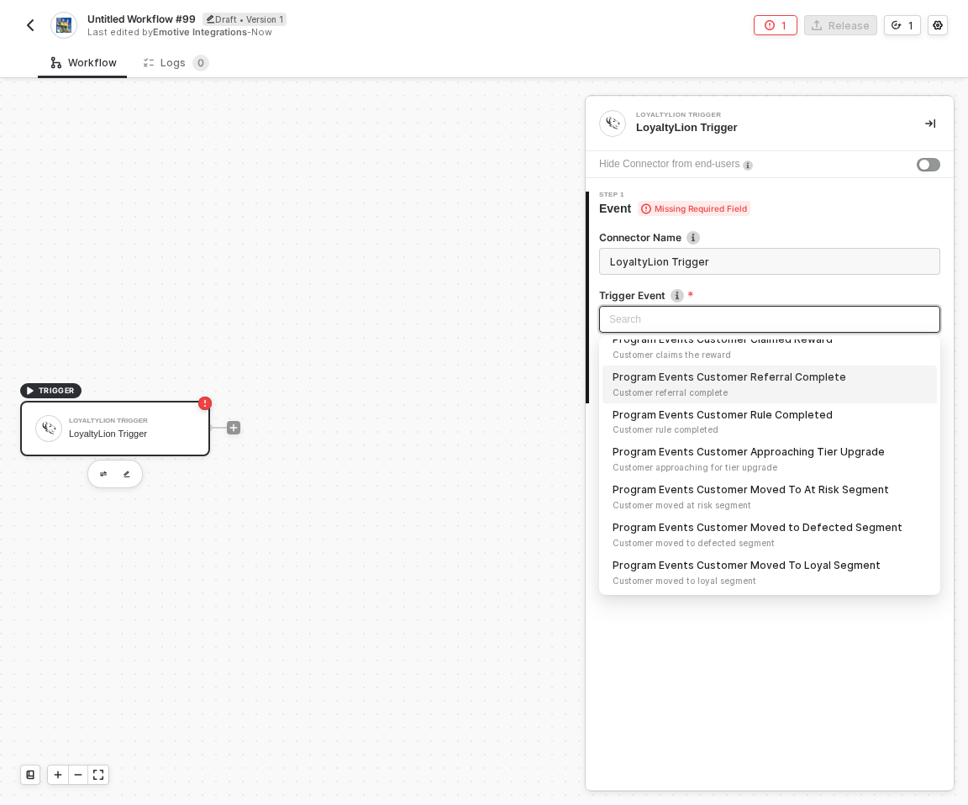
scroll to position [0, 0]
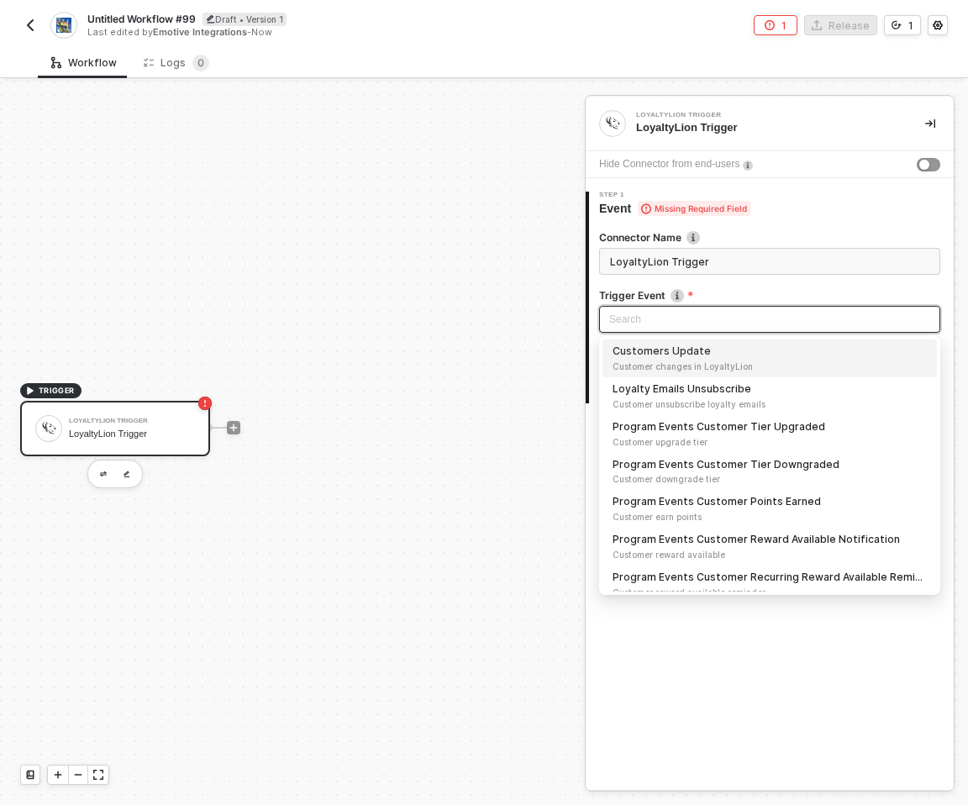
click at [695, 363] on span "Customer changes in LoyaltyLion" at bounding box center [770, 366] width 314 height 13
type input "Trigger workflow when customers update"
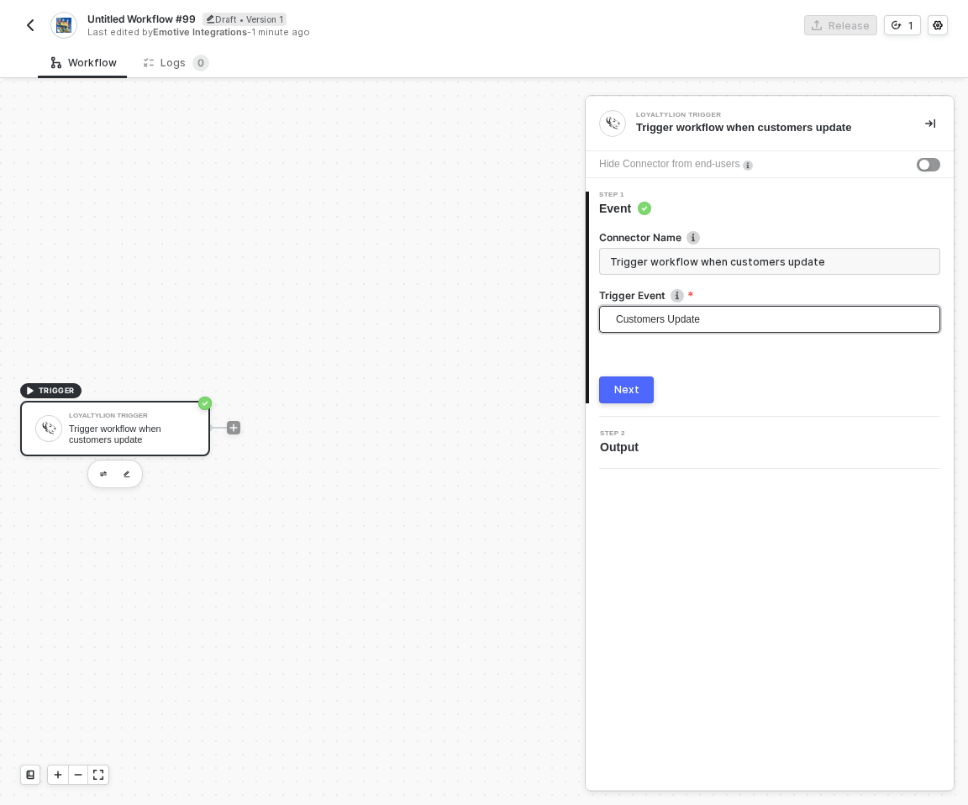
click at [613, 444] on span "Output" at bounding box center [622, 447] width 45 height 17
click at [678, 336] on div "Customers Update Customers Update Customer changes in LoyaltyLion Loyalty Email…" at bounding box center [769, 322] width 341 height 32
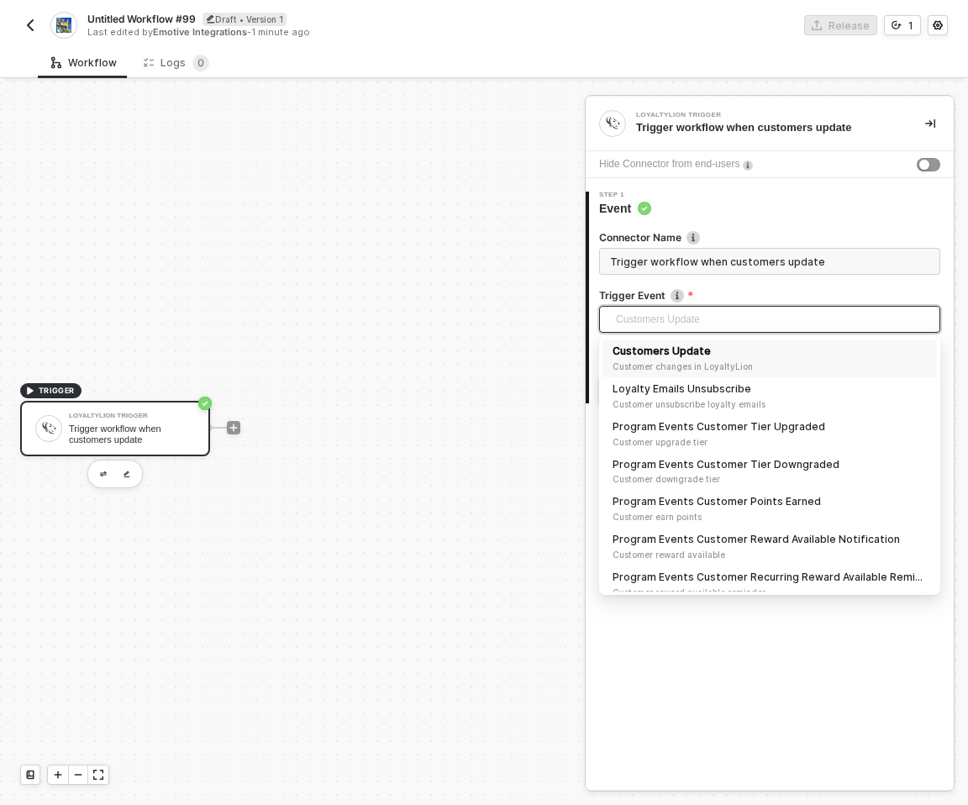
click at [675, 315] on span "Customers Update" at bounding box center [773, 319] width 314 height 25
click at [451, 322] on div "TRIGGER LoyaltyLion Trigger Trigger workflow when customers update" at bounding box center [288, 427] width 577 height 755
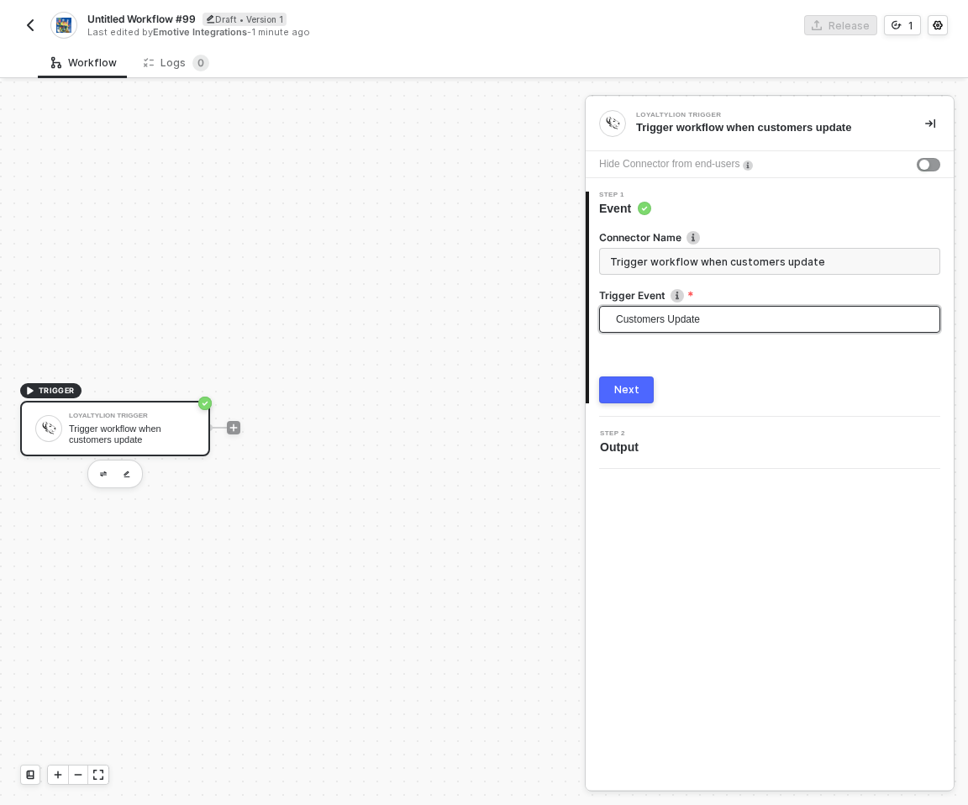
click at [699, 328] on span "Customers Update" at bounding box center [773, 319] width 314 height 25
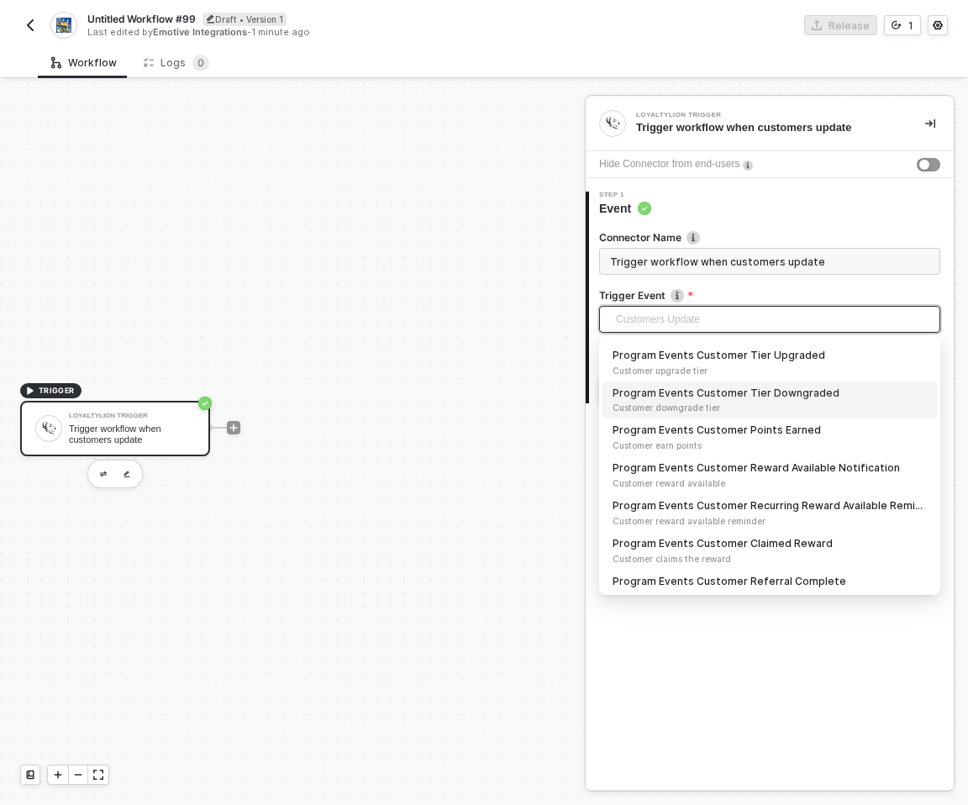
scroll to position [27, 0]
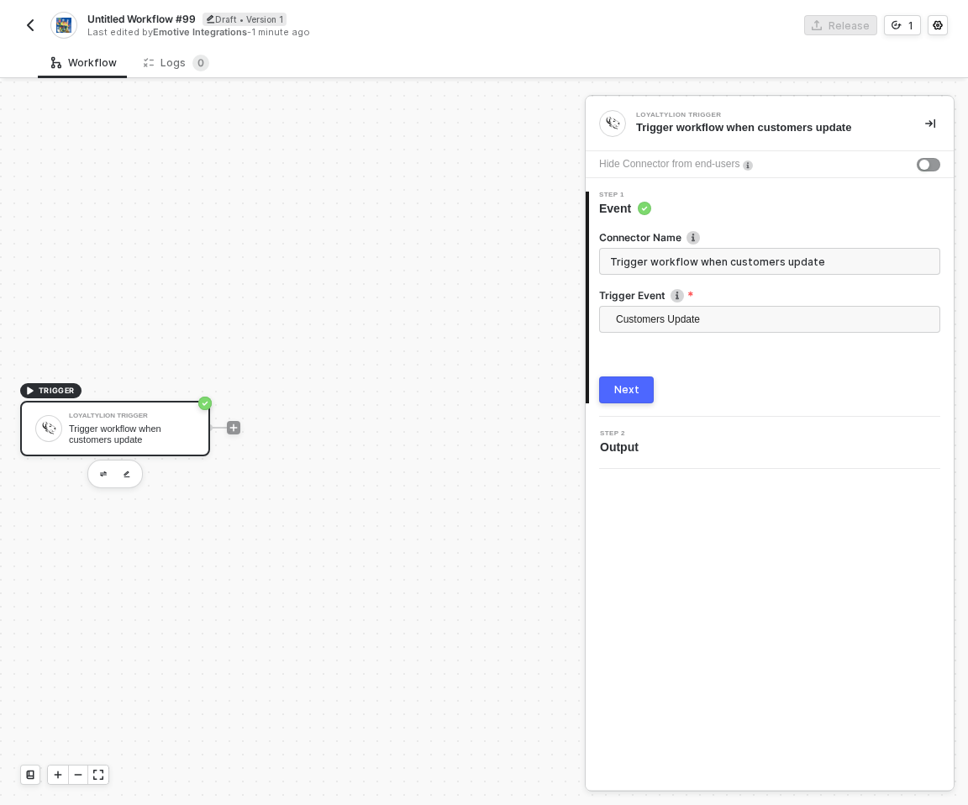
click at [311, 283] on div "TRIGGER LoyaltyLion Trigger Trigger workflow when customers update" at bounding box center [288, 427] width 577 height 755
click at [26, 17] on button "button" at bounding box center [30, 25] width 20 height 20
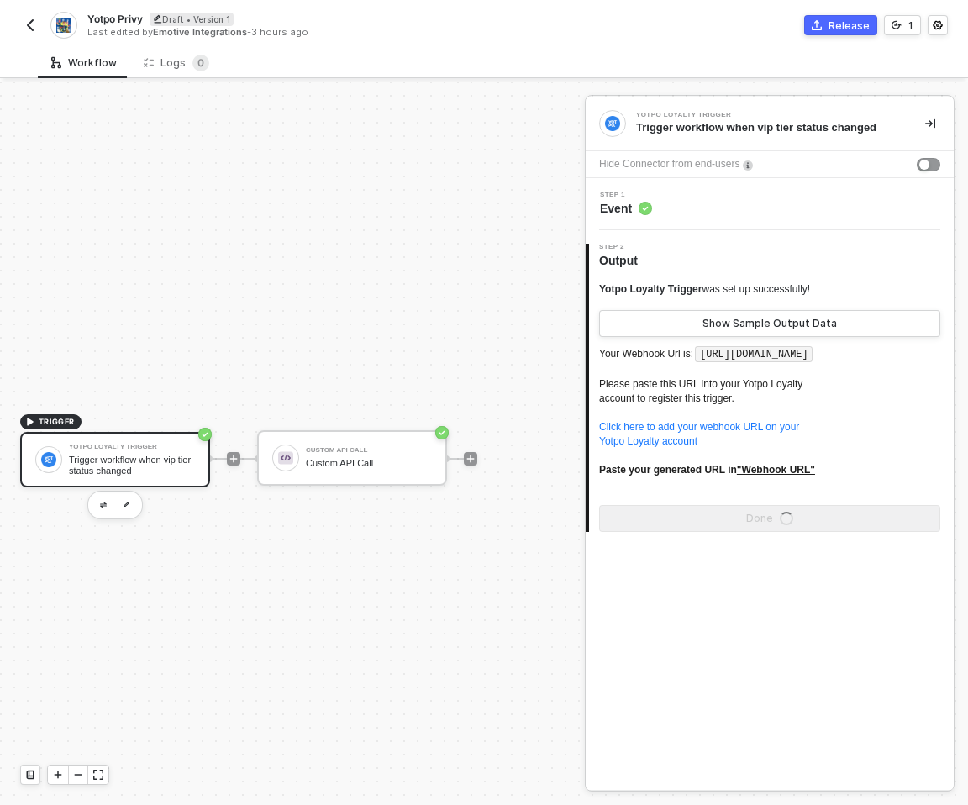
scroll to position [31, 0]
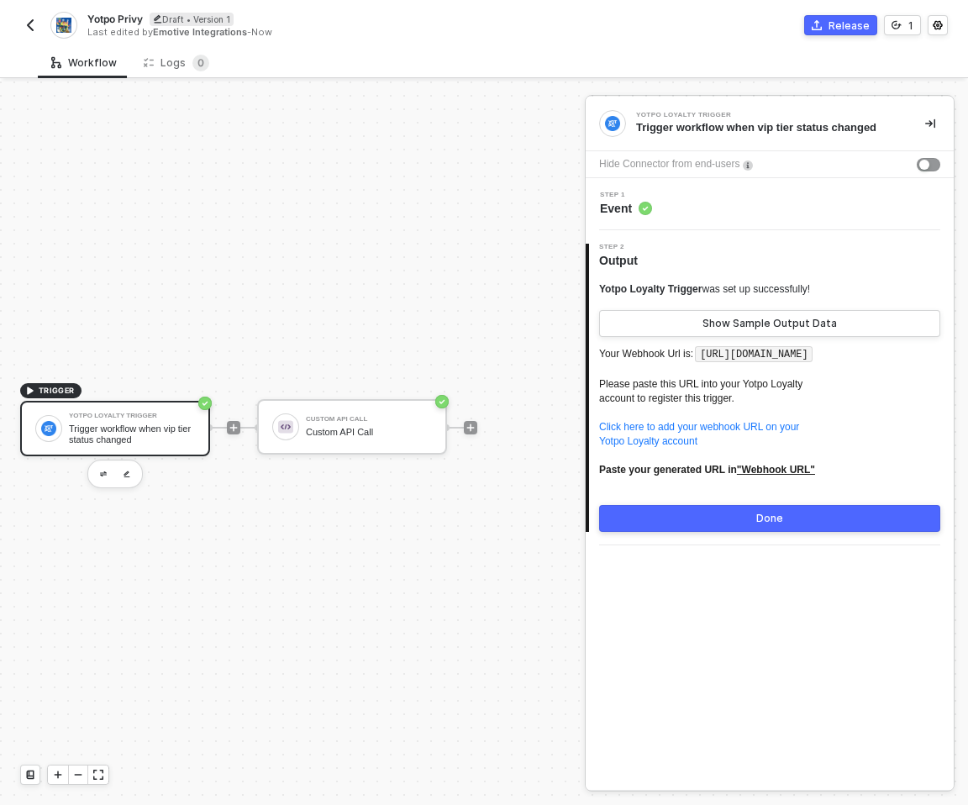
click at [664, 218] on div "Step 1 Event" at bounding box center [770, 204] width 368 height 52
click at [642, 201] on span "Event" at bounding box center [626, 208] width 52 height 17
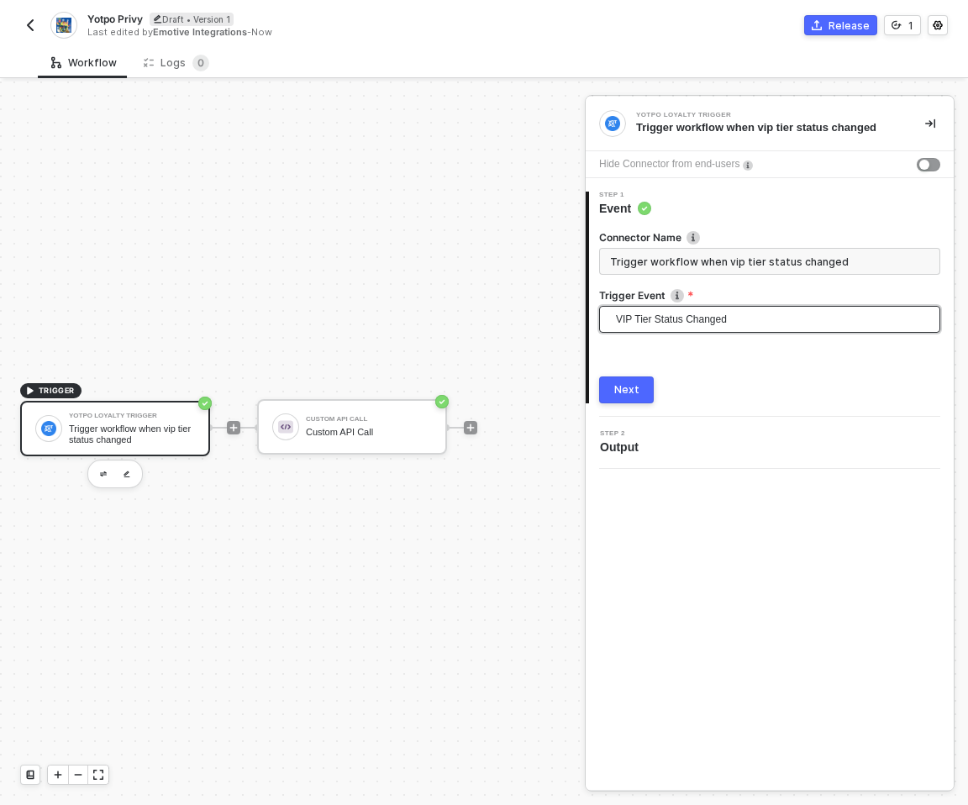
click at [681, 309] on span "VIP Tier Status Changed" at bounding box center [773, 319] width 314 height 25
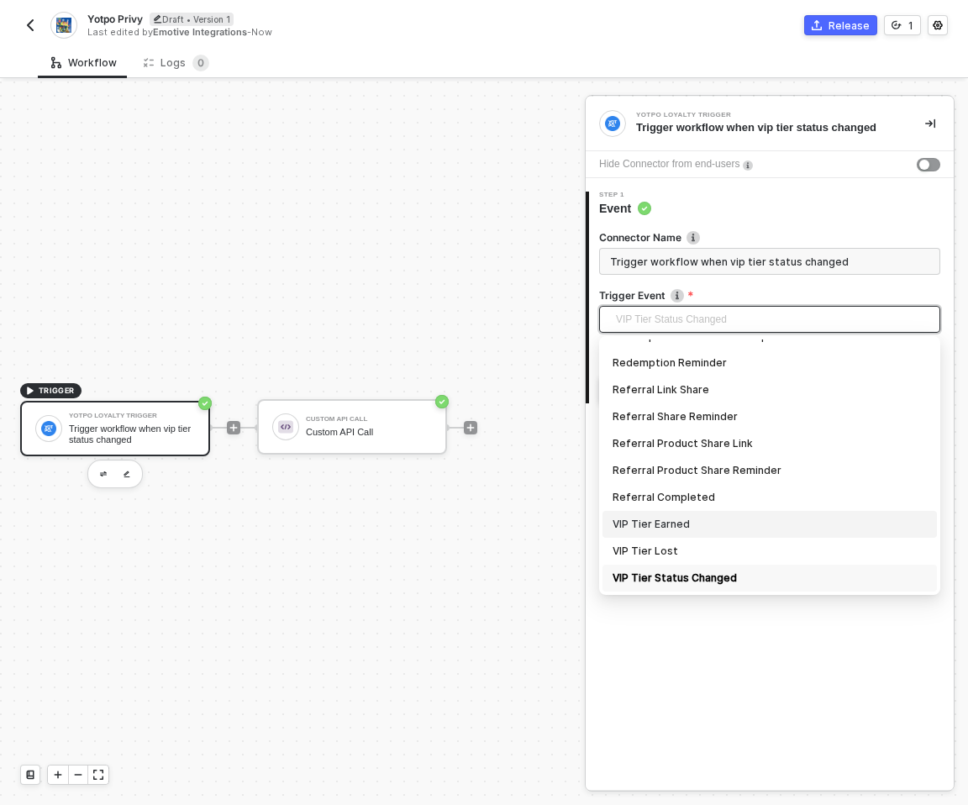
scroll to position [366, 0]
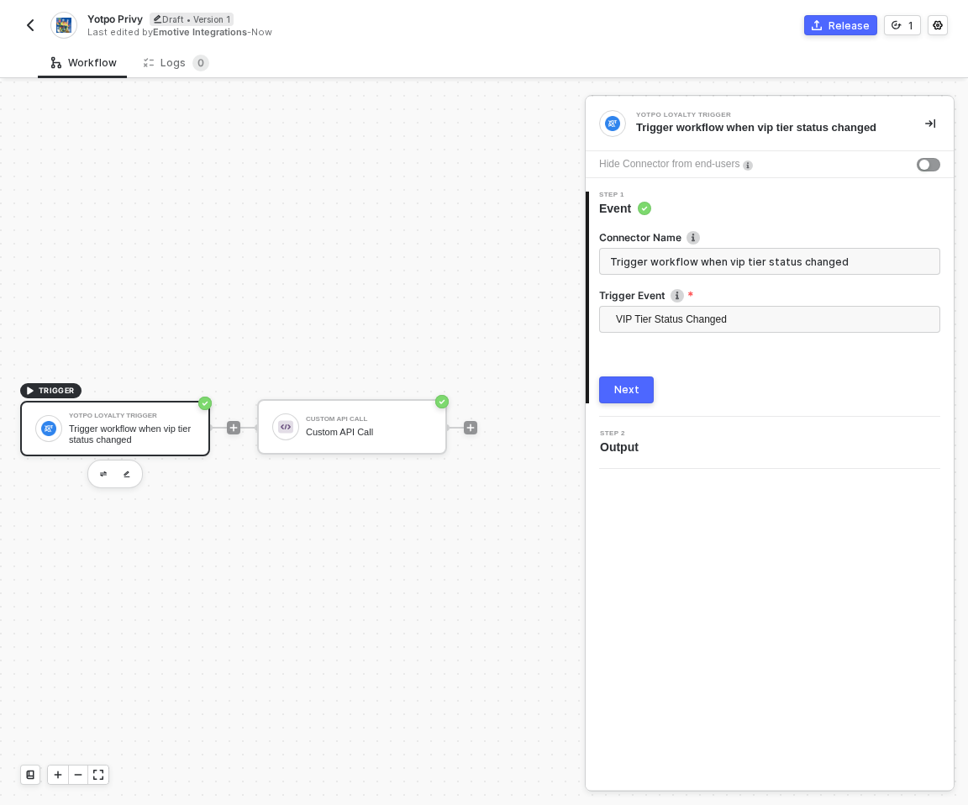
click at [446, 208] on div "TRIGGER Yotpo Loyalty Trigger Trigger workflow when vip tier status changed Cus…" at bounding box center [288, 427] width 577 height 755
click at [594, 257] on div "Connector Name Trigger workflow when vip tier status changed Trigger Event Make…" at bounding box center [771, 310] width 365 height 187
click at [667, 319] on span "VIP Tier Status Changed" at bounding box center [773, 319] width 314 height 25
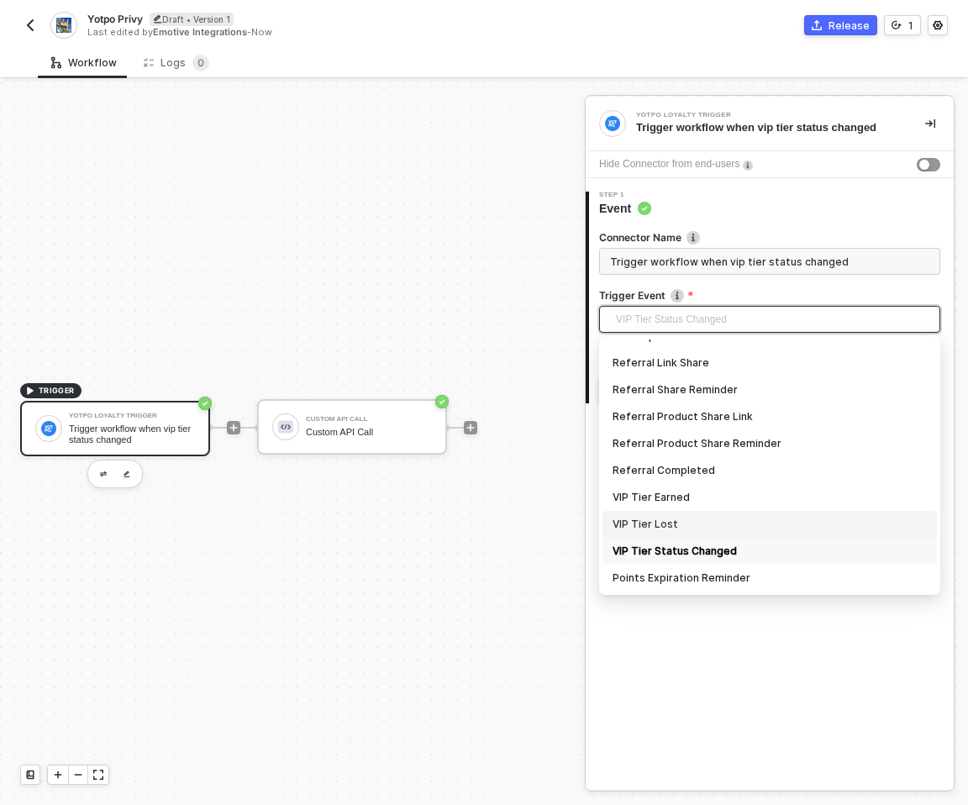
click at [474, 324] on div "TRIGGER Yotpo Loyalty Trigger Trigger workflow when vip tier status changed Cus…" at bounding box center [288, 427] width 577 height 755
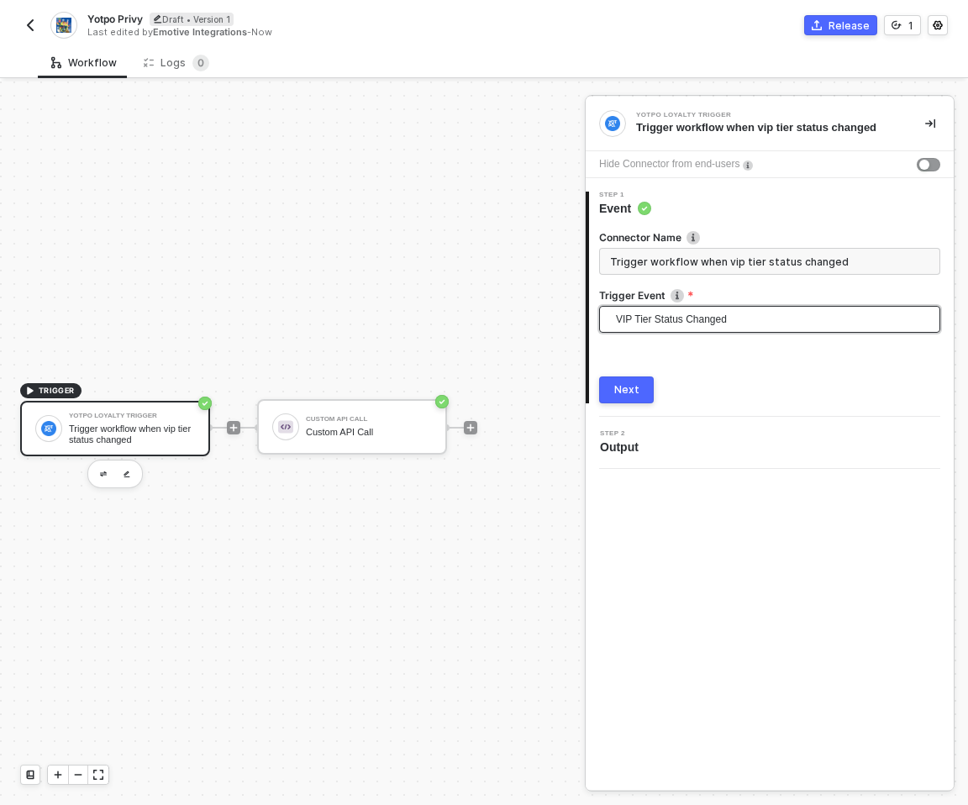
click at [646, 327] on span "VIP Tier Status Changed" at bounding box center [773, 319] width 314 height 25
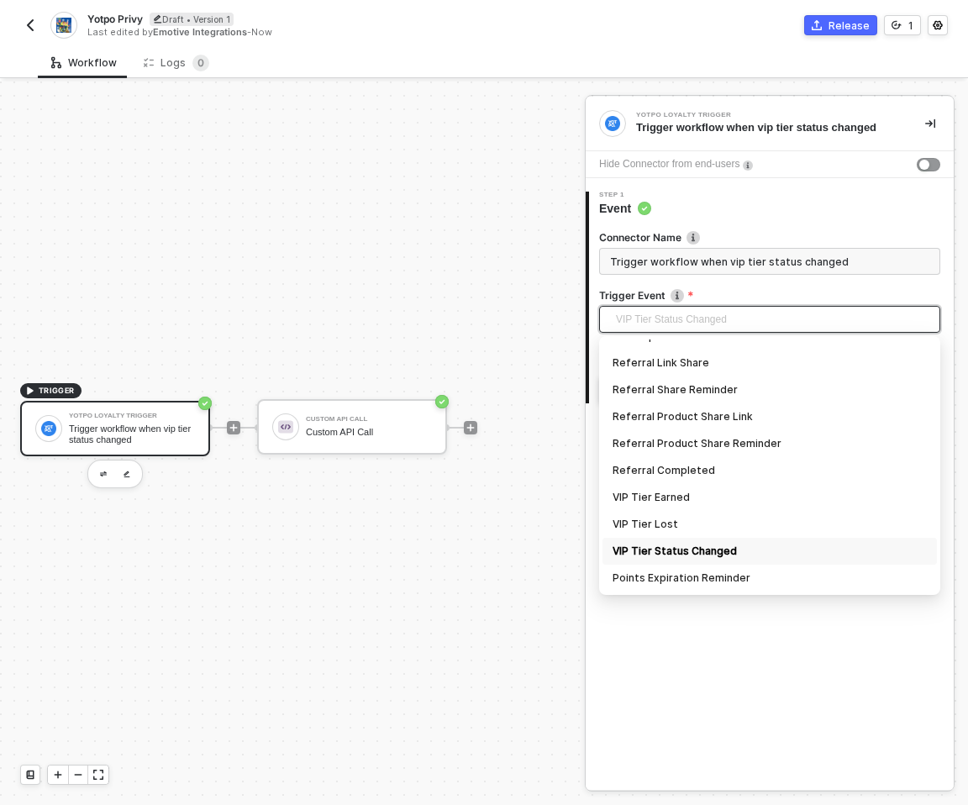
click at [389, 211] on div "TRIGGER Yotpo Loyalty Trigger Trigger workflow when vip tier status changed Cus…" at bounding box center [288, 427] width 577 height 755
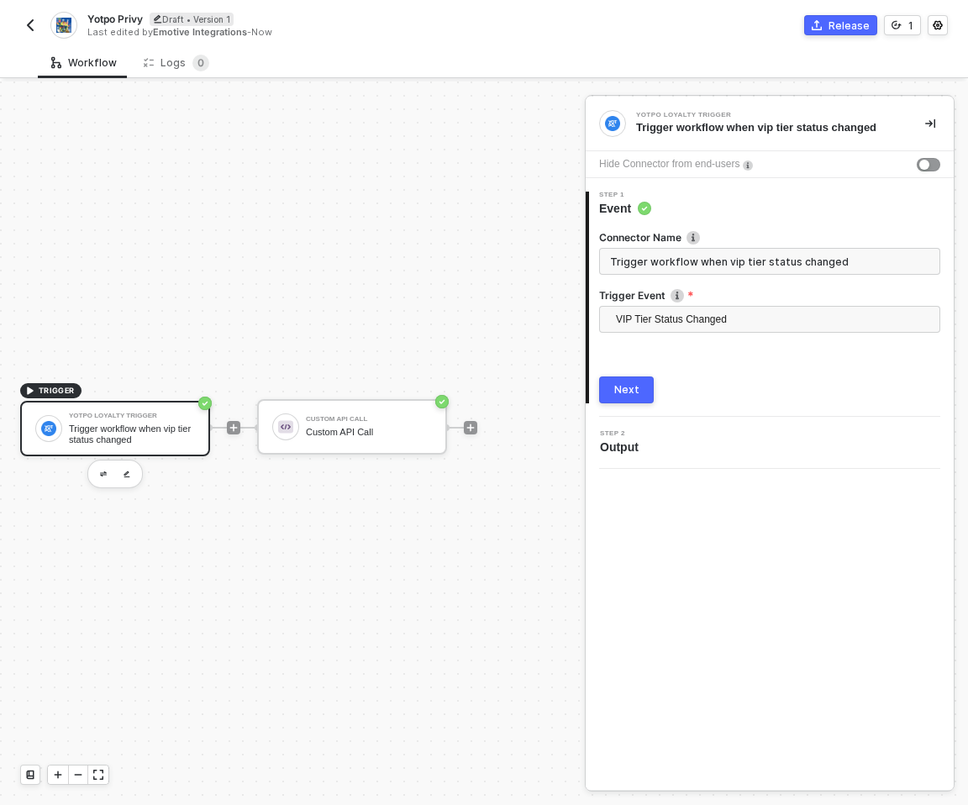
click at [26, 16] on button "button" at bounding box center [30, 25] width 20 height 20
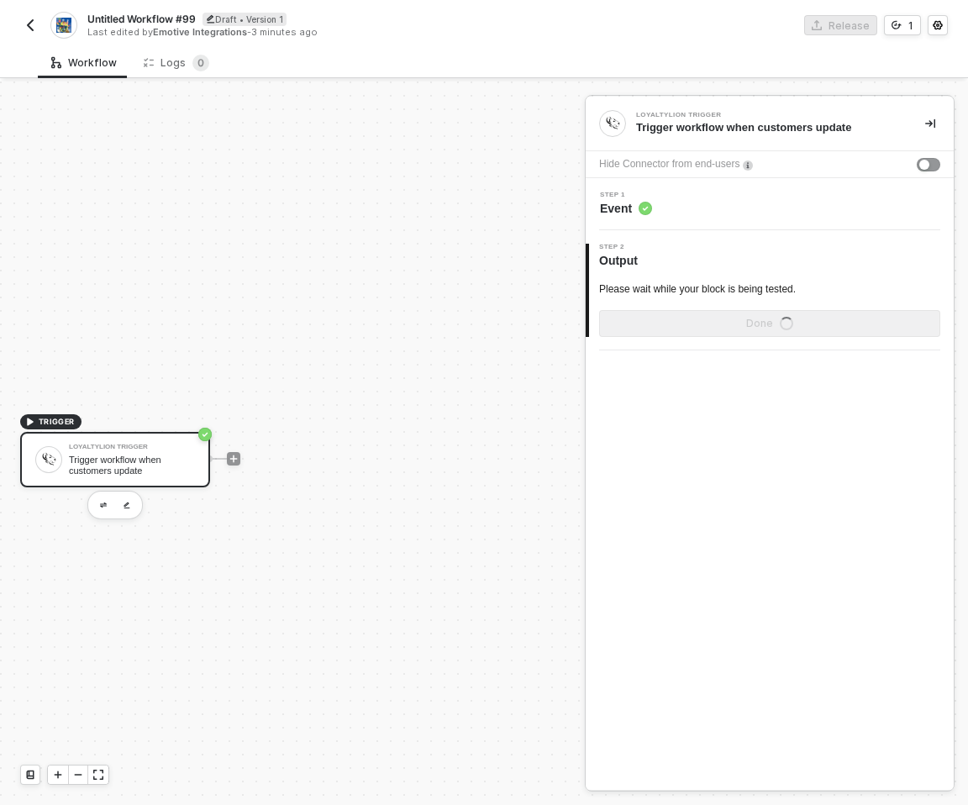
scroll to position [31, 0]
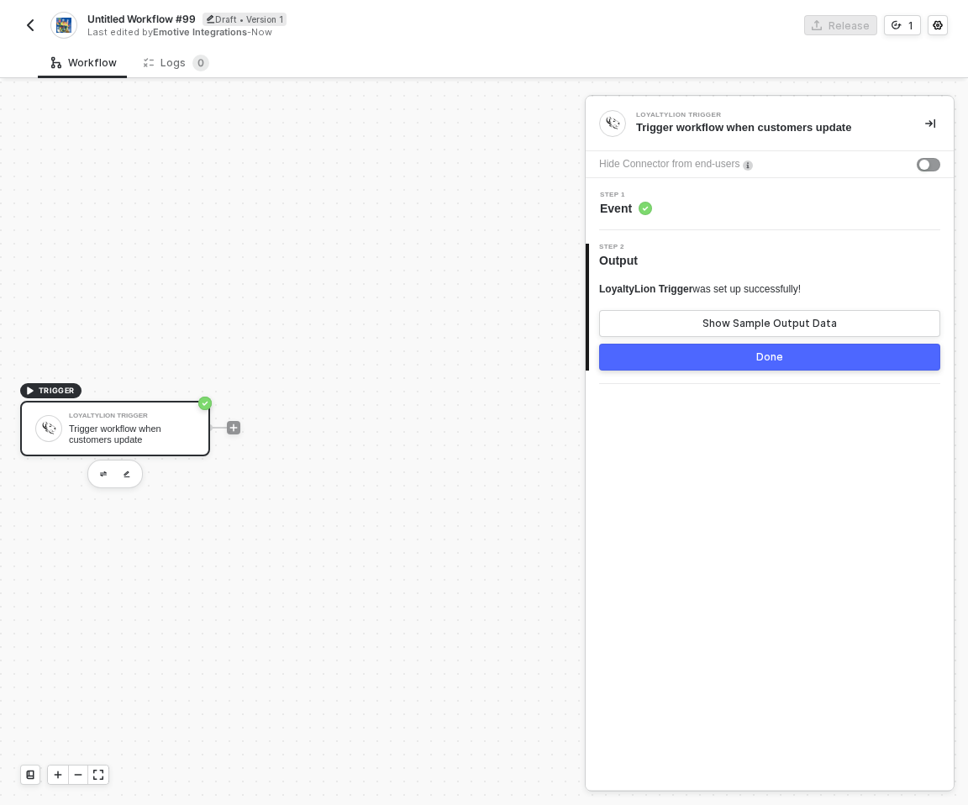
click at [688, 216] on div "Step 1 Event" at bounding box center [772, 204] width 364 height 25
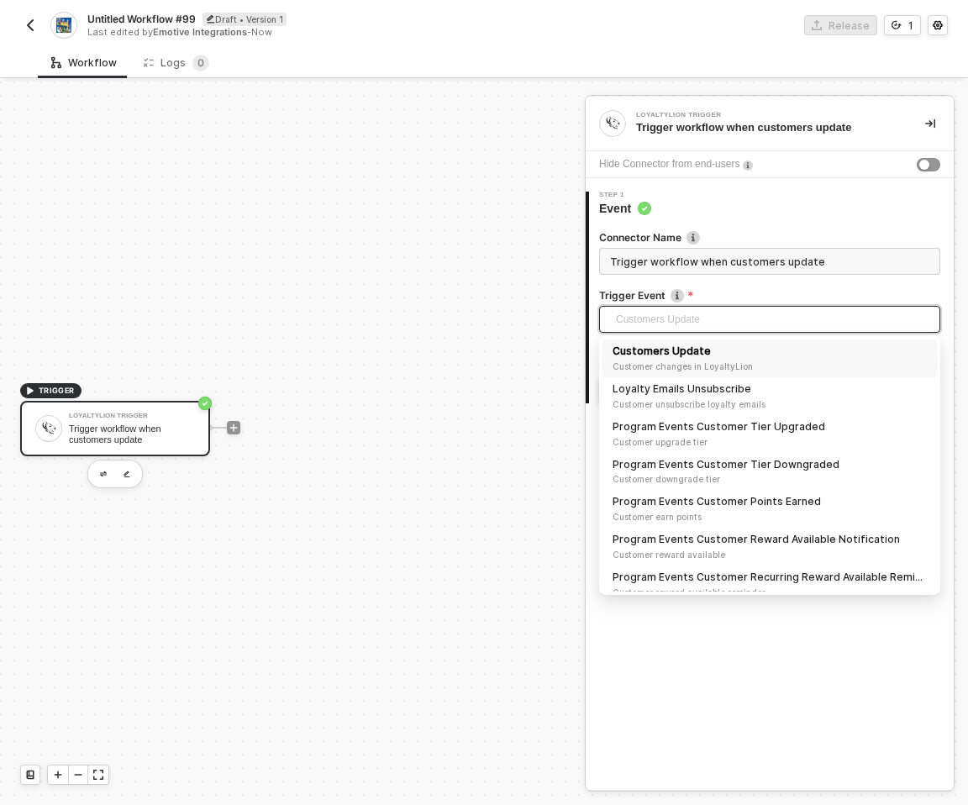
click at [695, 321] on span "Customers Update" at bounding box center [773, 319] width 314 height 25
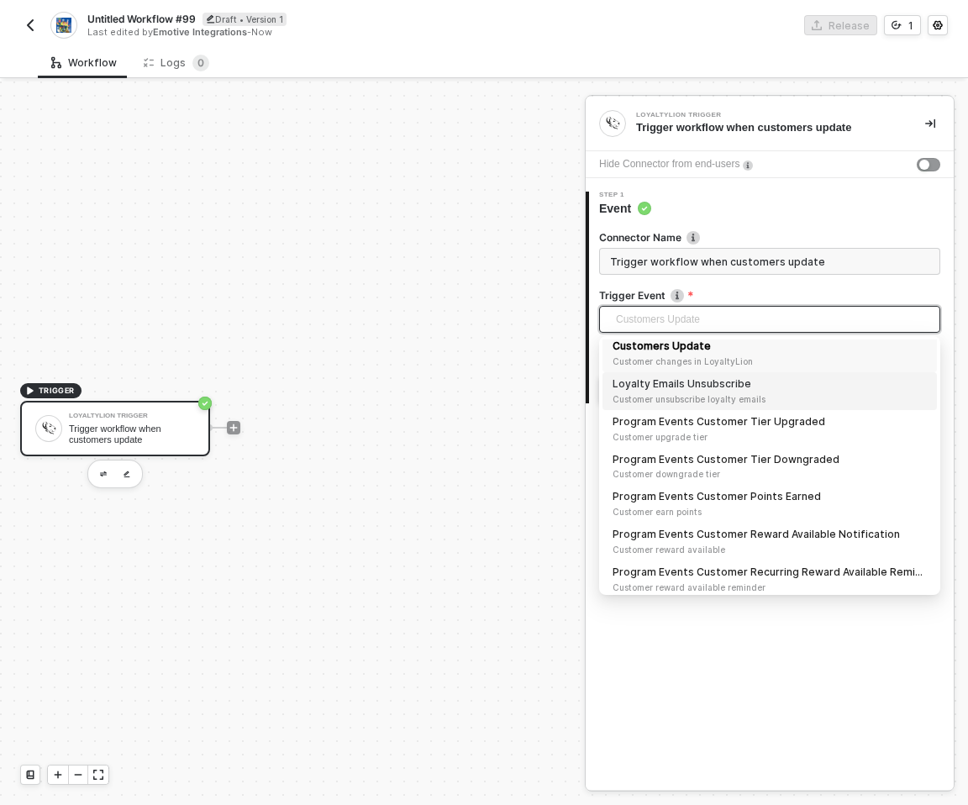
scroll to position [4, 0]
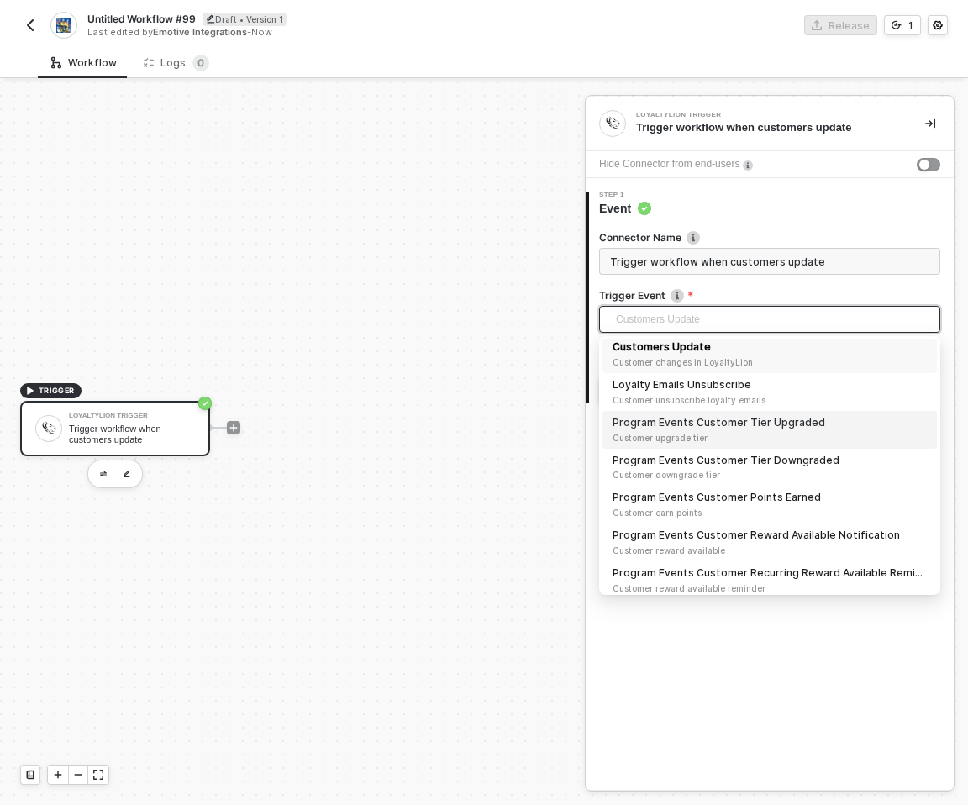
click at [748, 415] on div "Program Events Customer Tier Upgraded Customer upgrade tier" at bounding box center [770, 429] width 314 height 29
type input "Trigger workflow when program events customer tier upgraded"
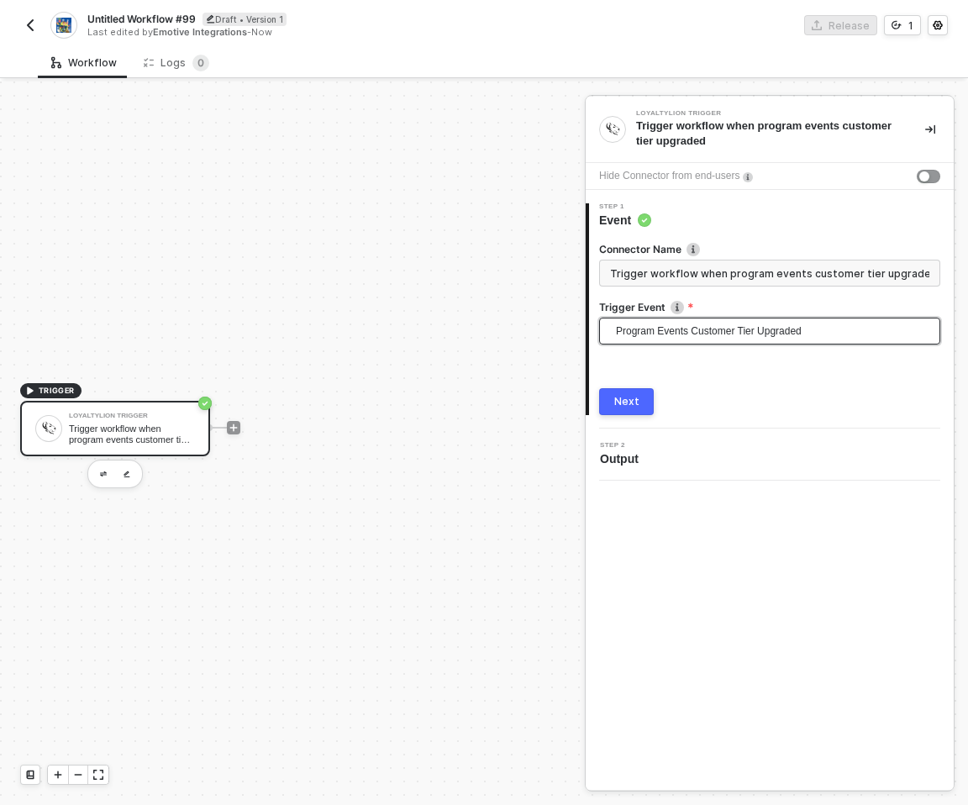
click at [623, 405] on div "Next" at bounding box center [626, 401] width 25 height 13
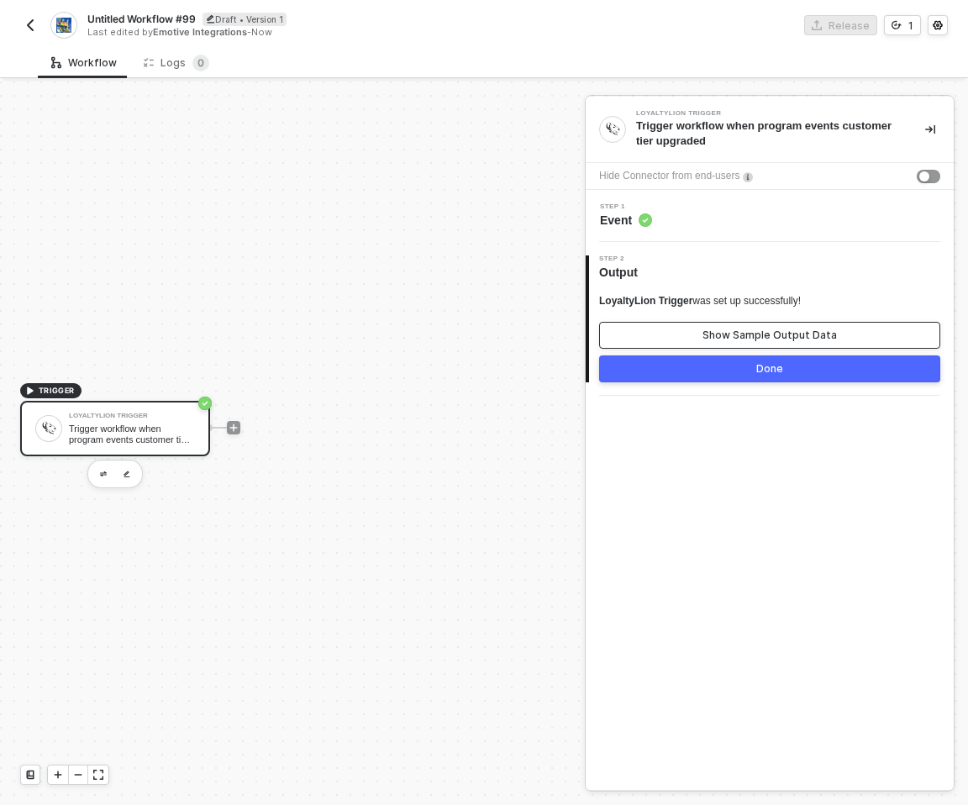
click at [743, 341] on div "Show Sample Output Data" at bounding box center [770, 335] width 134 height 13
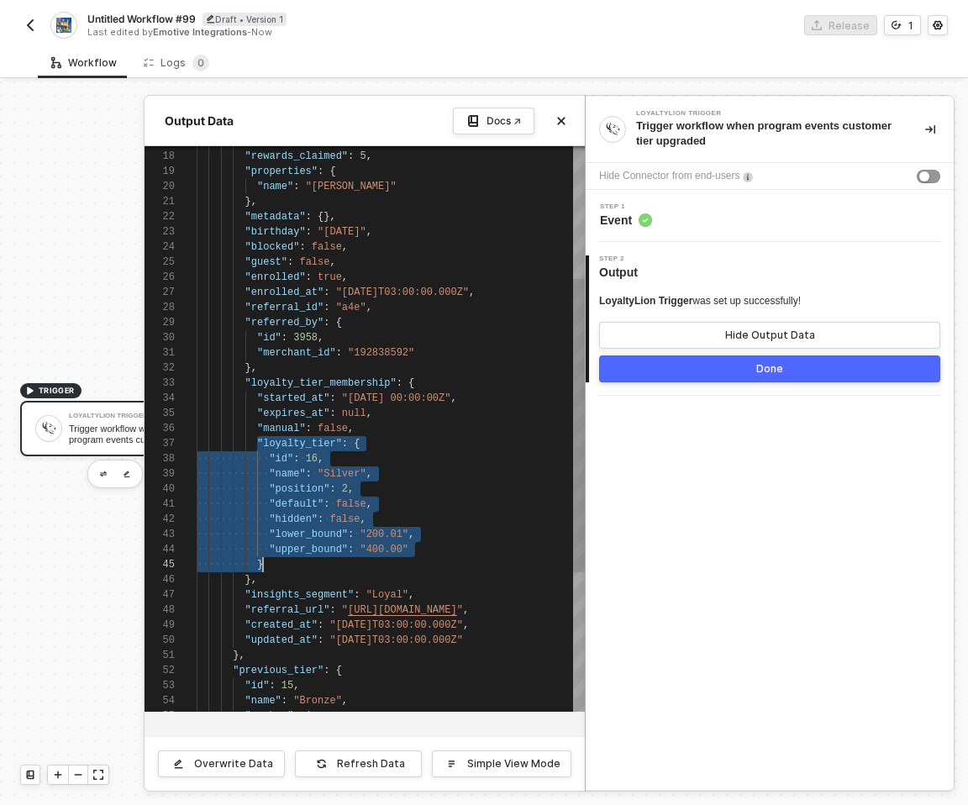
scroll to position [91, 66]
drag, startPoint x: 256, startPoint y: 440, endPoint x: 450, endPoint y: 559, distance: 227.5
type textarea ""merchant_id": "192838592" }, "loyalty_tier_membership": { "started_at": "2017-…"
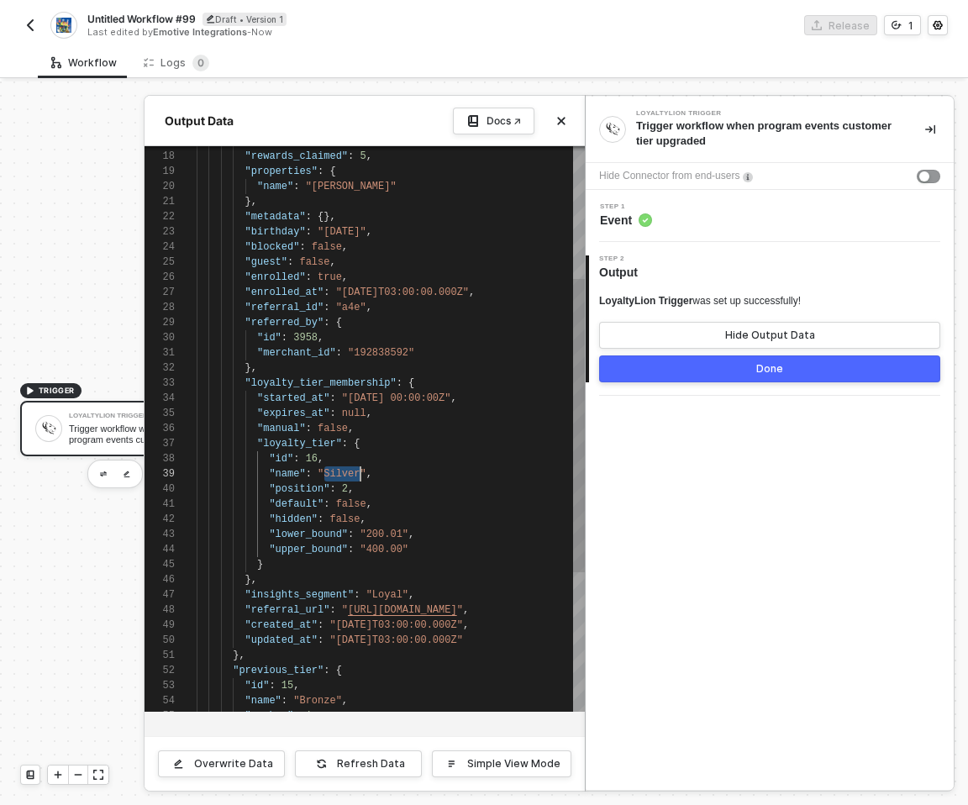
scroll to position [121, 0]
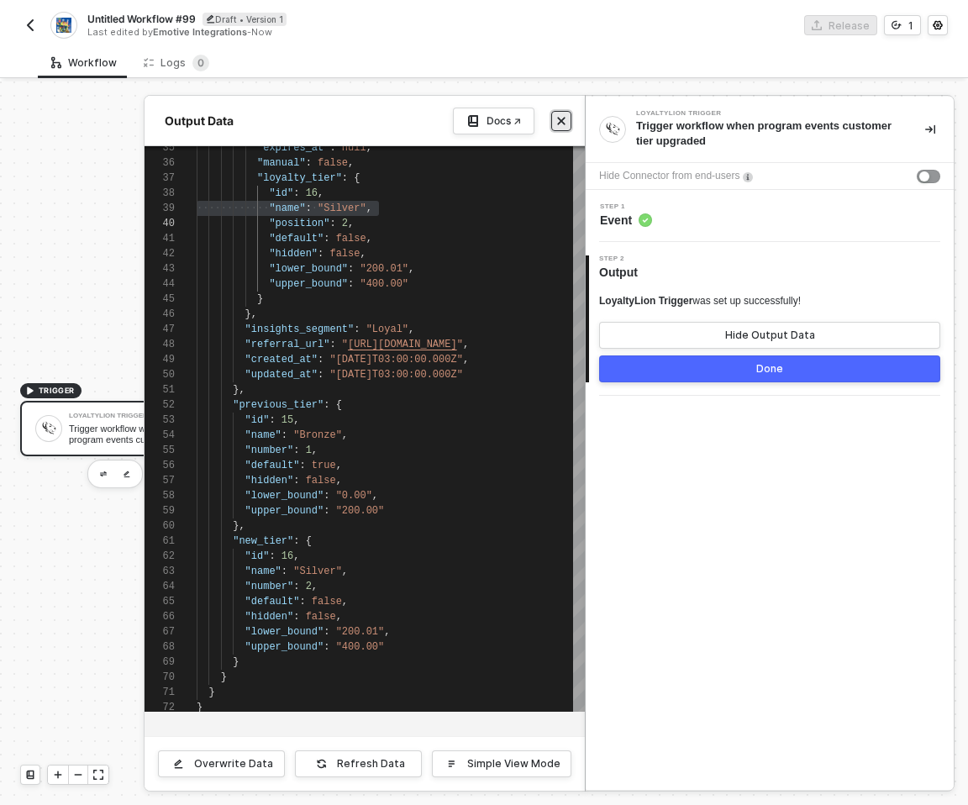
click at [565, 120] on icon "icon-close" at bounding box center [561, 121] width 10 height 10
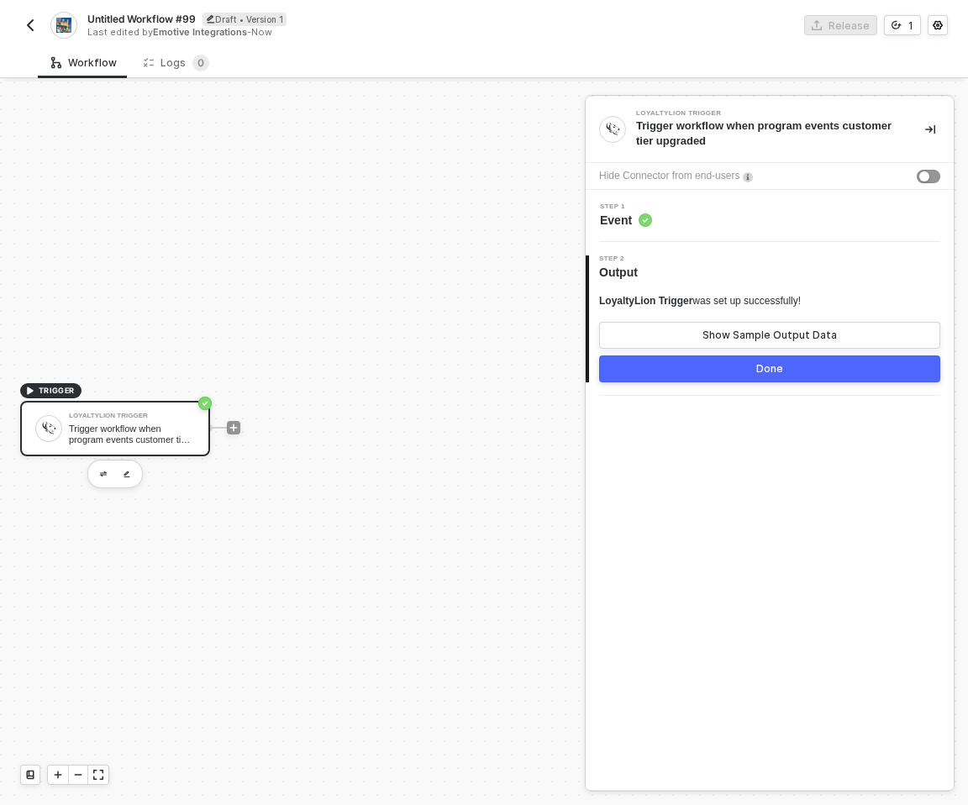
click at [630, 220] on span "Event" at bounding box center [626, 220] width 52 height 17
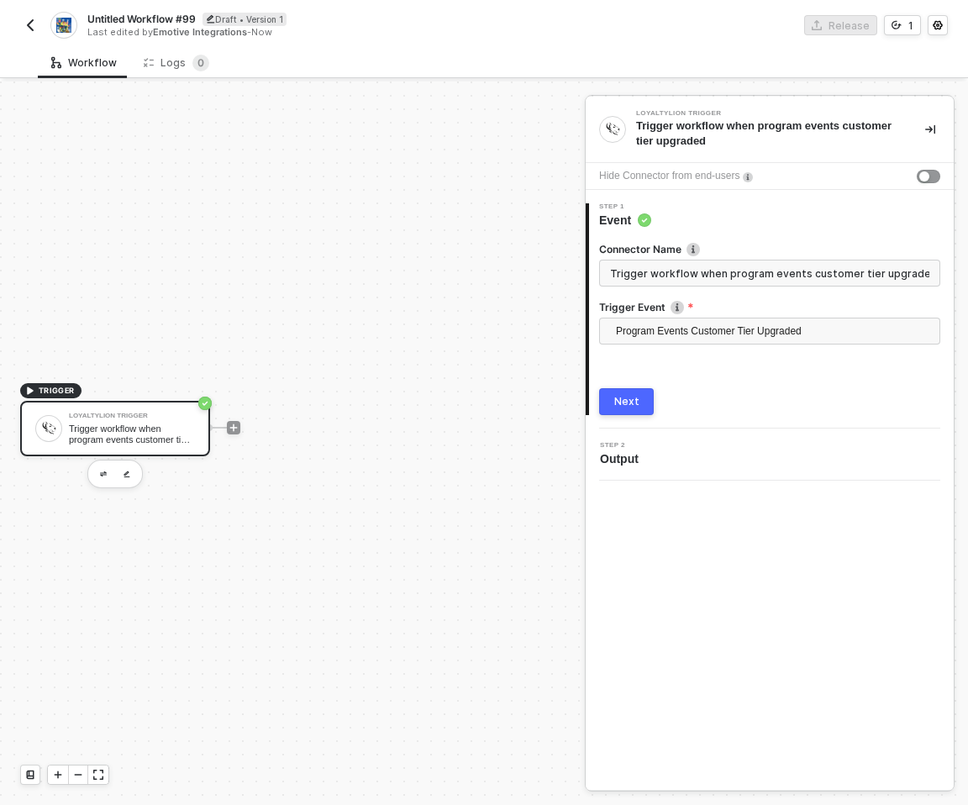
click at [33, 24] on img "button" at bounding box center [30, 24] width 13 height 13
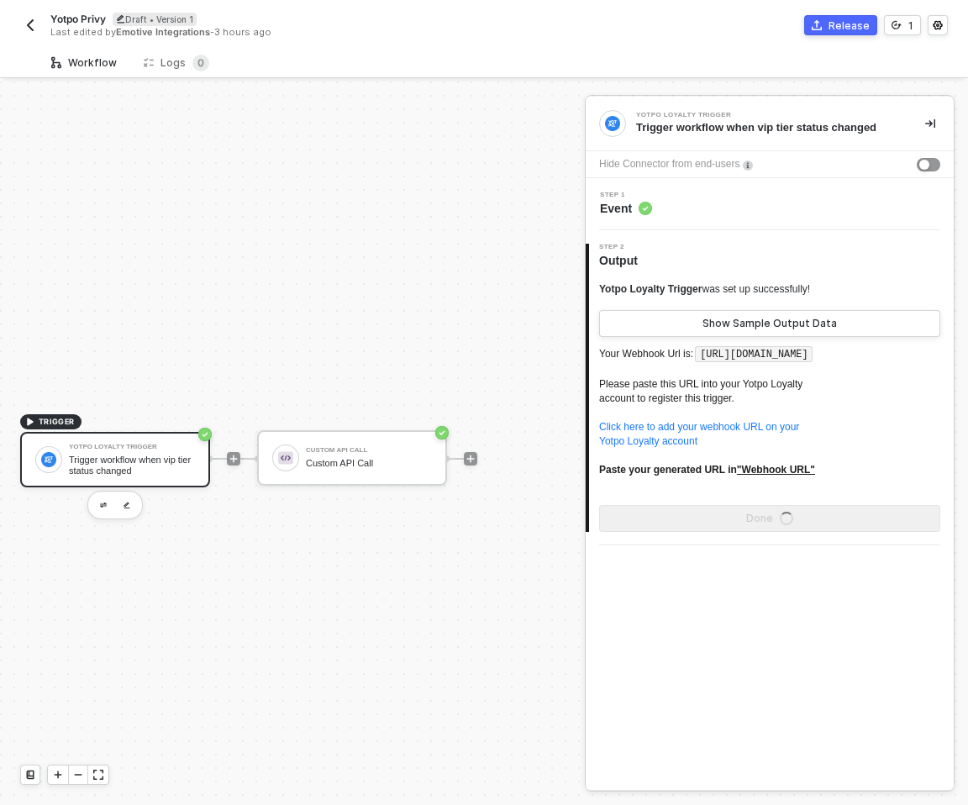
scroll to position [31, 0]
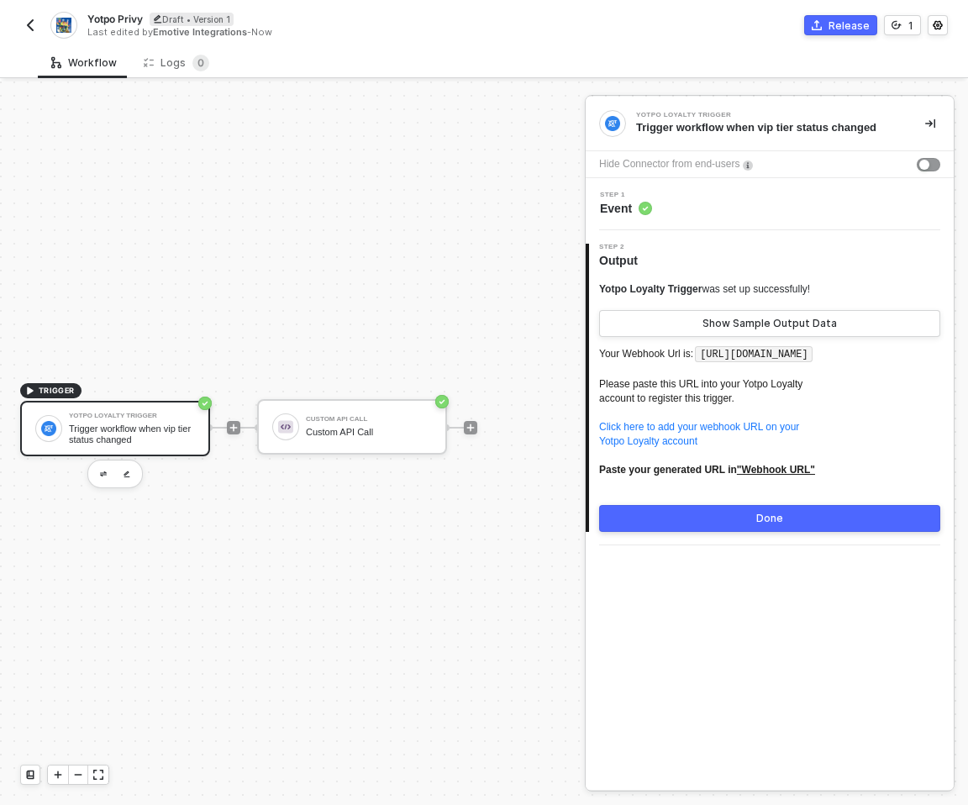
click at [639, 206] on icon at bounding box center [645, 208] width 13 height 13
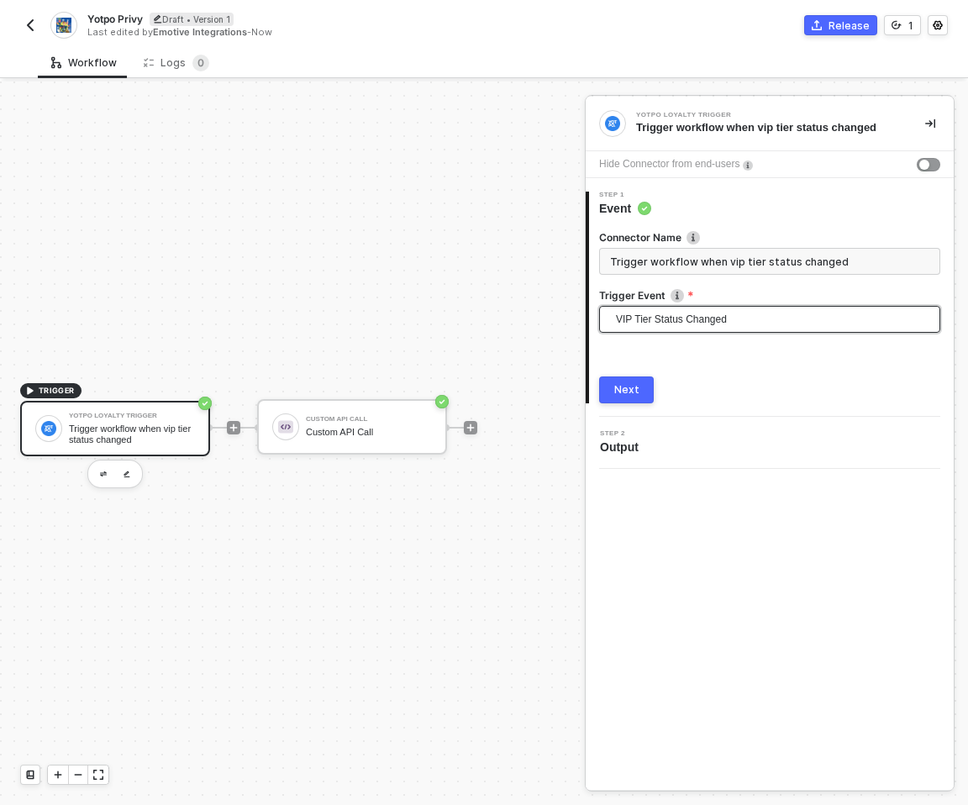
click at [670, 319] on span "VIP Tier Status Changed" at bounding box center [773, 319] width 314 height 25
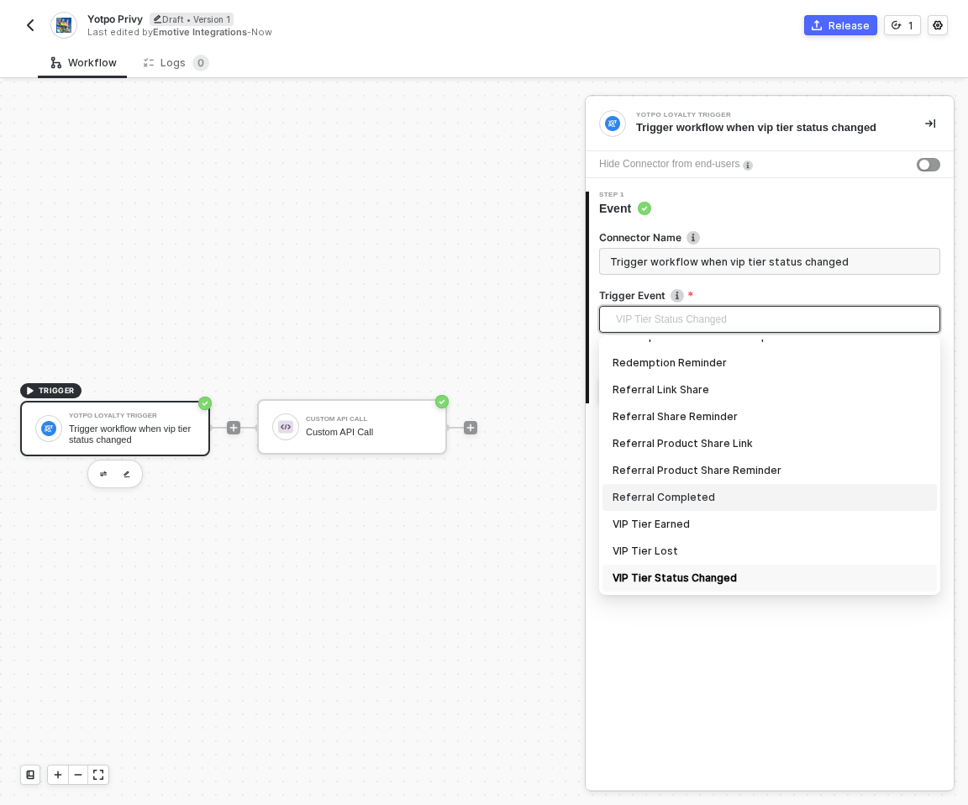
scroll to position [366, 0]
click at [702, 501] on div "VIP Tier Earned" at bounding box center [770, 497] width 314 height 18
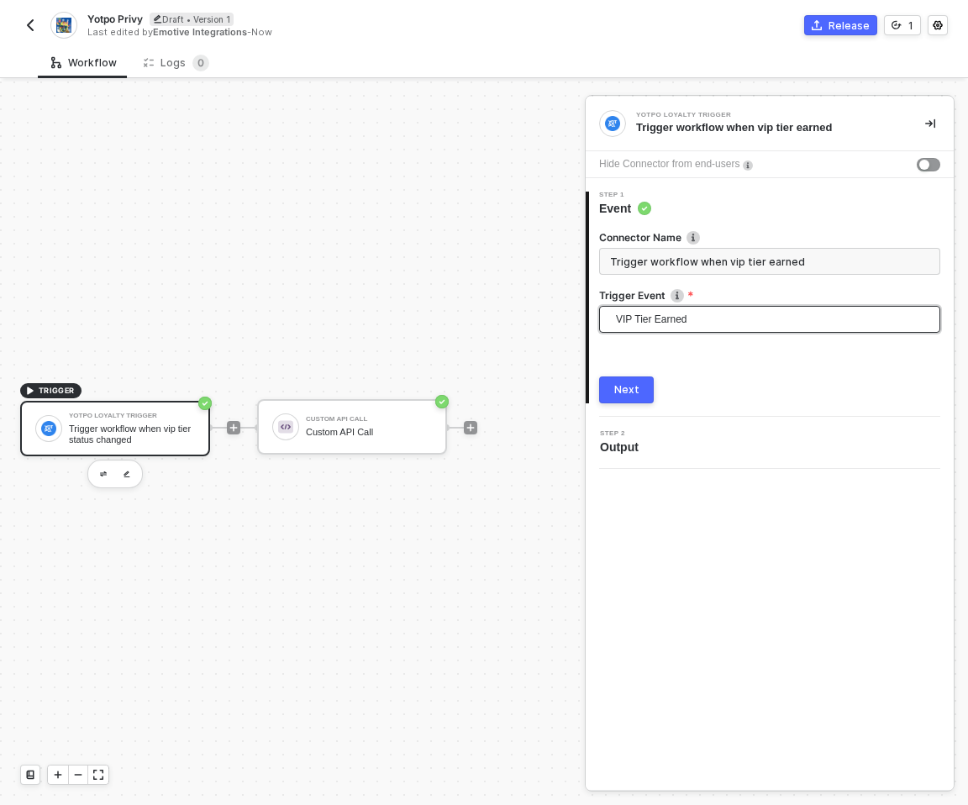
click at [689, 321] on span "VIP Tier Earned" at bounding box center [773, 319] width 314 height 25
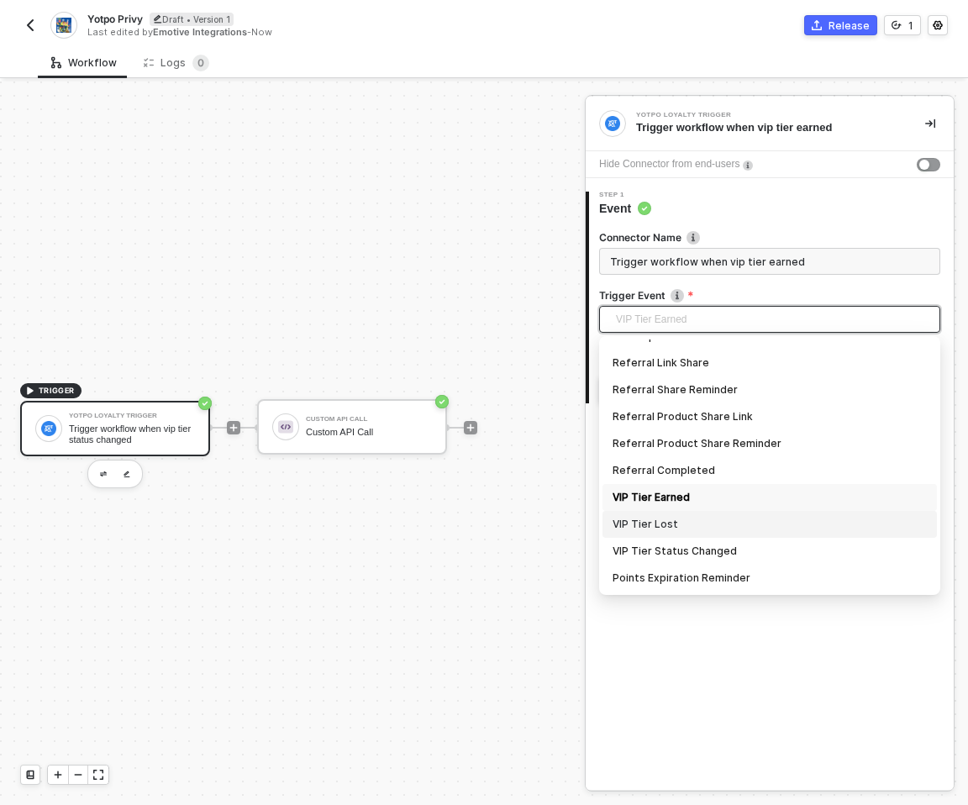
click at [675, 519] on div "VIP Tier Lost" at bounding box center [770, 524] width 314 height 18
type input "Trigger workflow when vip tier lost"
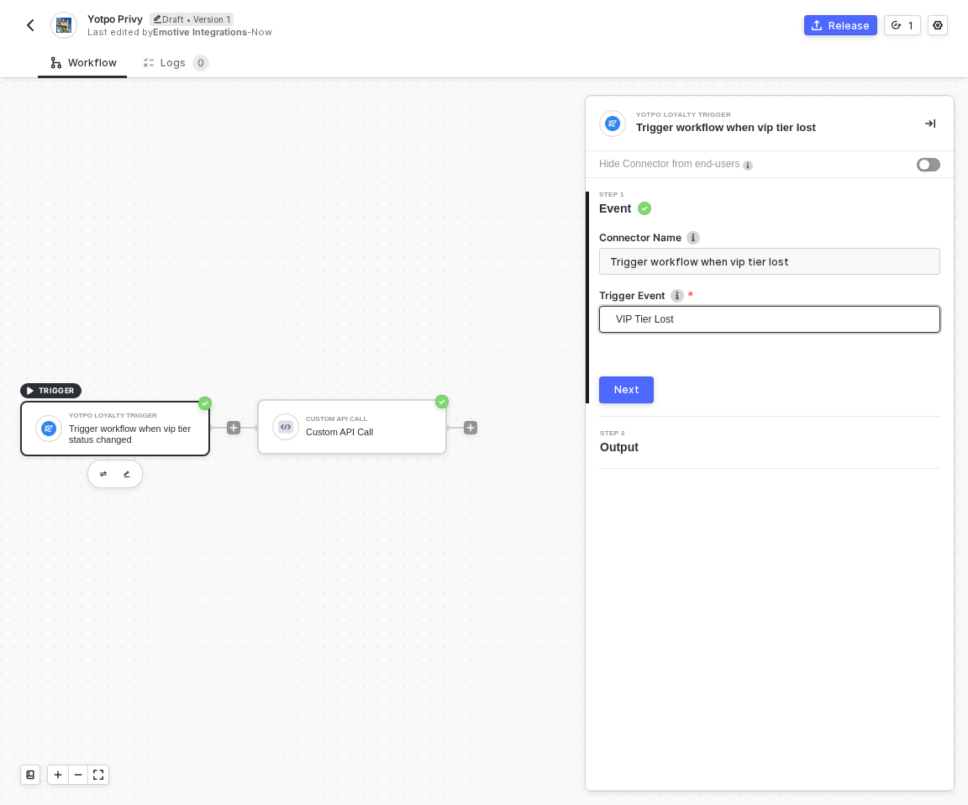
click at [682, 318] on span "VIP Tier Lost" at bounding box center [773, 319] width 314 height 25
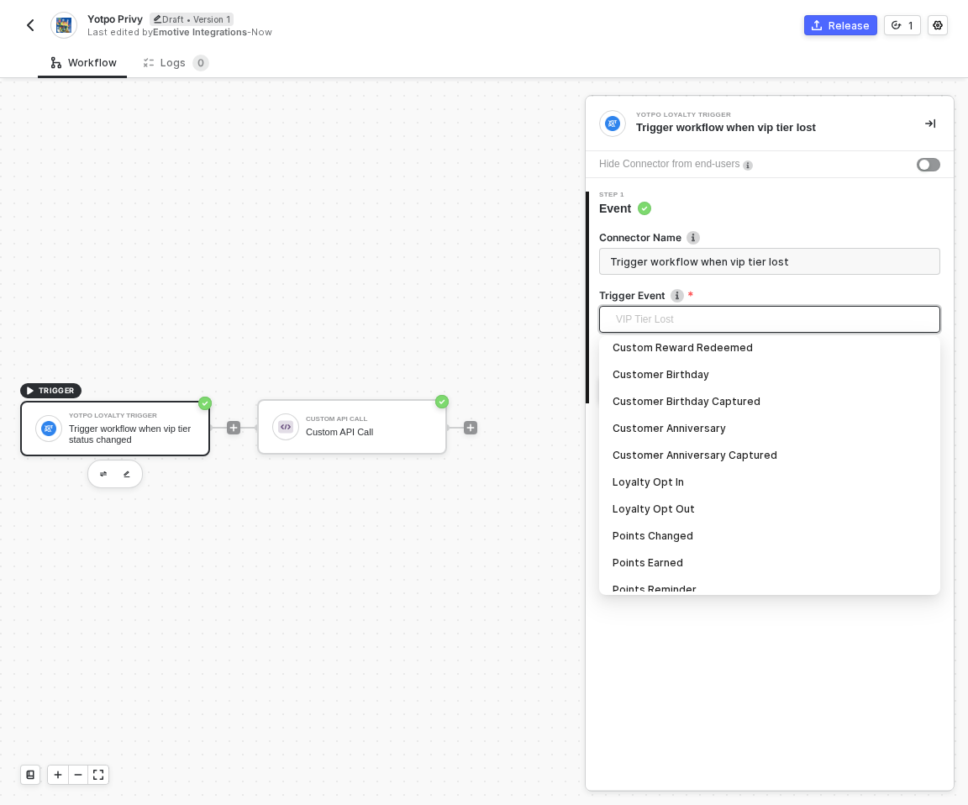
scroll to position [0, 0]
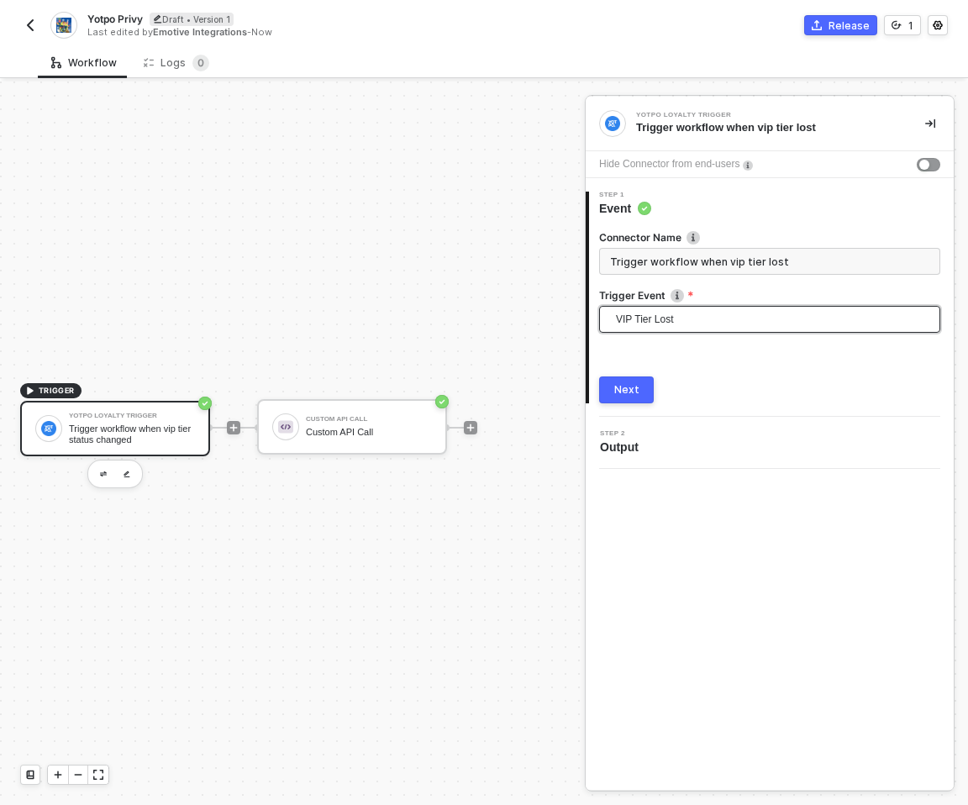
click at [466, 166] on div "TRIGGER Yotpo Loyalty Trigger Trigger workflow when vip tier status changed Cus…" at bounding box center [288, 427] width 577 height 755
click at [644, 324] on span "VIP Tier Lost" at bounding box center [773, 319] width 314 height 25
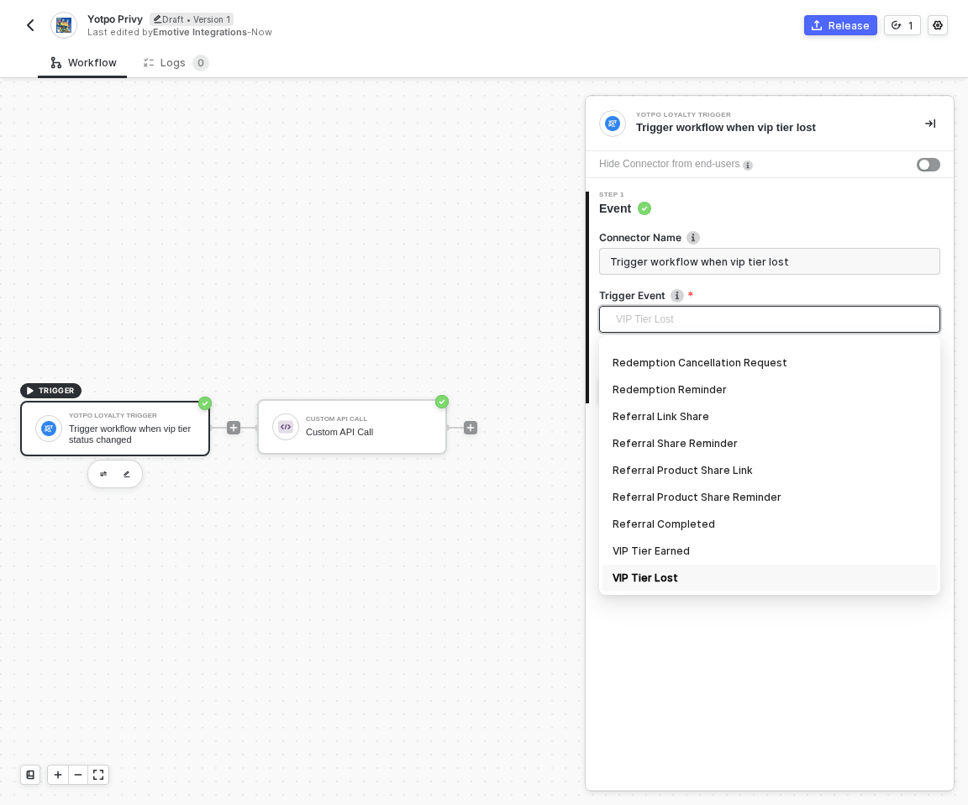
scroll to position [366, 0]
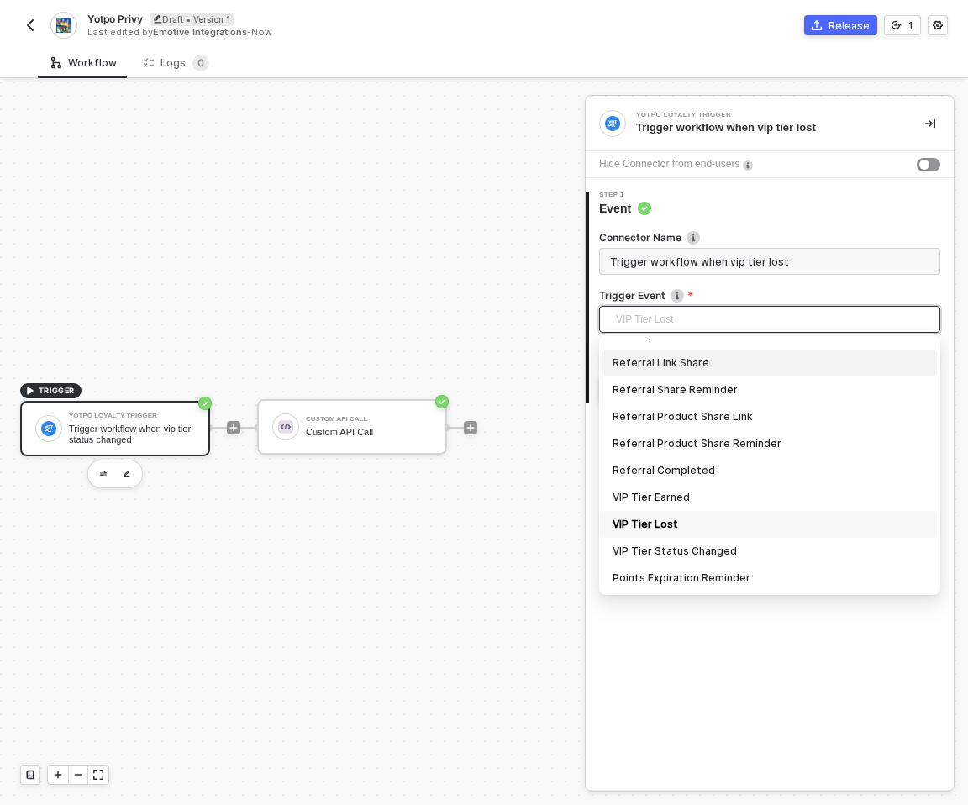
click at [511, 37] on div "Yotpo Privy Draft • Version 1 Last edited by [PERSON_NAME] Integrations - Now R…" at bounding box center [484, 23] width 928 height 47
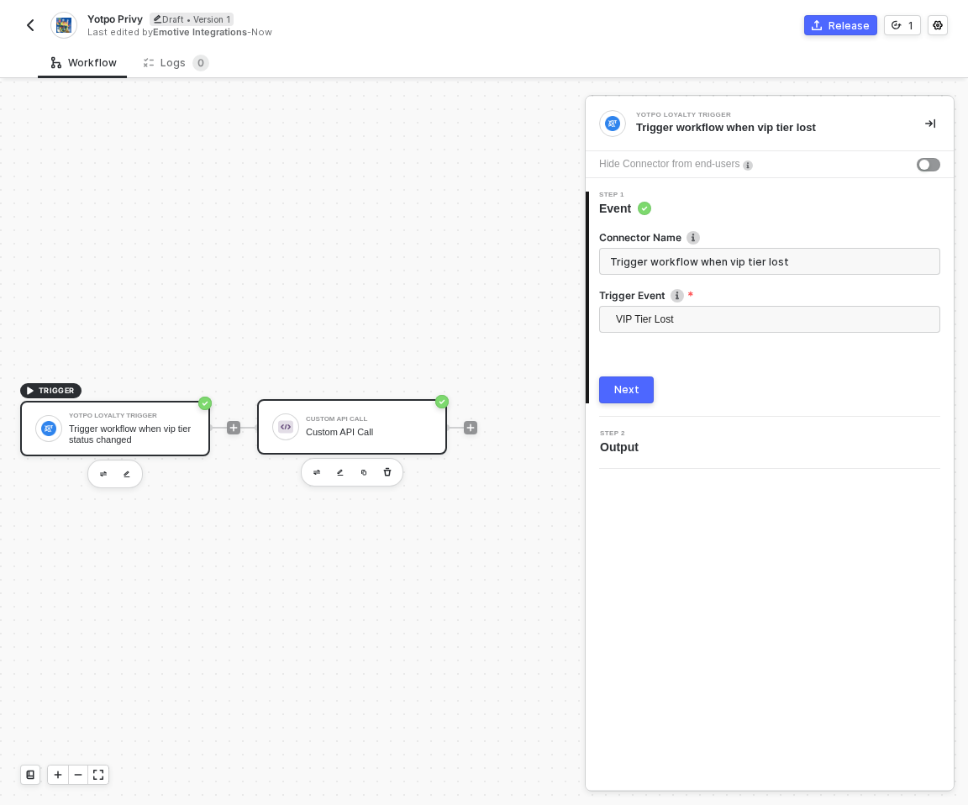
click at [336, 424] on div "Custom API Call Custom API Call" at bounding box center [369, 427] width 126 height 32
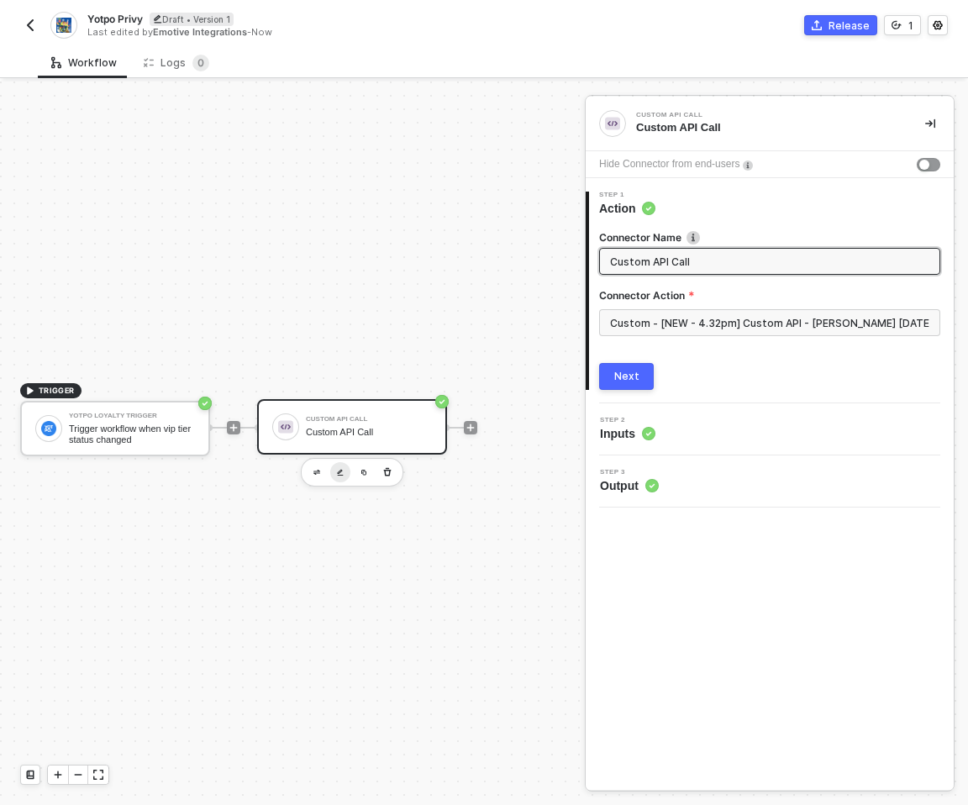
click at [337, 475] on img "button" at bounding box center [340, 473] width 7 height 8
click at [704, 297] on label "Connector Action" at bounding box center [769, 295] width 341 height 14
click at [688, 317] on input "Custom - [NEW - 4.32pm] Custom API - [PERSON_NAME] [DATE]" at bounding box center [769, 322] width 341 height 27
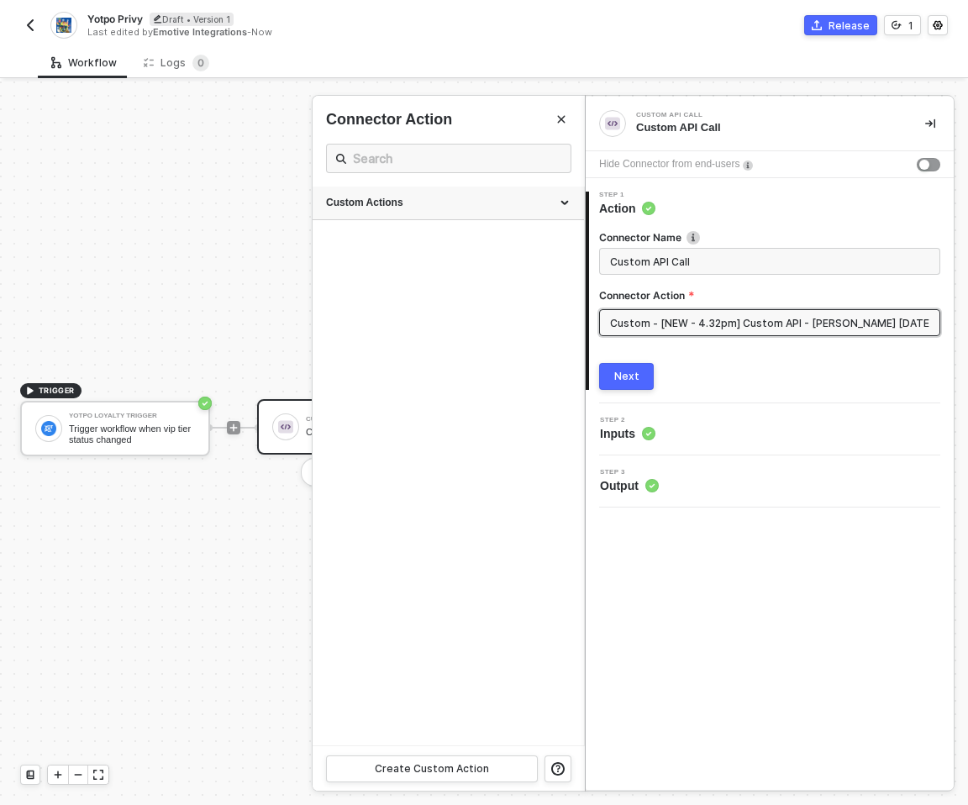
click at [416, 218] on div "Custom Actions" at bounding box center [448, 204] width 271 height 34
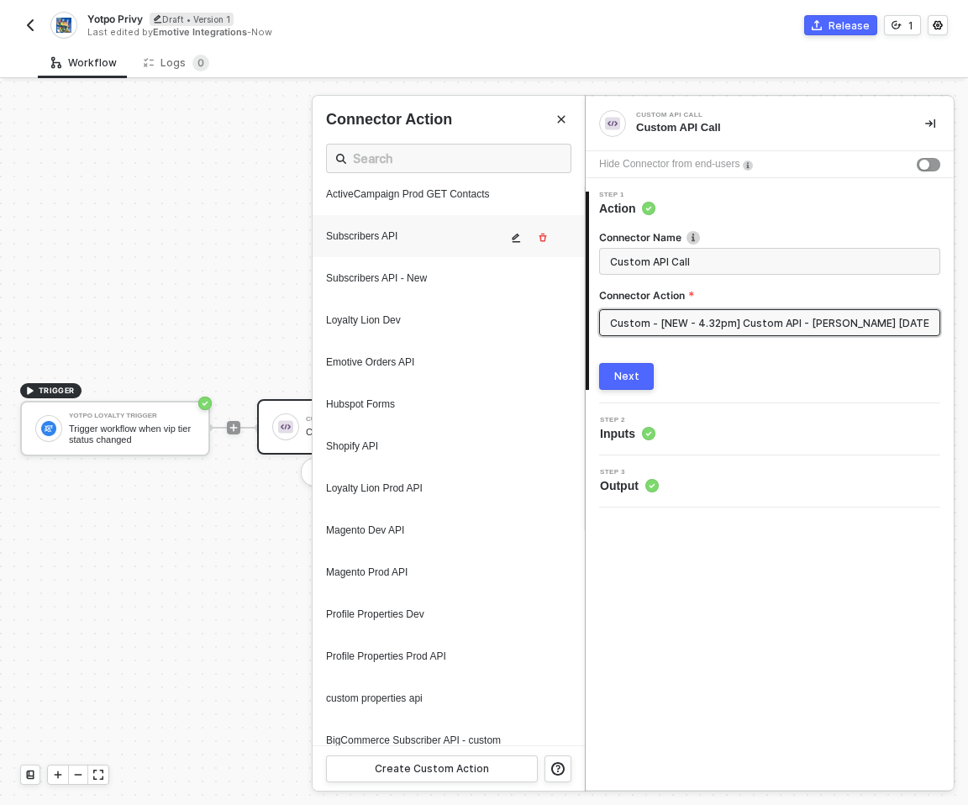
scroll to position [0, 0]
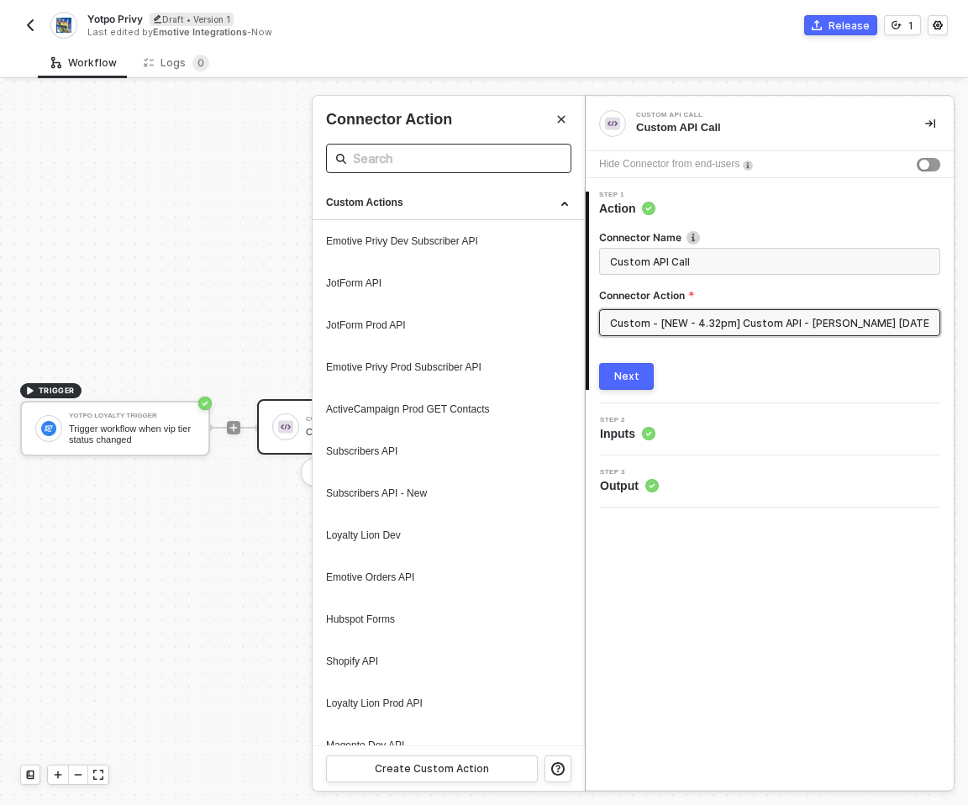
click at [390, 154] on input "text" at bounding box center [449, 158] width 192 height 21
type input "yotpo"
drag, startPoint x: 156, startPoint y: 666, endPoint x: 123, endPoint y: 651, distance: 36.5
click at [119, 651] on div at bounding box center [484, 444] width 968 height 724
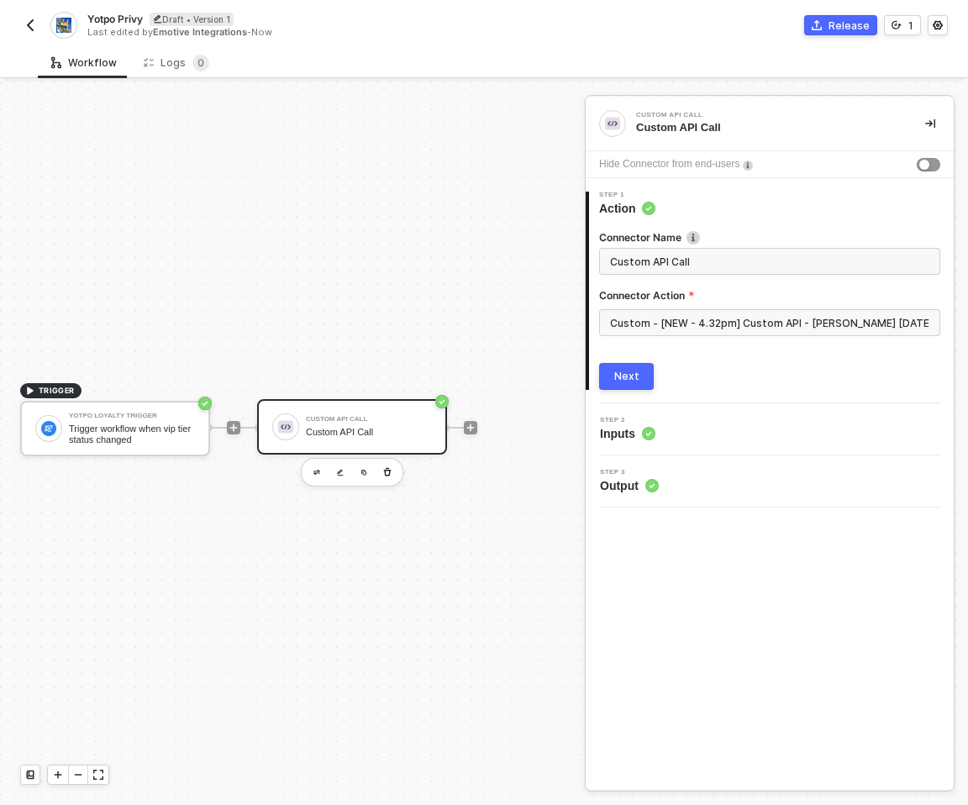
click at [718, 304] on div "Connector Action" at bounding box center [769, 298] width 341 height 21
click at [714, 313] on input "Custom - [NEW - 4.32pm] Custom API - Mullins 09.16.25" at bounding box center [769, 322] width 341 height 27
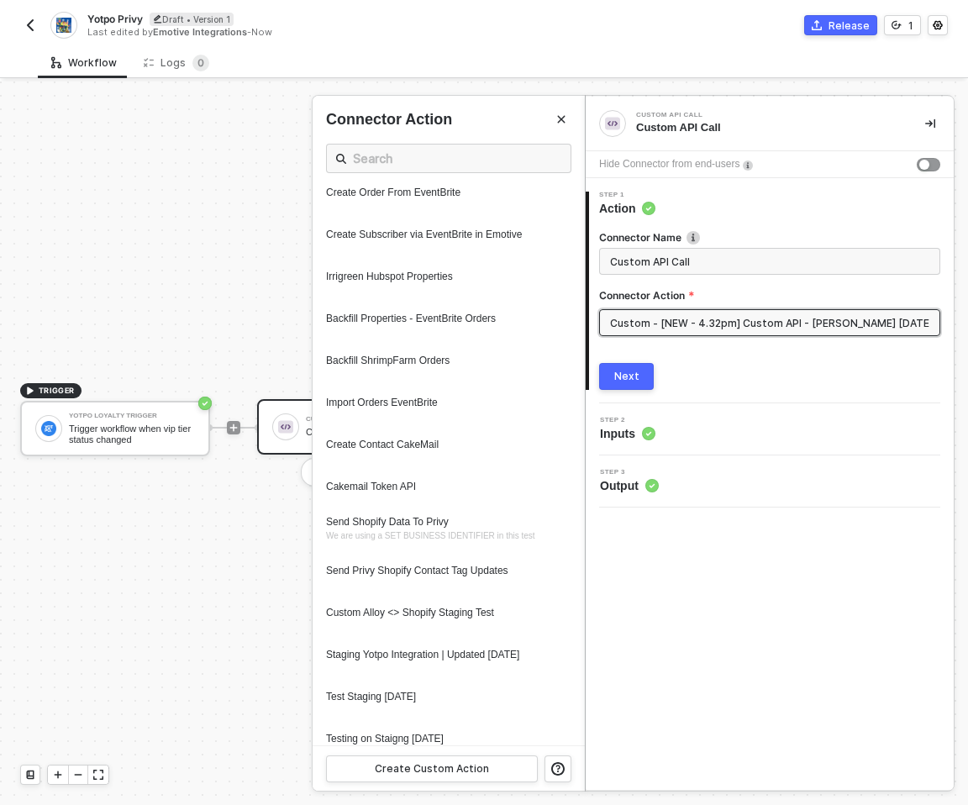
scroll to position [1660, 0]
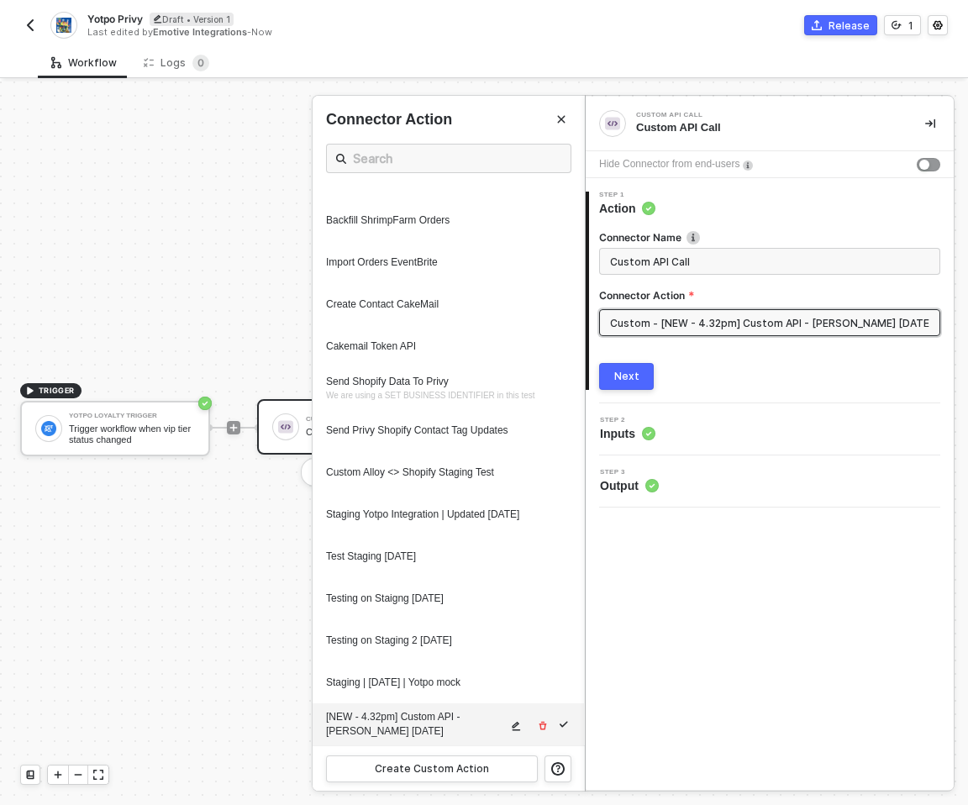
click at [518, 725] on icon "icon-edit" at bounding box center [517, 726] width 8 height 9
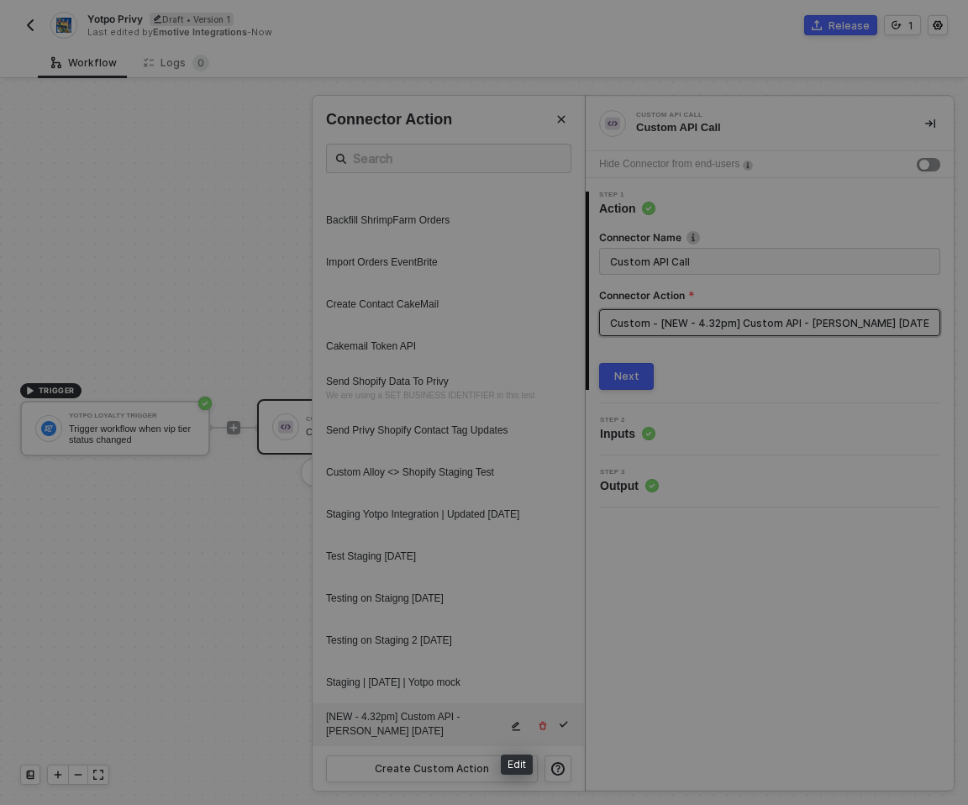
type textarea "HTTP/1.1 422 Bad Request { "data": "{\"message\":\"Request failed with status c…"
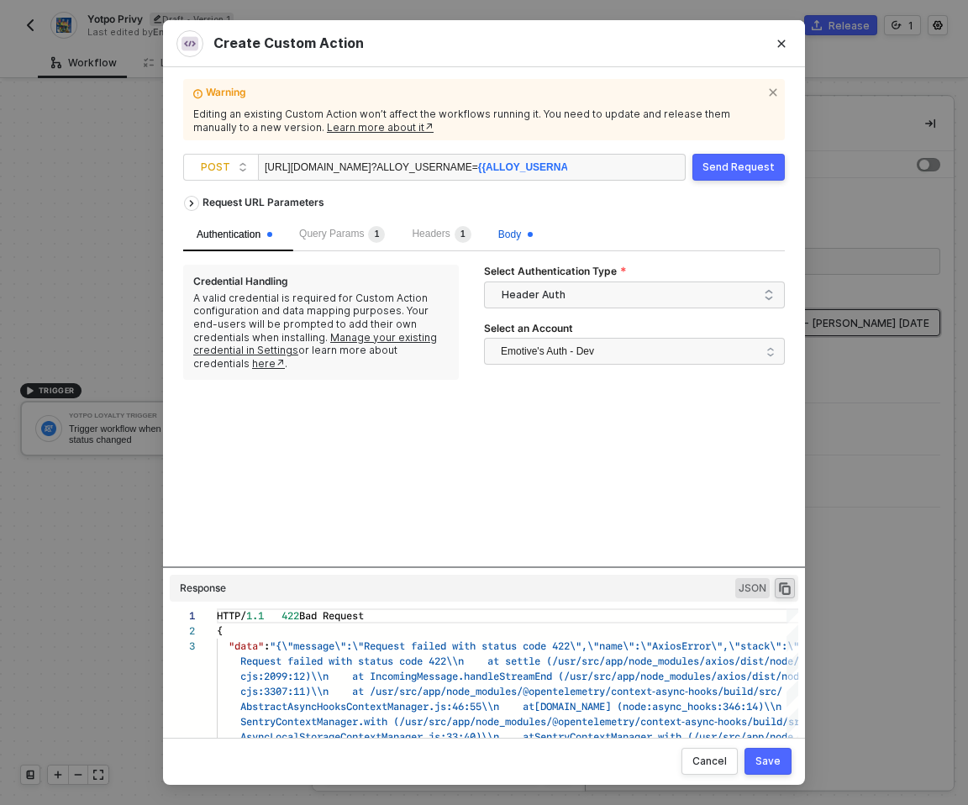
click at [533, 238] on span "Body" at bounding box center [515, 235] width 34 height 12
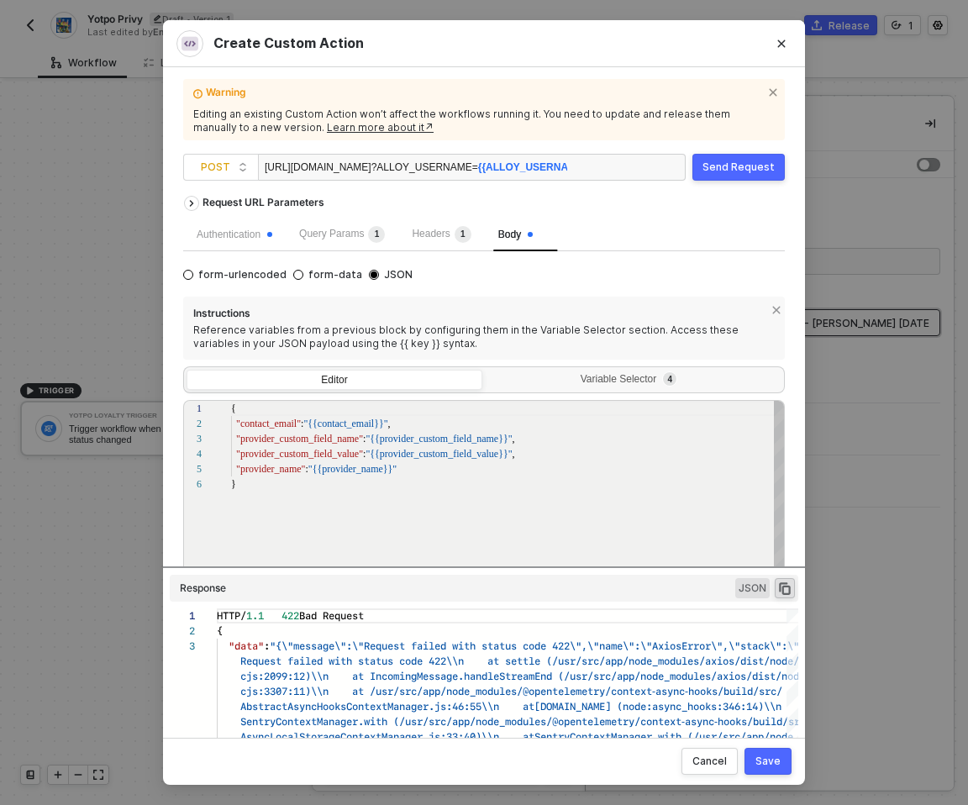
scroll to position [76, 0]
click at [621, 399] on div "Instructions Reference variables from a previous block by configuring them in t…" at bounding box center [484, 479] width 602 height 364
click at [621, 384] on div "Variable Selector 4" at bounding box center [632, 379] width 274 height 13
click at [486, 370] on input "Variable Selector 4" at bounding box center [486, 370] width 0 height 0
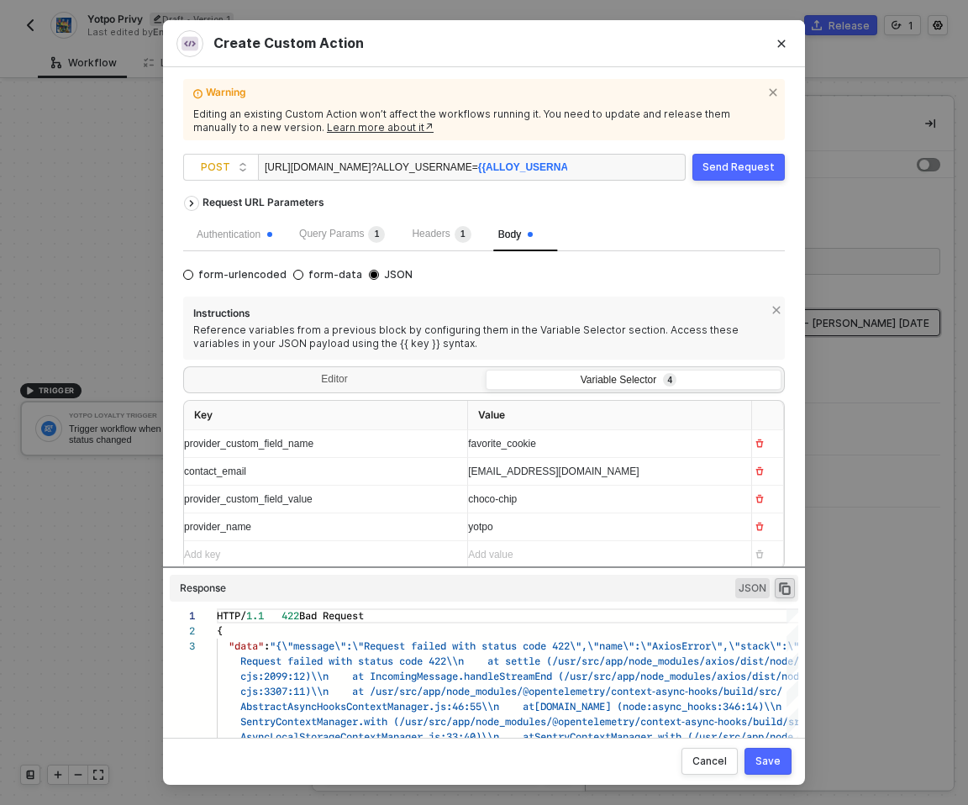
scroll to position [30, 0]
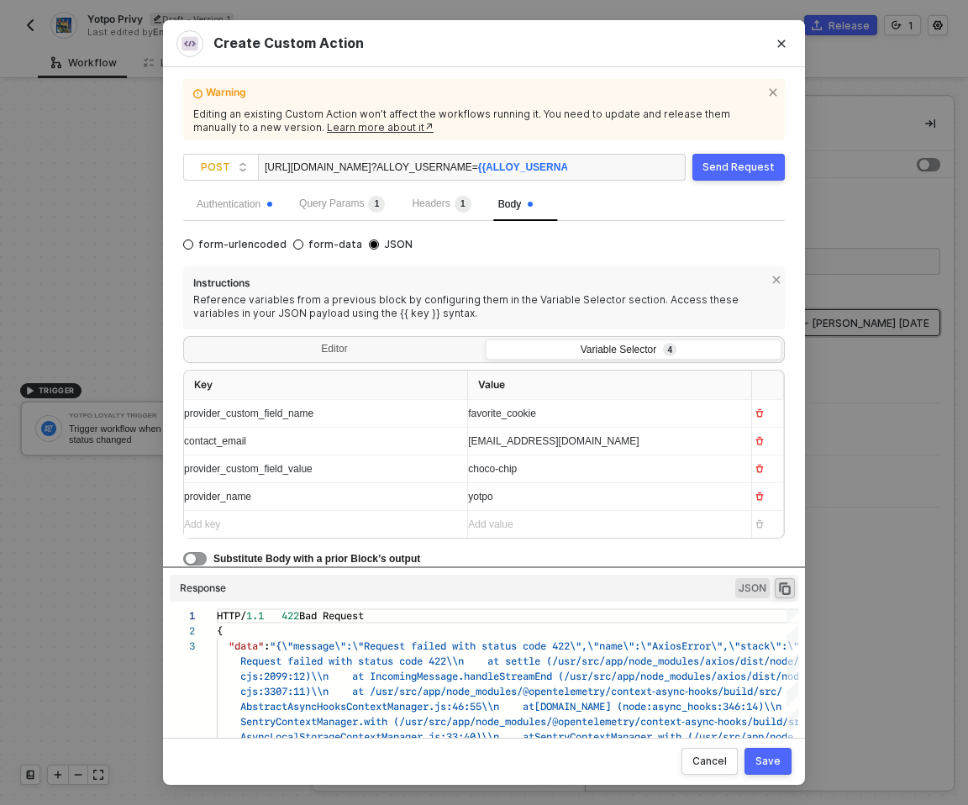
click at [292, 526] on div "Add key ﻿" at bounding box center [310, 525] width 253 height 16
click at [241, 532] on div "Add key ﻿" at bounding box center [319, 524] width 270 height 27
click at [503, 533] on div "Add value ﻿" at bounding box center [603, 524] width 270 height 27
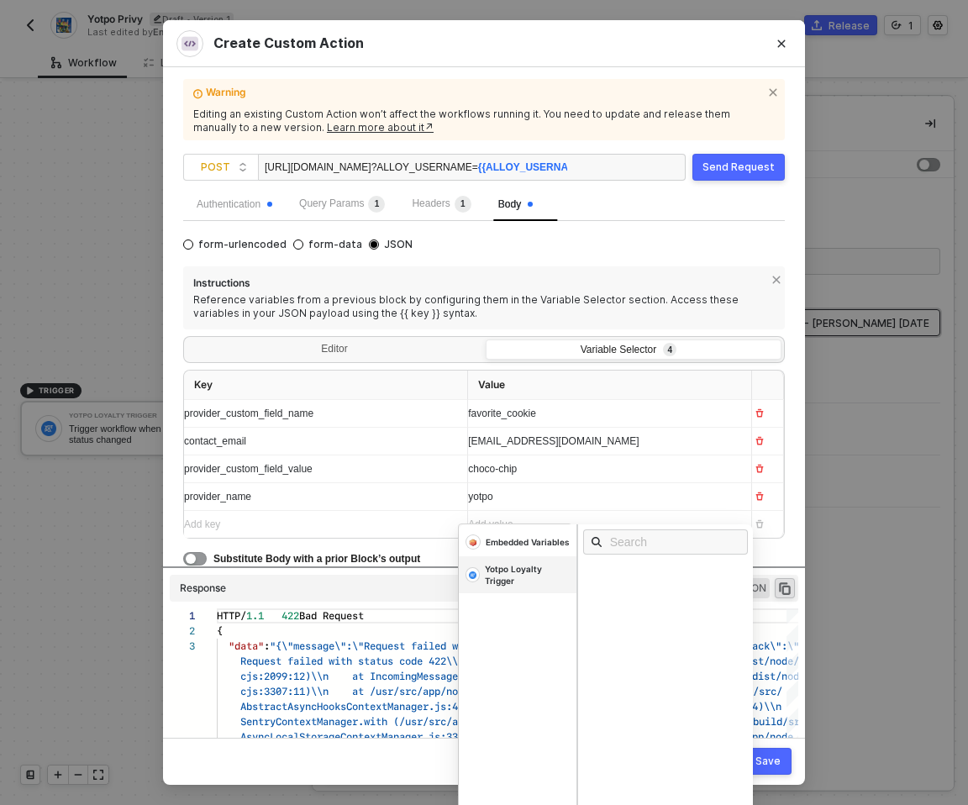
click at [502, 585] on div "Yotpo Loyalty Trigger" at bounding box center [527, 575] width 85 height 24
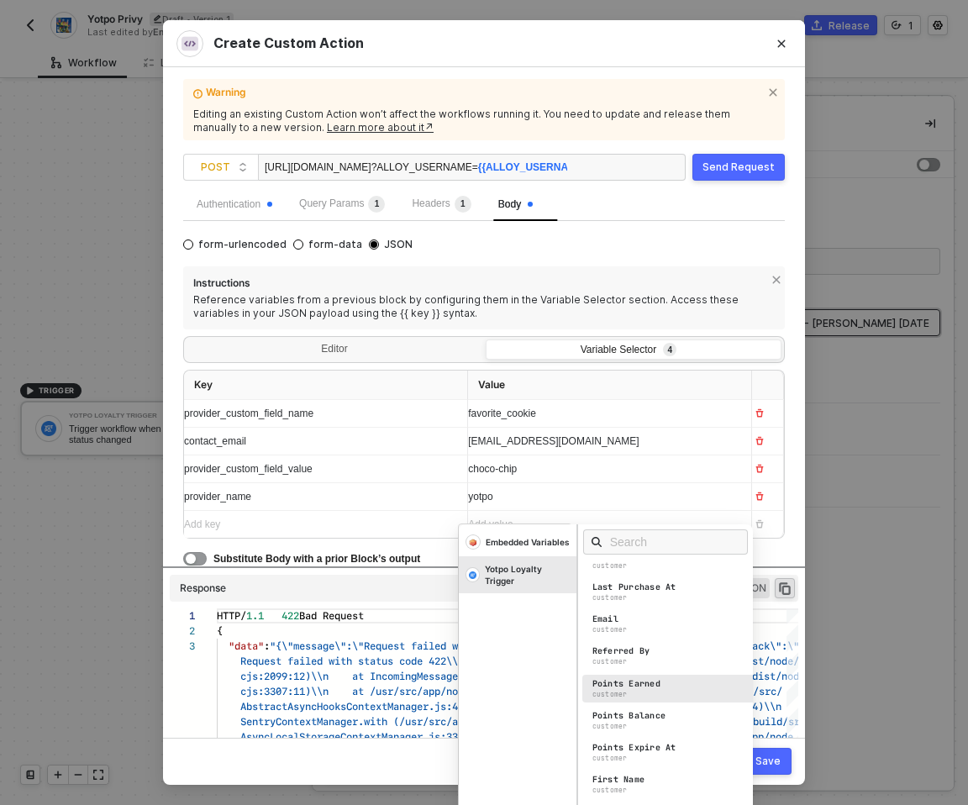
scroll to position [178, 0]
click at [664, 688] on div "Points Earned customer" at bounding box center [670, 684] width 176 height 28
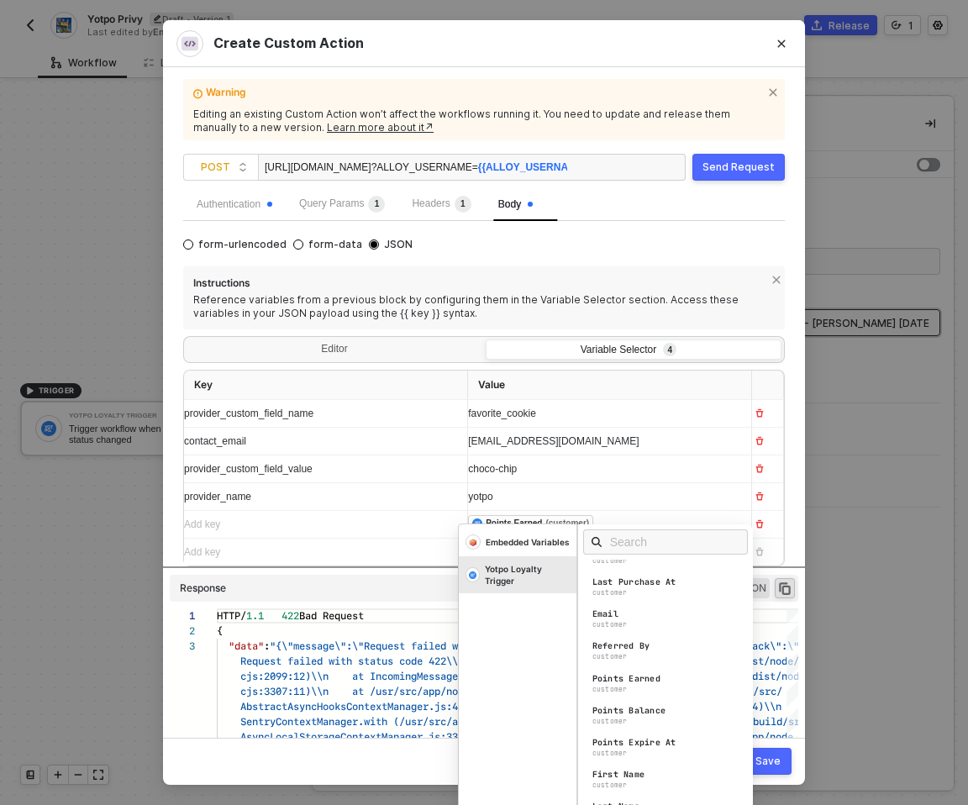
click at [329, 524] on div "Add key ﻿" at bounding box center [310, 525] width 253 height 16
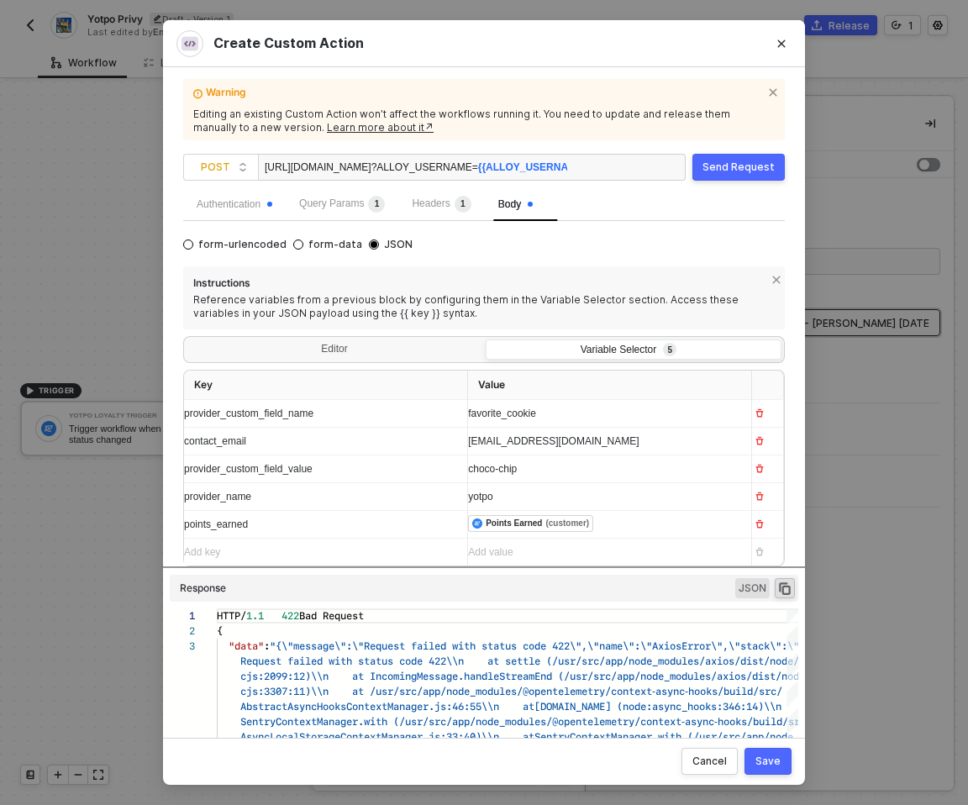
scroll to position [58, 0]
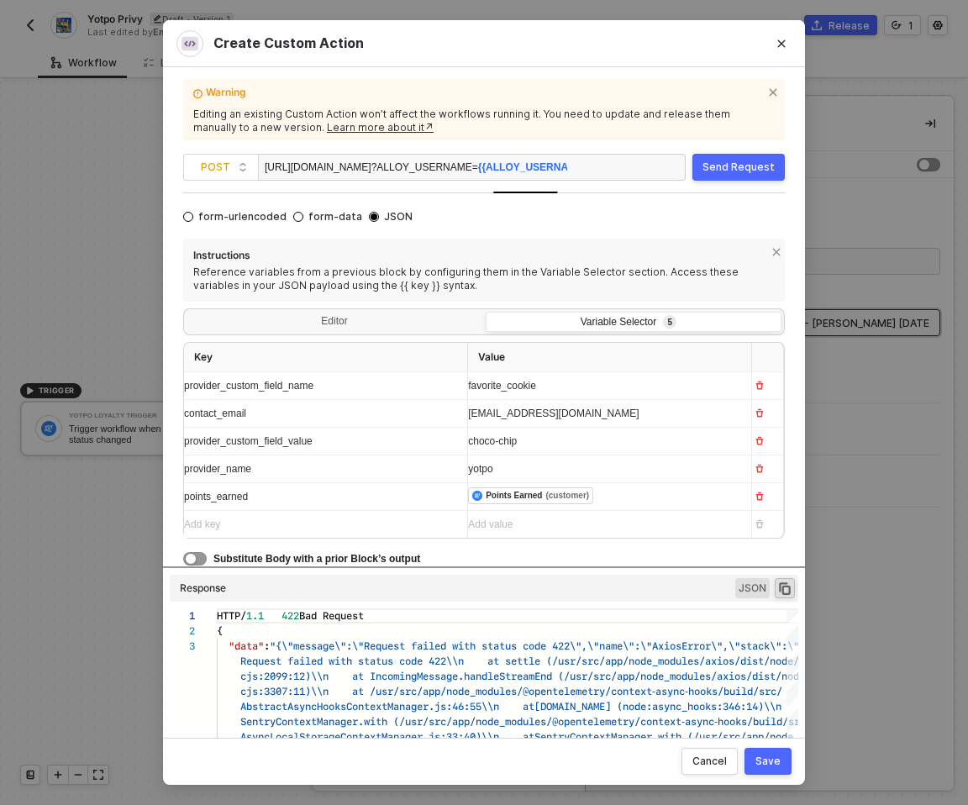
click at [279, 525] on div "Add key ﻿" at bounding box center [310, 525] width 253 height 16
click at [222, 501] on span "points_earned" at bounding box center [216, 497] width 64 height 12
click at [540, 517] on div "Add value ﻿" at bounding box center [603, 525] width 270 height 16
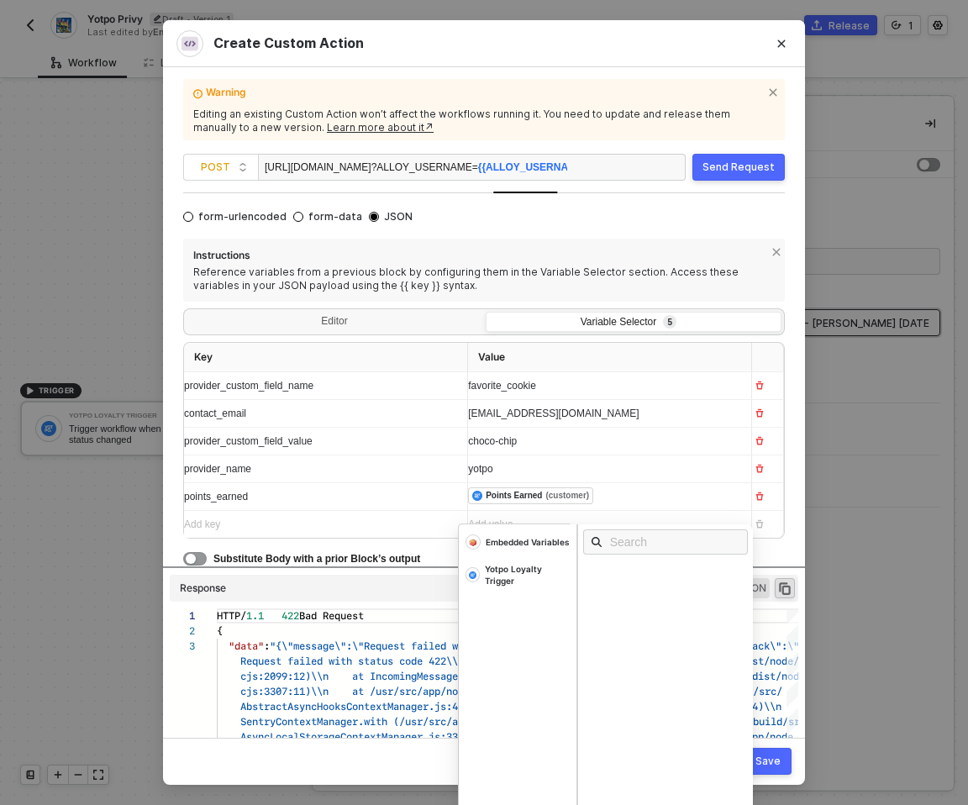
click at [377, 523] on div "Add key ﻿" at bounding box center [310, 525] width 253 height 16
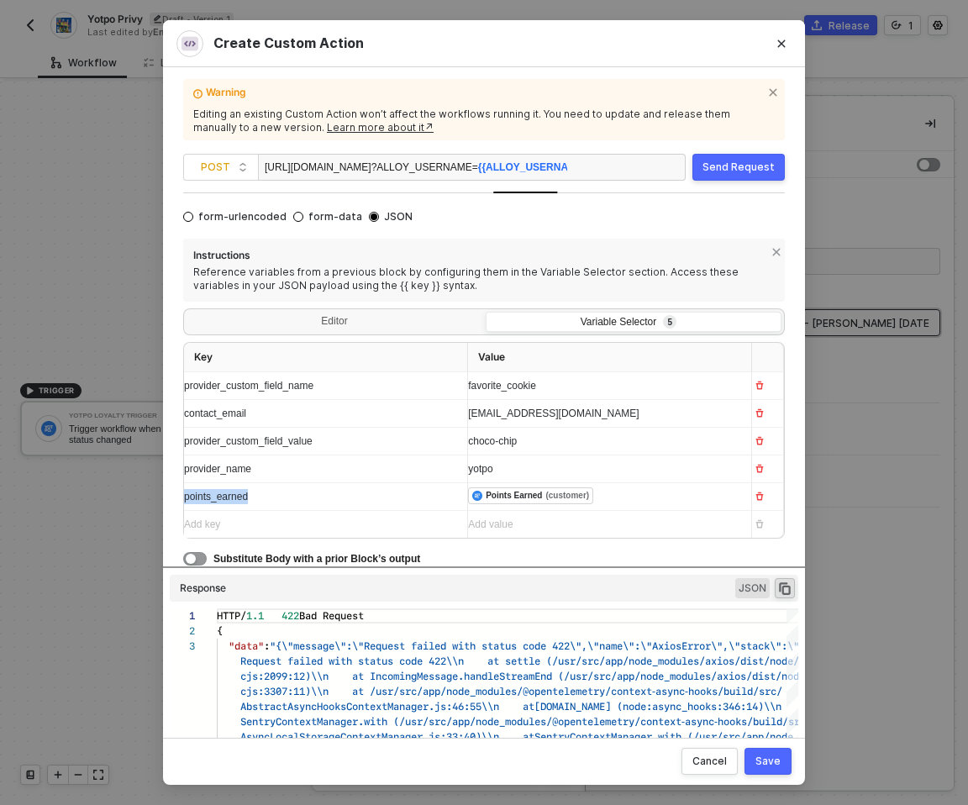
drag, startPoint x: 262, startPoint y: 496, endPoint x: 177, endPoint y: 498, distance: 85.8
click at [177, 499] on div "Warning Editing an existing Custom Action won’t affect the workflows running it…" at bounding box center [484, 402] width 642 height 671
click at [288, 509] on div "points_earned" at bounding box center [319, 496] width 270 height 27
click at [290, 497] on div "points_earned" at bounding box center [310, 497] width 253 height 16
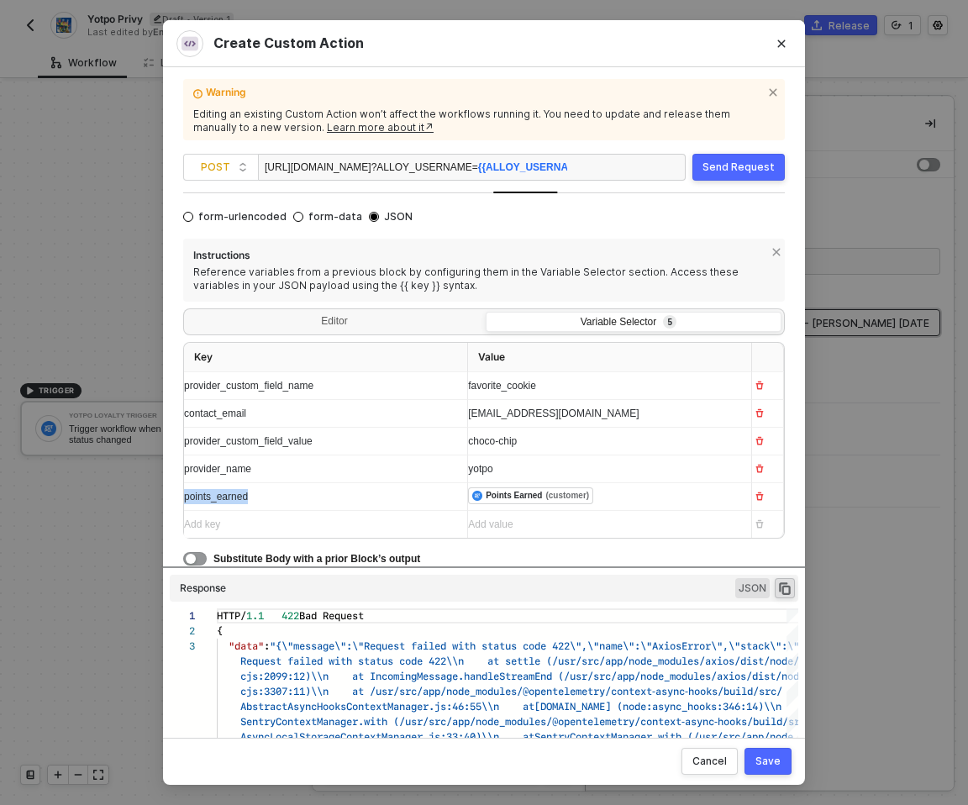
click at [290, 497] on div "points_earned" at bounding box center [310, 497] width 253 height 16
copy span "points_earned"
click at [299, 492] on div "points_earned" at bounding box center [310, 497] width 253 height 16
click at [209, 519] on div "Add key ﻿" at bounding box center [310, 525] width 253 height 16
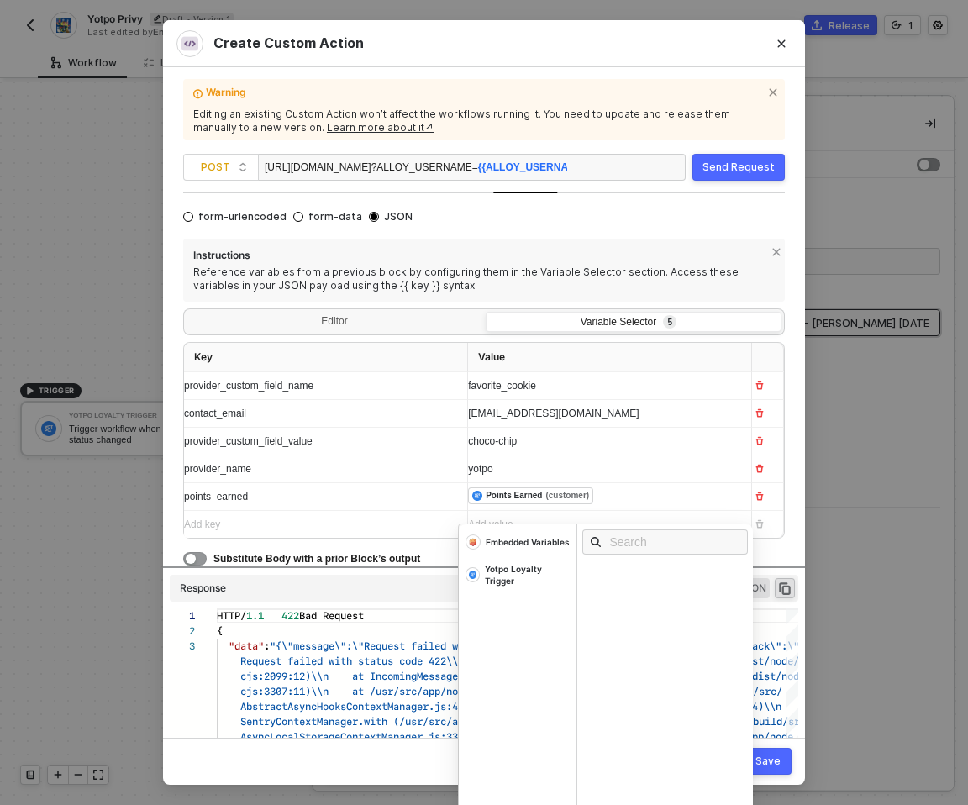
click at [485, 515] on div "Add value ﻿" at bounding box center [603, 524] width 270 height 27
click at [535, 571] on div "Yotpo Loyalty Trigger" at bounding box center [527, 575] width 85 height 24
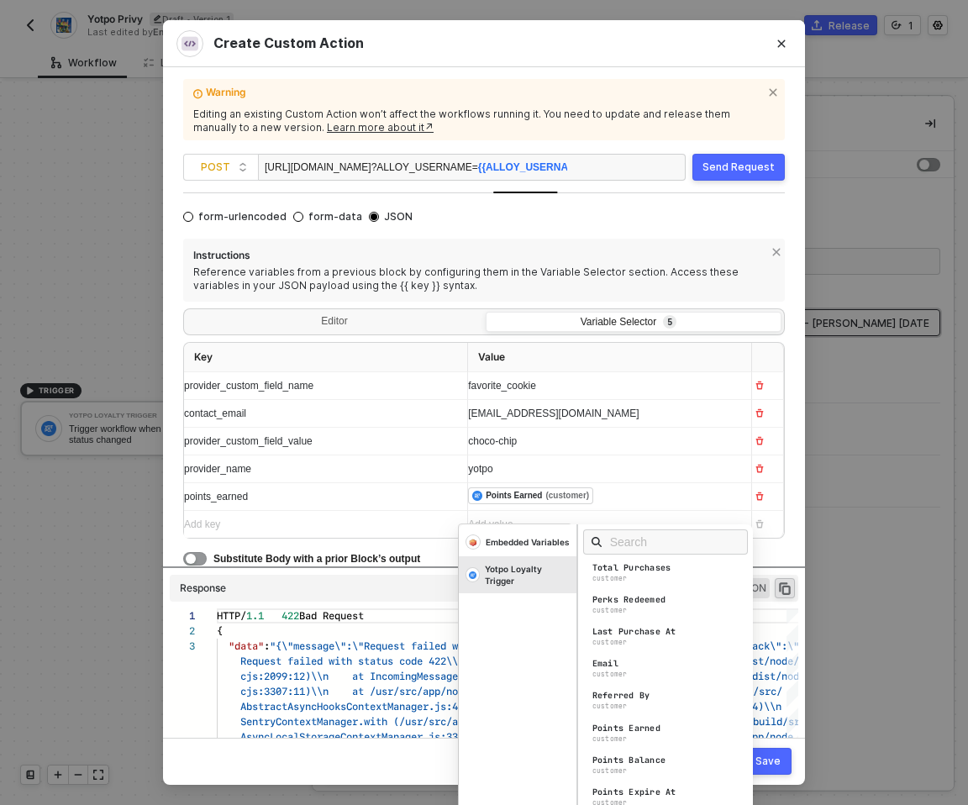
scroll to position [0, 0]
click at [640, 637] on div "Customer" at bounding box center [670, 641] width 176 height 18
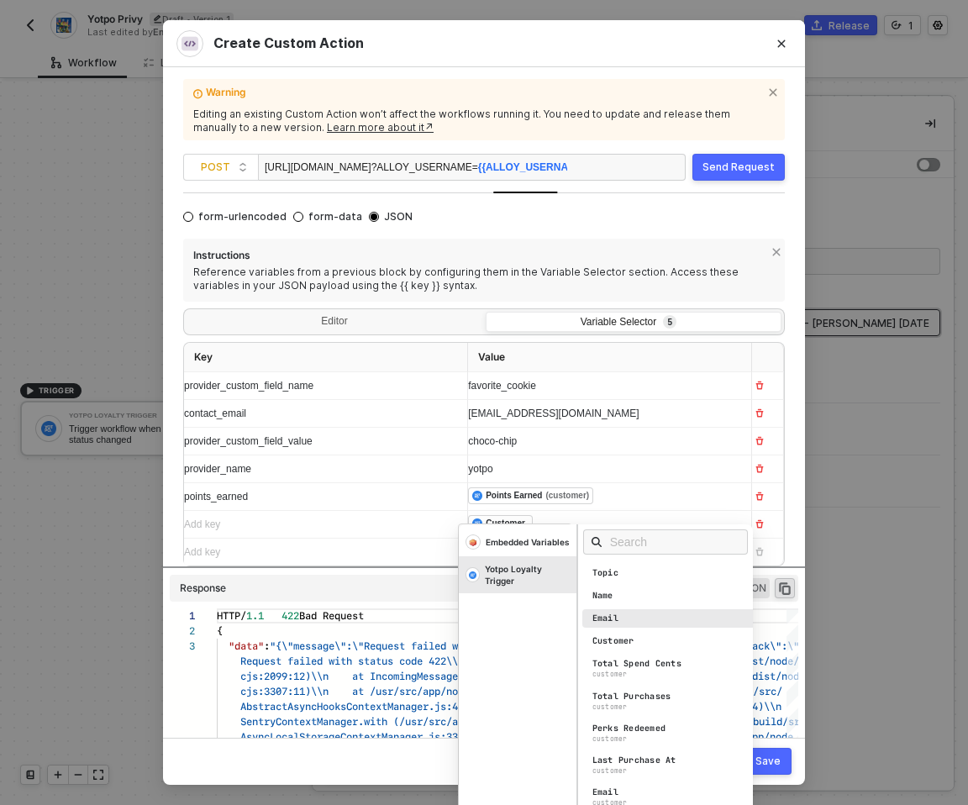
click at [619, 619] on div "Email" at bounding box center [670, 618] width 176 height 18
click at [640, 515] on div "﻿ ﻿ Customer ﻿ ﻿ Email ﻿" at bounding box center [594, 524] width 253 height 18
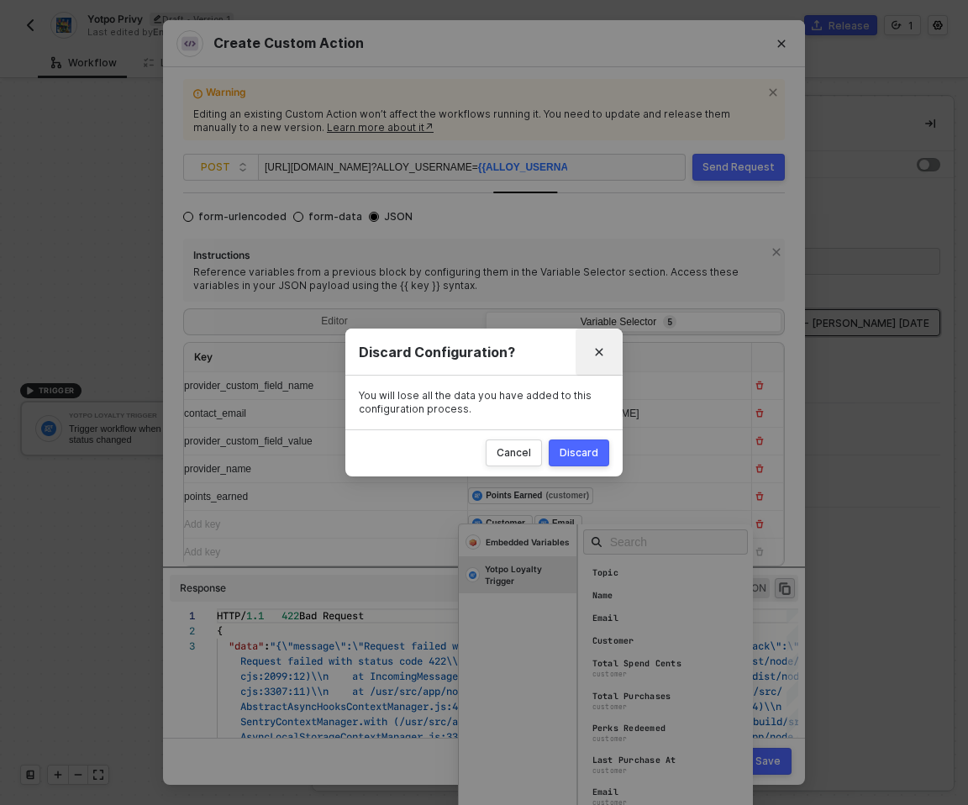
click at [594, 350] on icon "Close" at bounding box center [599, 352] width 10 height 10
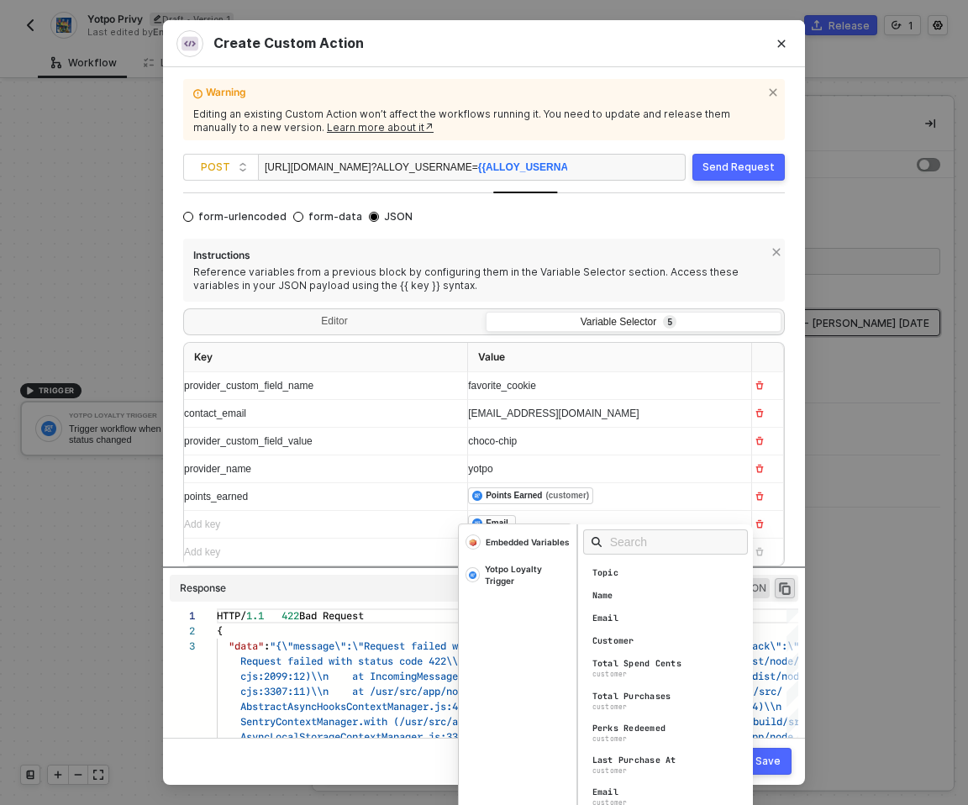
click at [351, 532] on div "Add key ﻿" at bounding box center [319, 525] width 270 height 16
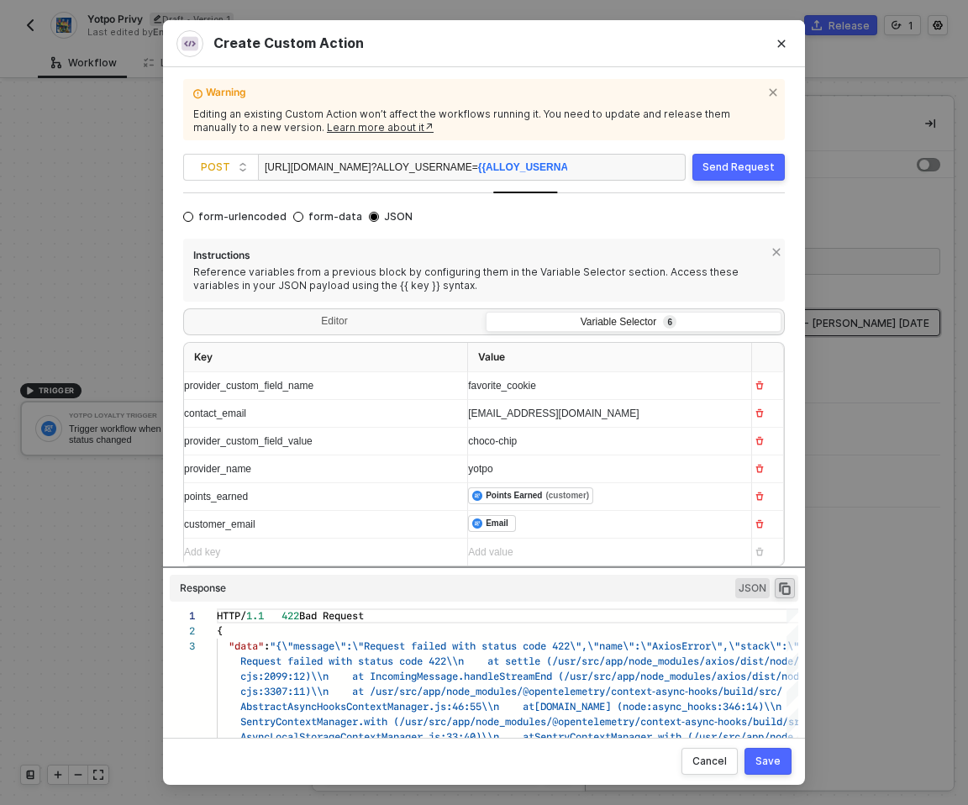
scroll to position [86, 0]
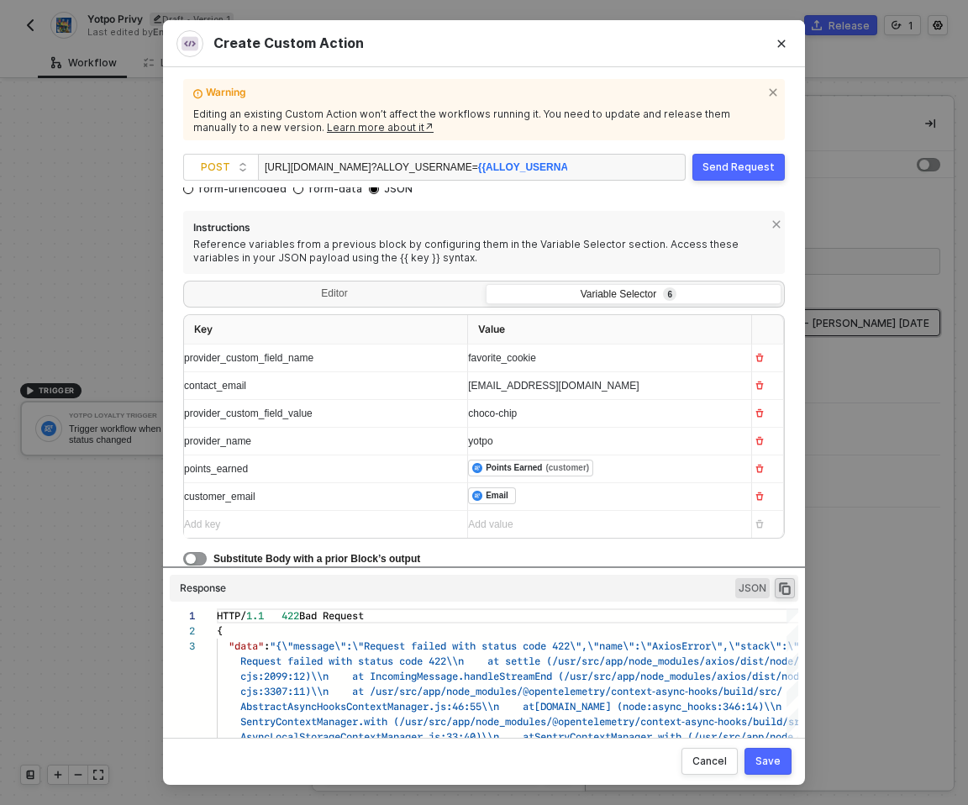
click at [271, 535] on div "Add key ﻿" at bounding box center [319, 524] width 270 height 27
click at [786, 47] on icon "Close" at bounding box center [782, 44] width 10 height 10
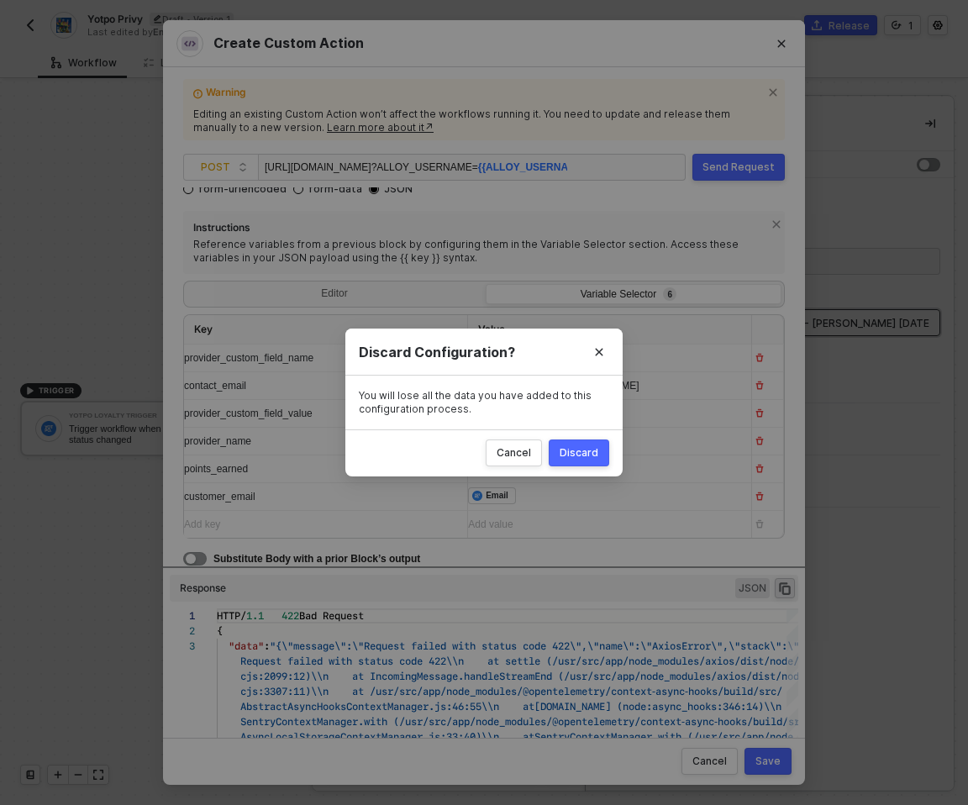
click at [577, 453] on div "Discard" at bounding box center [579, 452] width 39 height 13
radio input "true"
radio input "false"
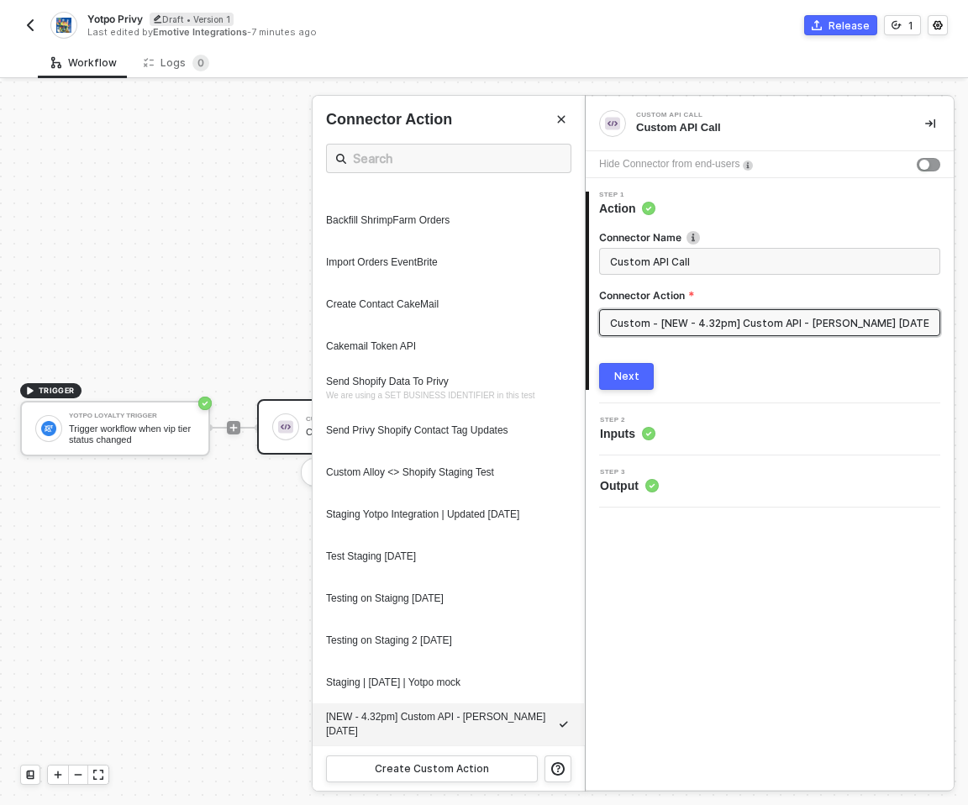
click at [630, 55] on div "Workflow Logs 0" at bounding box center [503, 62] width 930 height 31
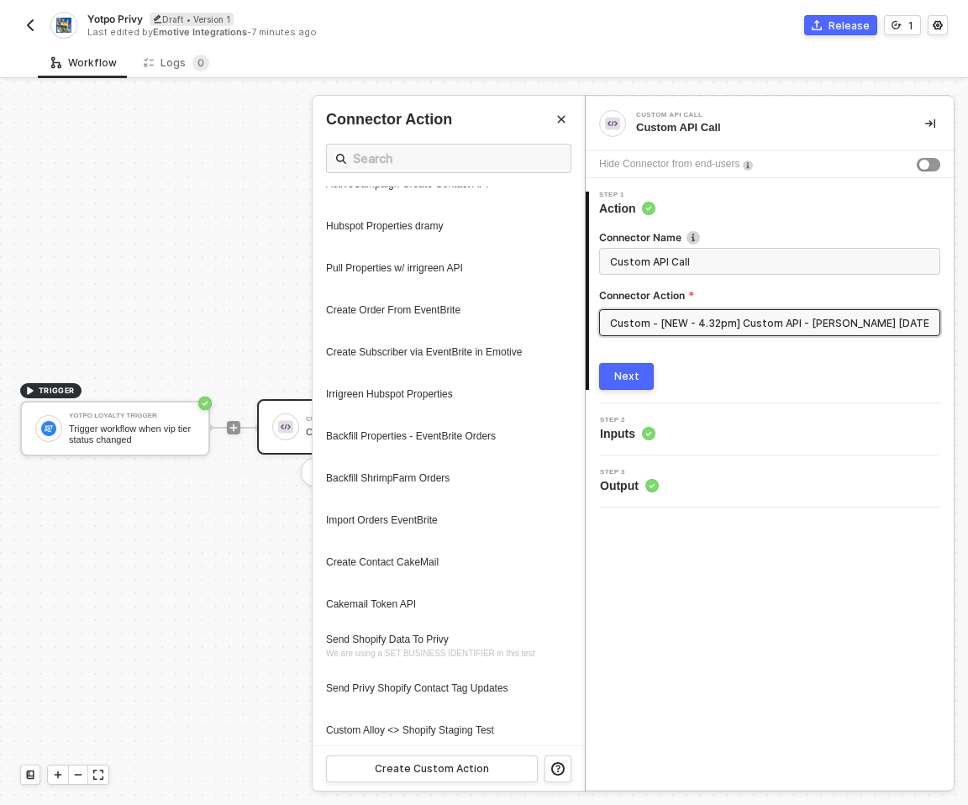
scroll to position [1660, 0]
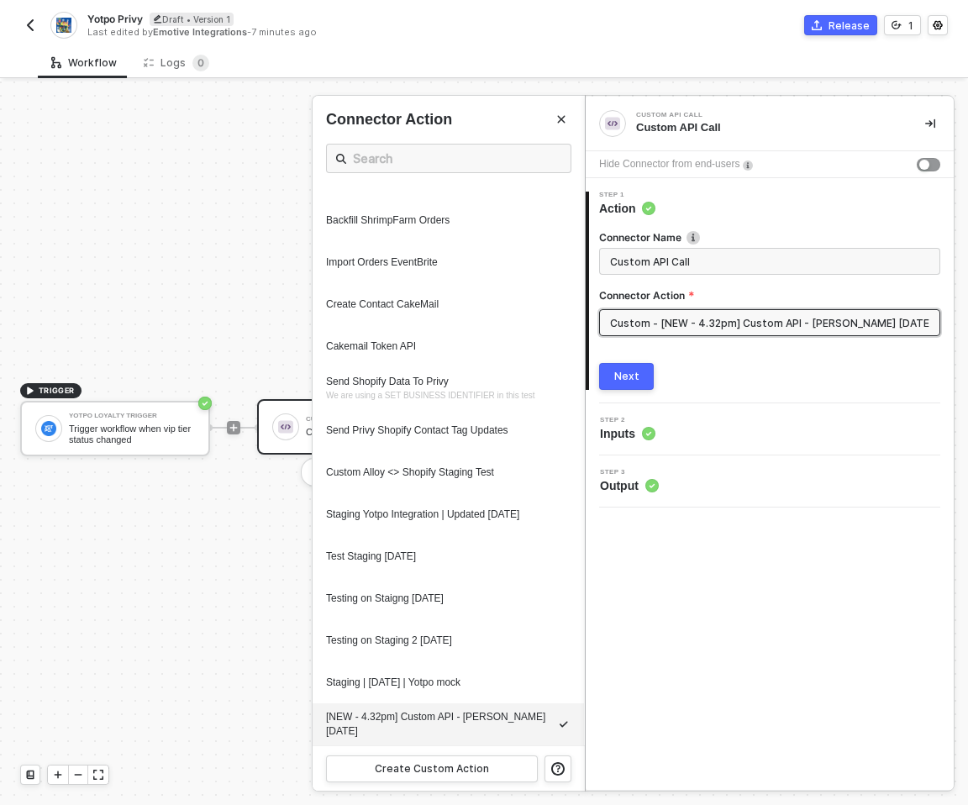
click at [828, 76] on div "Workflow Logs 0" at bounding box center [503, 62] width 930 height 31
click at [559, 118] on icon "Close" at bounding box center [561, 119] width 10 height 10
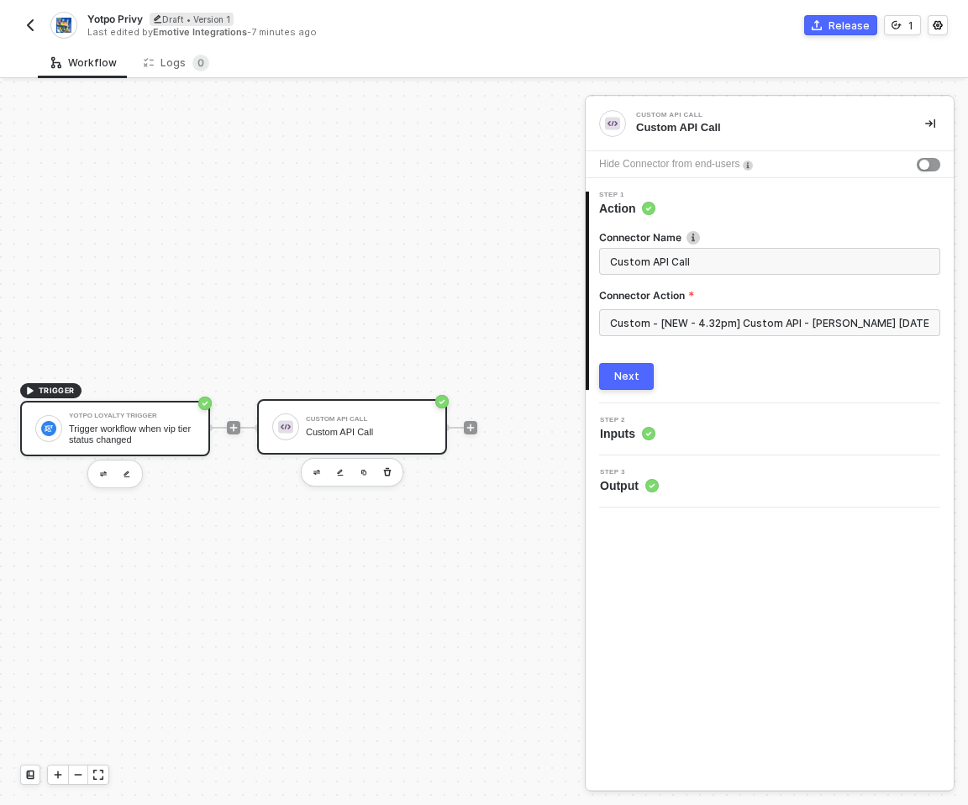
click at [174, 432] on div "Trigger workflow when vip tier status changed" at bounding box center [132, 434] width 126 height 21
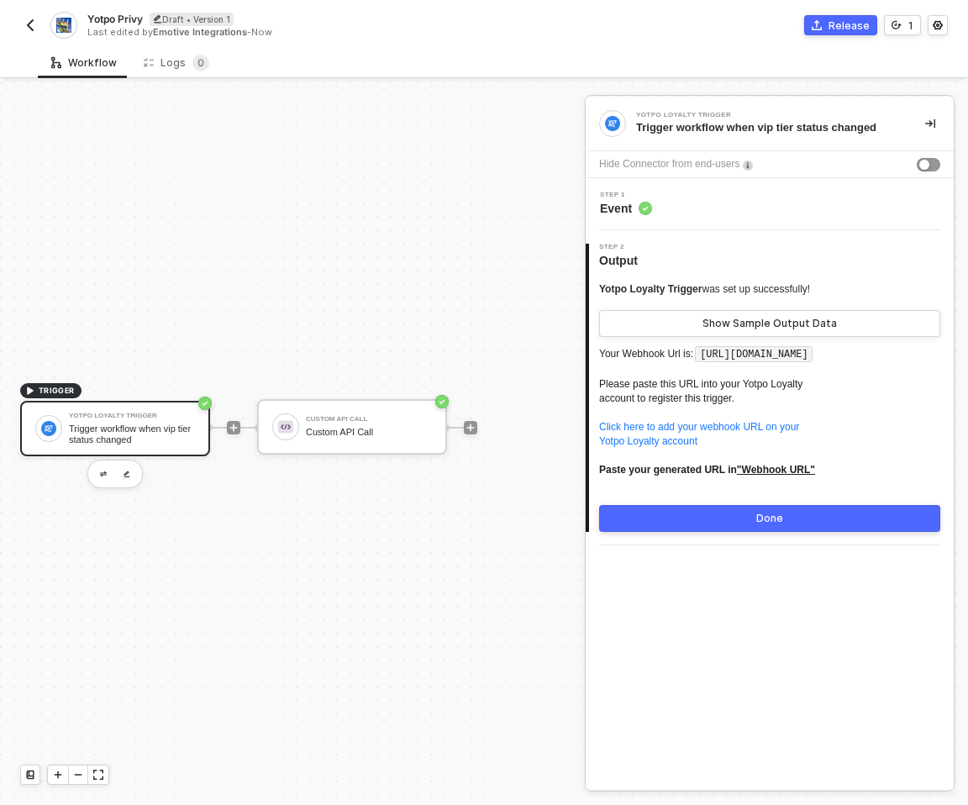
click at [682, 187] on div "Step 1 Event" at bounding box center [770, 204] width 368 height 52
click at [656, 204] on div "Step 1 Event" at bounding box center [772, 204] width 364 height 25
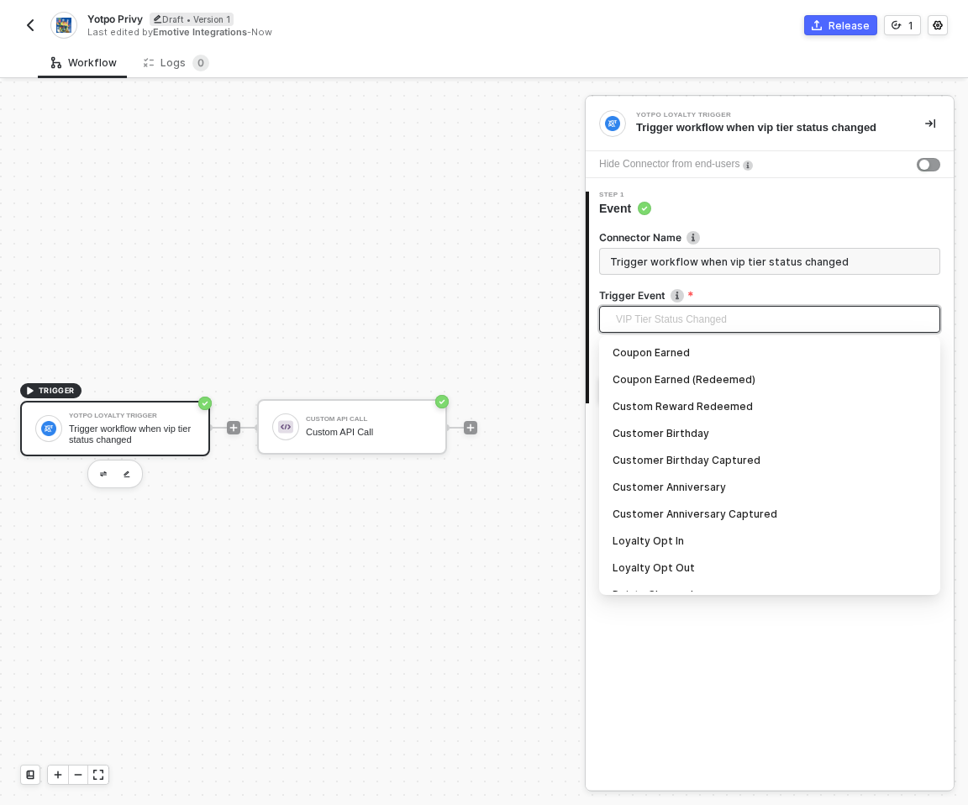
click at [693, 319] on span "VIP Tier Status Changed" at bounding box center [773, 319] width 314 height 25
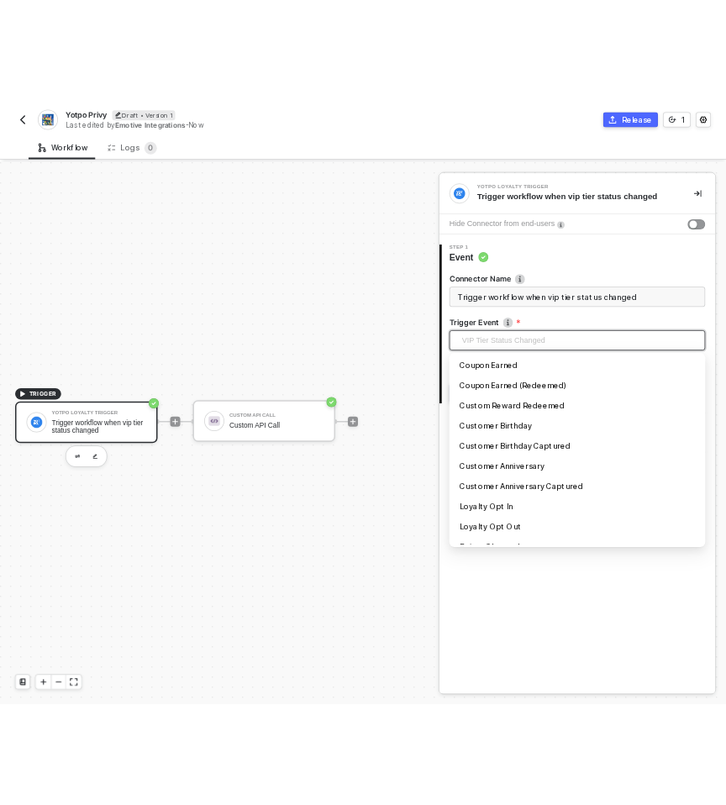
scroll to position [340, 0]
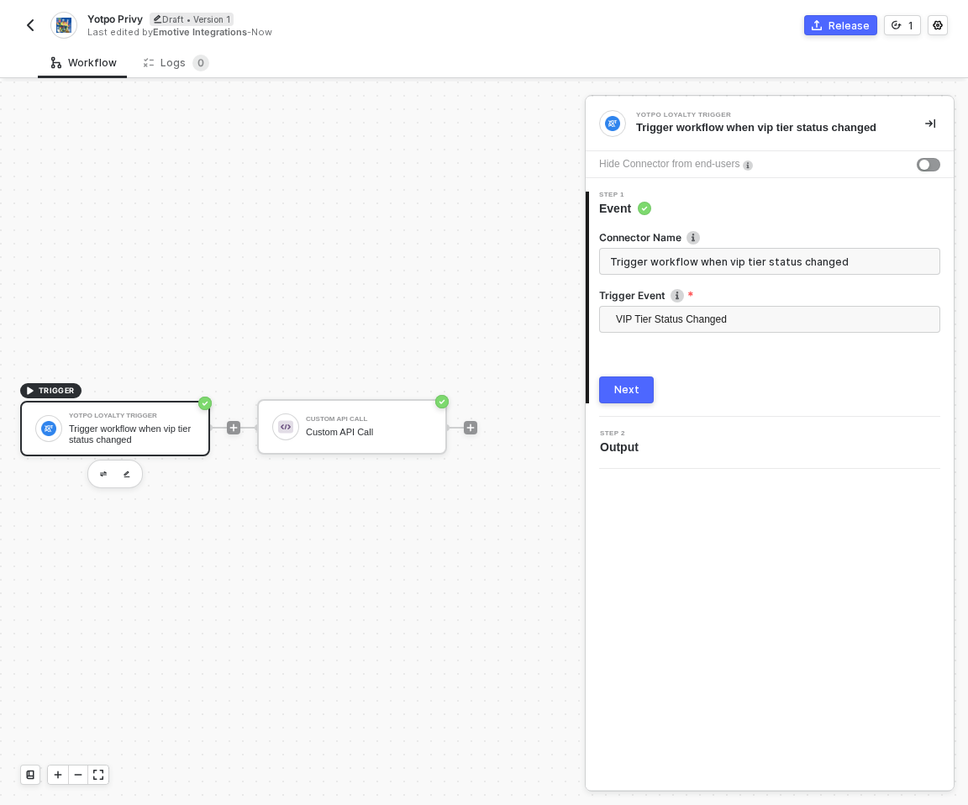
click at [492, 195] on div "TRIGGER Yotpo Loyalty Trigger Trigger workflow when vip tier status changed Cus…" at bounding box center [288, 427] width 577 height 755
click at [740, 327] on span "VIP Tier Status Changed" at bounding box center [773, 319] width 314 height 25
click at [390, 178] on div "TRIGGER Yotpo Loyalty Trigger Trigger workflow when vip tier status changed Cus…" at bounding box center [288, 427] width 577 height 755
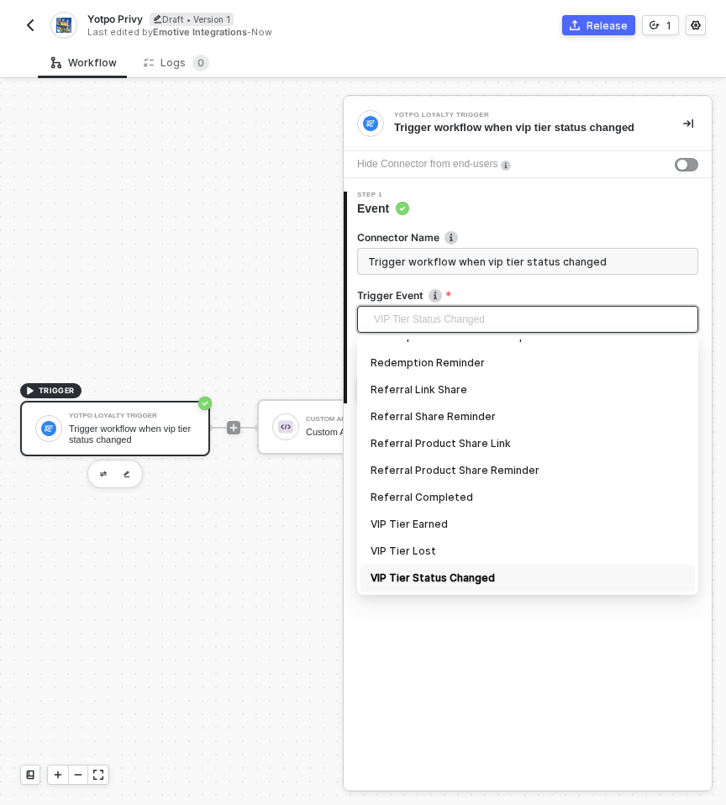
click at [481, 306] on div "VIP Tier Status Changed" at bounding box center [527, 319] width 341 height 27
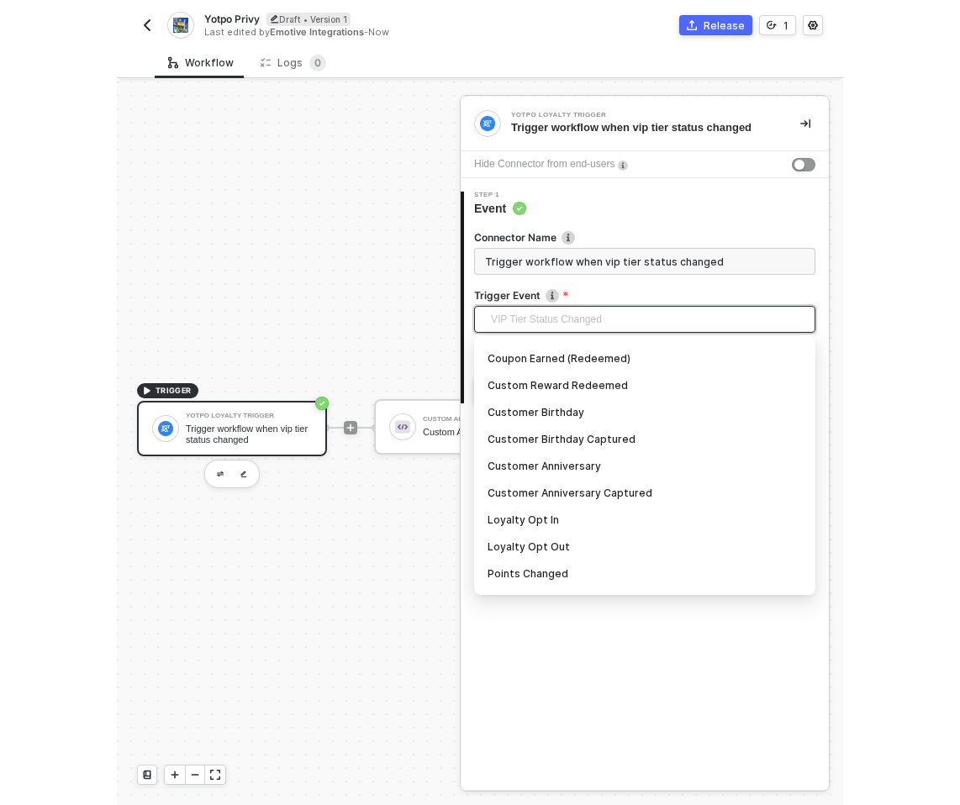
scroll to position [0, 0]
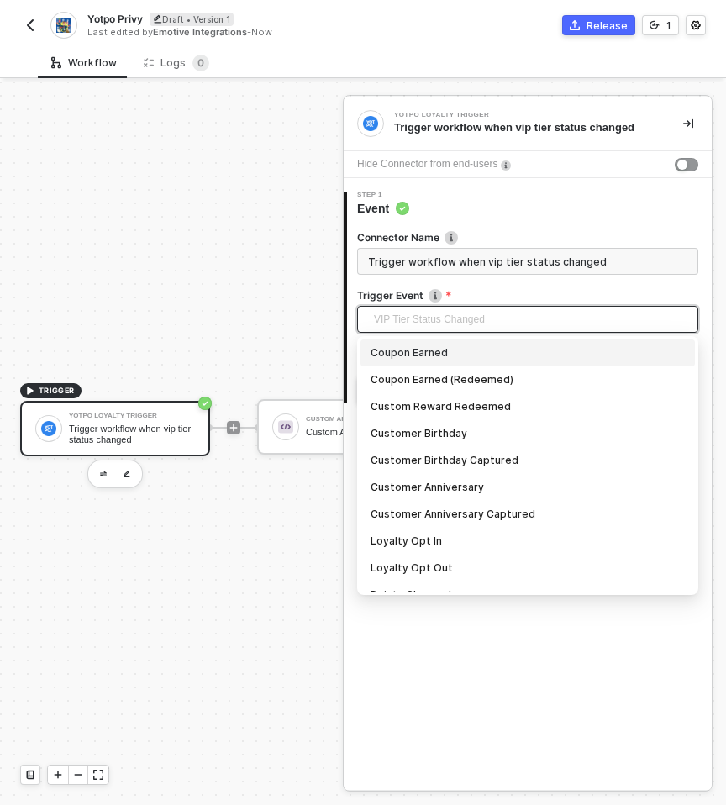
click at [256, 270] on div "TRIGGER Yotpo Loyalty Trigger Trigger workflow when vip tier status changed Cus…" at bounding box center [238, 427] width 477 height 755
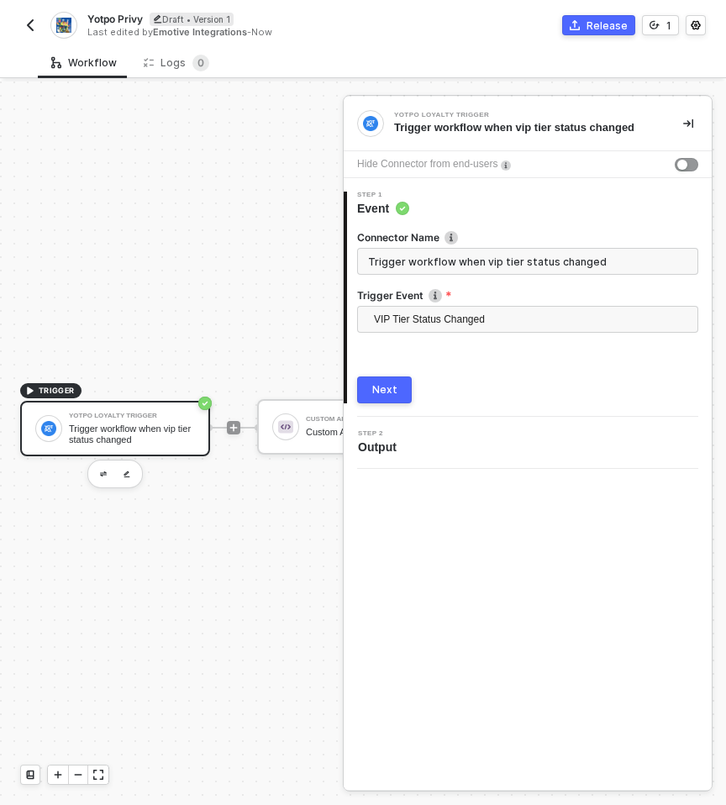
click at [376, 407] on div "1 Step 1 Event Connector Name Trigger workflow when vip tier status changed Tri…" at bounding box center [528, 297] width 368 height 239
click at [384, 394] on div "Next" at bounding box center [384, 389] width 25 height 13
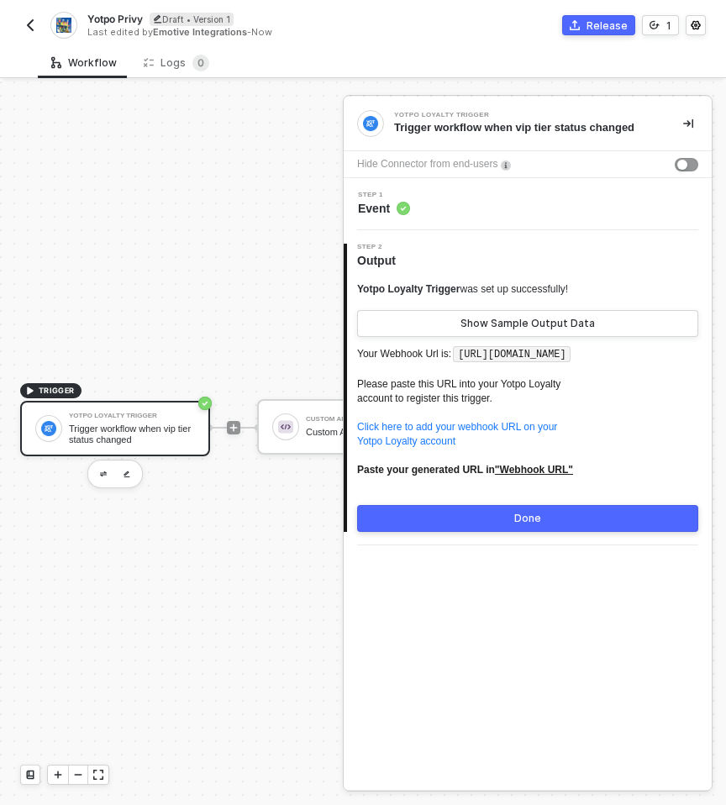
drag, startPoint x: 476, startPoint y: 375, endPoint x: 465, endPoint y: 350, distance: 27.5
click at [465, 350] on code "[URL][DOMAIN_NAME]" at bounding box center [512, 354] width 118 height 17
click at [503, 378] on p "Your Webhook Url is: https://webhooks.runalloy.com/yotpoLoyalty/:merchantUserId…" at bounding box center [527, 418] width 341 height 148
drag, startPoint x: 472, startPoint y: 371, endPoint x: 461, endPoint y: 353, distance: 20.3
click at [461, 353] on code "[URL][DOMAIN_NAME]" at bounding box center [512, 354] width 118 height 17
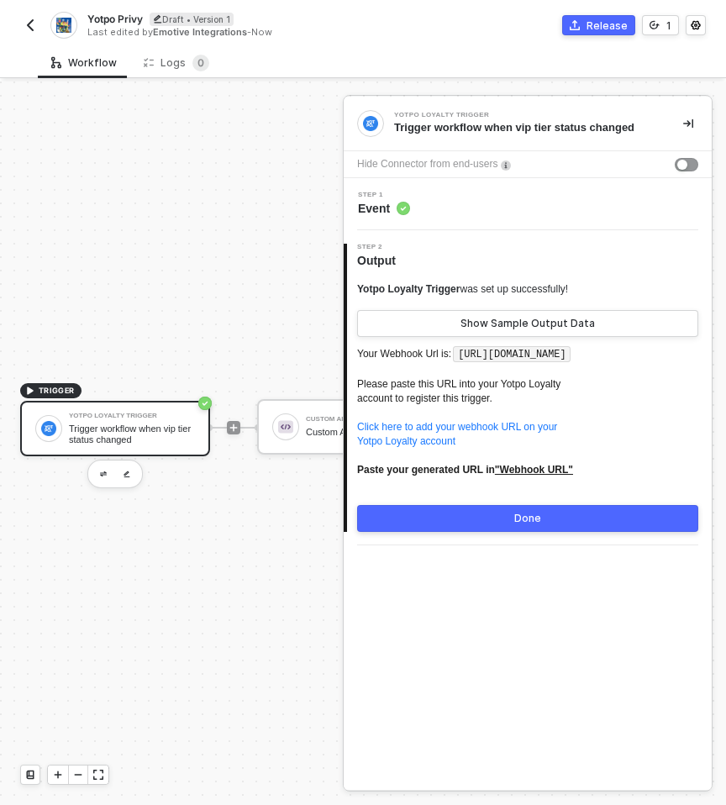
click at [453, 363] on code "[URL][DOMAIN_NAME]" at bounding box center [512, 354] width 118 height 17
drag, startPoint x: 380, startPoint y: 373, endPoint x: 482, endPoint y: 369, distance: 102.6
click at [482, 369] on p "Your Webhook Url is: https://webhooks.runalloy.com/yotpoLoyalty/:merchantUserId…" at bounding box center [527, 418] width 341 height 148
click at [475, 363] on code "[URL][DOMAIN_NAME]" at bounding box center [512, 354] width 118 height 17
drag, startPoint x: 472, startPoint y: 370, endPoint x: 383, endPoint y: 372, distance: 89.1
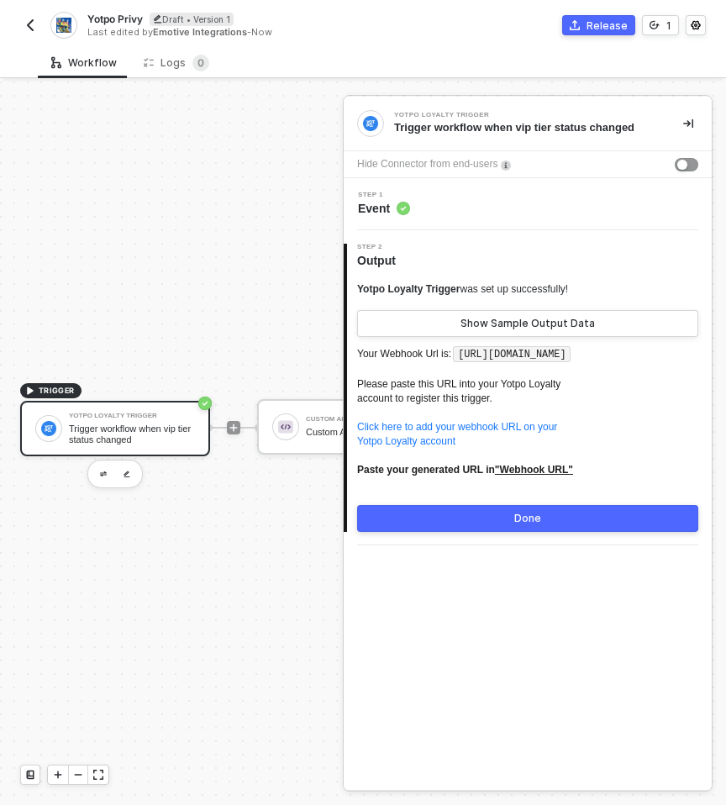
click at [453, 363] on code "[URL][DOMAIN_NAME]" at bounding box center [512, 354] width 118 height 17
click at [467, 363] on code "[URL][DOMAIN_NAME]" at bounding box center [512, 354] width 118 height 17
drag, startPoint x: 463, startPoint y: 356, endPoint x: 472, endPoint y: 376, distance: 22.2
click at [472, 363] on code "[URL][DOMAIN_NAME]" at bounding box center [512, 354] width 118 height 17
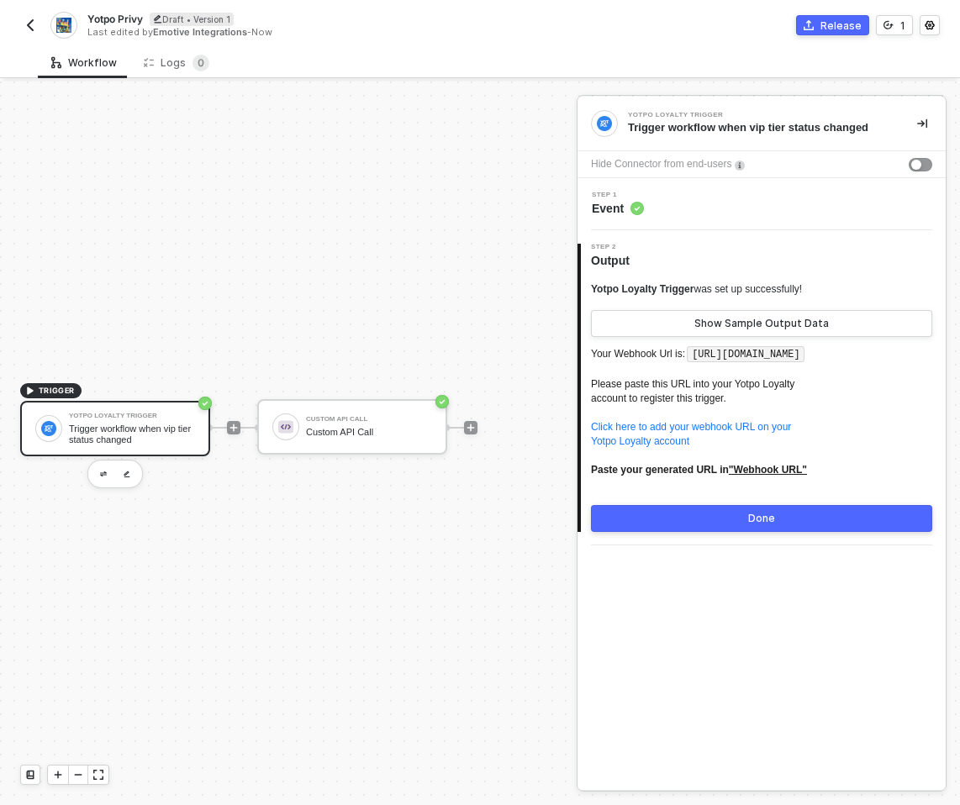
click at [97, 451] on div "Yotpo Loyalty Trigger Trigger workflow when vip tier status changed" at bounding box center [115, 428] width 190 height 55
click at [657, 210] on div "Step 1 Event" at bounding box center [764, 204] width 364 height 25
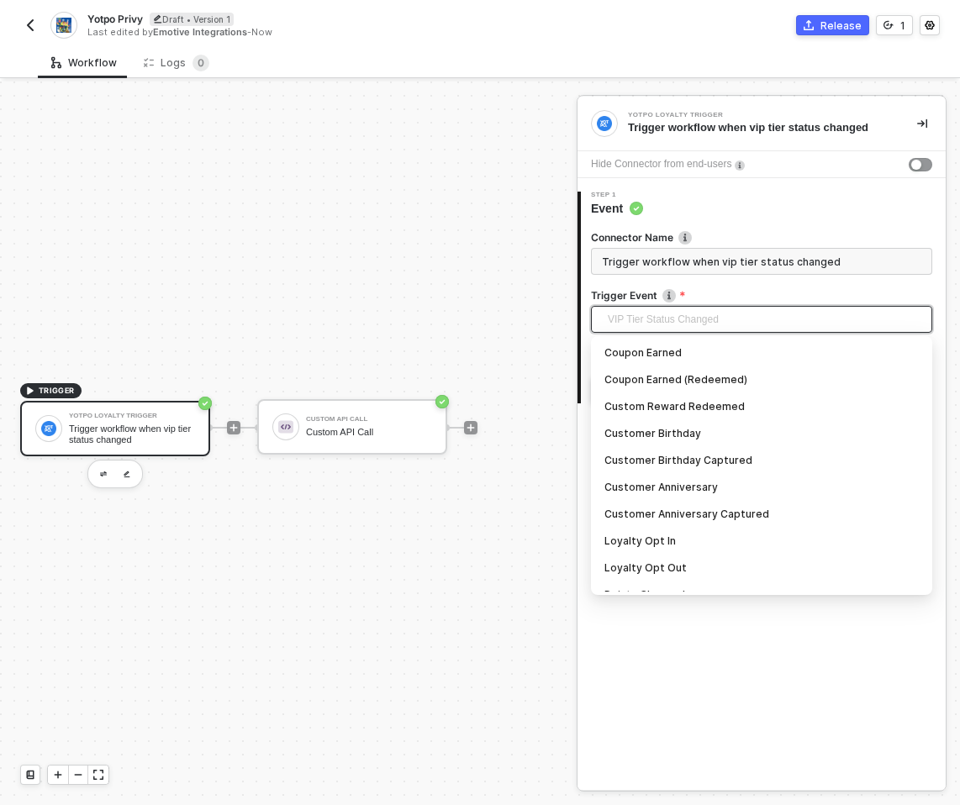
click at [669, 313] on span "VIP Tier Status Changed" at bounding box center [765, 319] width 314 height 25
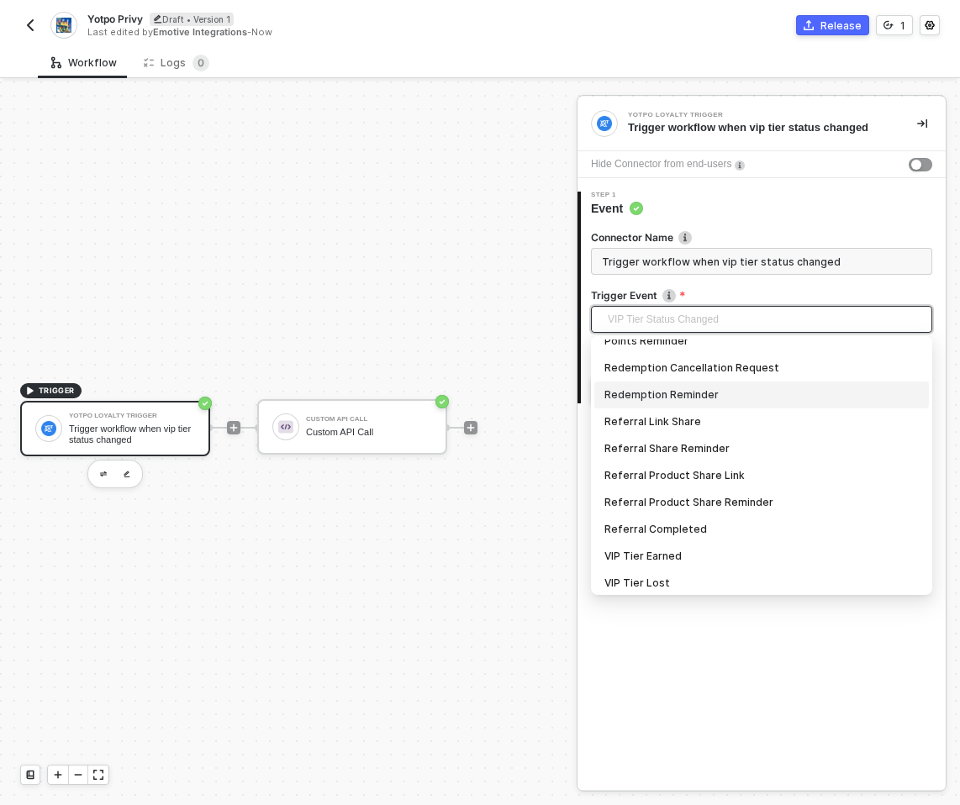
scroll to position [319, 0]
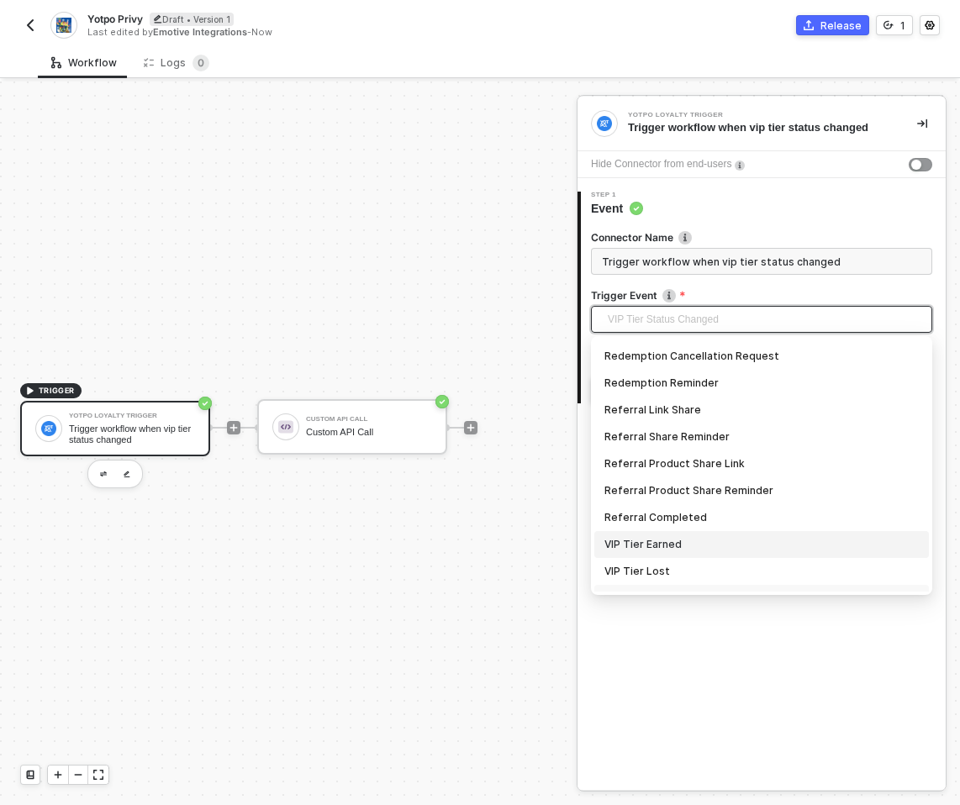
click at [682, 549] on div "VIP Tier Earned" at bounding box center [761, 544] width 314 height 18
type input "Trigger workflow when vip tier earned"
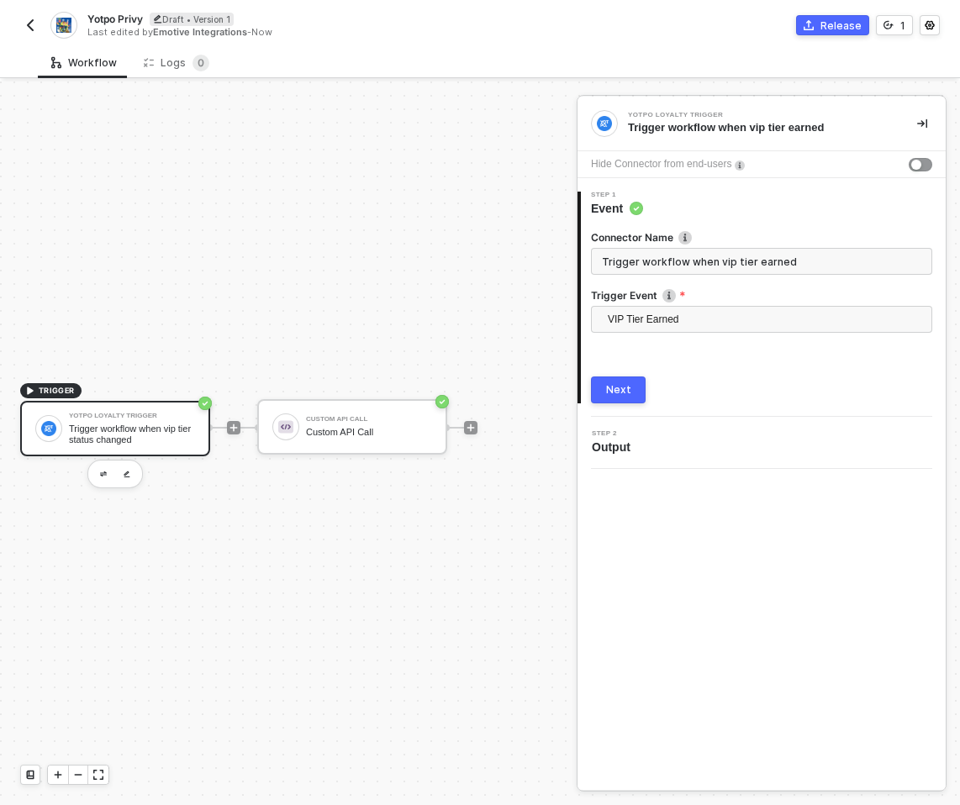
click at [356, 161] on div "TRIGGER Yotpo Loyalty Trigger Trigger workflow when vip tier status changed Cus…" at bounding box center [284, 427] width 568 height 755
click at [37, 22] on button "button" at bounding box center [30, 25] width 20 height 20
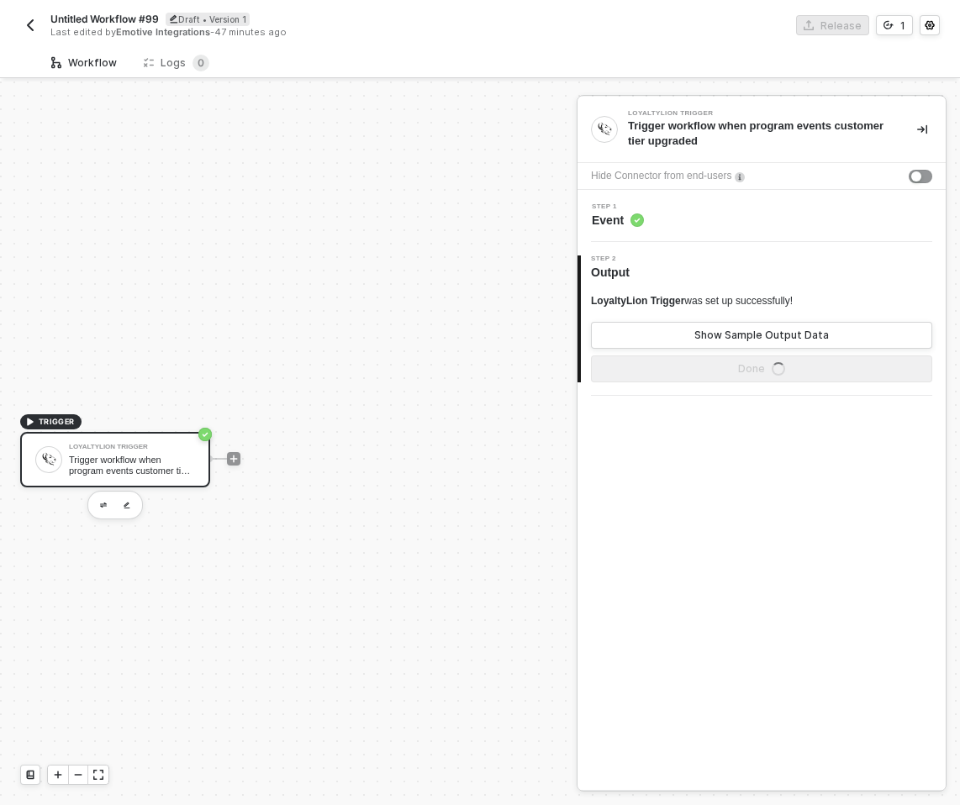
scroll to position [31, 0]
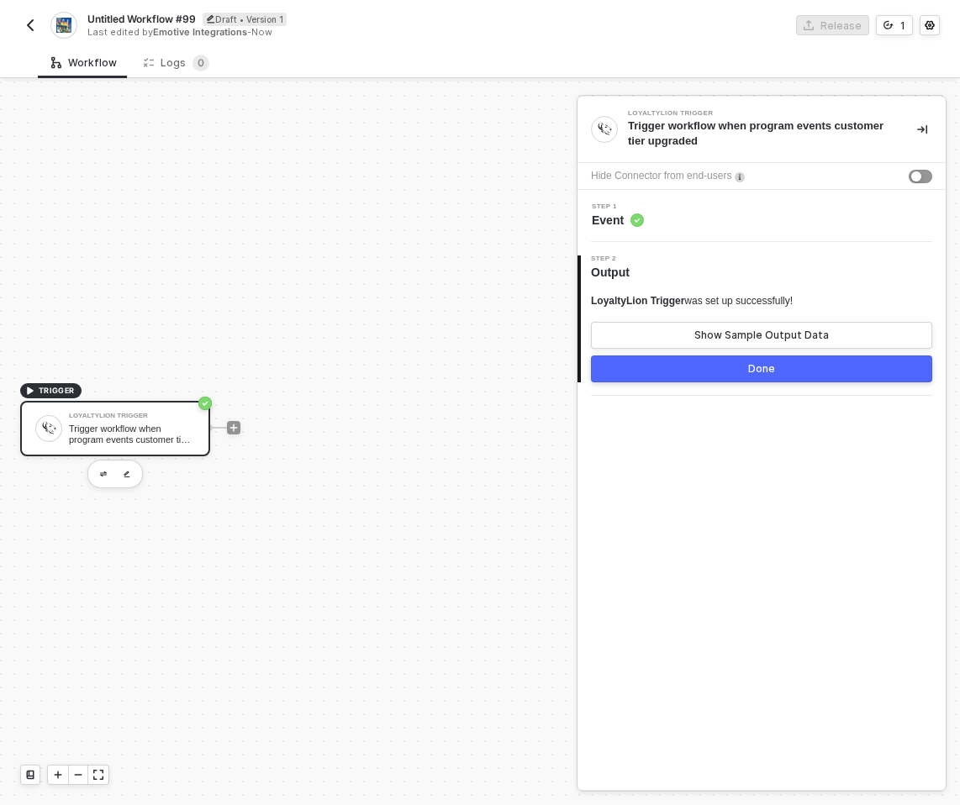
click at [125, 430] on div "Trigger workflow when program events customer tier upgraded" at bounding box center [132, 434] width 126 height 21
click at [614, 221] on span "Event" at bounding box center [618, 220] width 52 height 17
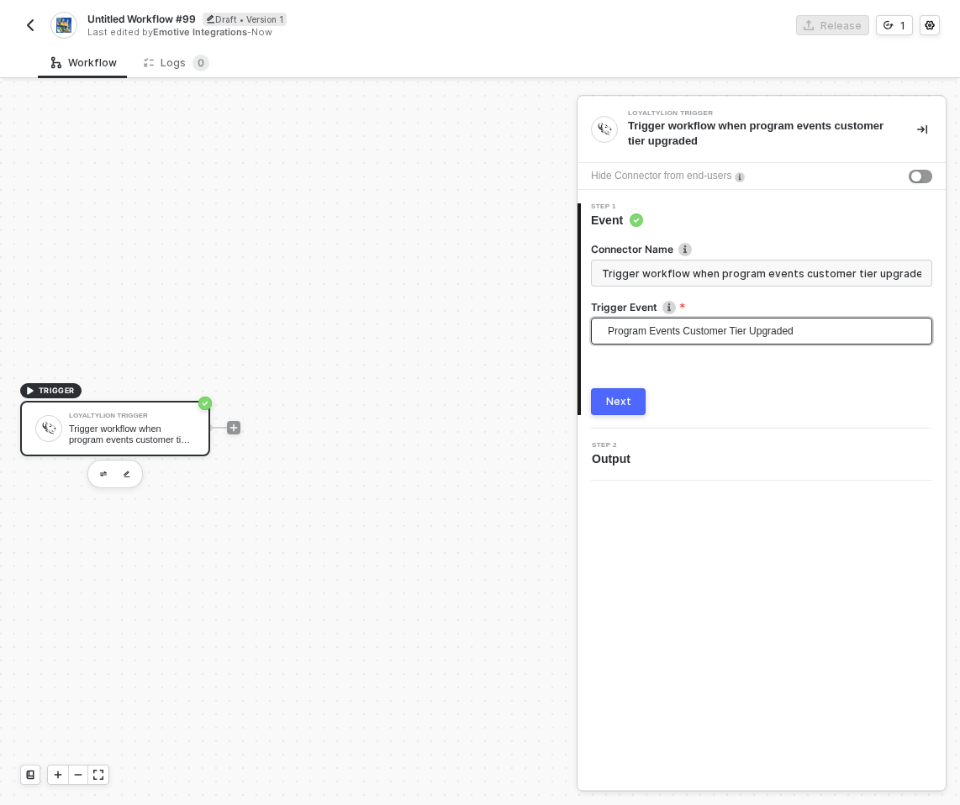
click at [655, 323] on span "Program Events Customer Tier Upgraded" at bounding box center [765, 331] width 314 height 25
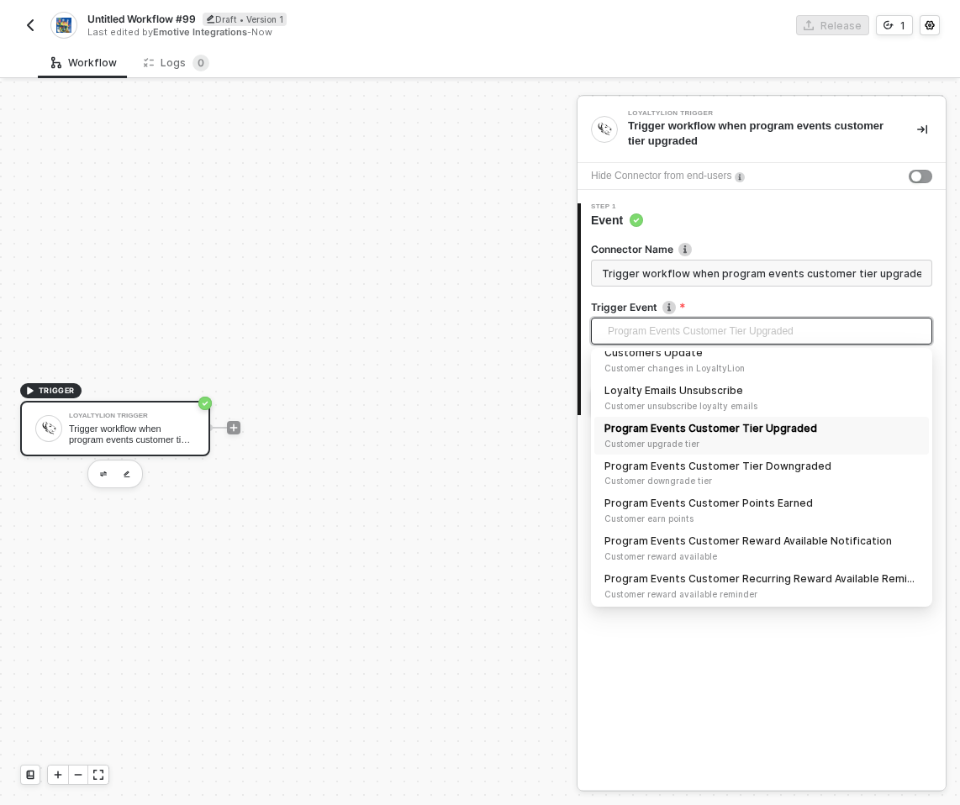
scroll to position [0, 0]
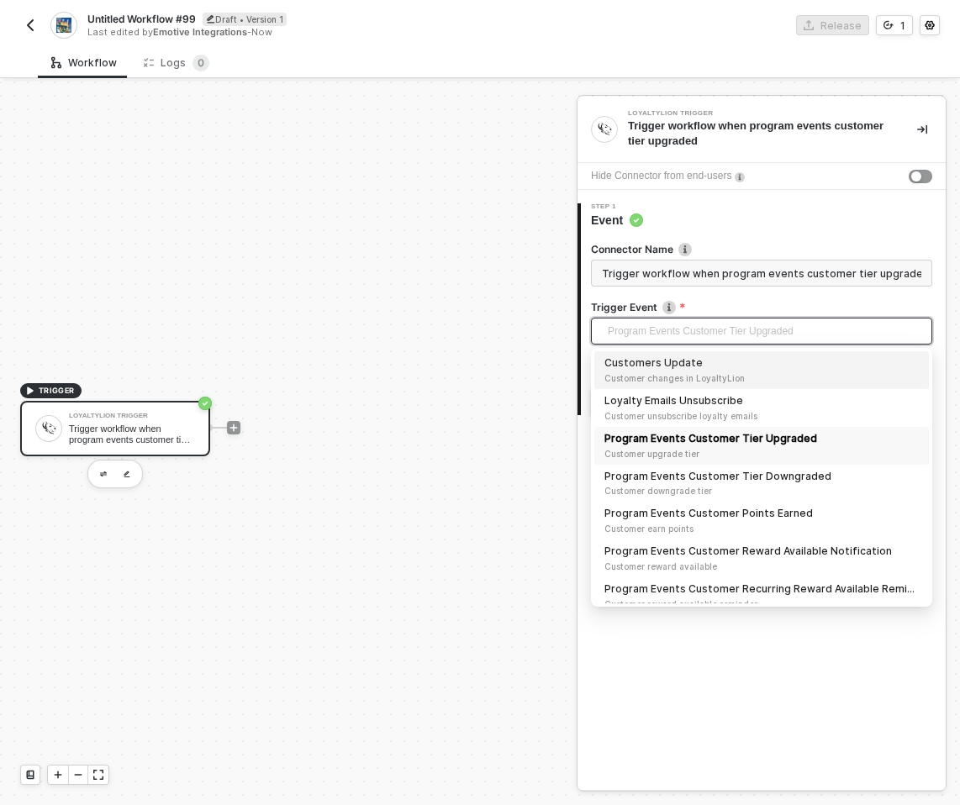
click at [420, 261] on div "TRIGGER LoyaltyLion Trigger Trigger workflow when program events customer tier …" at bounding box center [284, 427] width 568 height 755
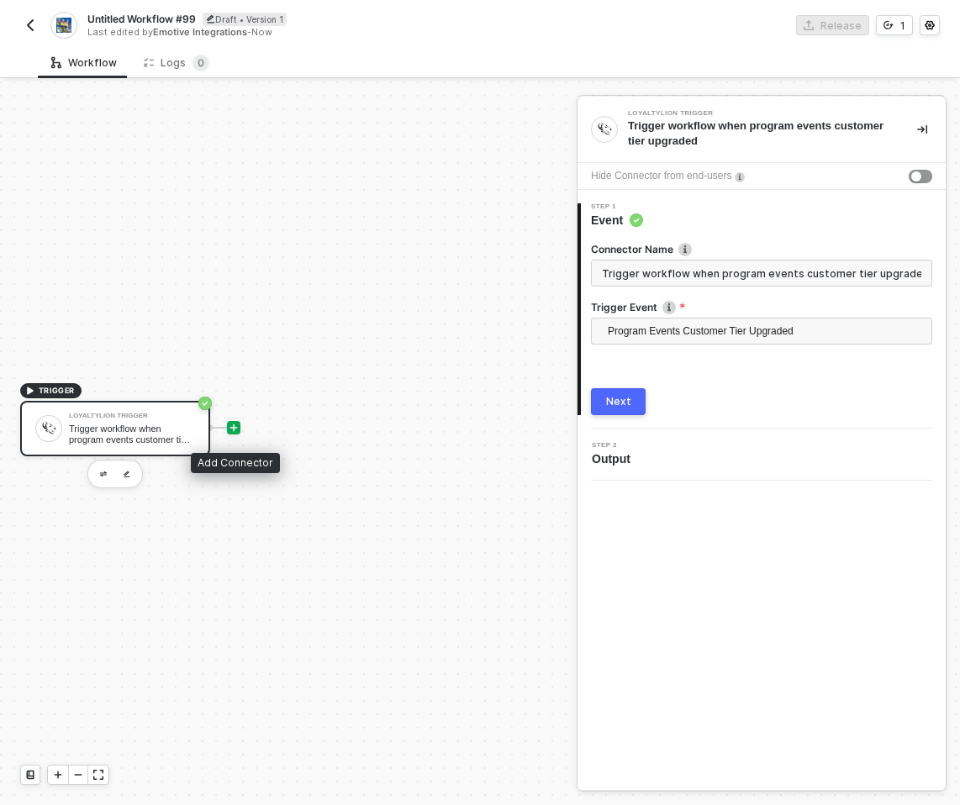
click at [230, 433] on div at bounding box center [233, 427] width 13 height 13
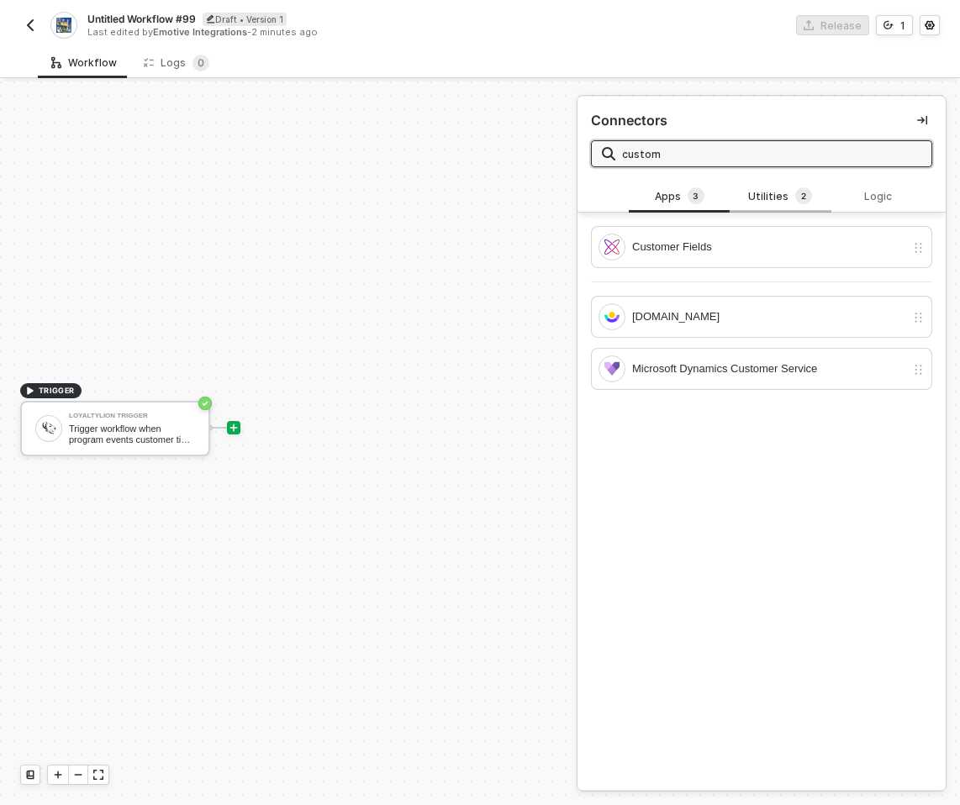
type input "custom"
click at [784, 192] on div "Utilities 2" at bounding box center [780, 196] width 74 height 18
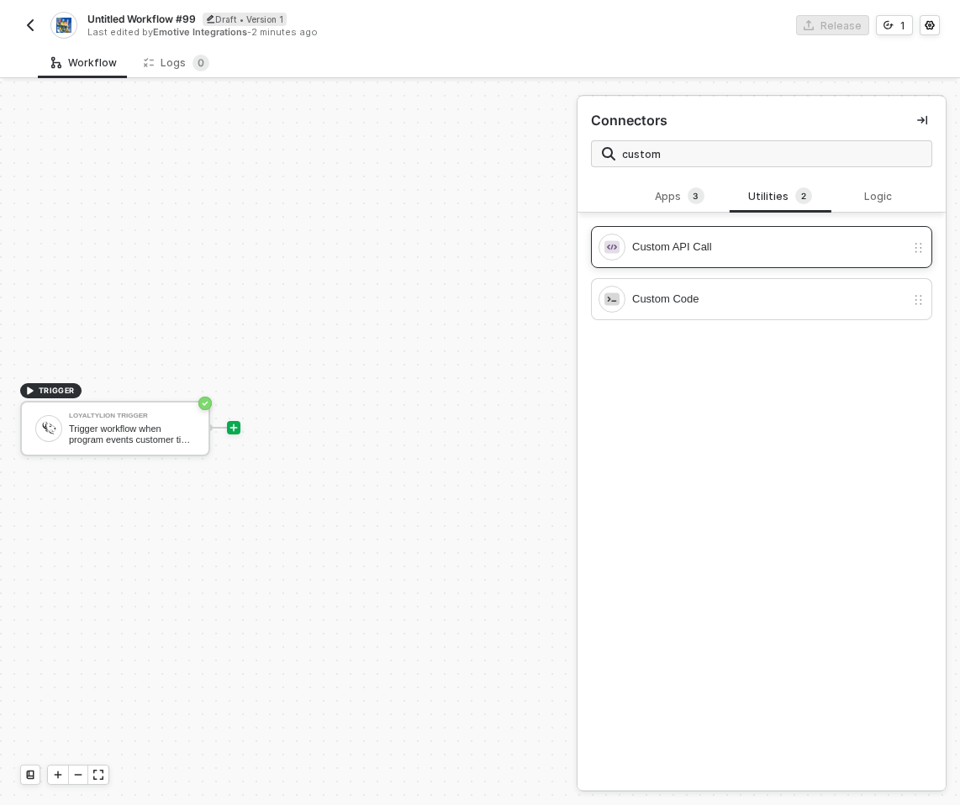
click at [709, 245] on div "Custom API Call" at bounding box center [768, 247] width 273 height 18
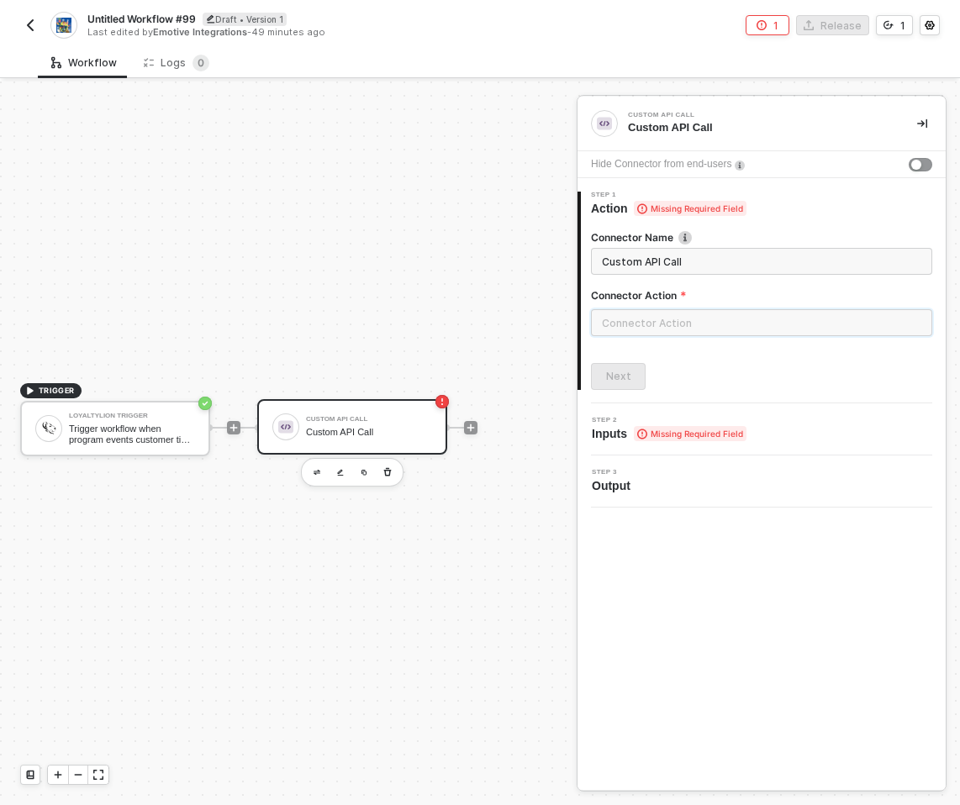
click at [640, 318] on input "text" at bounding box center [761, 322] width 341 height 27
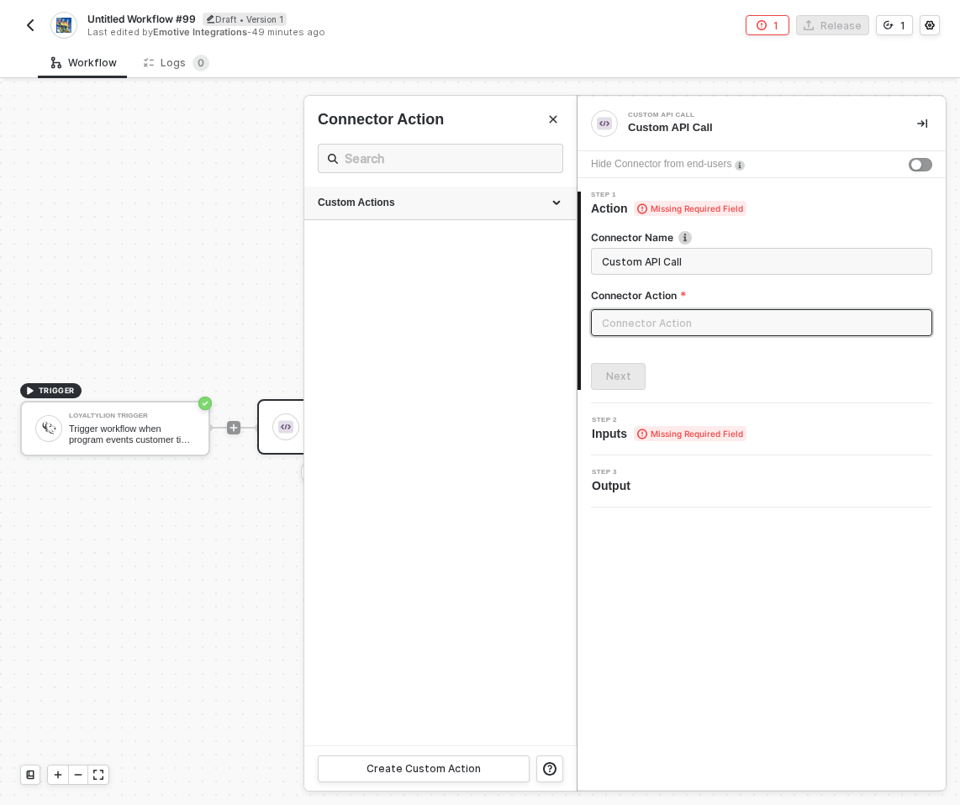
click at [468, 204] on div "Custom Actions" at bounding box center [440, 203] width 245 height 14
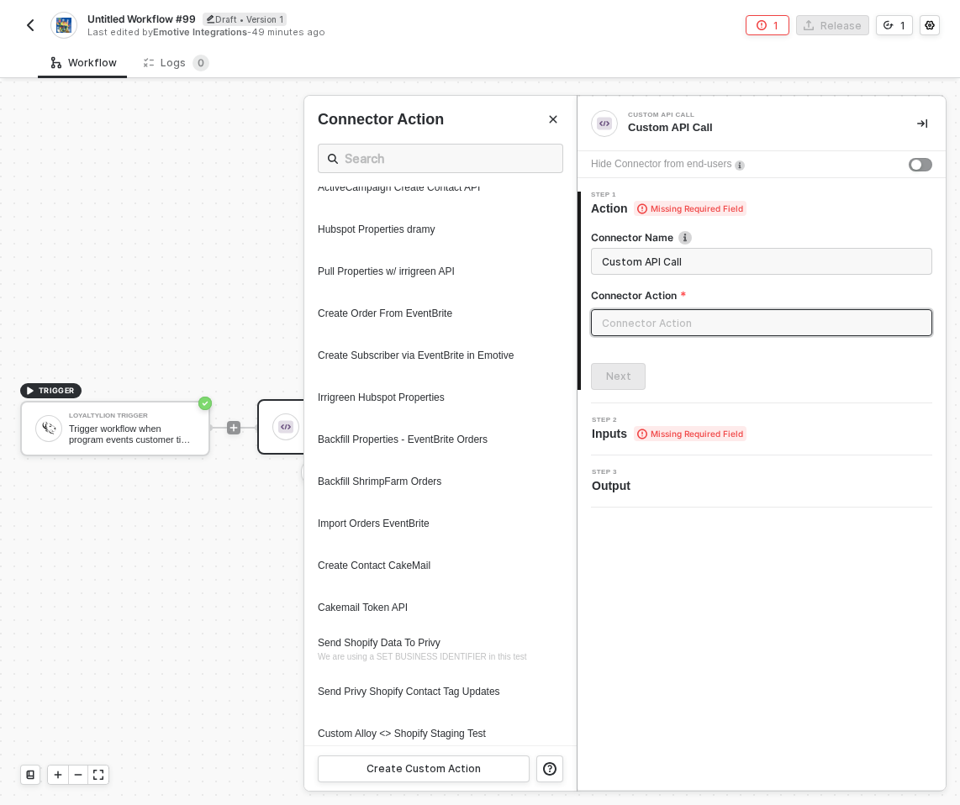
scroll to position [1660, 0]
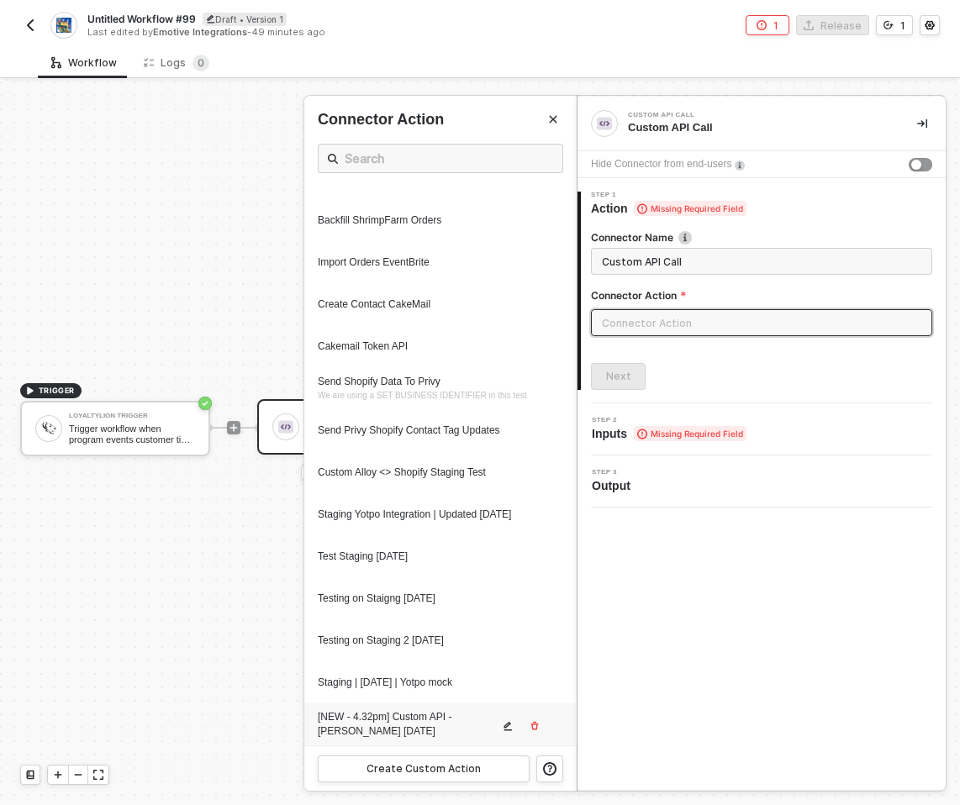
click at [384, 719] on div "[NEW - 4.32pm] Custom API - Mullins 09.16.25" at bounding box center [408, 724] width 181 height 29
type input "Custom - [NEW - 4.32pm] Custom API - Mullins 09.16.25"
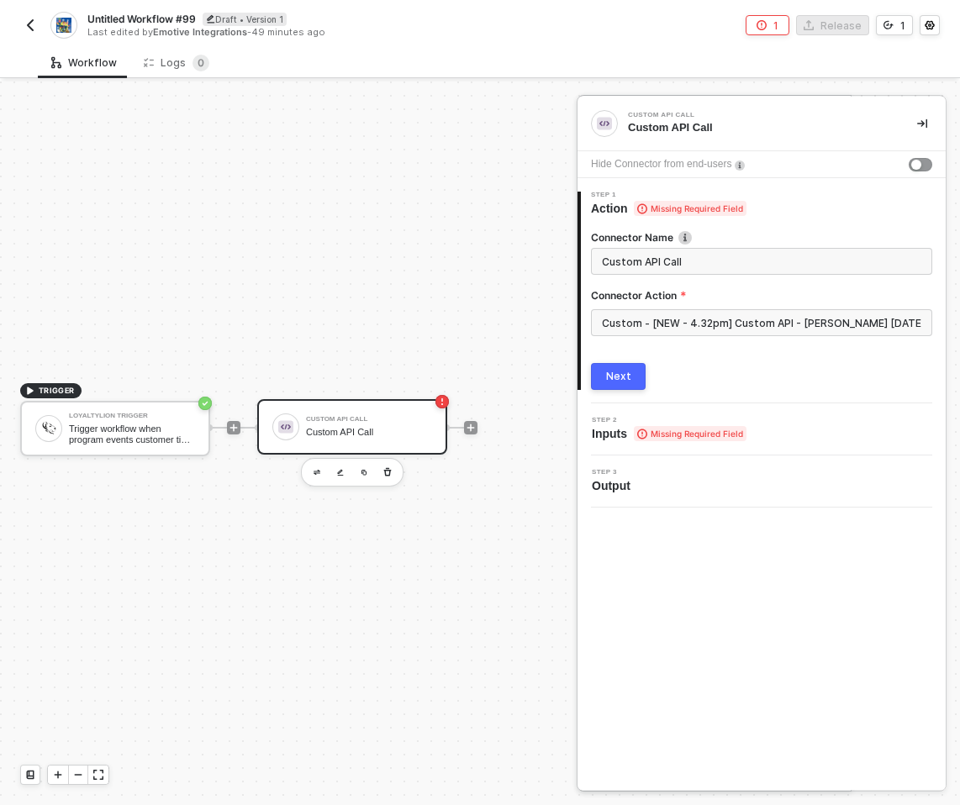
scroll to position [0, 0]
click at [717, 315] on input "Custom - [NEW - 4.32pm] Custom API - Mullins 09.16.25" at bounding box center [761, 322] width 341 height 27
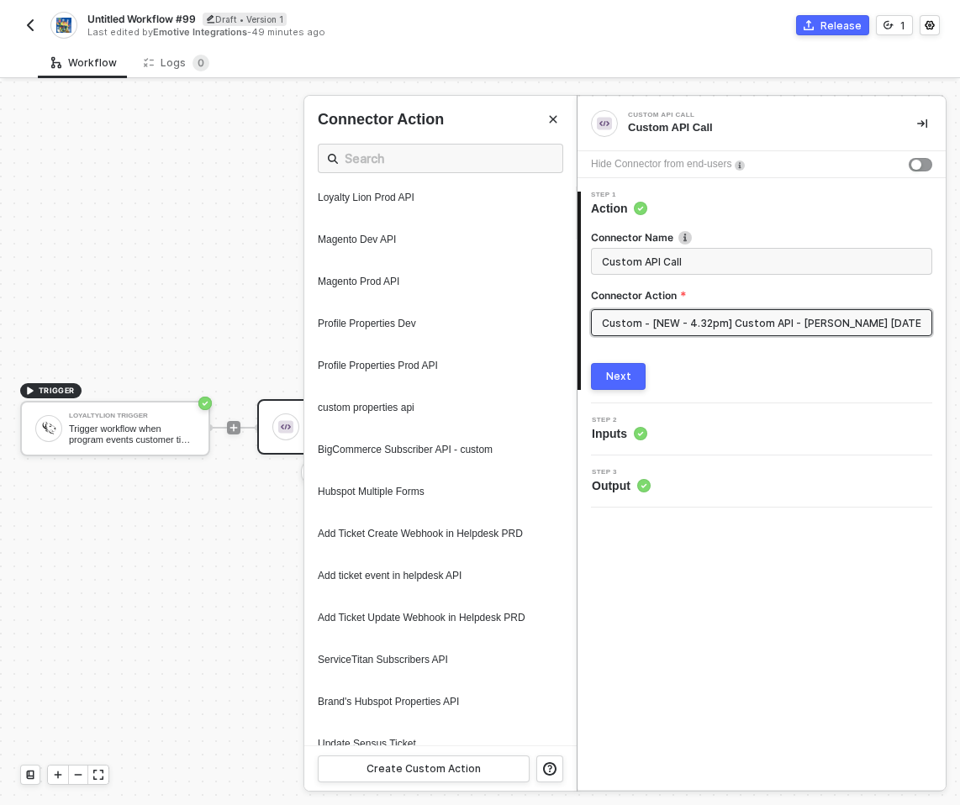
scroll to position [1660, 0]
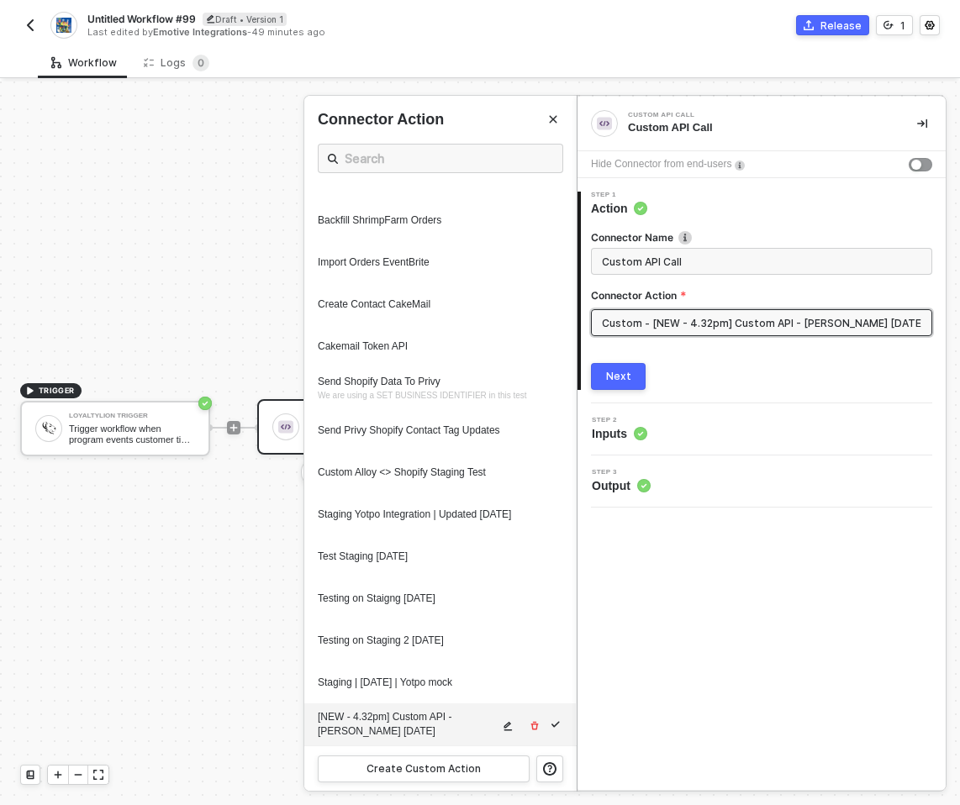
click at [499, 722] on button "button" at bounding box center [508, 726] width 20 height 20
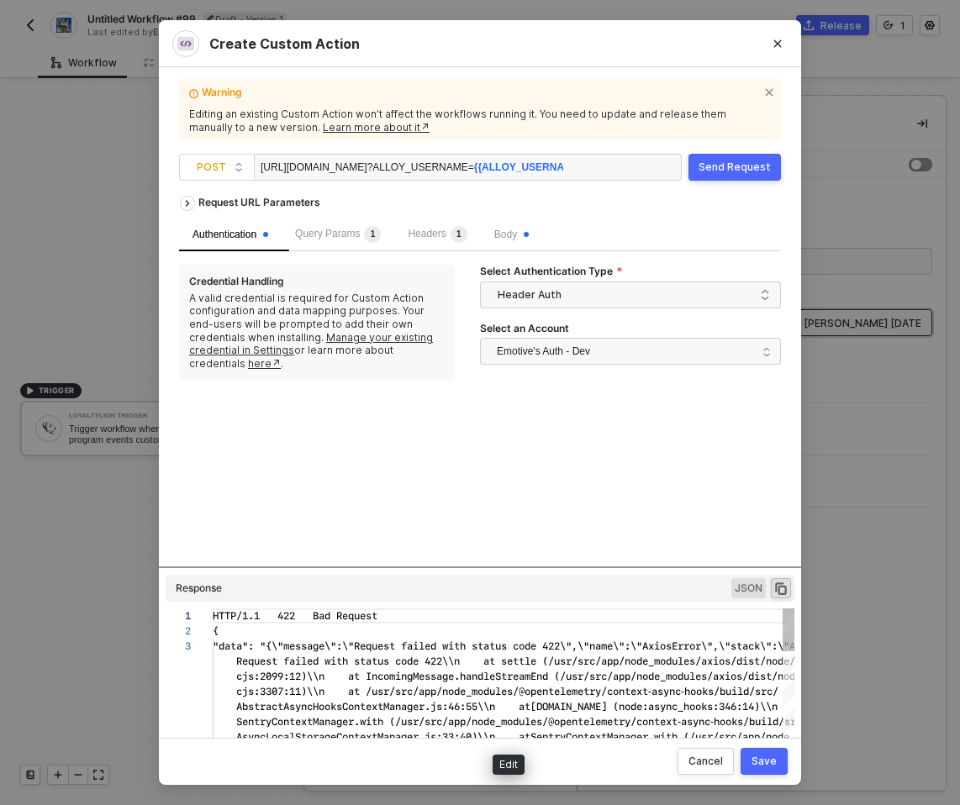
scroll to position [30, 0]
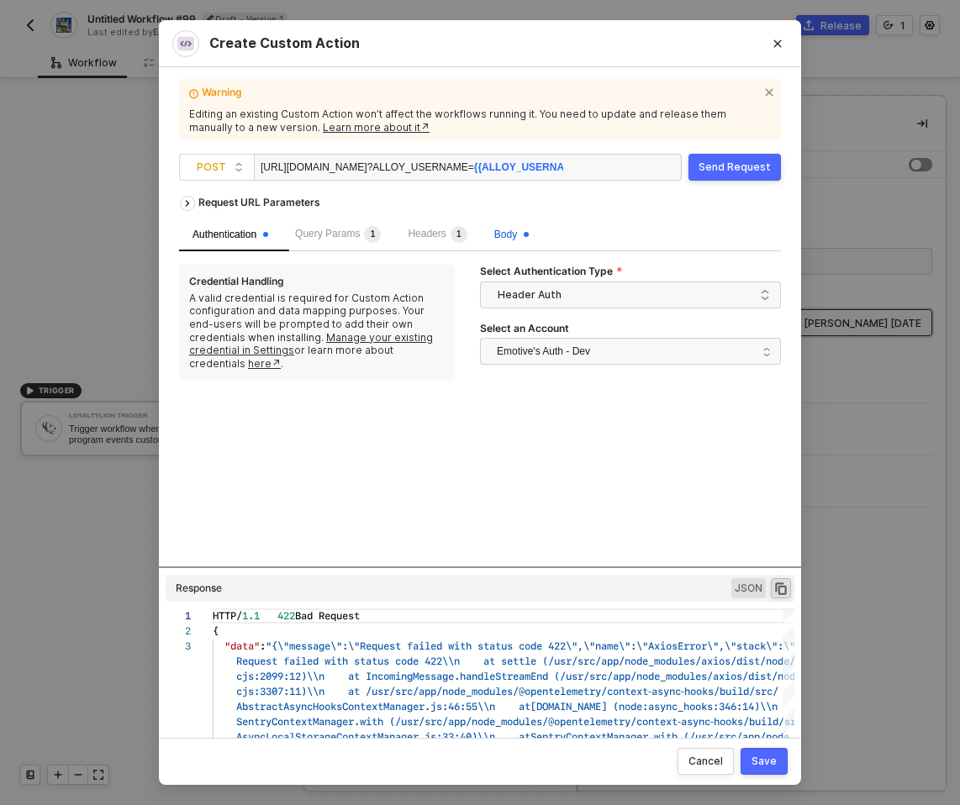
click at [514, 235] on span "Body" at bounding box center [511, 235] width 34 height 12
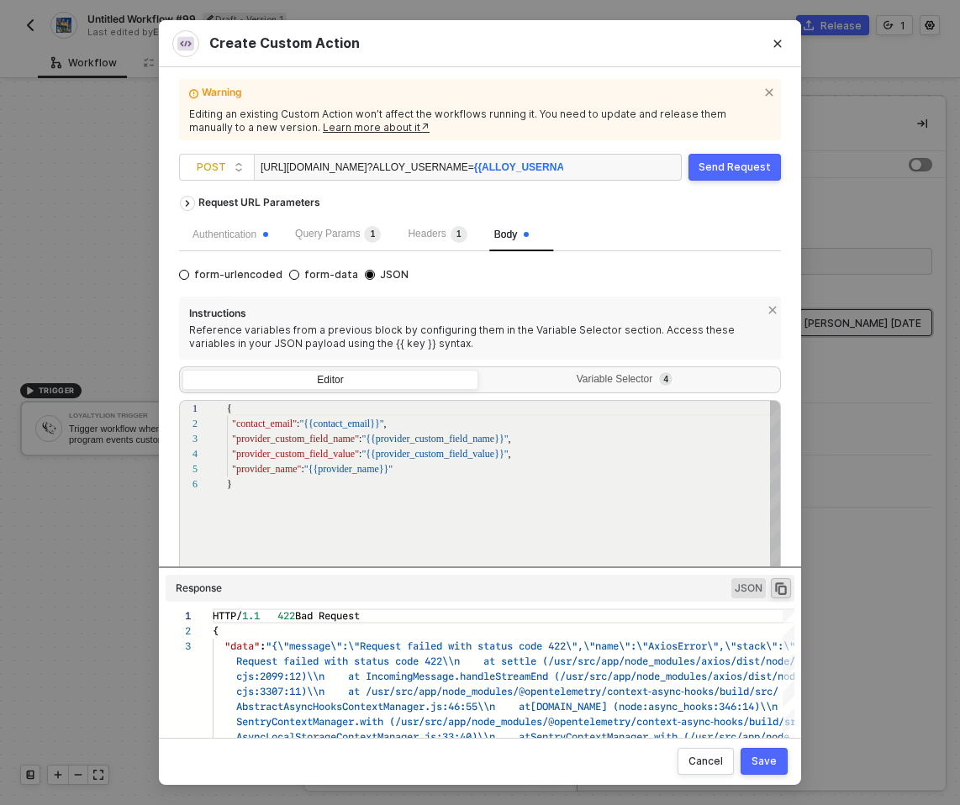
scroll to position [76, 0]
click at [619, 377] on div "Variable Selector 4" at bounding box center [628, 379] width 274 height 13
click at [482, 370] on input "Variable Selector 4" at bounding box center [482, 370] width 0 height 0
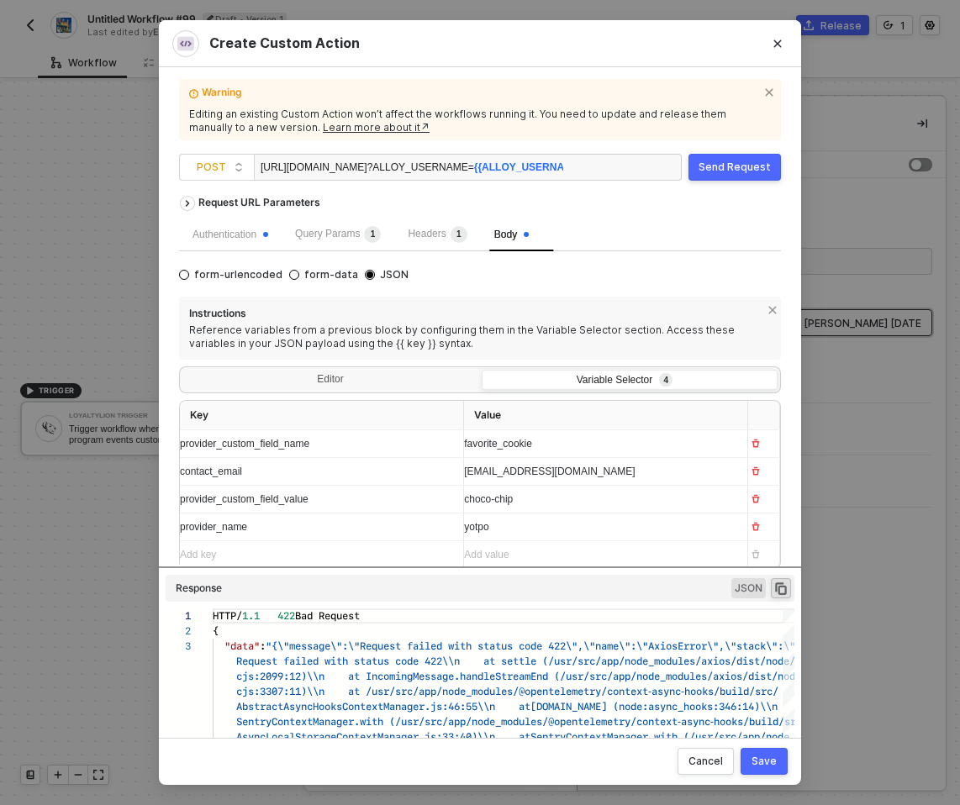
scroll to position [30, 0]
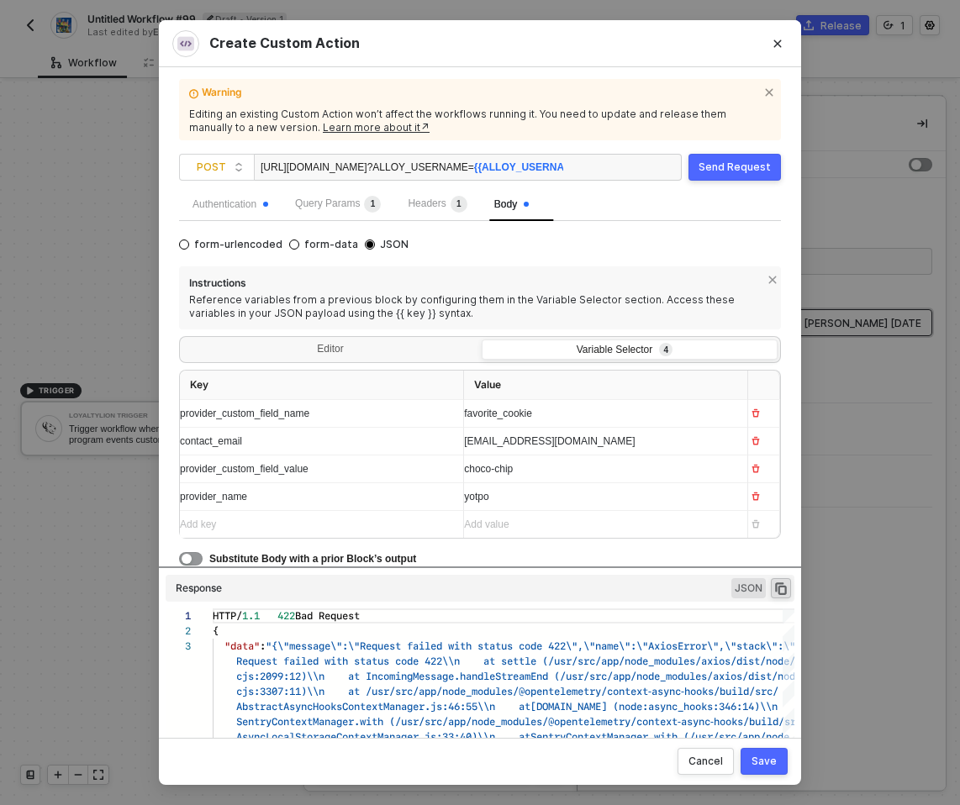
click at [508, 520] on div "Add value ﻿" at bounding box center [599, 525] width 270 height 16
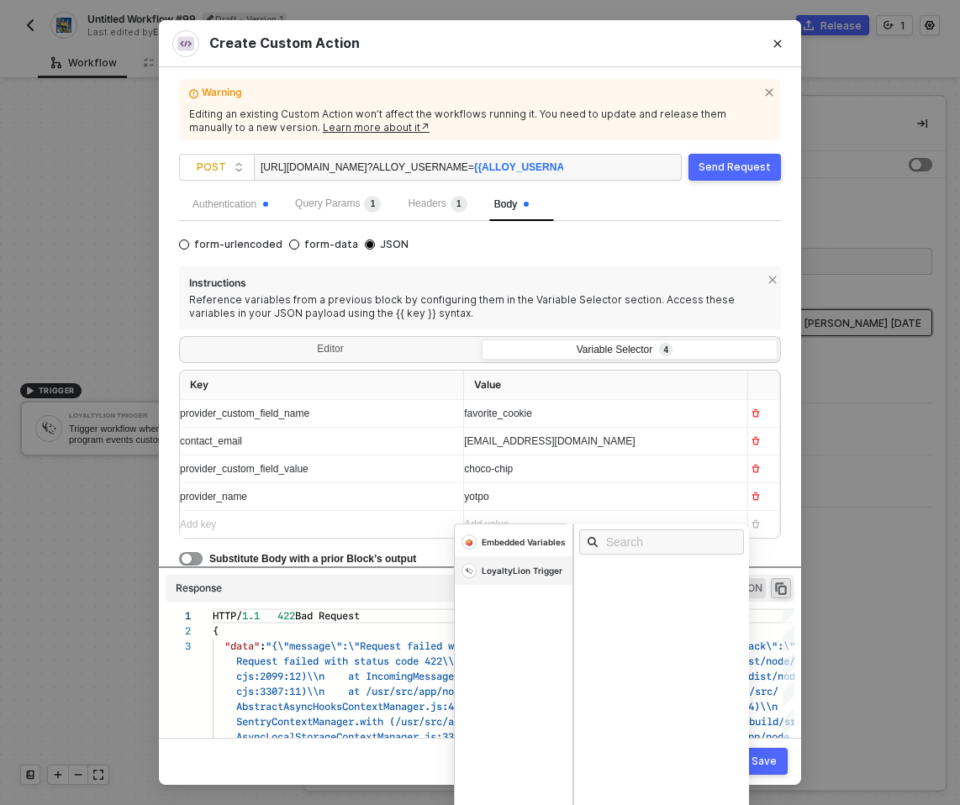
click at [538, 564] on div "LoyaltyLion Trigger" at bounding box center [514, 570] width 118 height 29
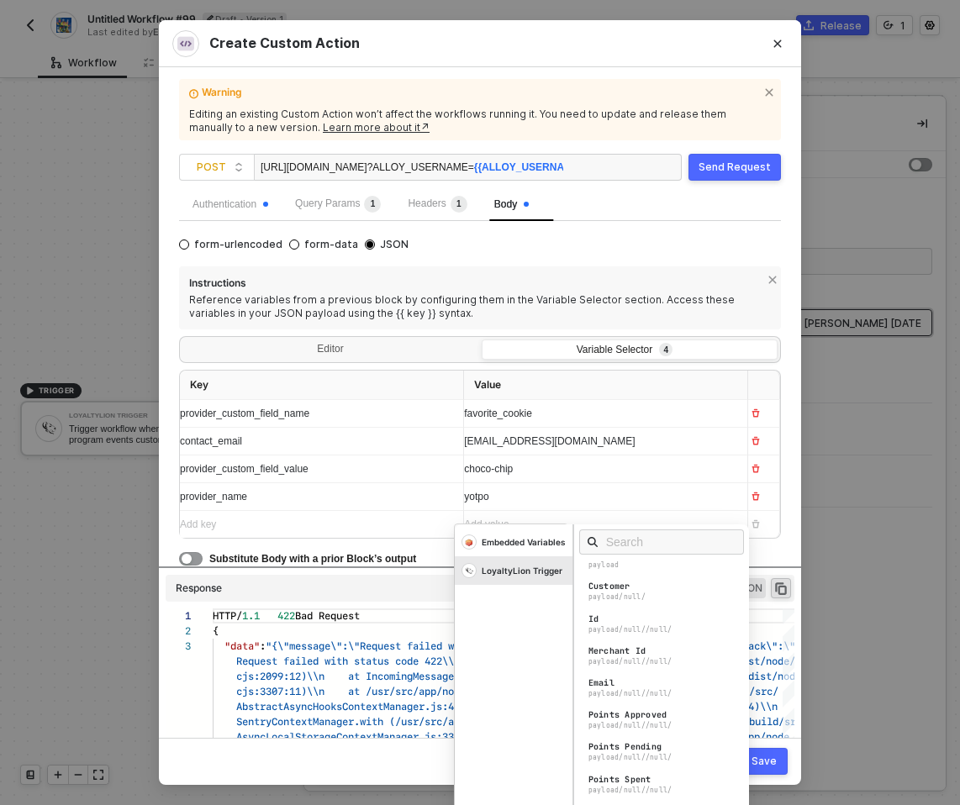
scroll to position [250, 0]
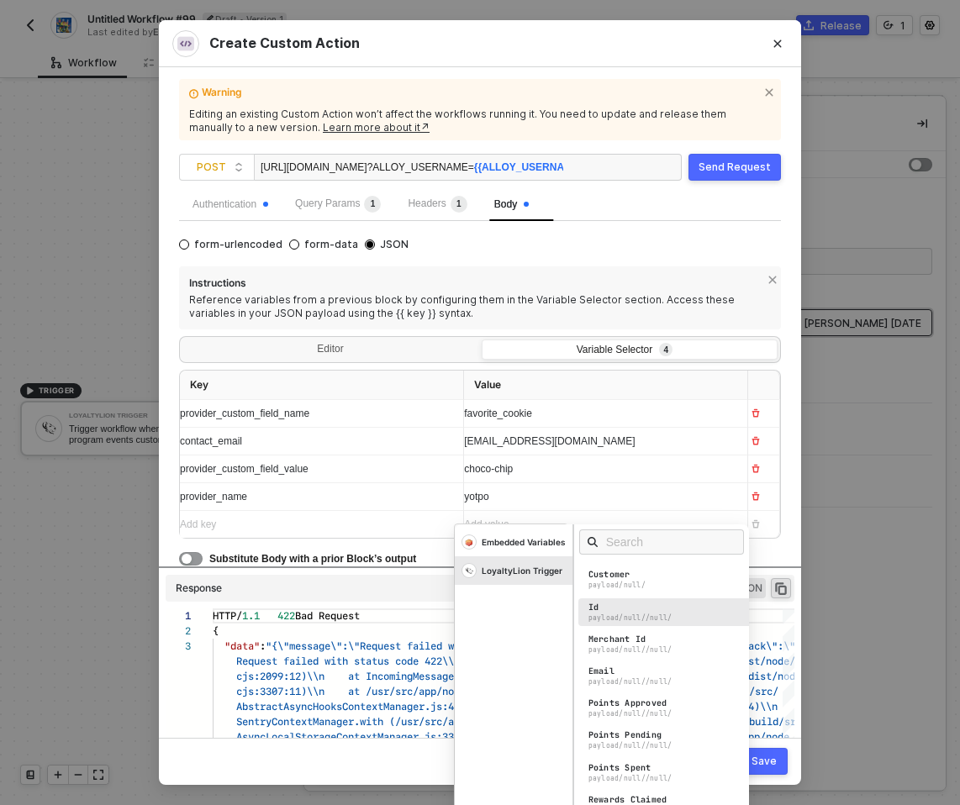
click at [622, 616] on div "payload/null//null/" at bounding box center [630, 618] width 84 height 9
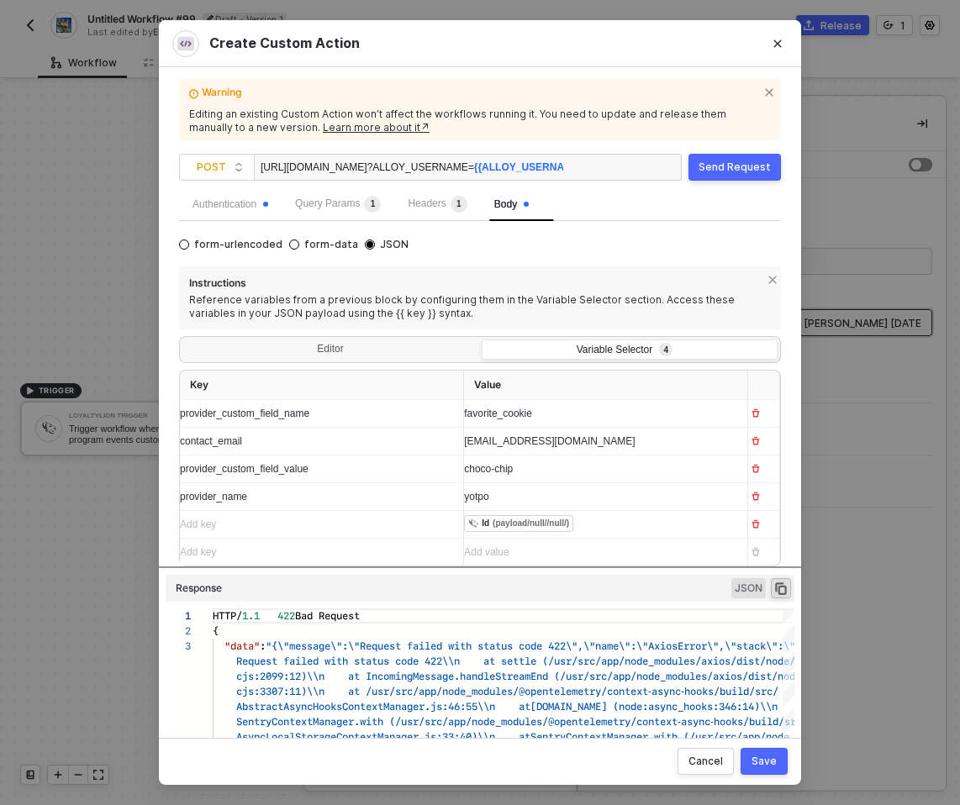
click at [519, 251] on div "form-urlencoded form-data JSON Instructions Reference variables from a previous…" at bounding box center [480, 415] width 602 height 361
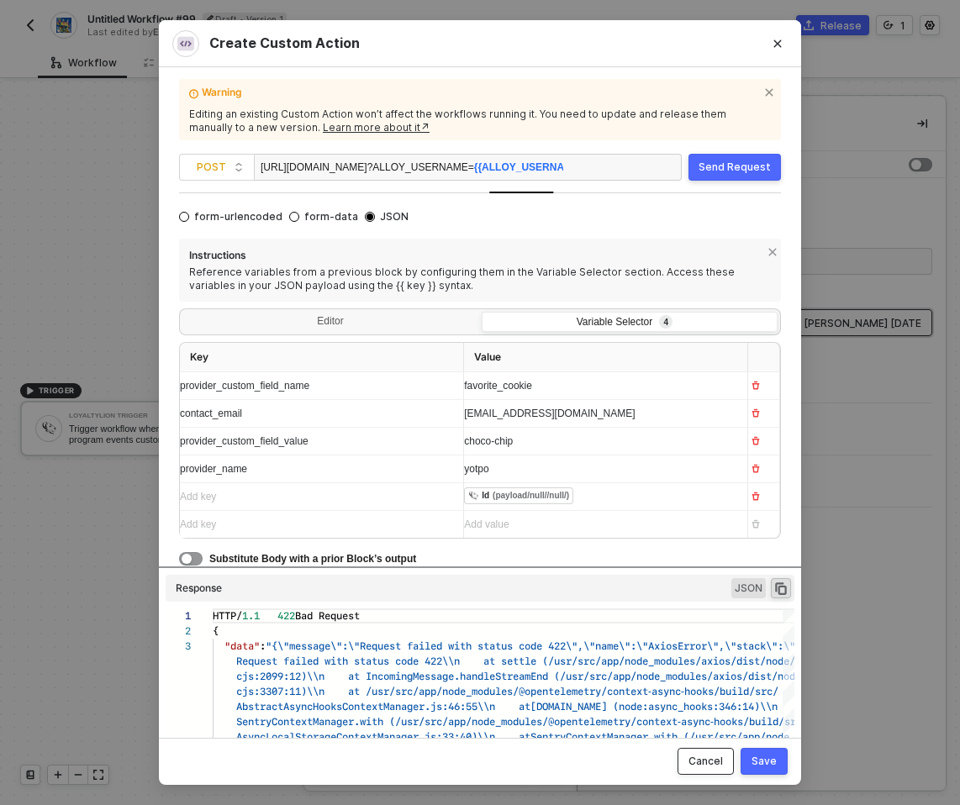
click at [710, 766] on div "Cancel" at bounding box center [705, 761] width 34 height 13
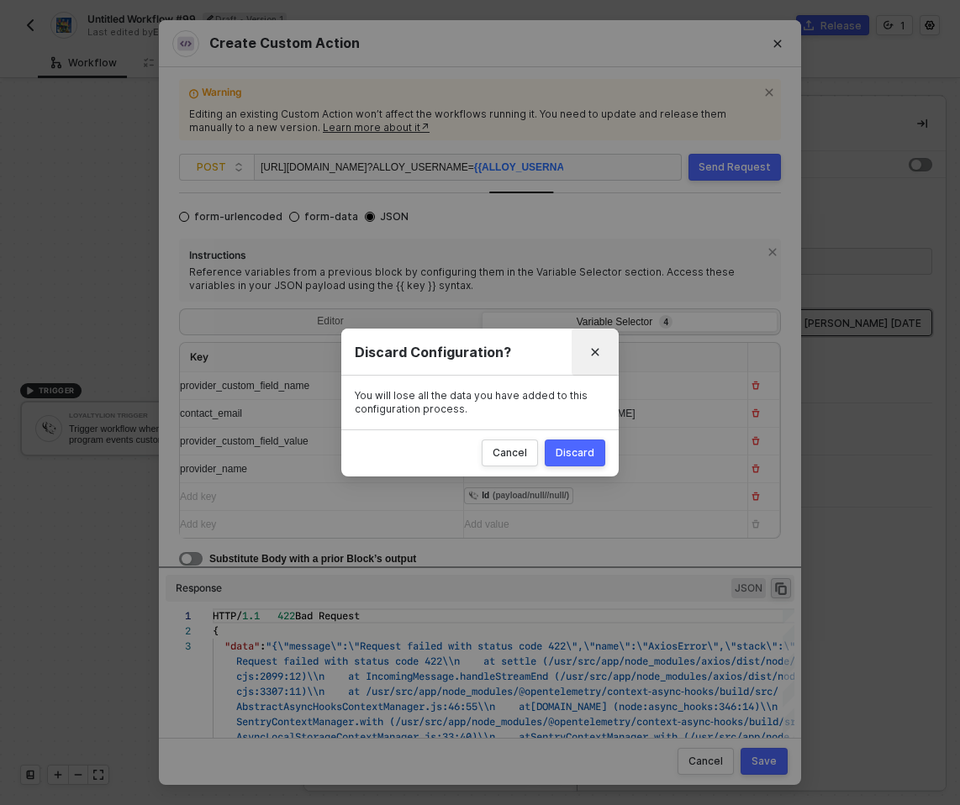
click at [593, 358] on button "Close" at bounding box center [595, 352] width 27 height 27
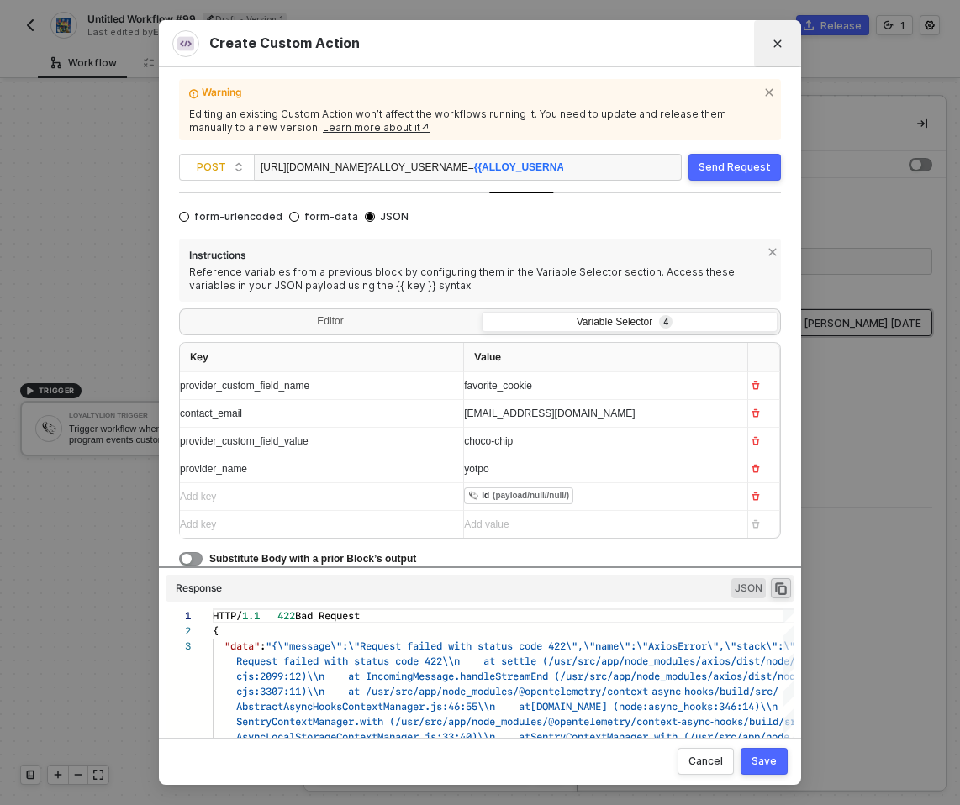
click at [783, 48] on button "Close" at bounding box center [777, 43] width 27 height 27
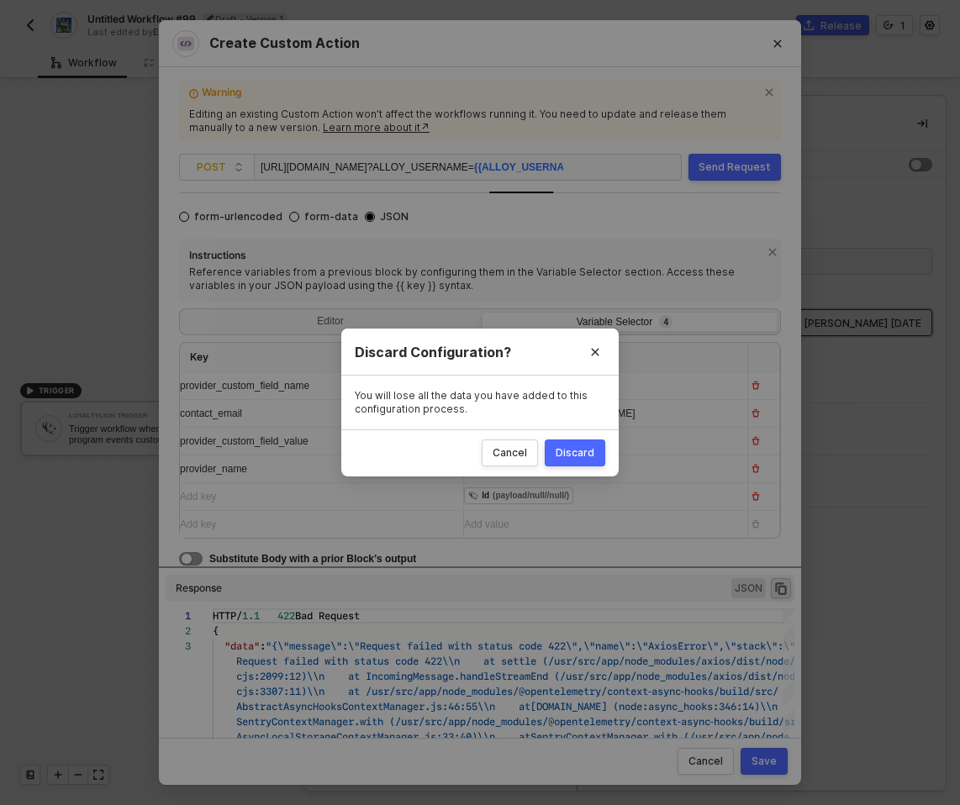
click at [567, 452] on div "Discard" at bounding box center [575, 452] width 39 height 13
radio input "true"
radio input "false"
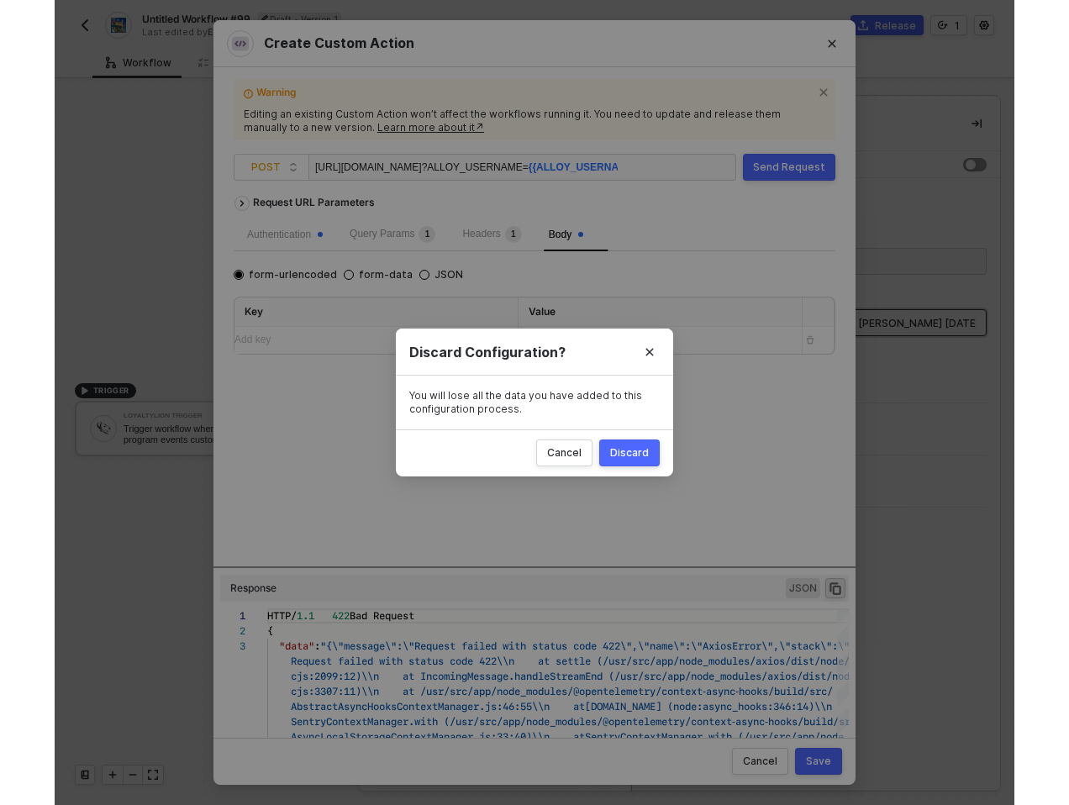
scroll to position [0, 0]
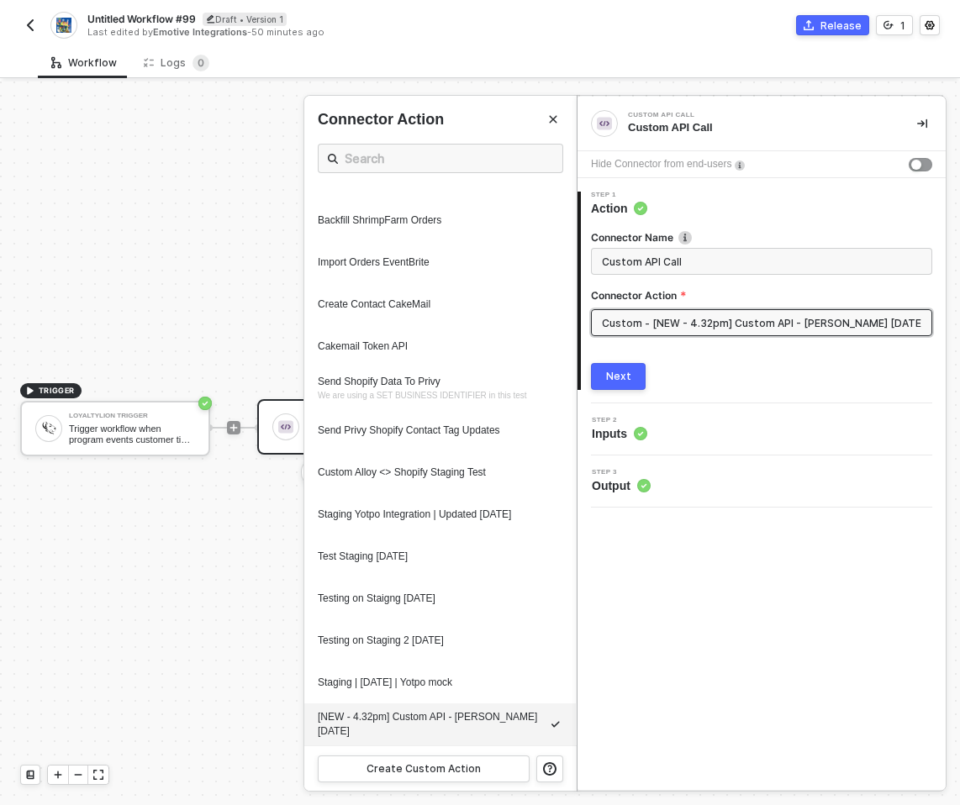
click at [501, 55] on div "Workflow Logs 0" at bounding box center [499, 62] width 922 height 31
click at [205, 264] on div at bounding box center [480, 444] width 960 height 724
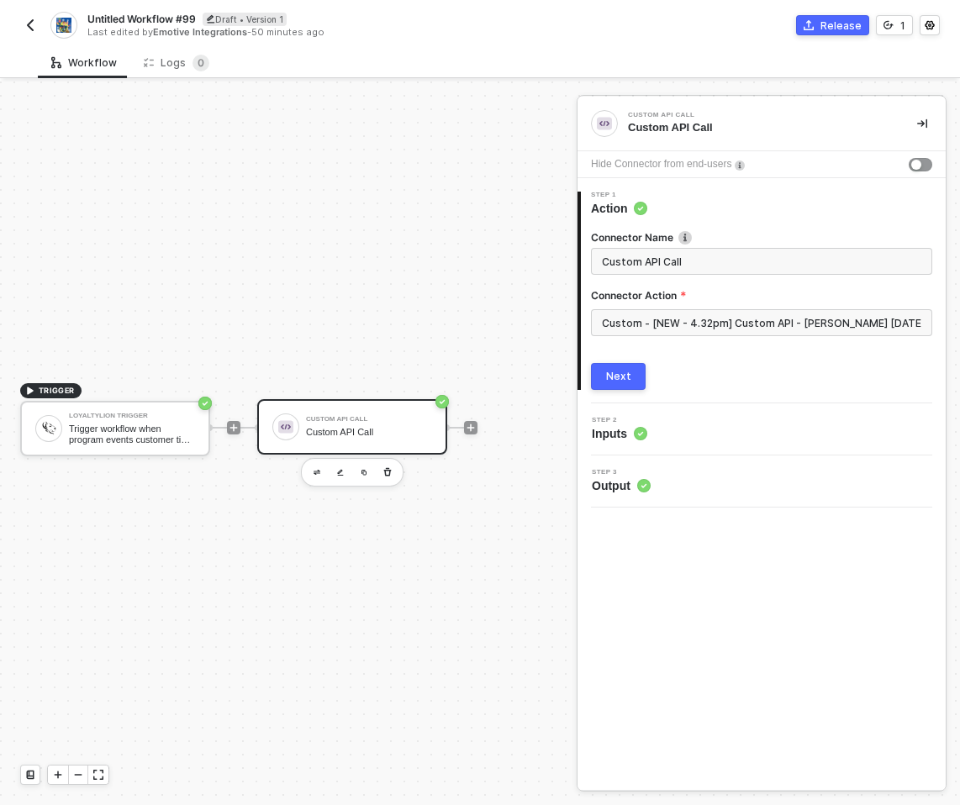
click at [498, 30] on div "Release 1" at bounding box center [710, 25] width 460 height 20
click at [362, 431] on div "Custom API Call" at bounding box center [369, 432] width 126 height 11
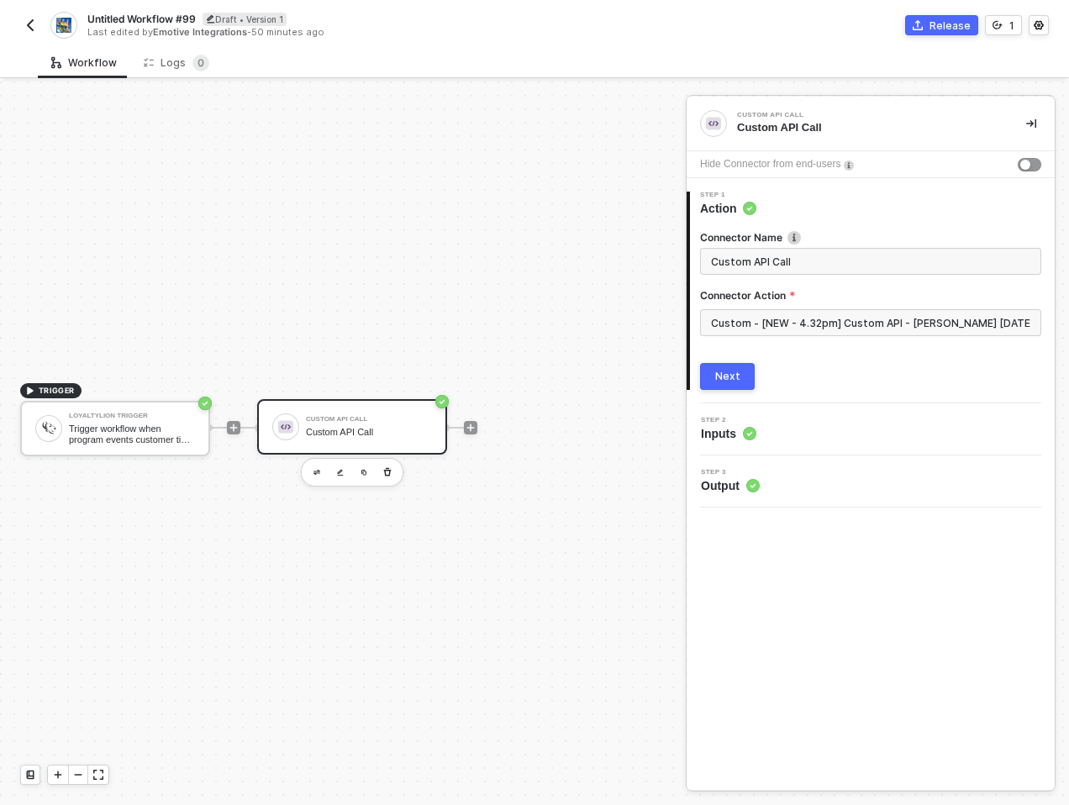
click at [40, 29] on button "button" at bounding box center [30, 25] width 20 height 20
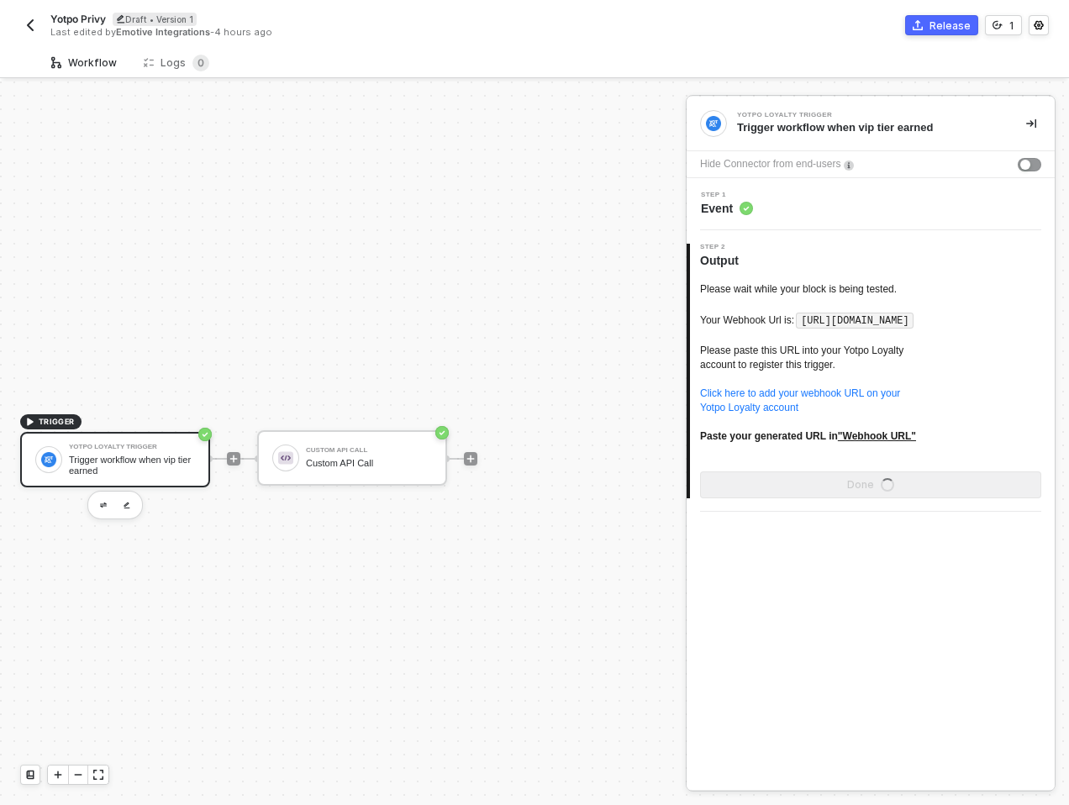
scroll to position [31, 0]
